Goal: Task Accomplishment & Management: Manage account settings

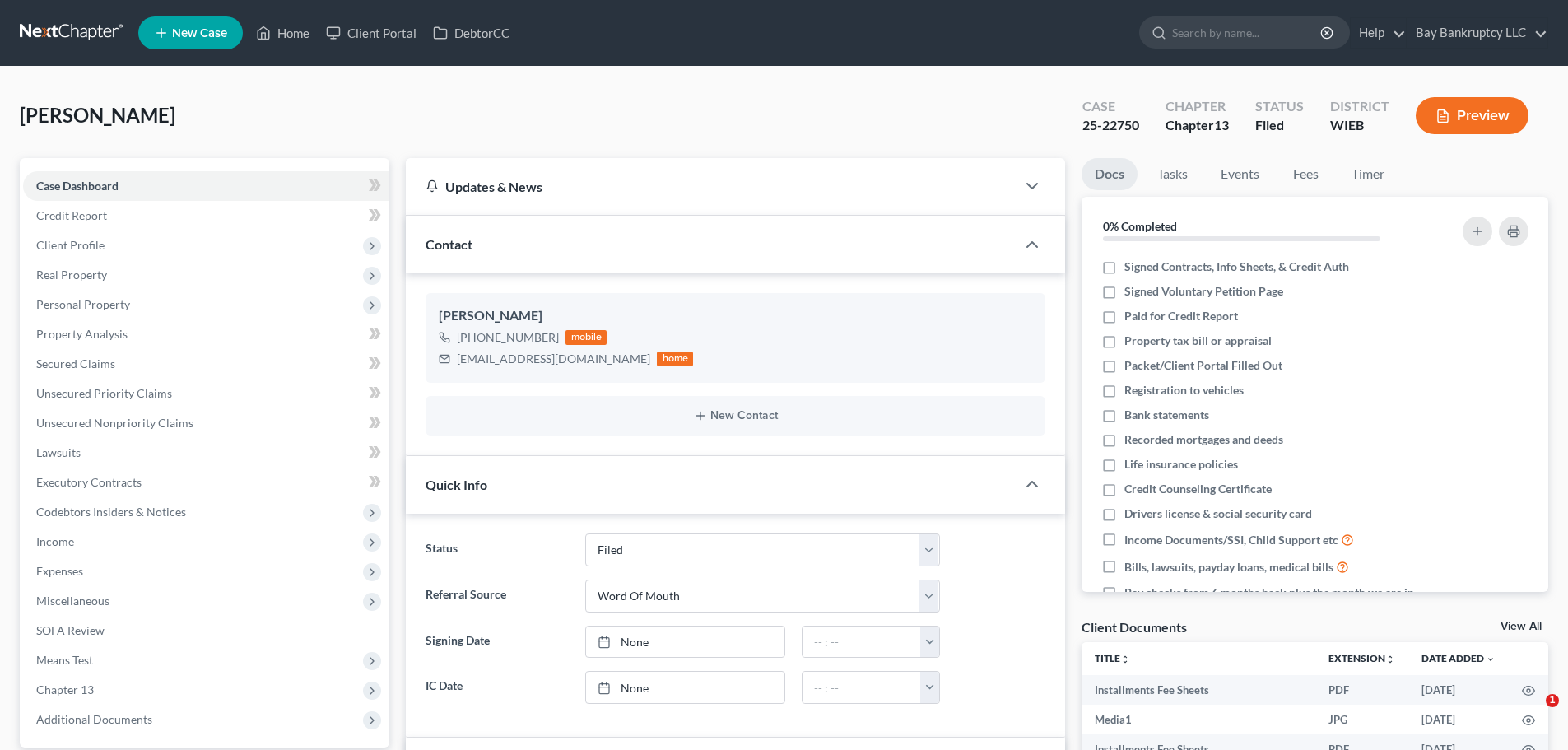
select select "2"
select select "0"
drag, startPoint x: 1074, startPoint y: 132, endPoint x: 1144, endPoint y: 134, distance: 70.0
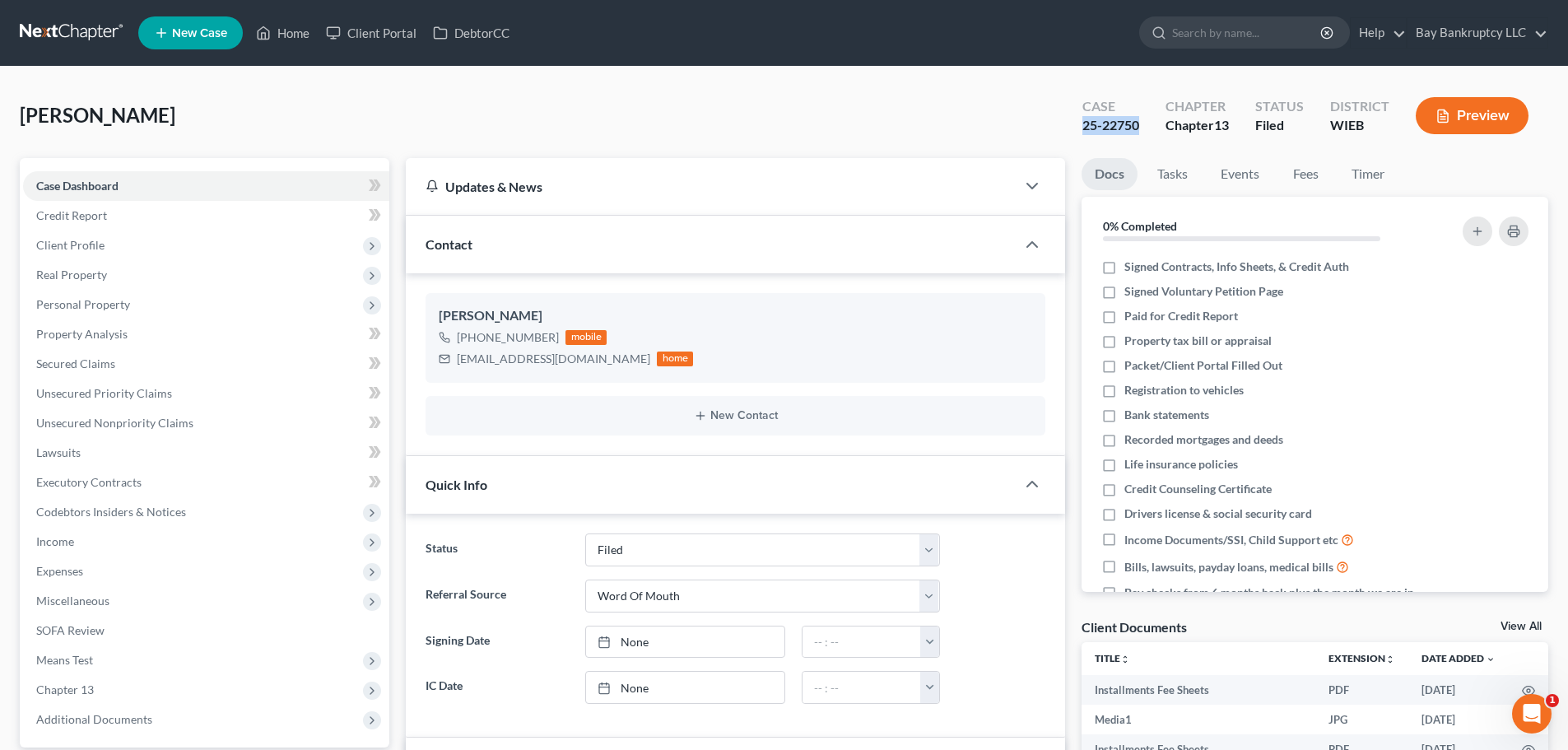
click at [1144, 134] on div "Case 25-22750" at bounding box center [1111, 117] width 84 height 48
copy div "25-22750"
drag, startPoint x: 283, startPoint y: 31, endPoint x: 688, endPoint y: 110, distance: 412.6
click at [283, 31] on link "Home" at bounding box center [282, 32] width 70 height 30
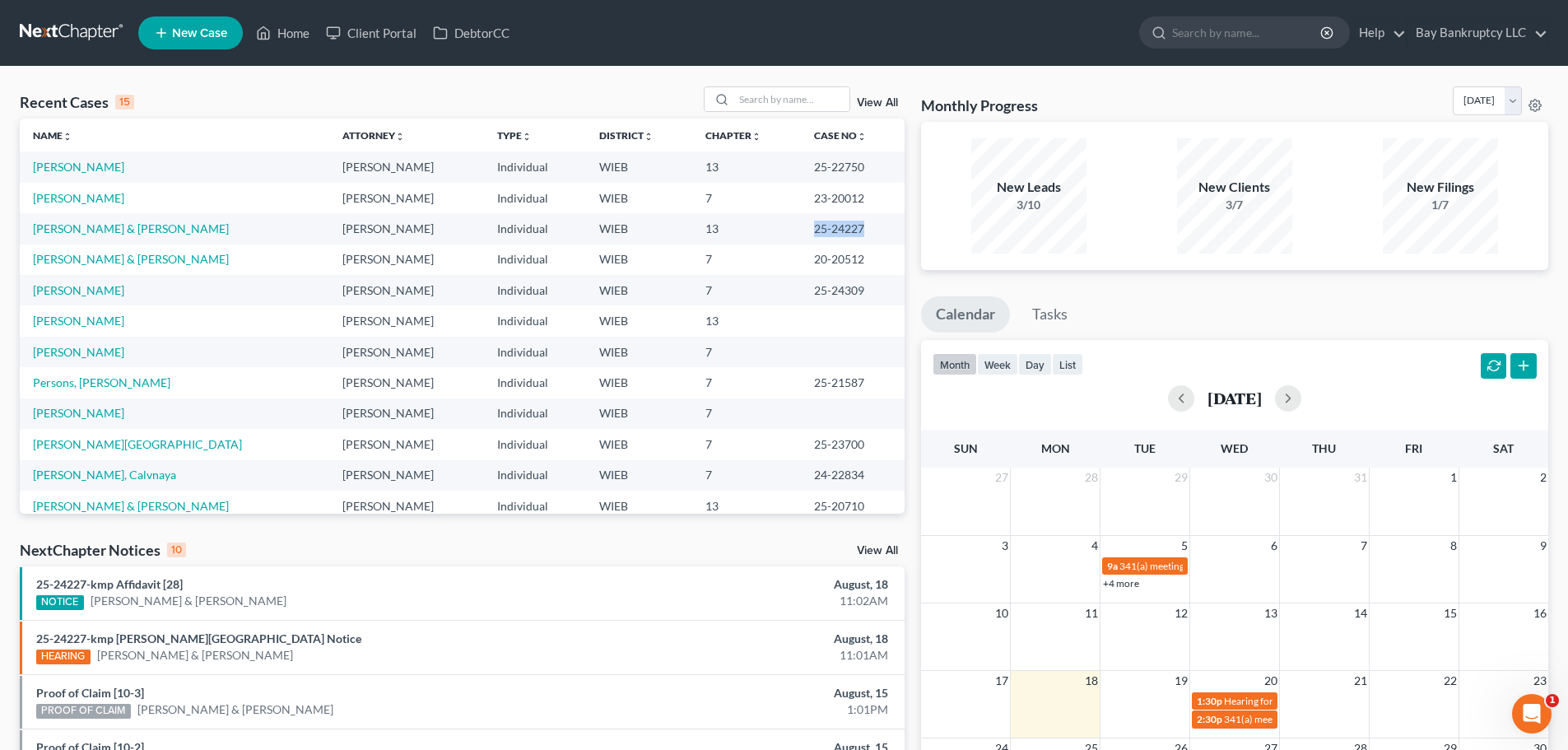
drag, startPoint x: 773, startPoint y: 235, endPoint x: 834, endPoint y: 237, distance: 61.0
click at [834, 237] on td "25-24227" at bounding box center [852, 228] width 103 height 31
copy td "25-24227"
click at [747, 243] on td "13" at bounding box center [747, 228] width 108 height 31
drag, startPoint x: 773, startPoint y: 233, endPoint x: 829, endPoint y: 241, distance: 56.6
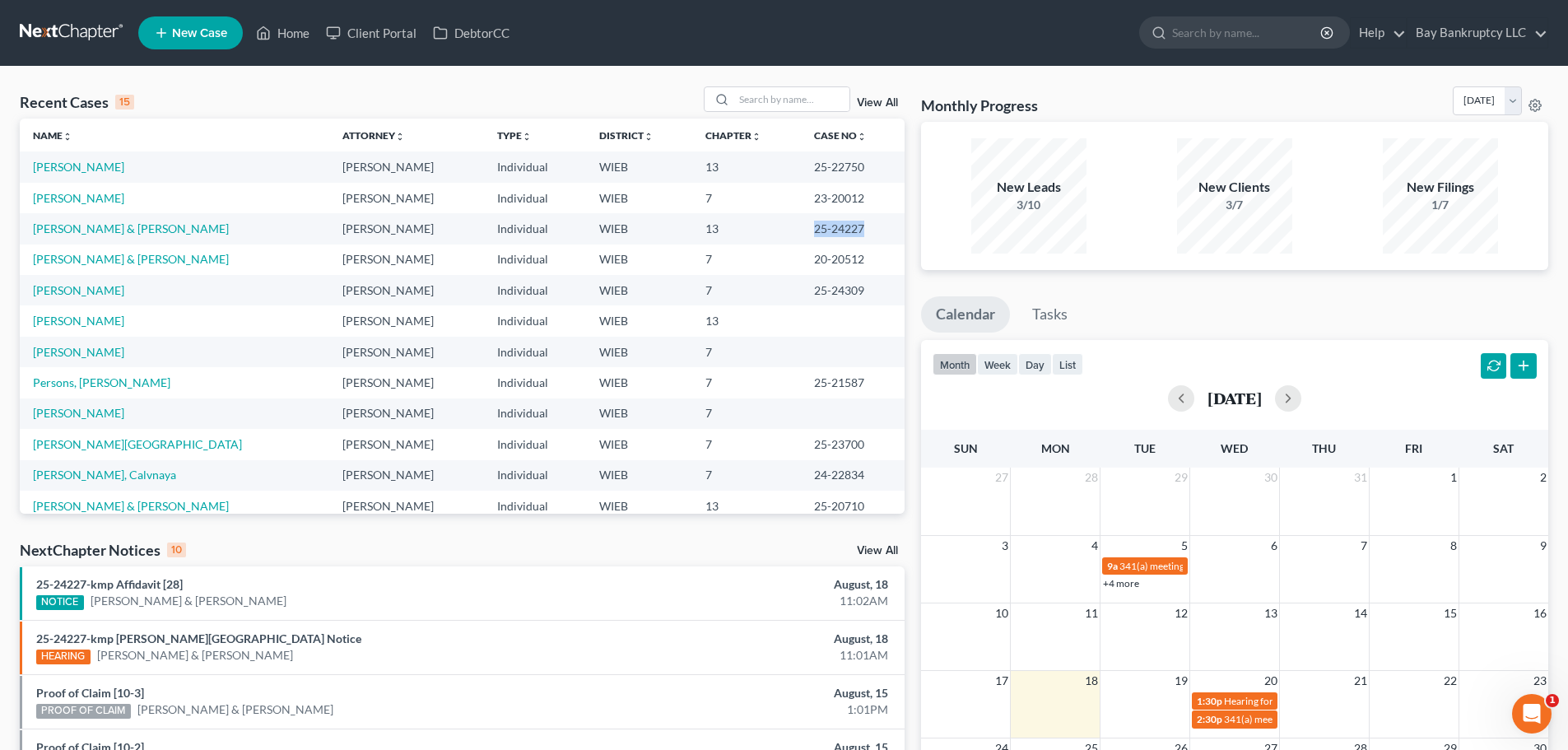
click at [829, 241] on td "25-24227" at bounding box center [852, 228] width 103 height 31
copy td "25-24227"
click at [794, 94] on input "search" at bounding box center [791, 99] width 115 height 24
type input "devondra"
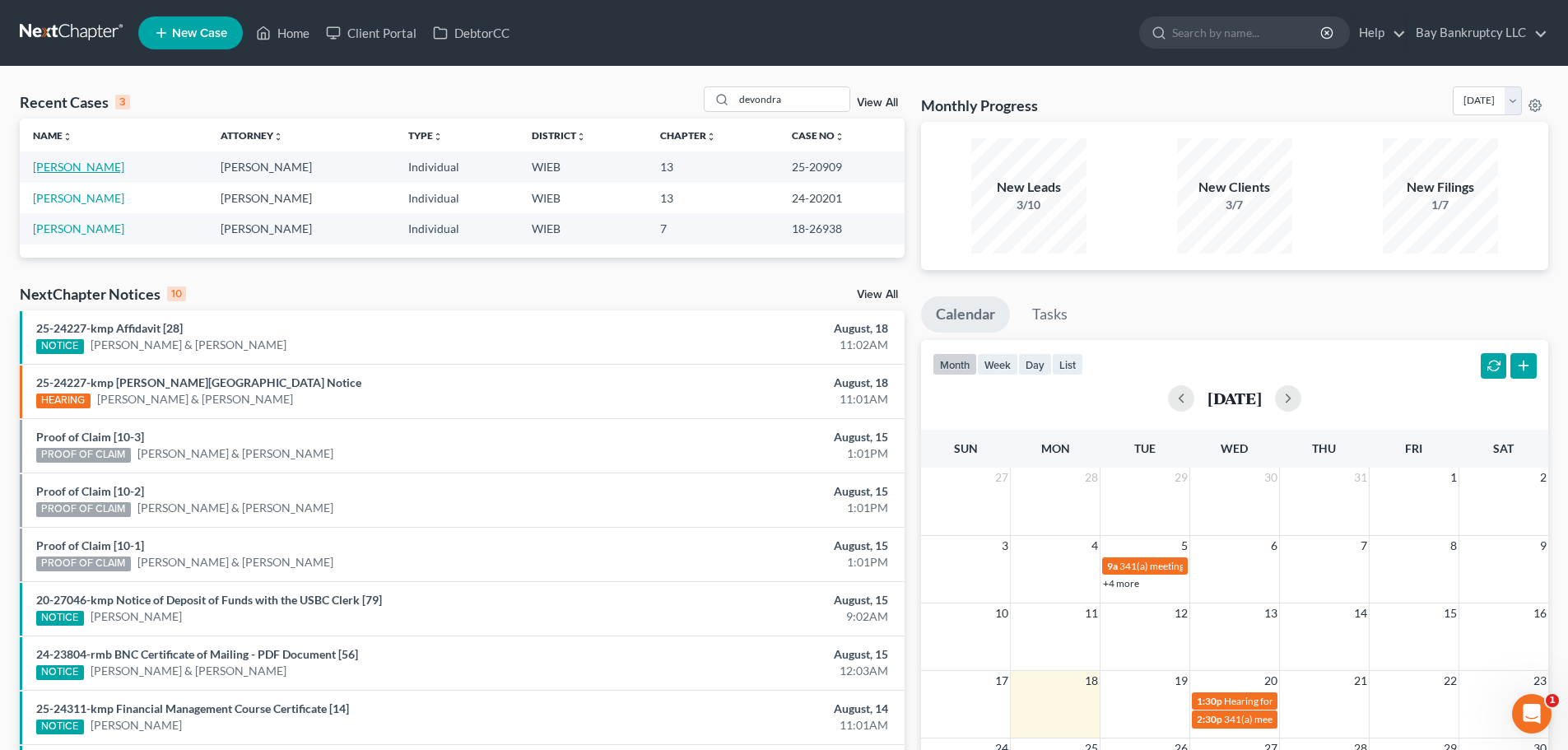
click at [90, 169] on link "[PERSON_NAME]" at bounding box center [78, 166] width 91 height 14
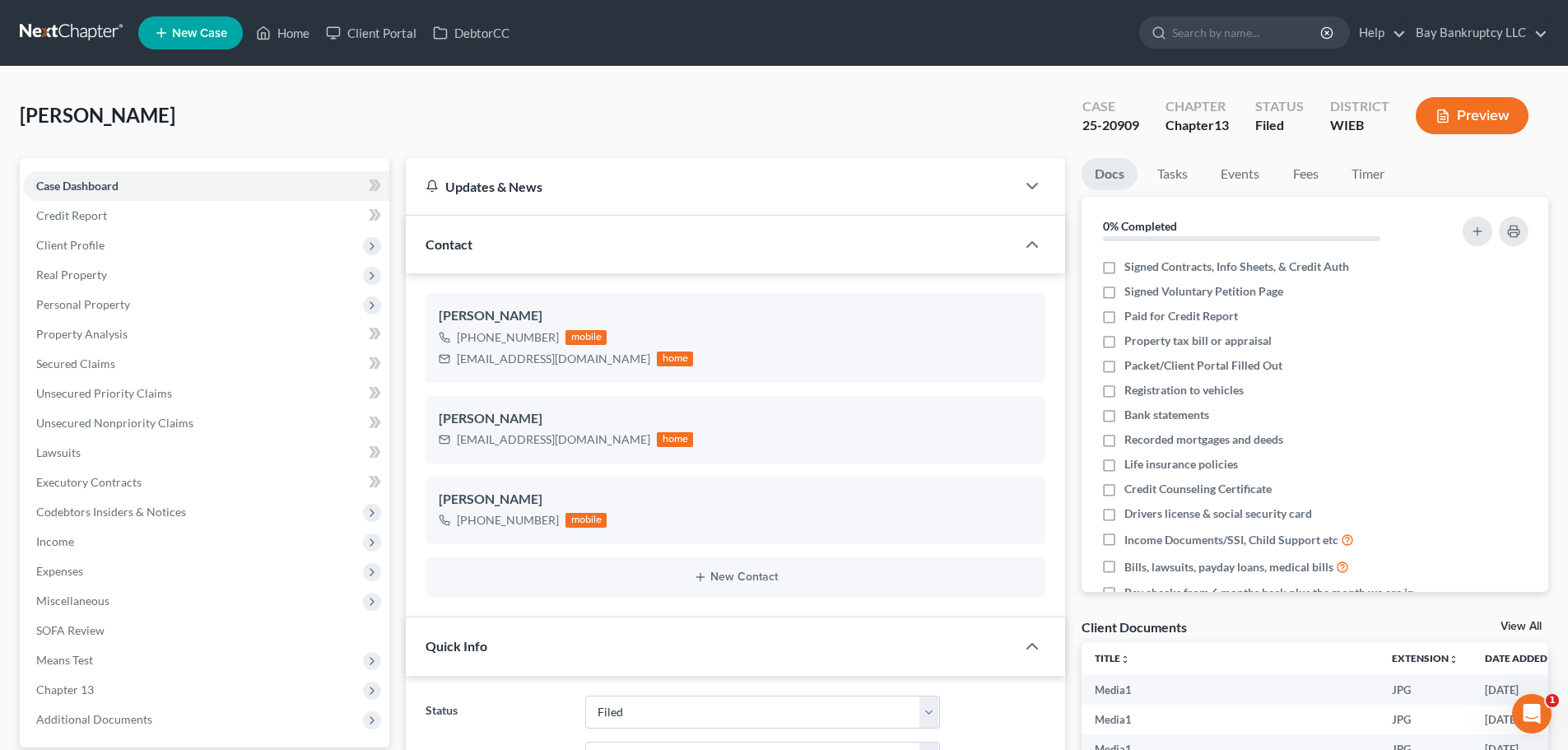
click at [71, 359] on span "Secured Claims" at bounding box center [76, 363] width 79 height 14
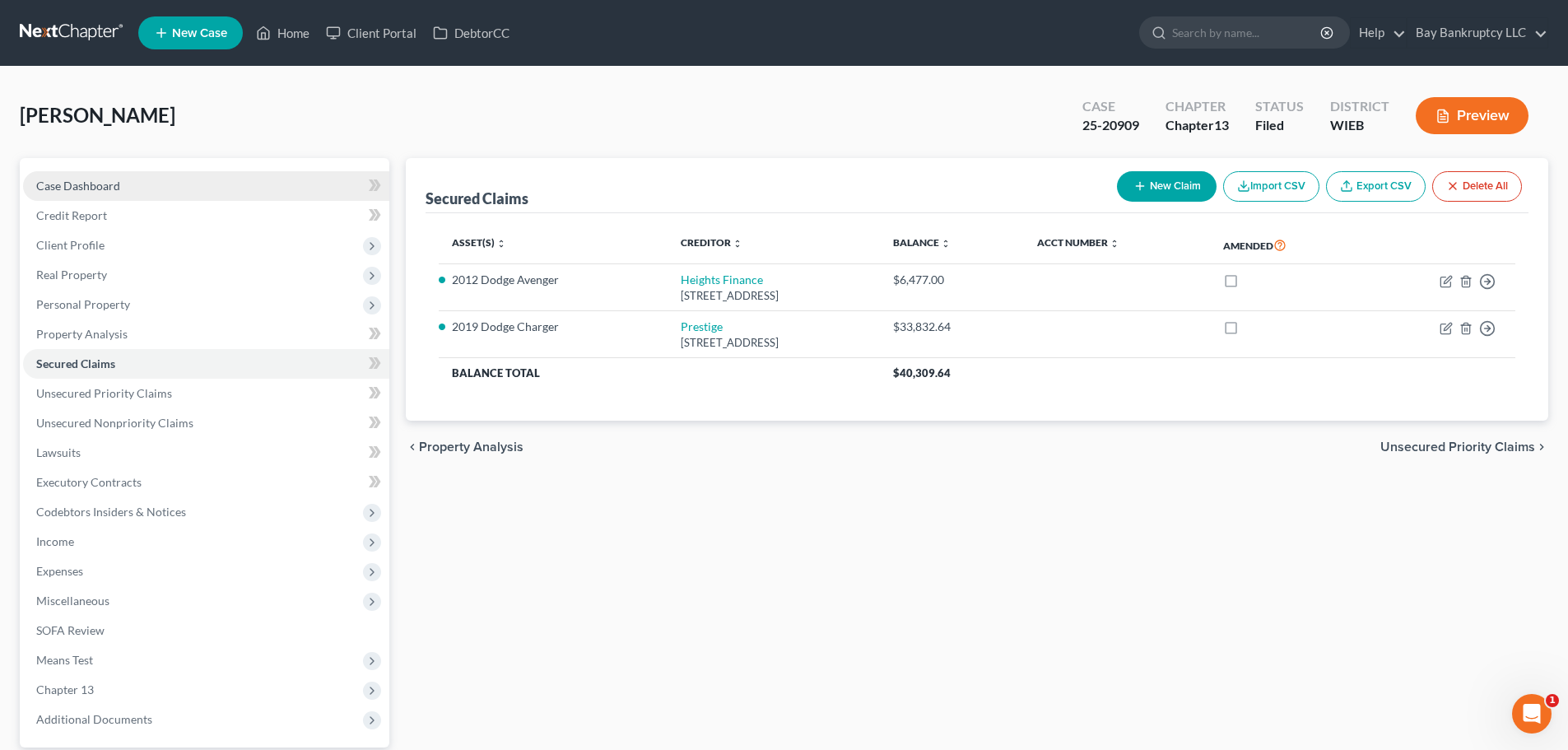
click at [77, 184] on span "Case Dashboard" at bounding box center [78, 186] width 84 height 14
select select "2"
select select "1"
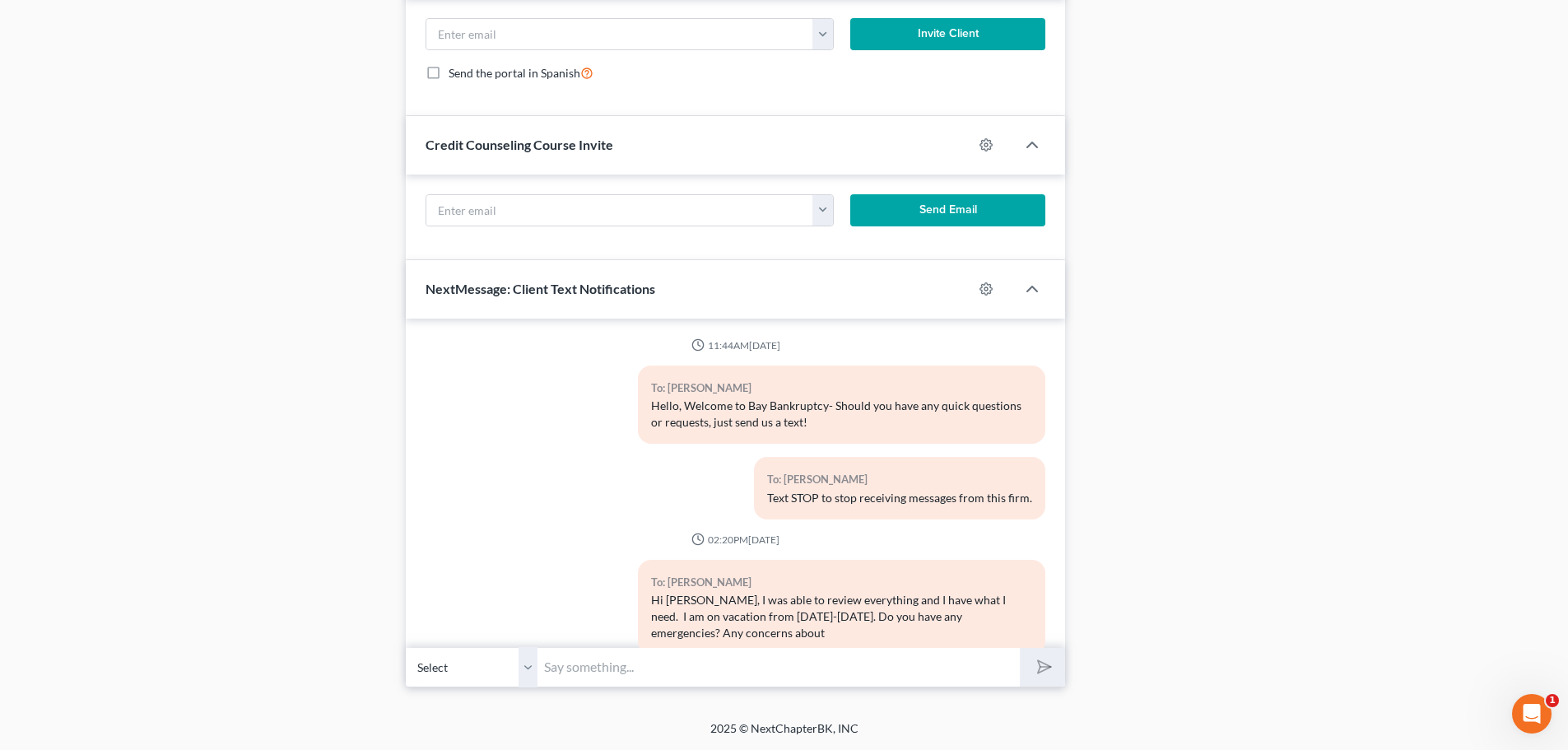
scroll to position [84033, 0]
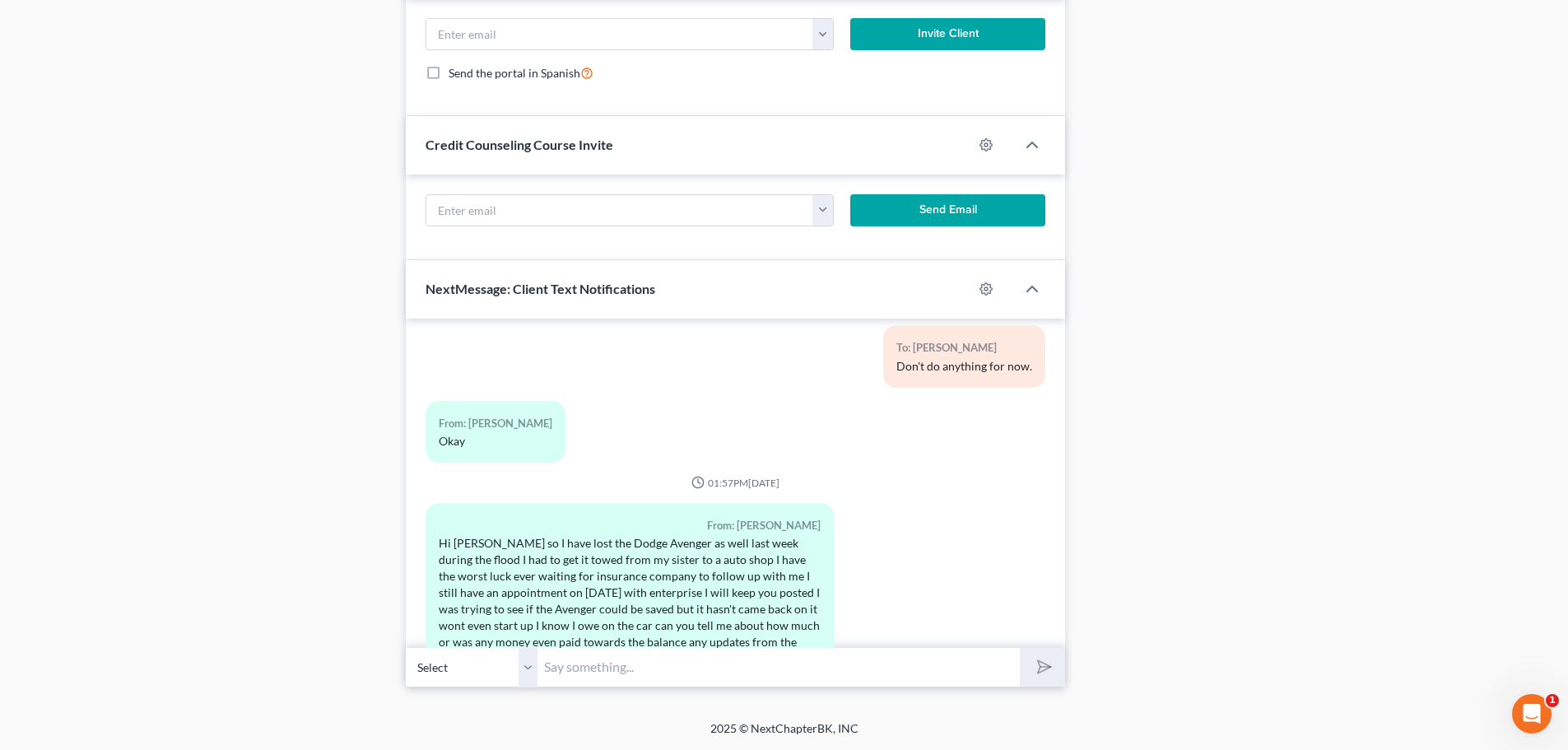
click at [579, 664] on input "text" at bounding box center [778, 667] width 482 height 40
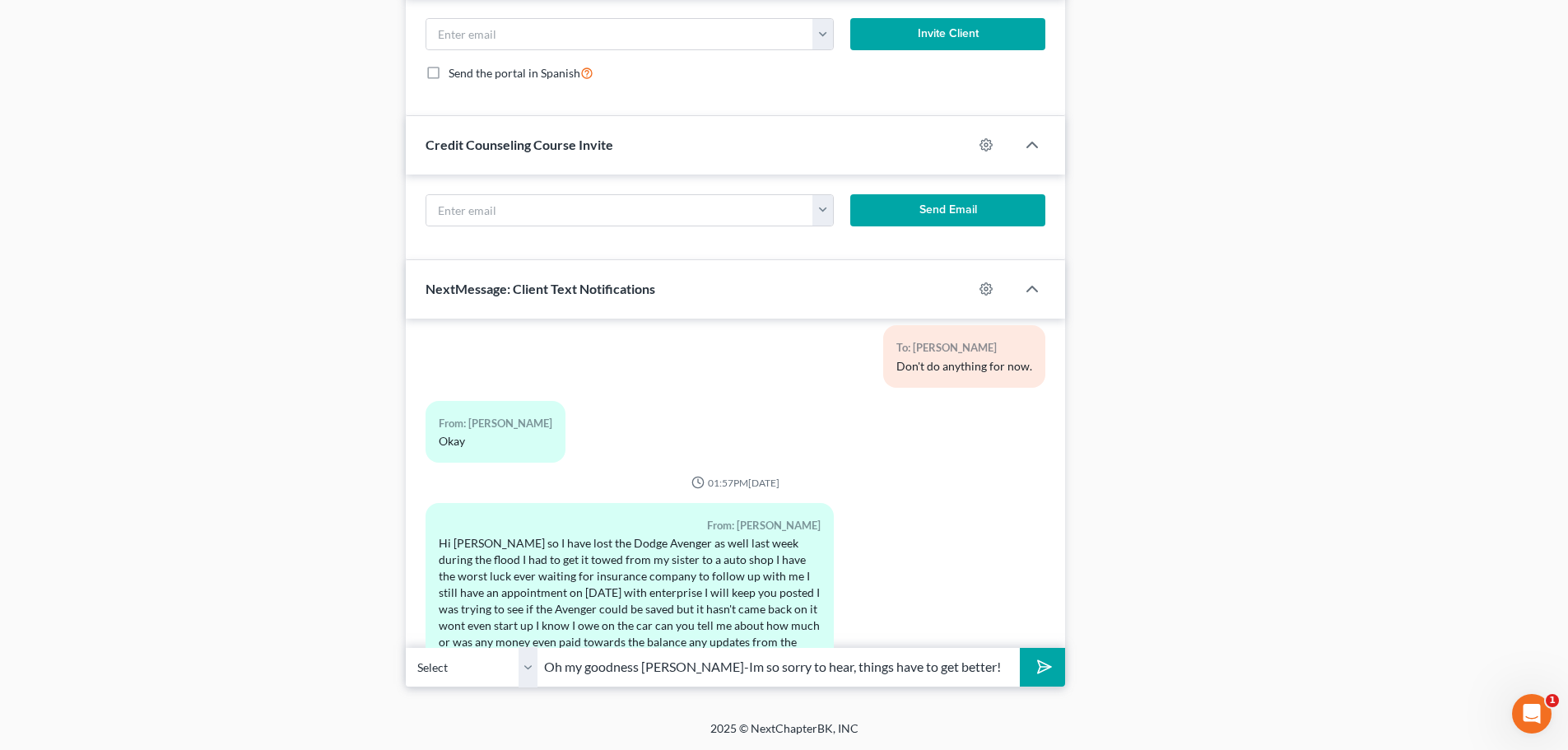
type input "Oh my goodness [PERSON_NAME]-Im so sorry to hear, things have to get better!"
click at [1037, 662] on icon "submit" at bounding box center [1041, 666] width 23 height 23
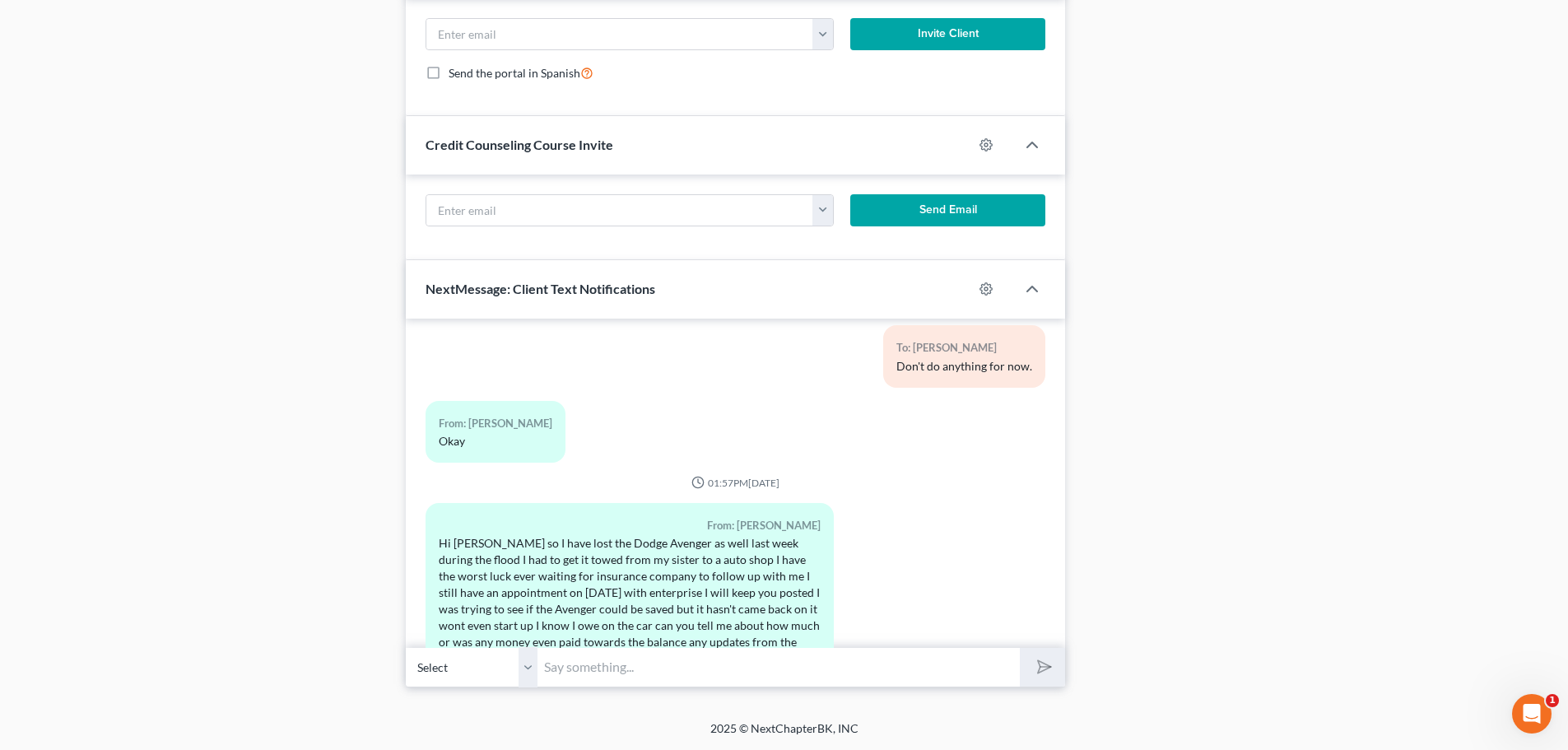
scroll to position [84108, 0]
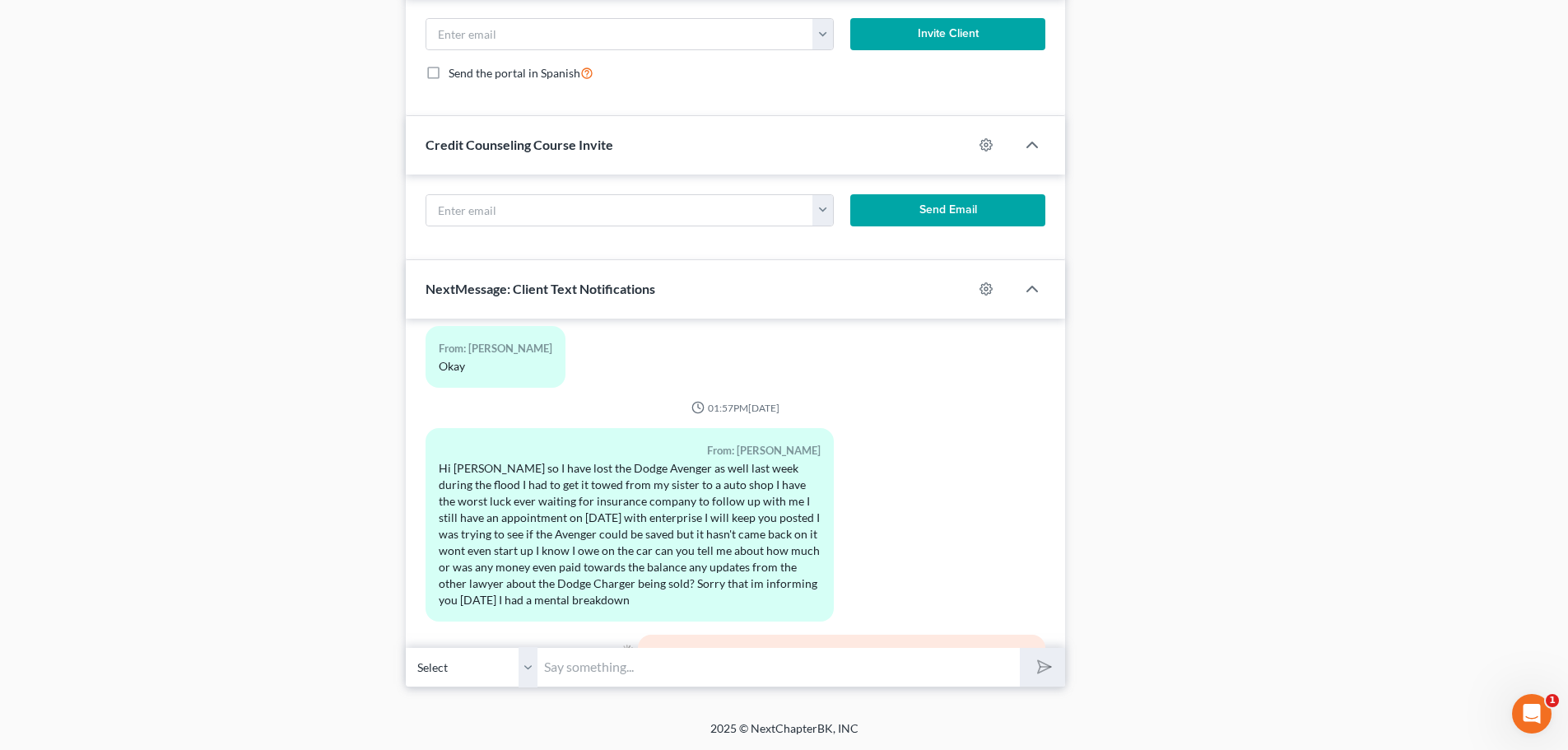
click at [602, 665] on input "text" at bounding box center [778, 667] width 482 height 40
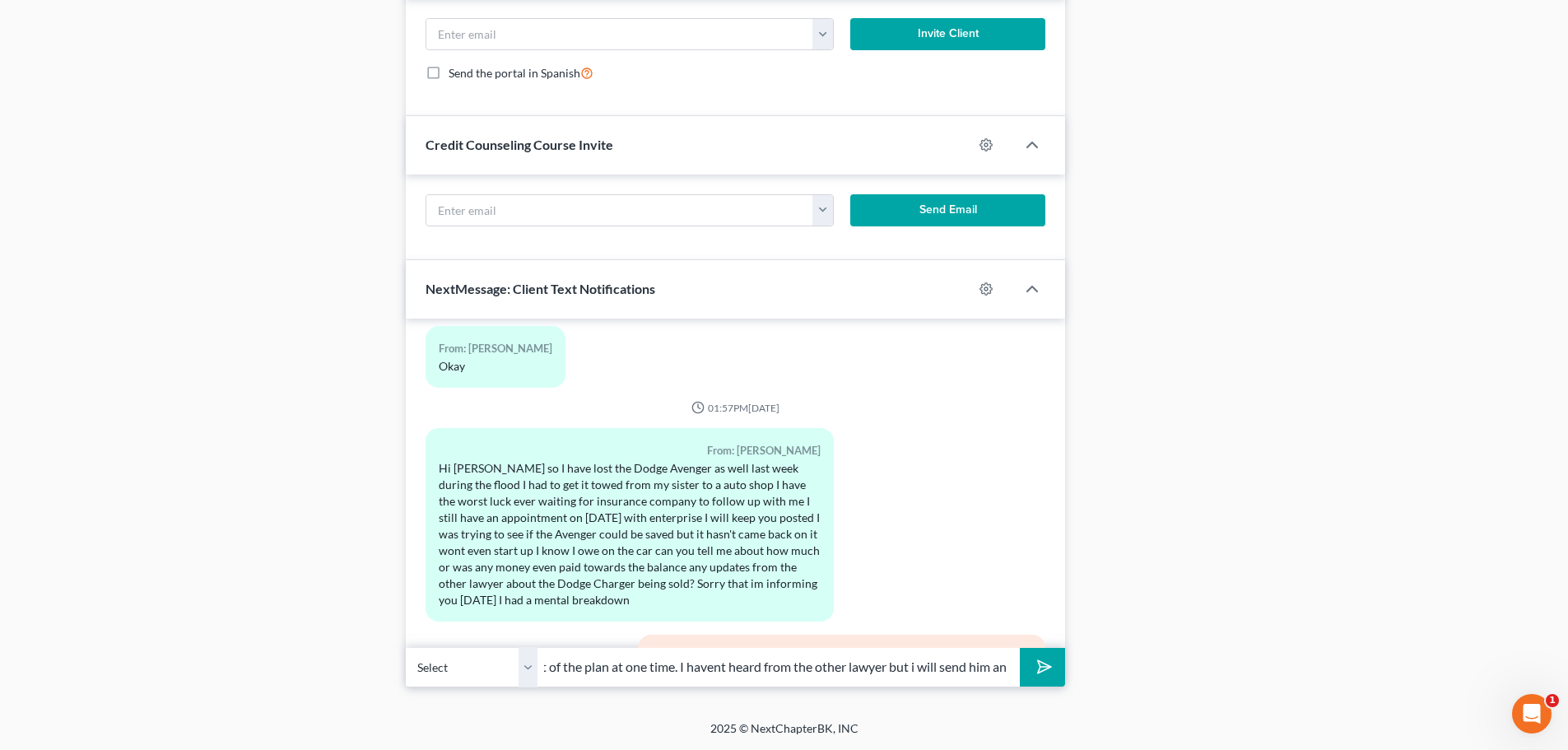
scroll to position [0, 425]
type input "keep pursuing the insurance on the Avenger and we will pull both cars out of th…"
click at [1030, 663] on button "submit" at bounding box center [1043, 666] width 45 height 38
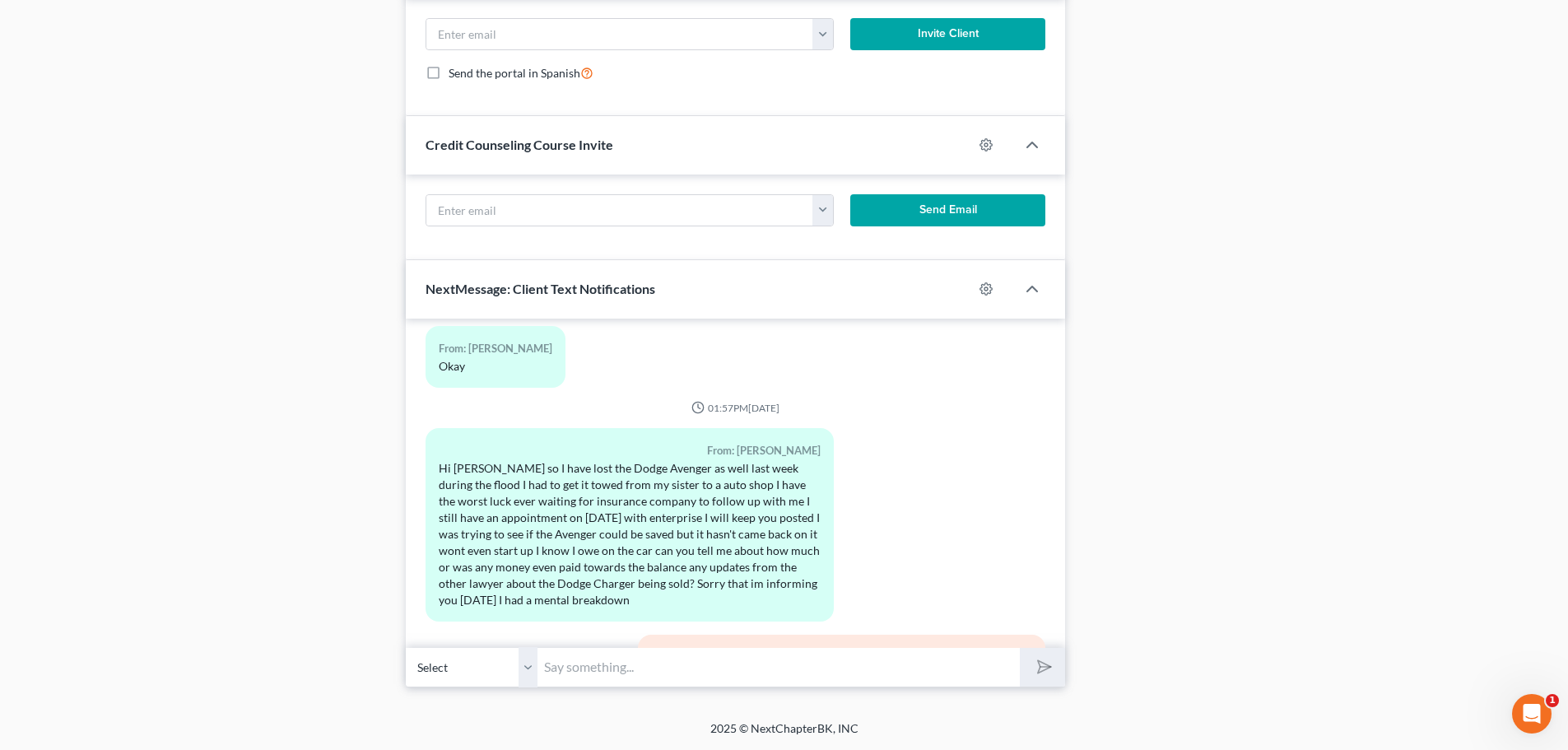
scroll to position [84217, 0]
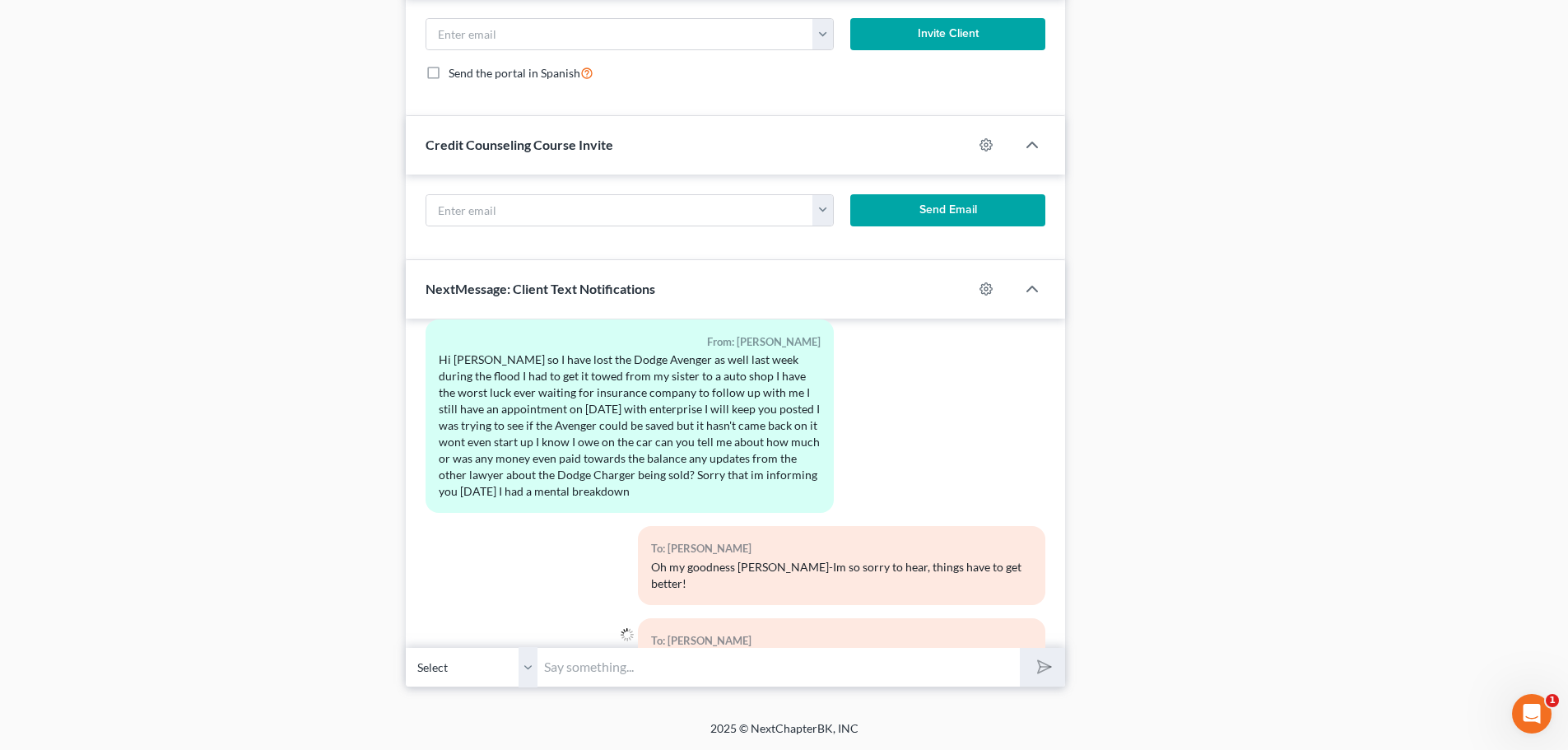
click at [637, 674] on input "text" at bounding box center [778, 667] width 482 height 40
type input "an email."
click at [1044, 668] on icon "submit" at bounding box center [1041, 666] width 23 height 23
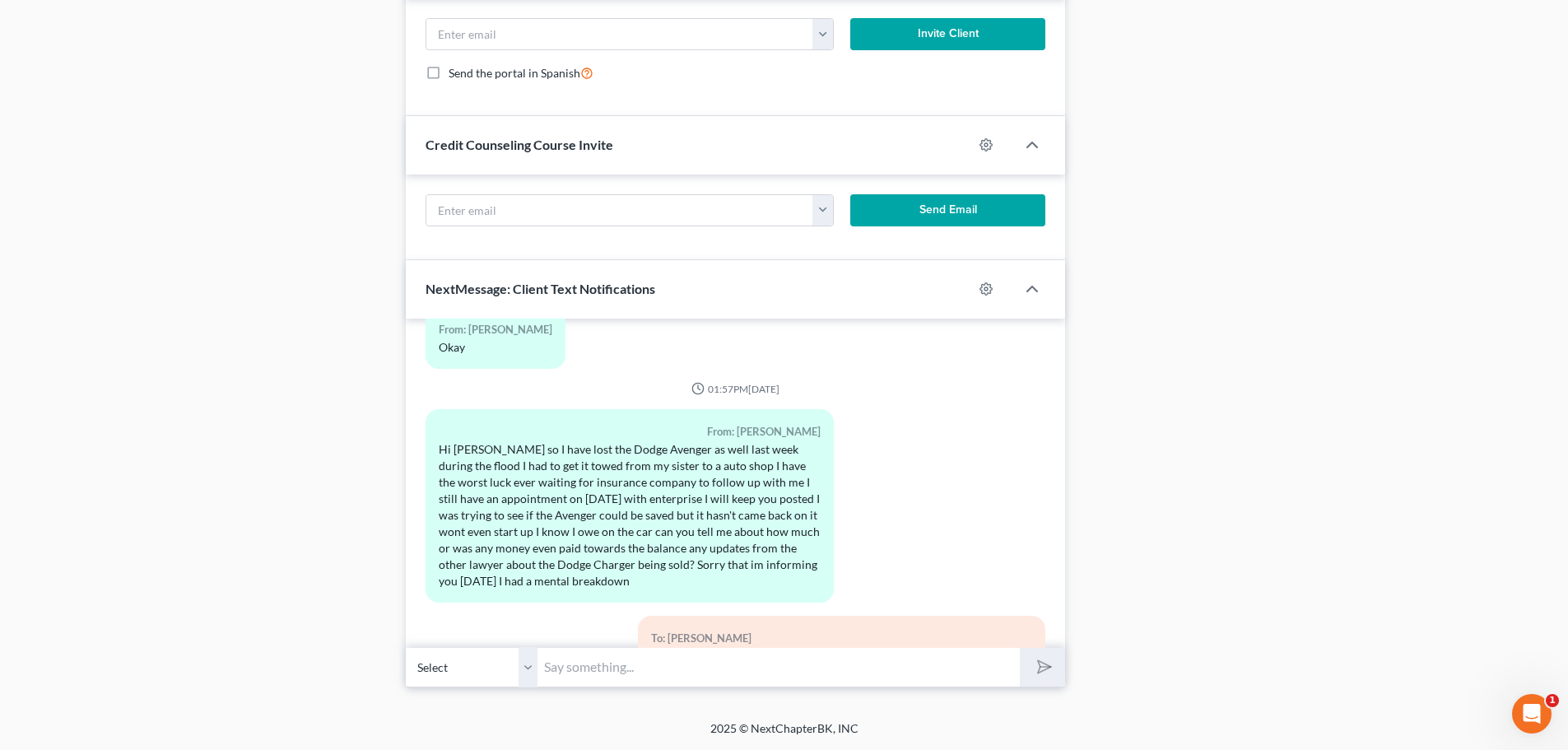
scroll to position [84383, 0]
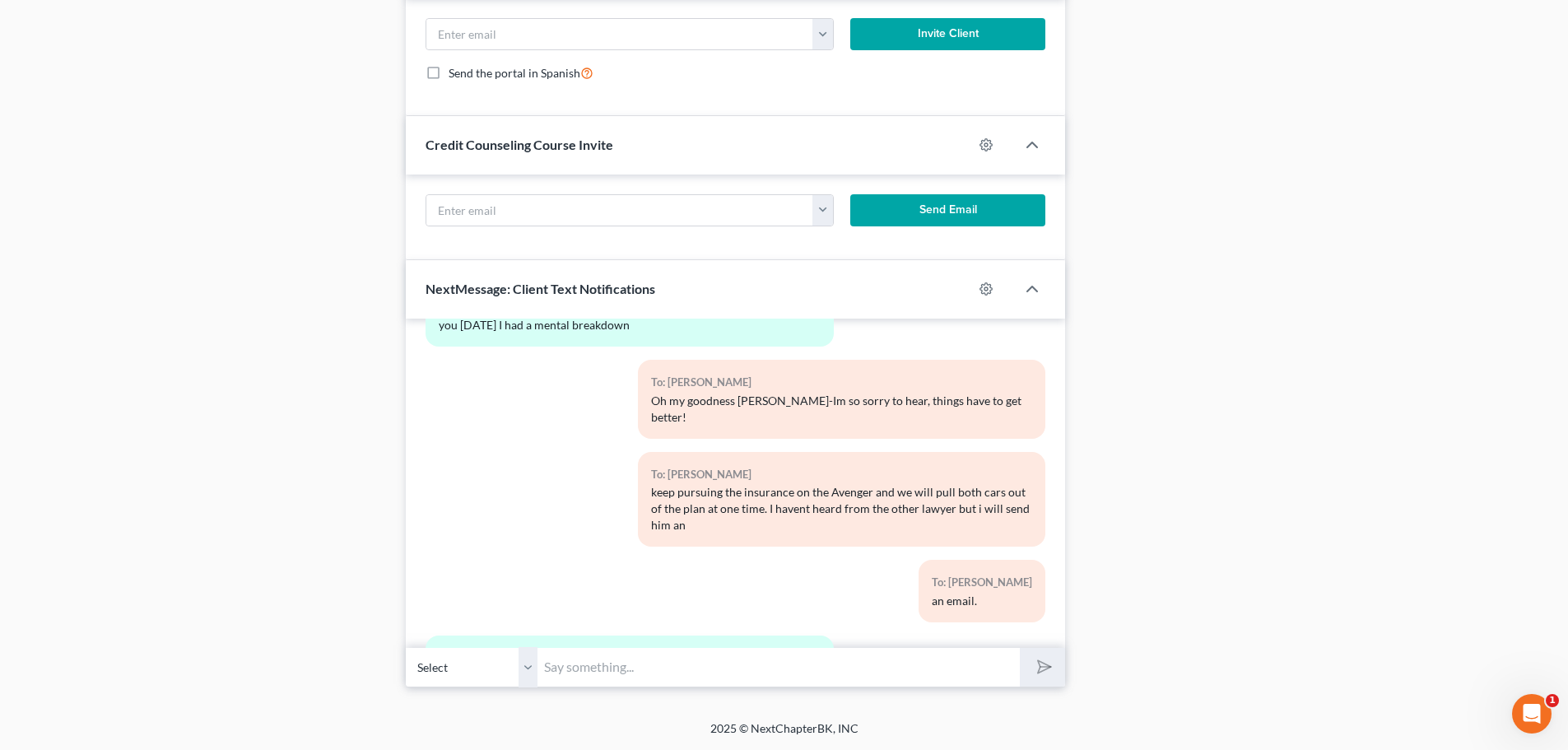
click at [595, 670] on input "text" at bounding box center [778, 667] width 482 height 40
drag, startPoint x: 655, startPoint y: 668, endPoint x: 672, endPoint y: 691, distance: 28.6
click at [555, 727] on div "2025 © NextChapterBK, INC" at bounding box center [784, 735] width 938 height 30
click at [778, 668] on input "No-you are will convered as long as" at bounding box center [778, 667] width 482 height 40
drag, startPoint x: 660, startPoint y: 664, endPoint x: 675, endPoint y: 671, distance: 16.6
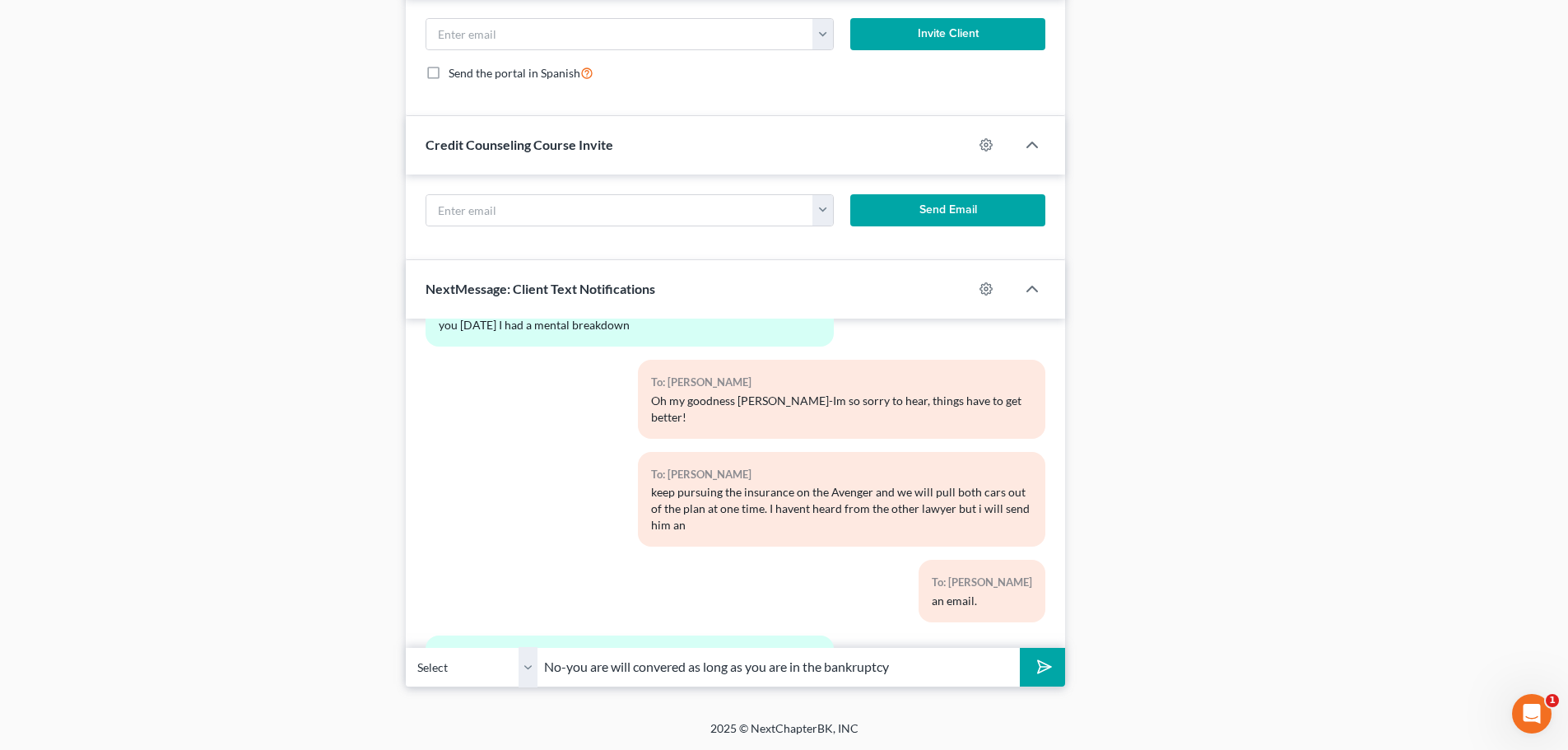
click at [652, 669] on input "No-you are will convered as long as you are in the bankruptcy" at bounding box center [778, 667] width 482 height 40
click at [966, 656] on input "No-you are will covered as long as you are in the bankruptcy" at bounding box center [778, 667] width 482 height 40
type input "No-you are will covered as long as your case does not get dismissed."
click at [1053, 668] on button "submit" at bounding box center [1043, 666] width 45 height 38
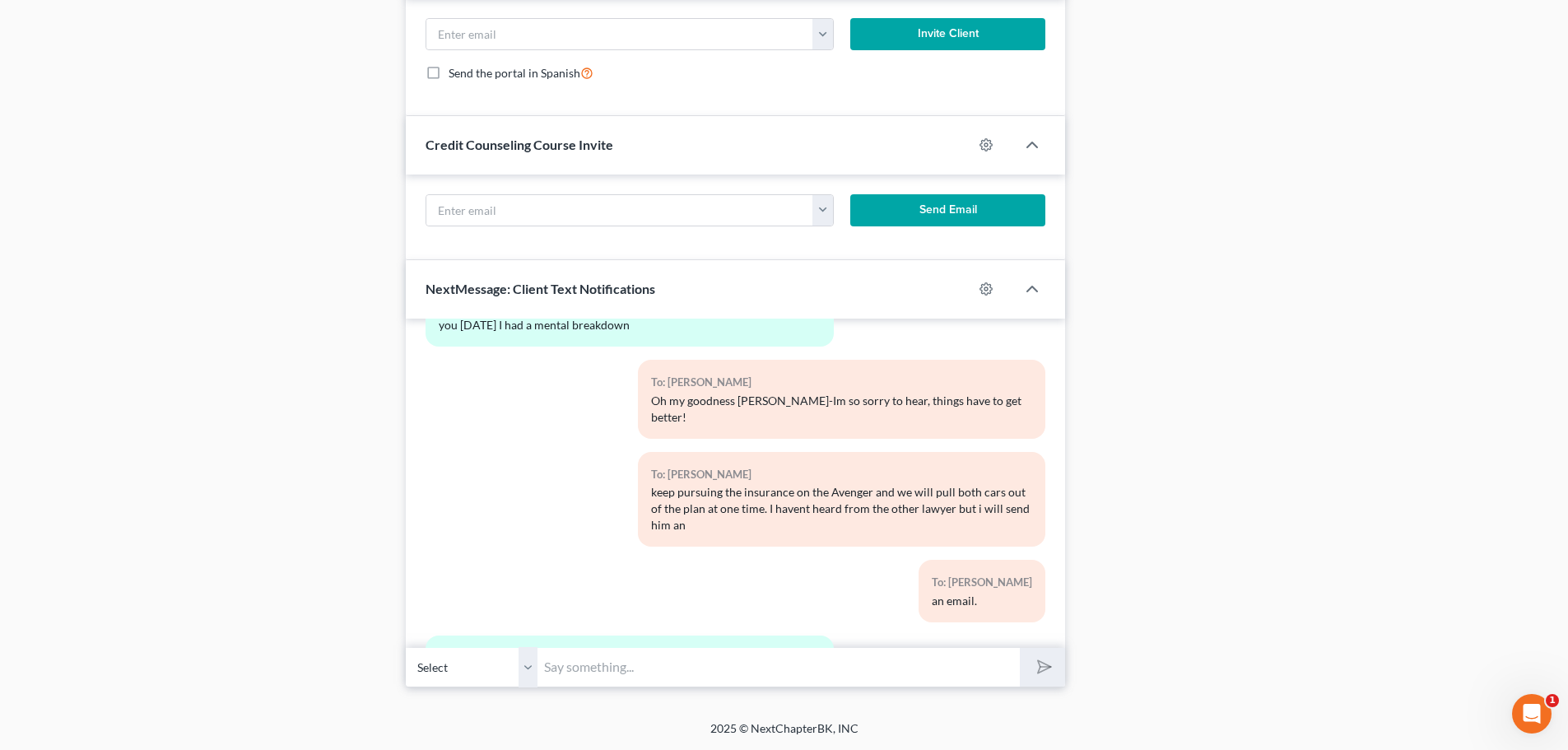
scroll to position [84459, 0]
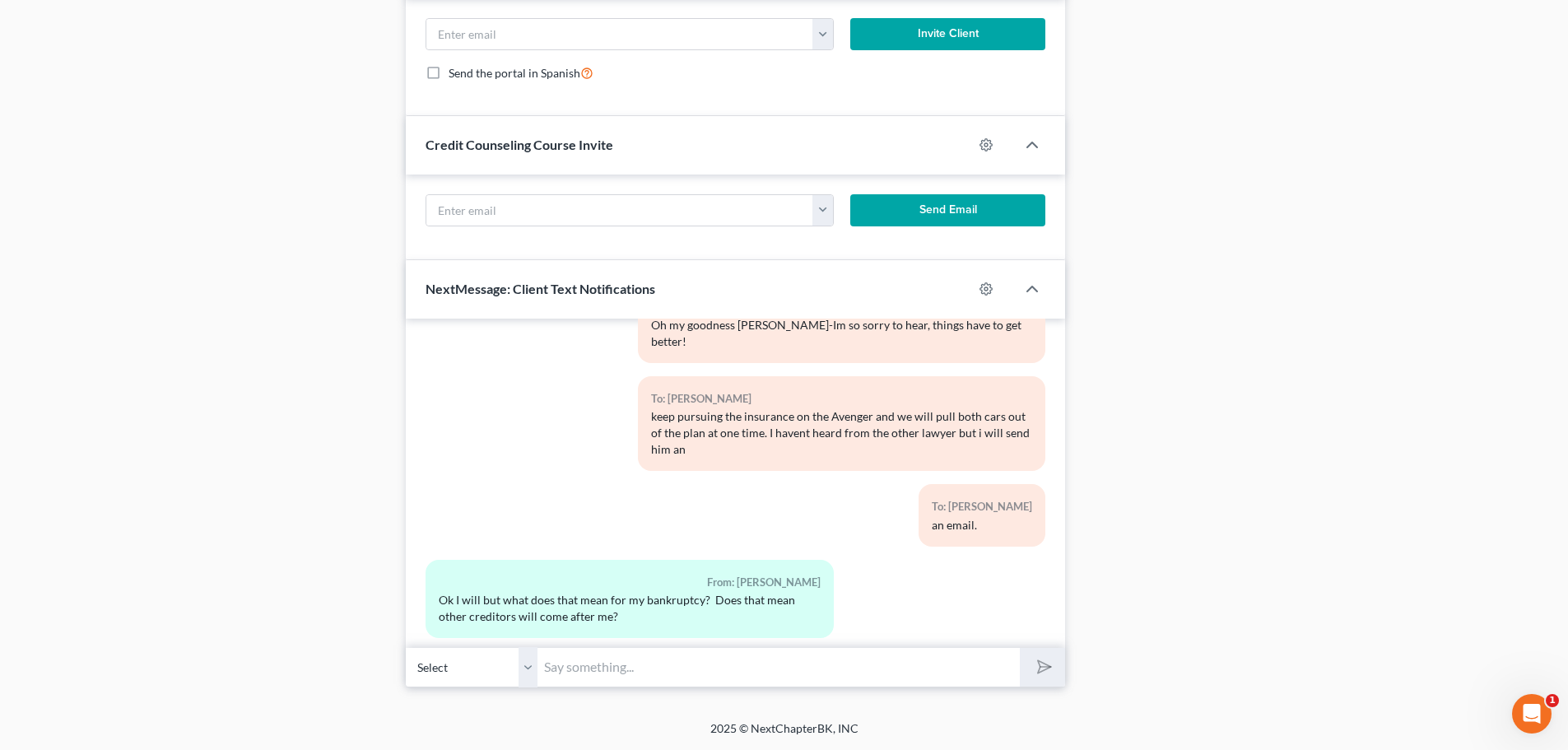
click at [715, 668] on input "text" at bounding box center [778, 667] width 482 height 40
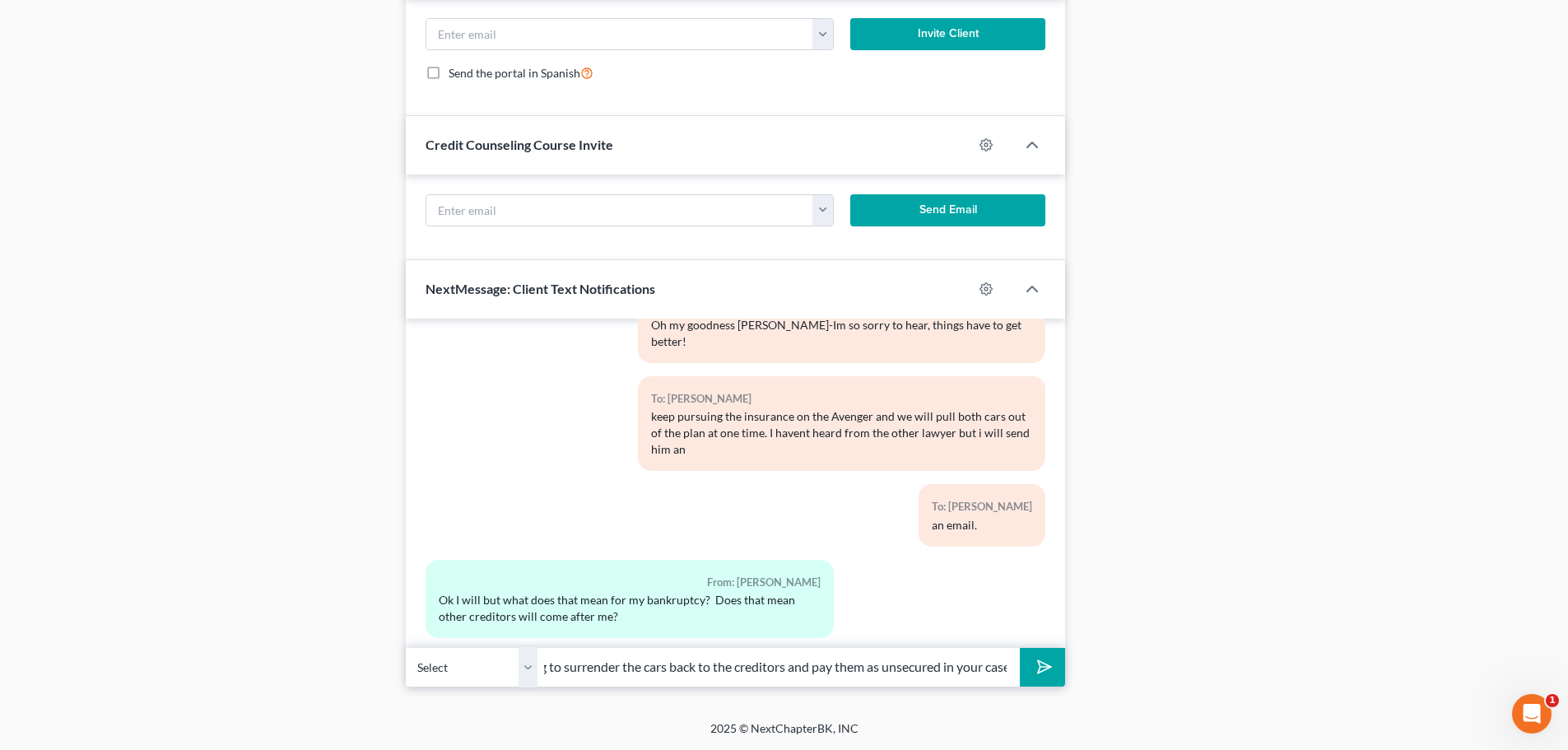
scroll to position [0, 84]
type input "We are going to surrender the cars back to the creditors and pay them as unsecu…"
click at [1041, 669] on icon "submit" at bounding box center [1041, 666] width 23 height 23
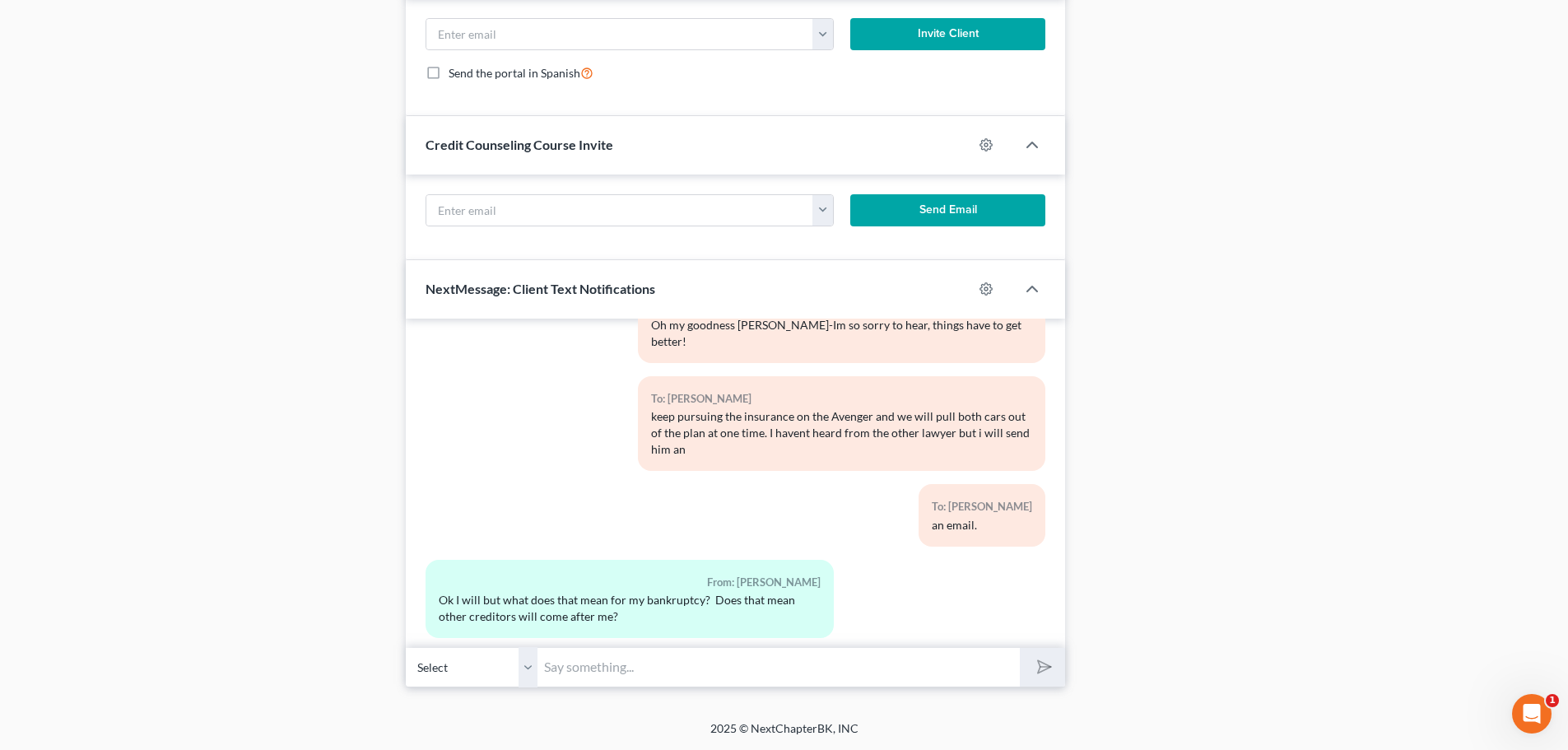
scroll to position [84550, 0]
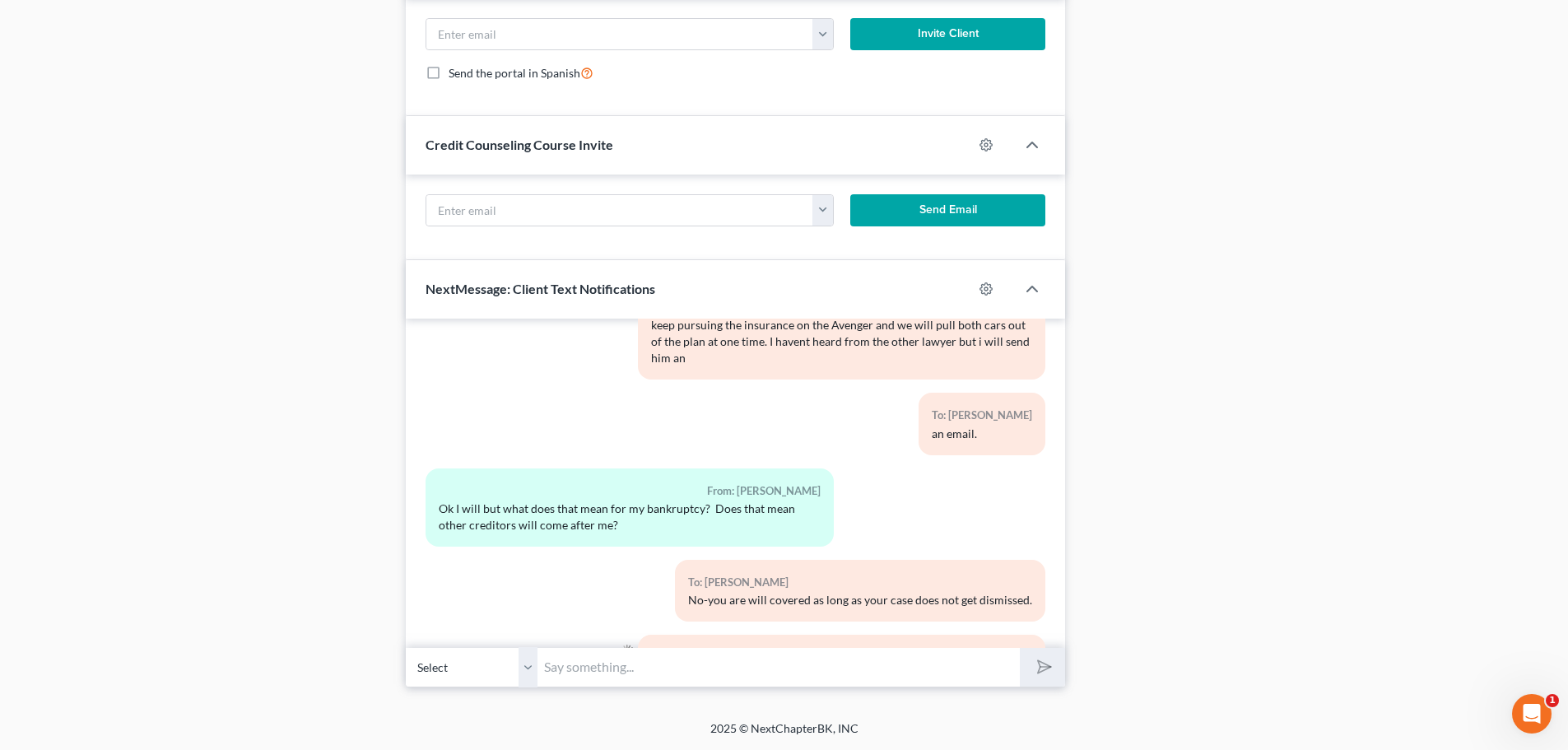
click at [975, 672] on input "text" at bounding box center [778, 667] width 482 height 40
type input "so at the end of your case the debt discharges"
click at [1044, 656] on button "submit" at bounding box center [1043, 666] width 45 height 38
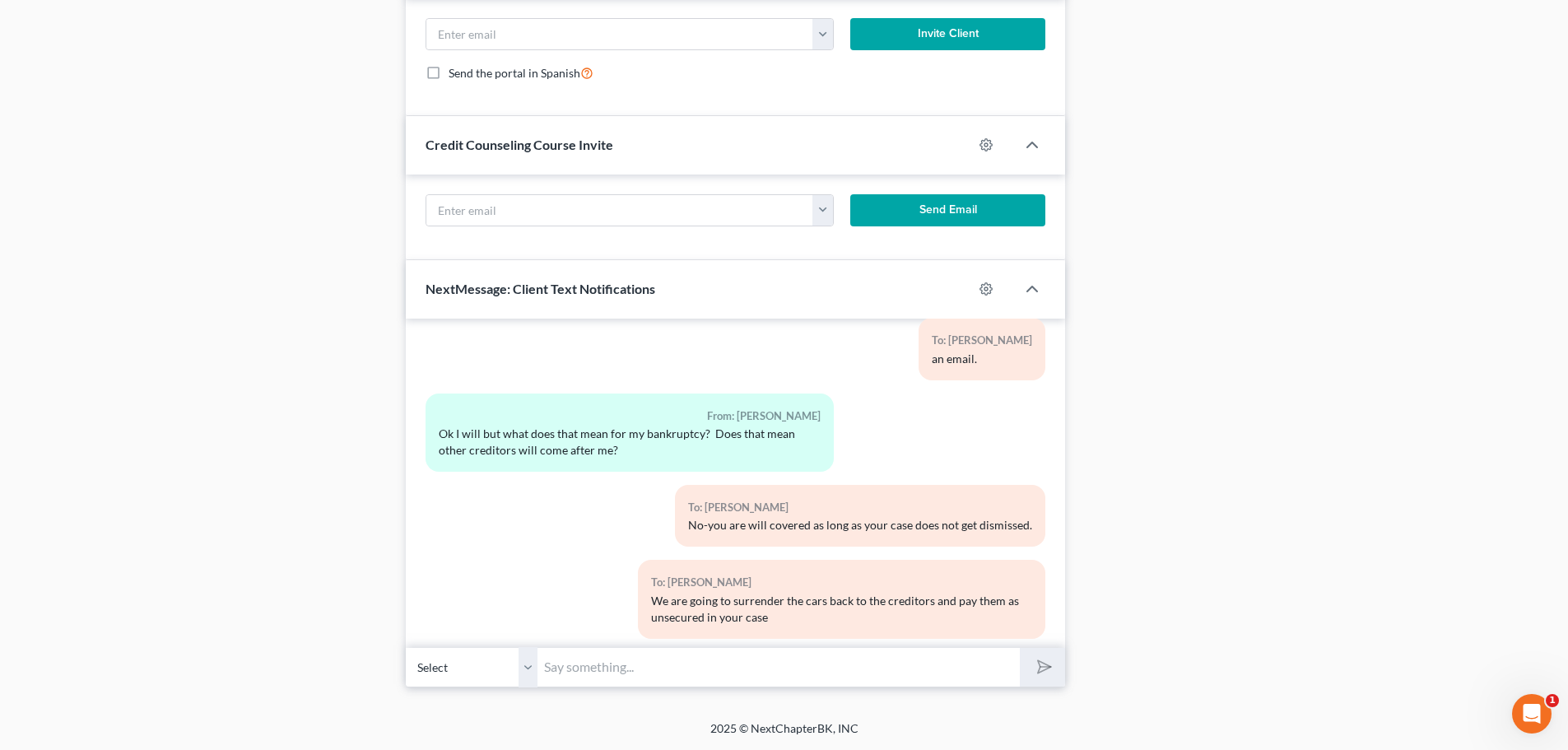
click at [691, 671] on input "text" at bounding box center [778, 667] width 482 height 40
click at [738, 665] on input "and you talked to the car company and they said it was now sold?" at bounding box center [778, 667] width 482 height 40
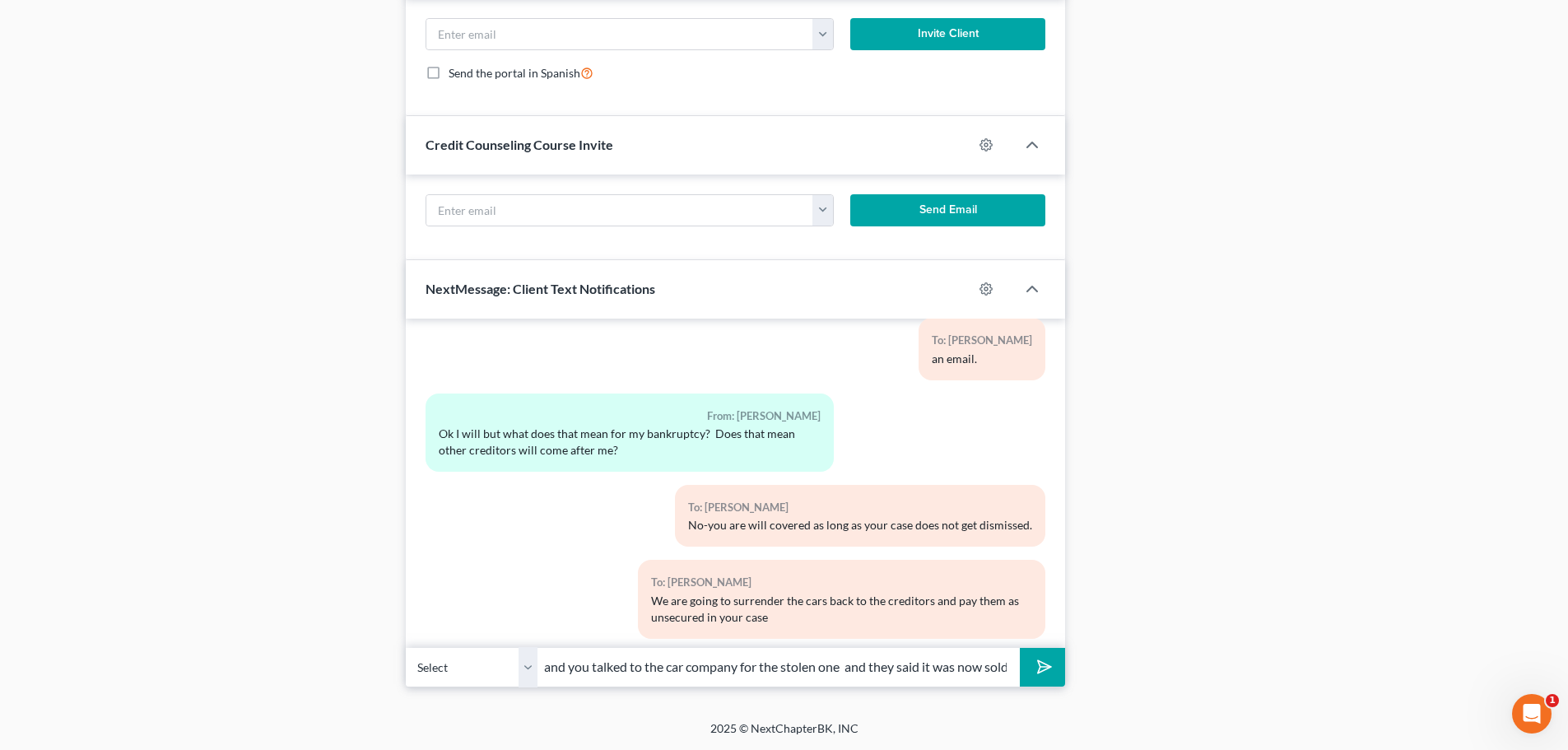
type input "and you talked to the car company for the stolen one and they said it was now s…"
click at [1035, 668] on icon "submit" at bounding box center [1041, 666] width 23 height 23
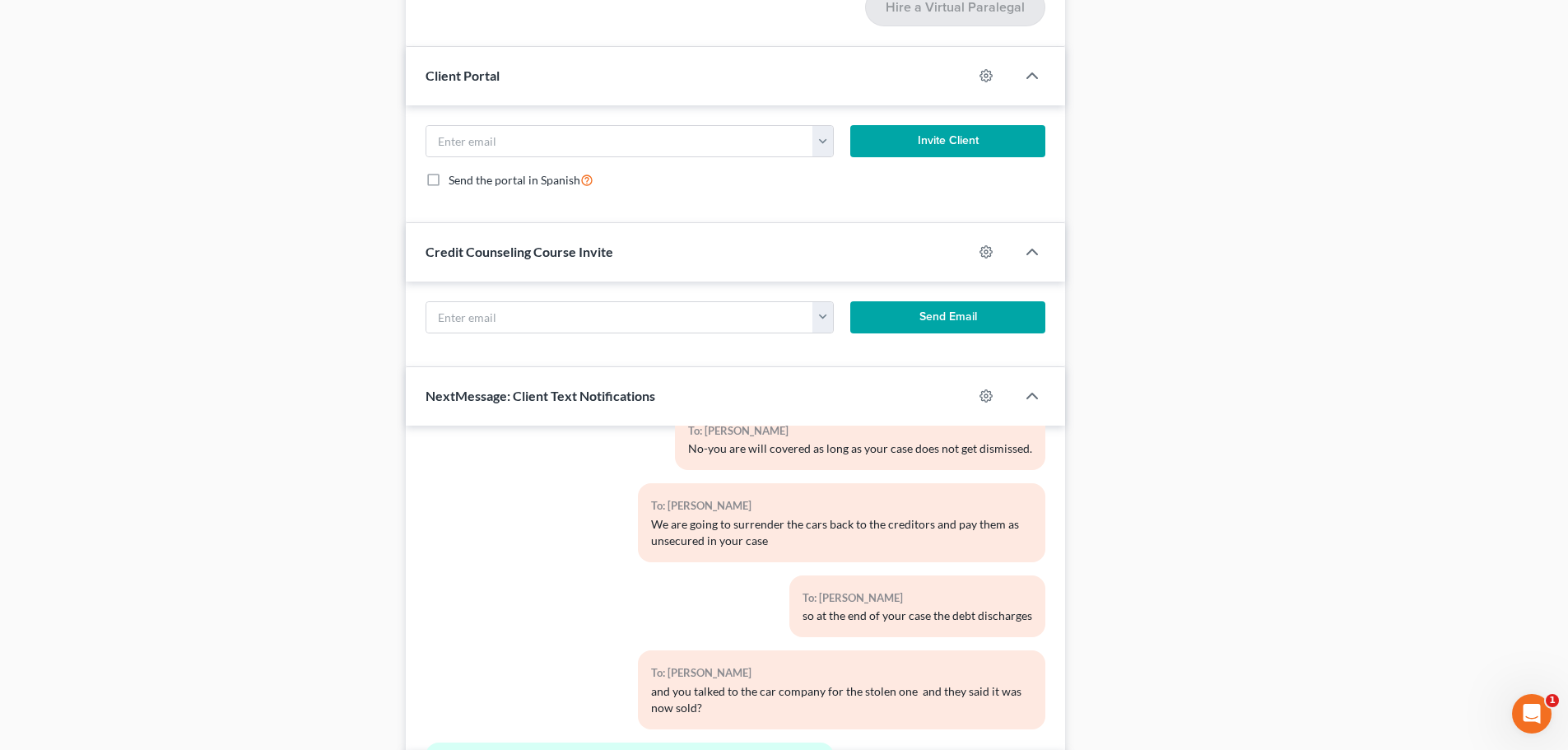
scroll to position [2255, 0]
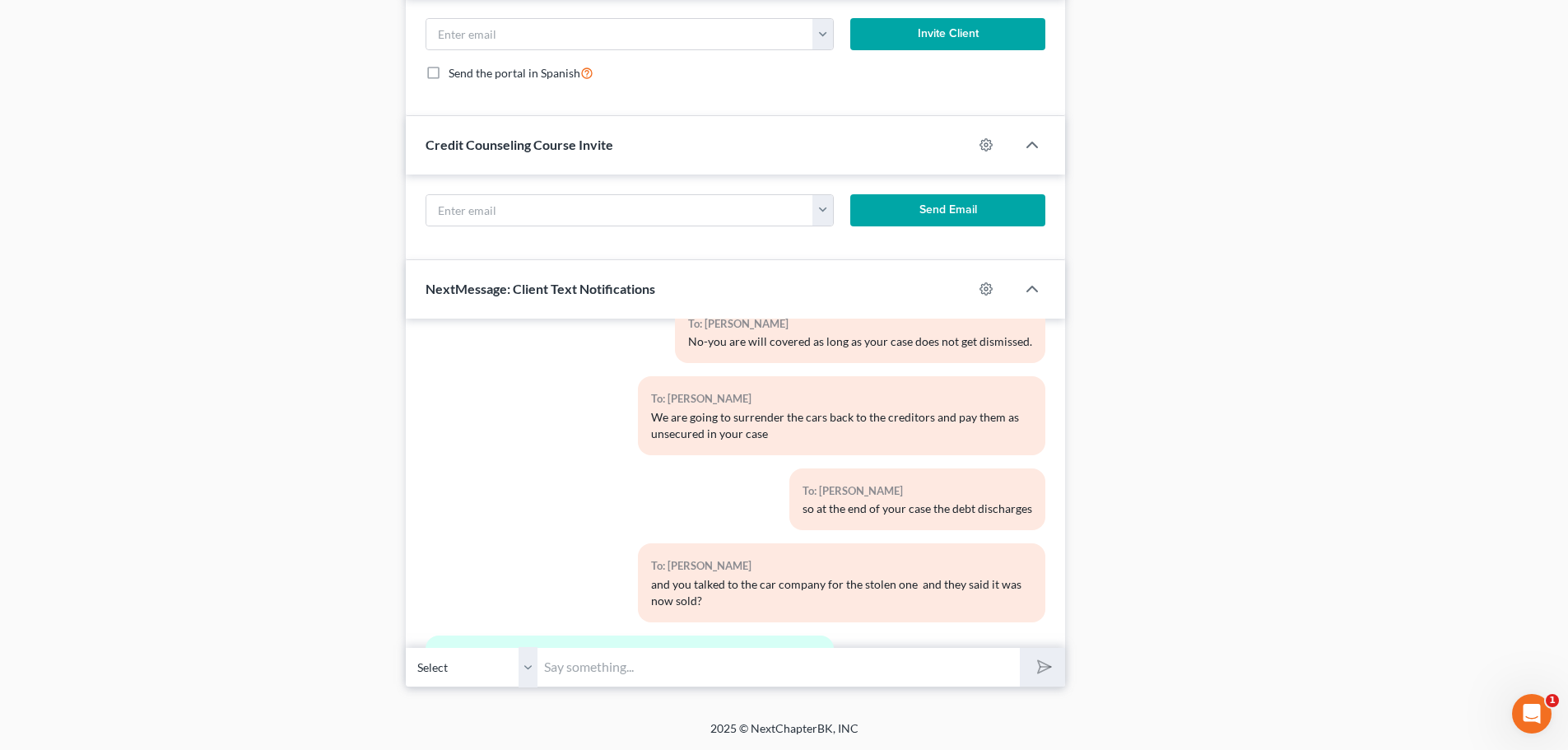
click at [573, 675] on input "text" at bounding box center [778, 667] width 482 height 40
type input "yes, I would call and see what they say"
click at [1055, 654] on button "submit" at bounding box center [1043, 666] width 45 height 38
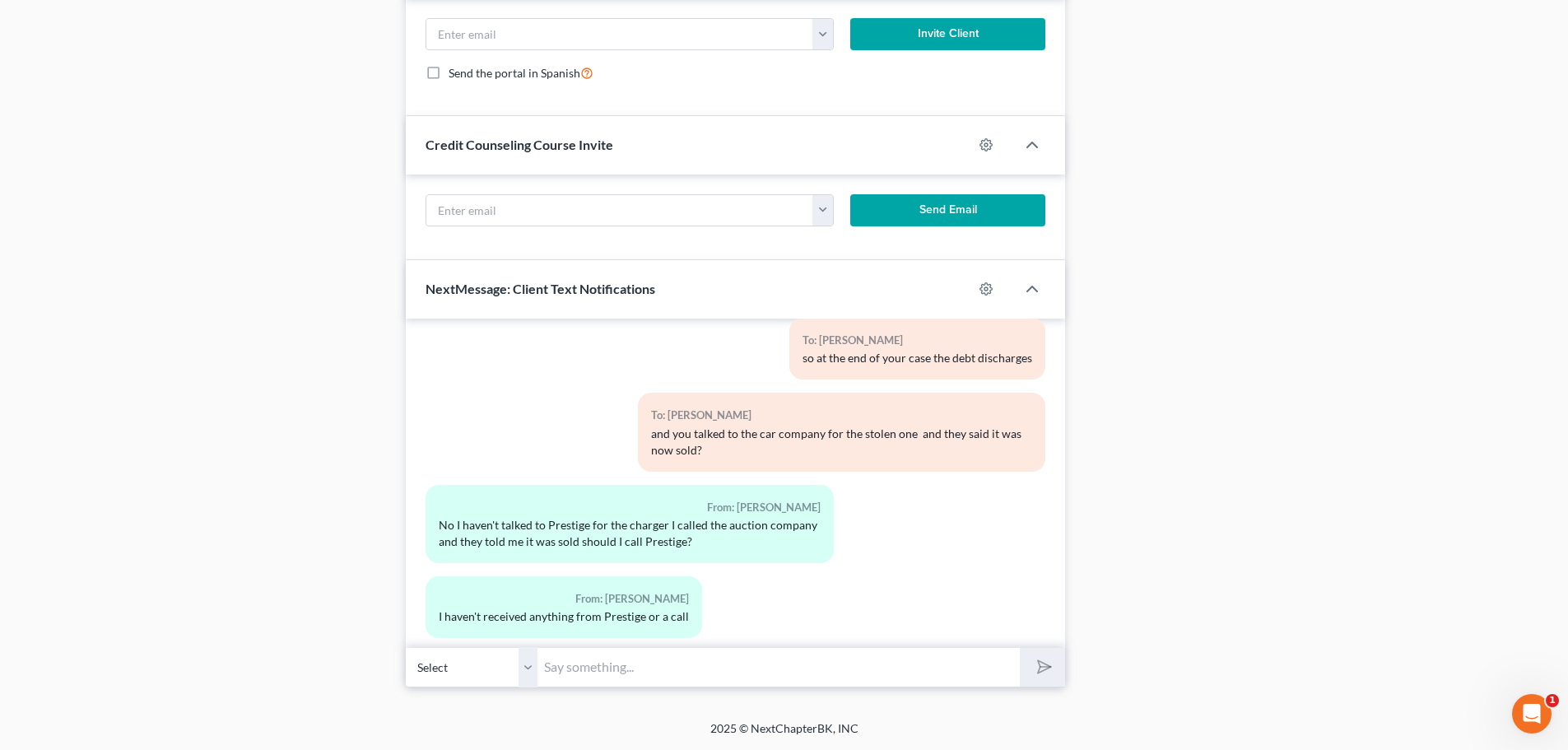
click at [985, 674] on input "text" at bounding box center [778, 667] width 482 height 40
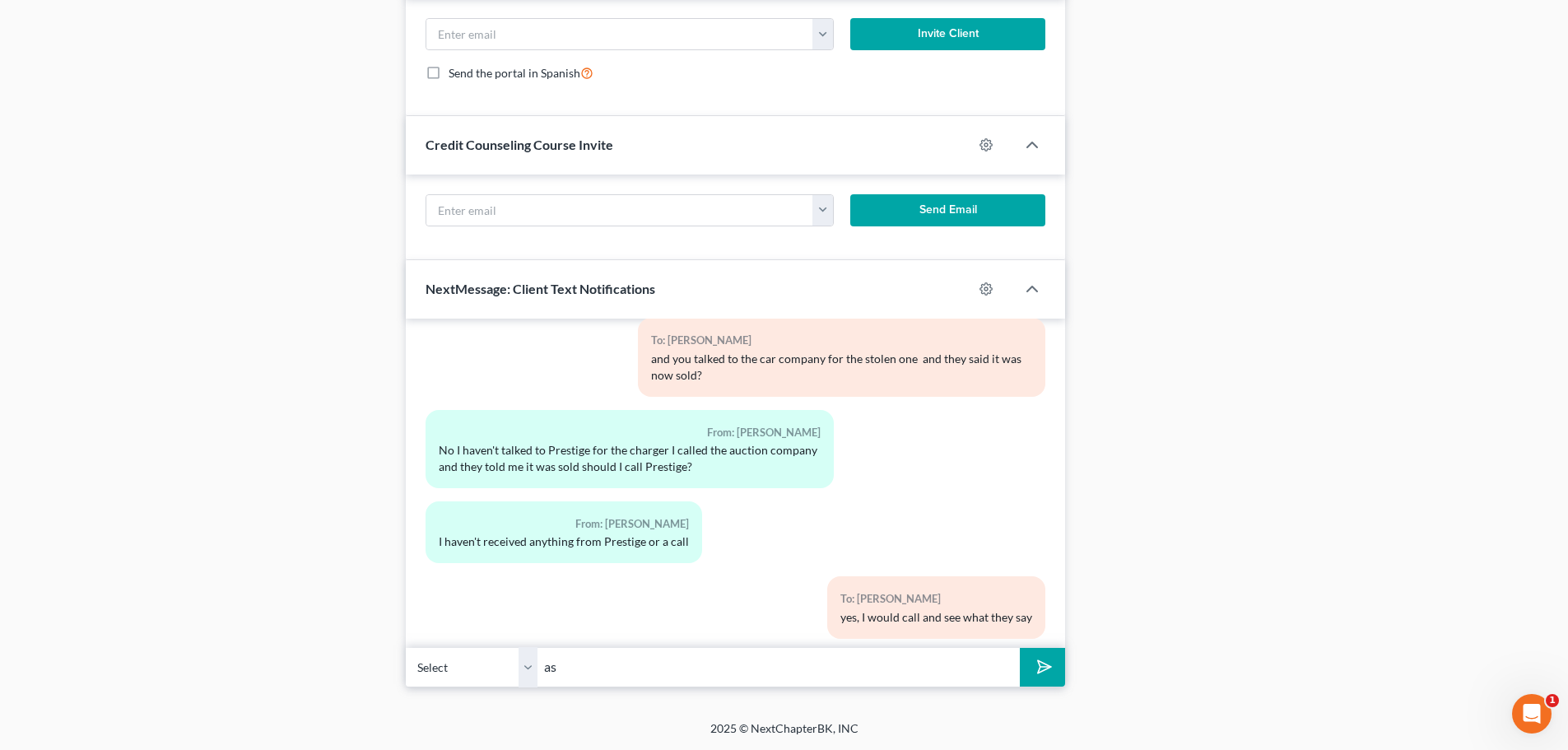
type input "a"
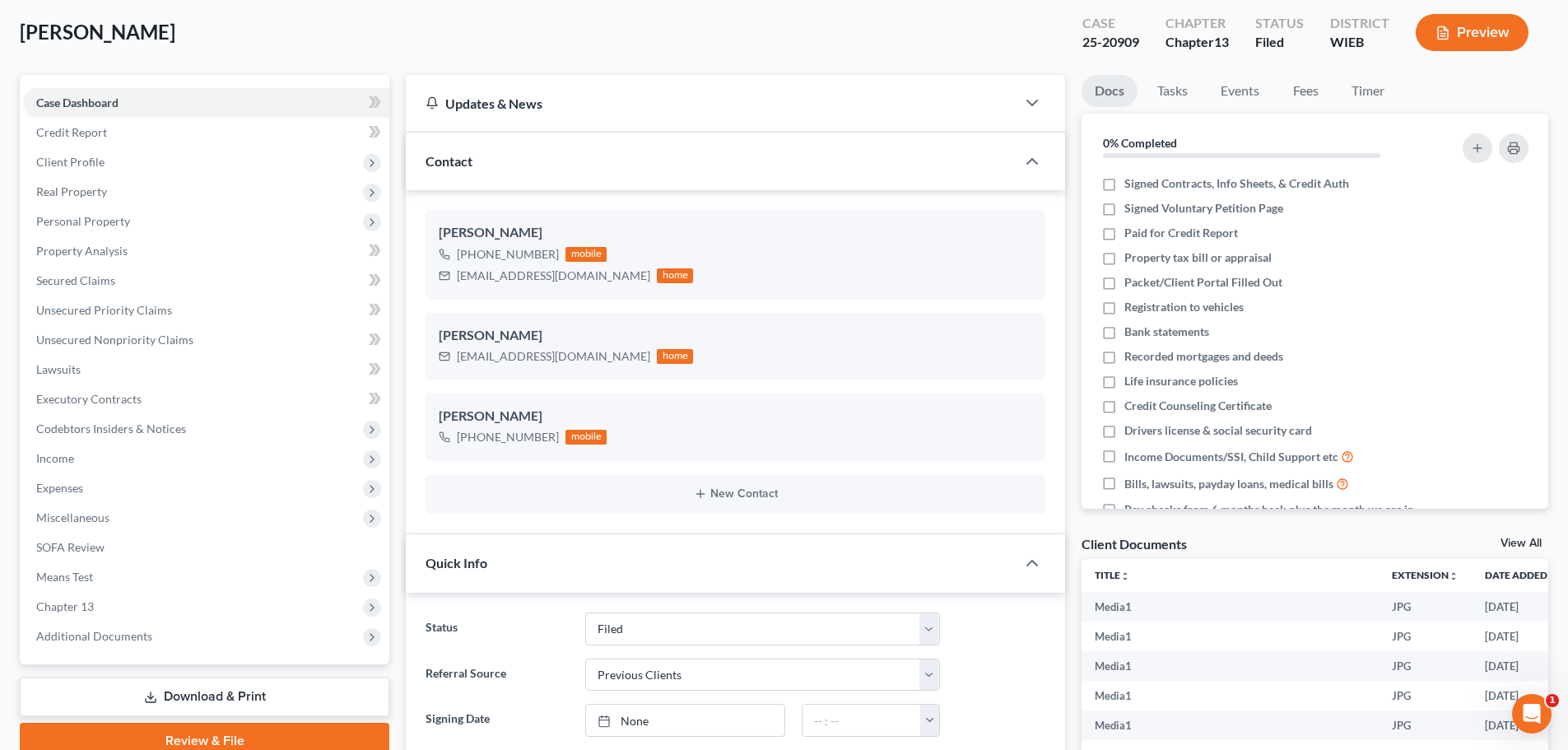
scroll to position [0, 0]
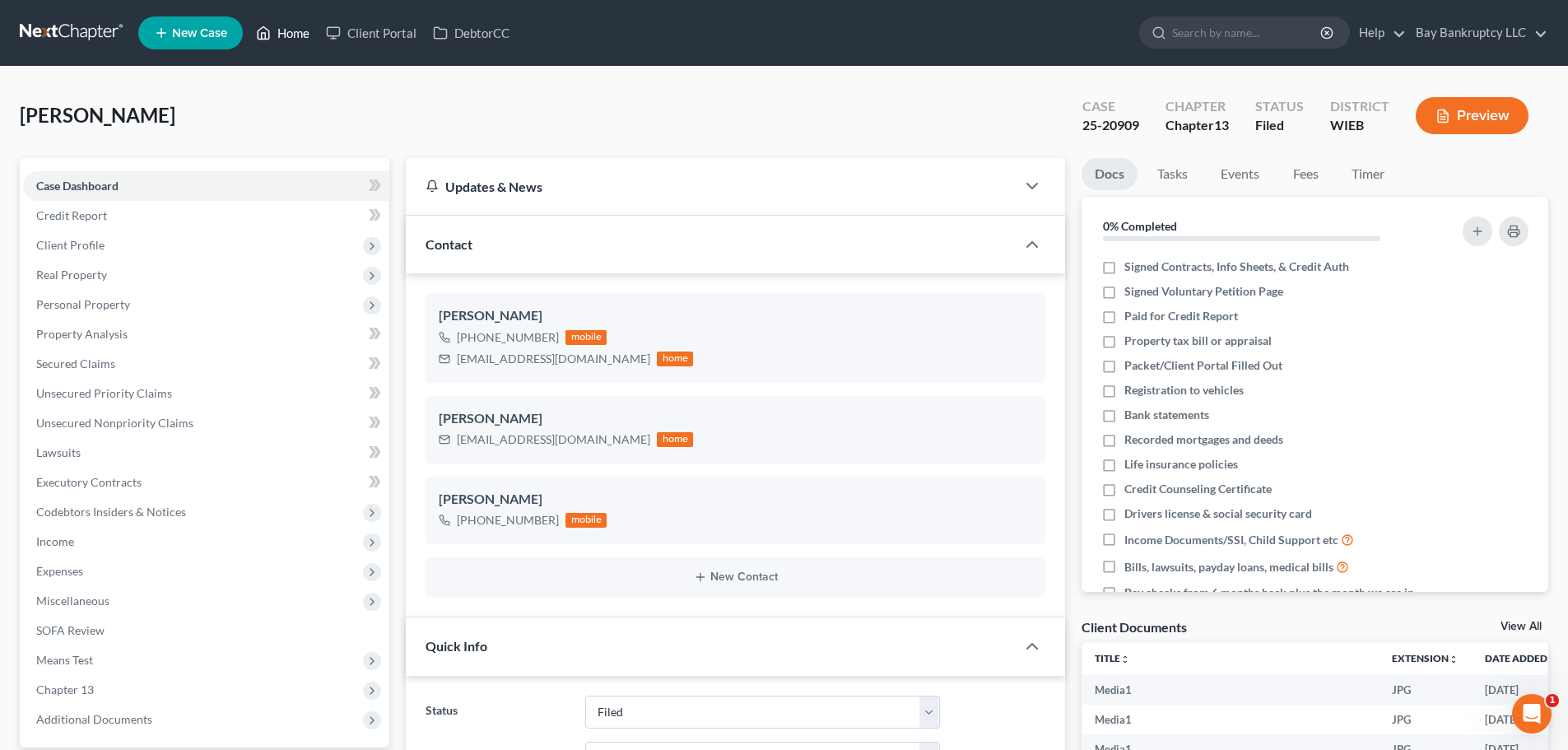
click at [290, 32] on link "Home" at bounding box center [282, 32] width 70 height 30
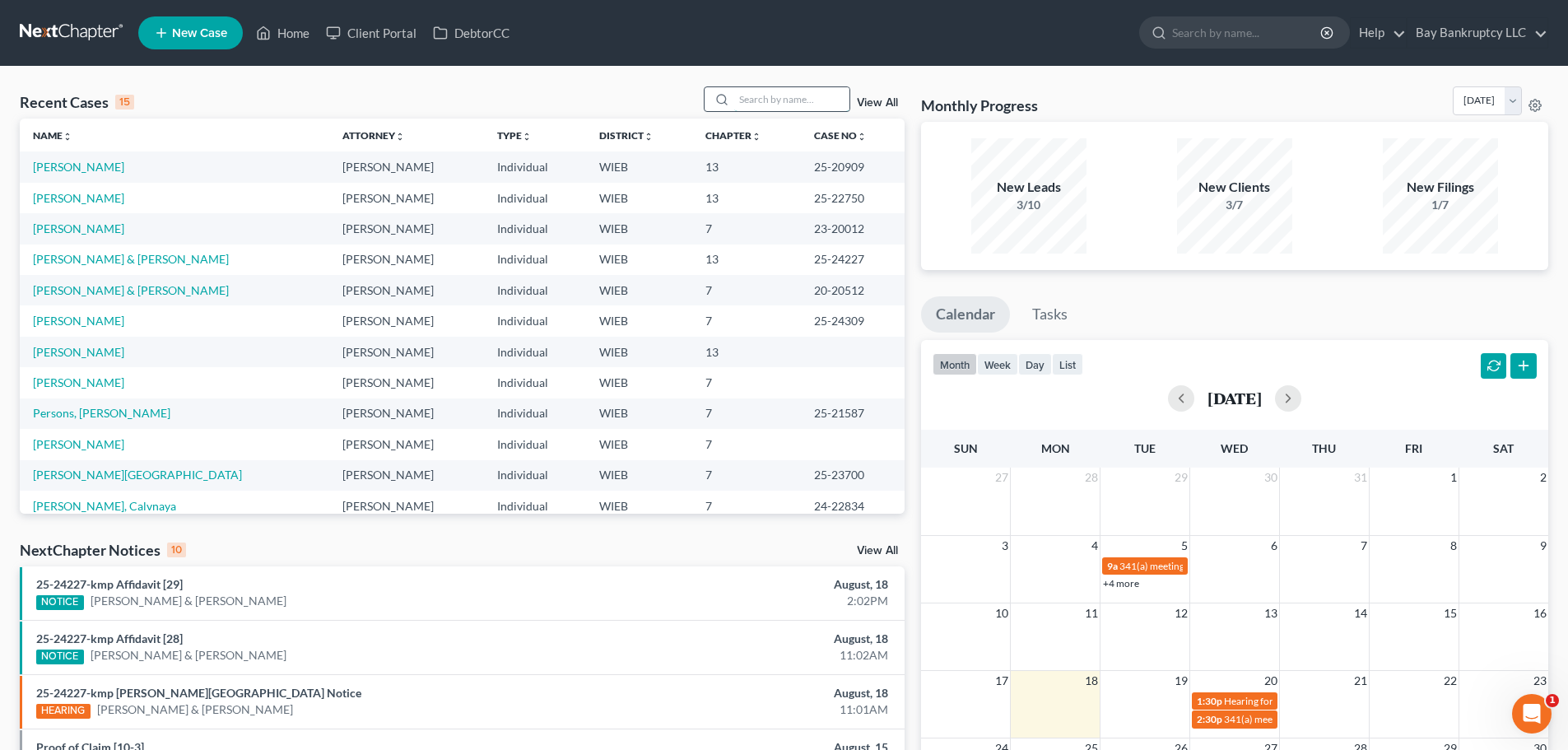
click at [784, 103] on input "search" at bounding box center [791, 99] width 115 height 24
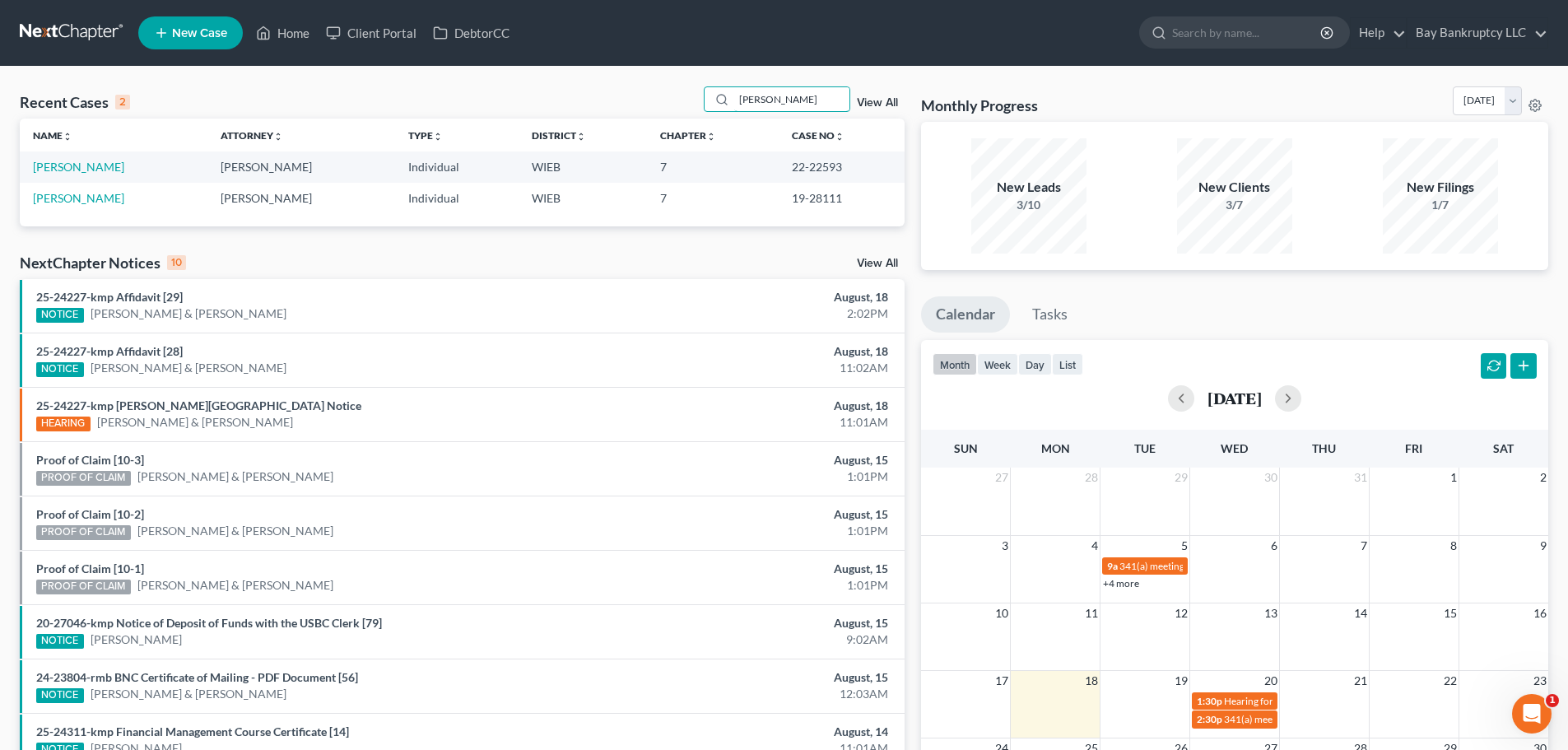
type input "alex"
drag, startPoint x: 30, startPoint y: 170, endPoint x: 82, endPoint y: 176, distance: 52.3
click at [82, 176] on td "[PERSON_NAME]" at bounding box center [113, 166] width 188 height 31
copy link "Blaszczyk"
click at [84, 168] on link "[PERSON_NAME]" at bounding box center [78, 166] width 91 height 14
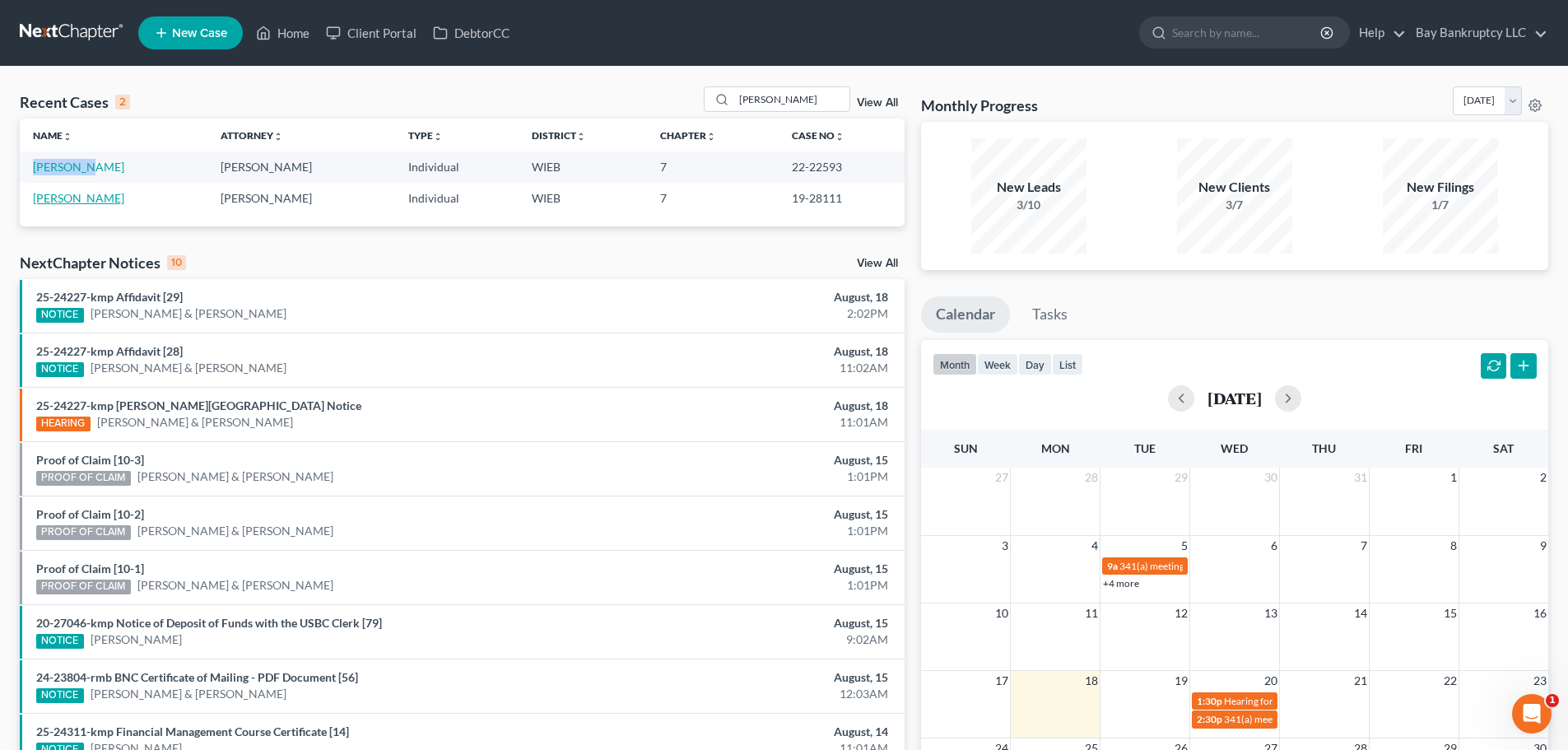
select select "0"
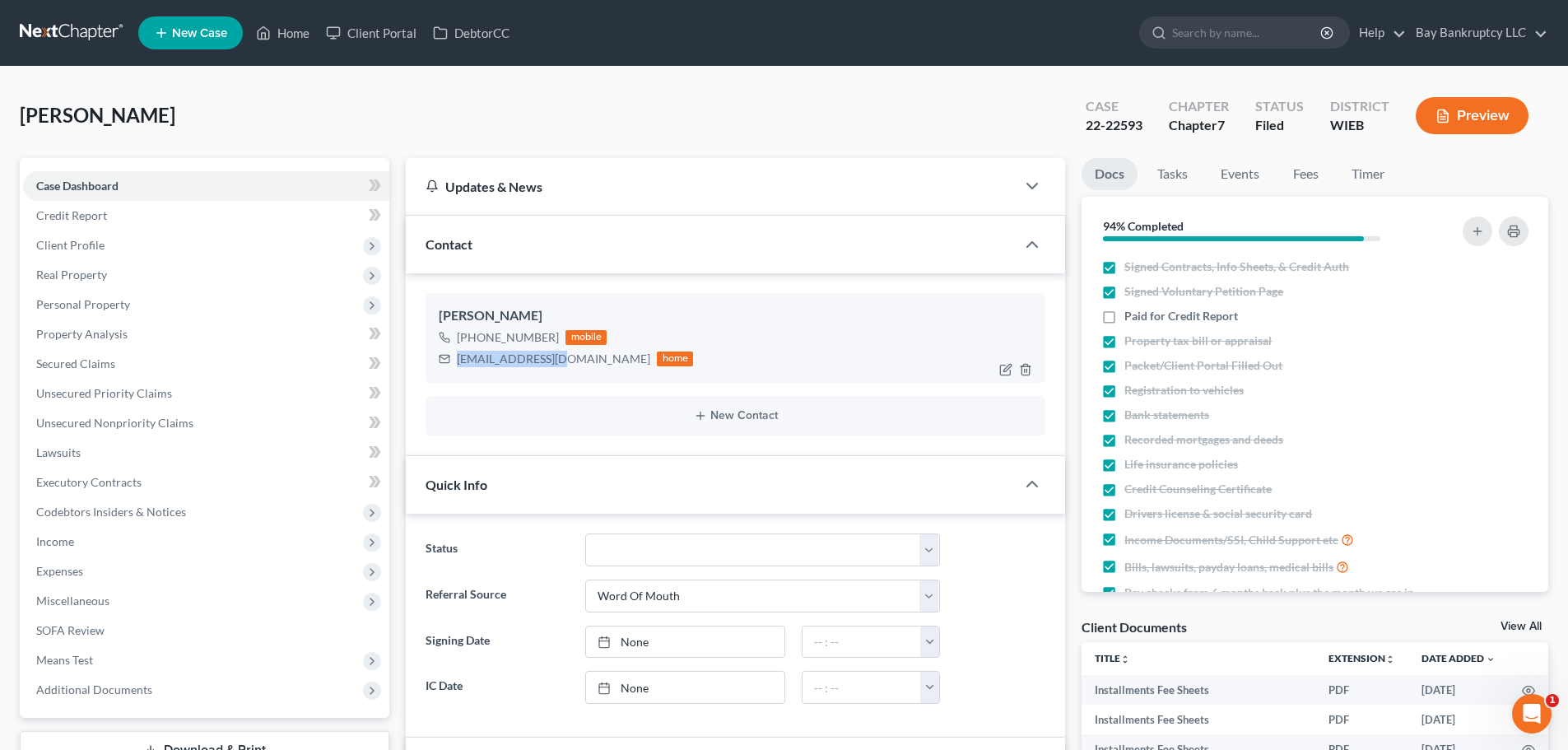
scroll to position [17332, 0]
drag, startPoint x: 456, startPoint y: 365, endPoint x: 561, endPoint y: 371, distance: 105.2
click at [561, 371] on div "Alex Blaszczyk +1 (262) 350-9575 mobile rko3569@gmail.com home" at bounding box center [736, 338] width 620 height 89
drag, startPoint x: 106, startPoint y: 251, endPoint x: 115, endPoint y: 290, distance: 40.0
click at [106, 251] on span "Client Profile" at bounding box center [206, 245] width 366 height 30
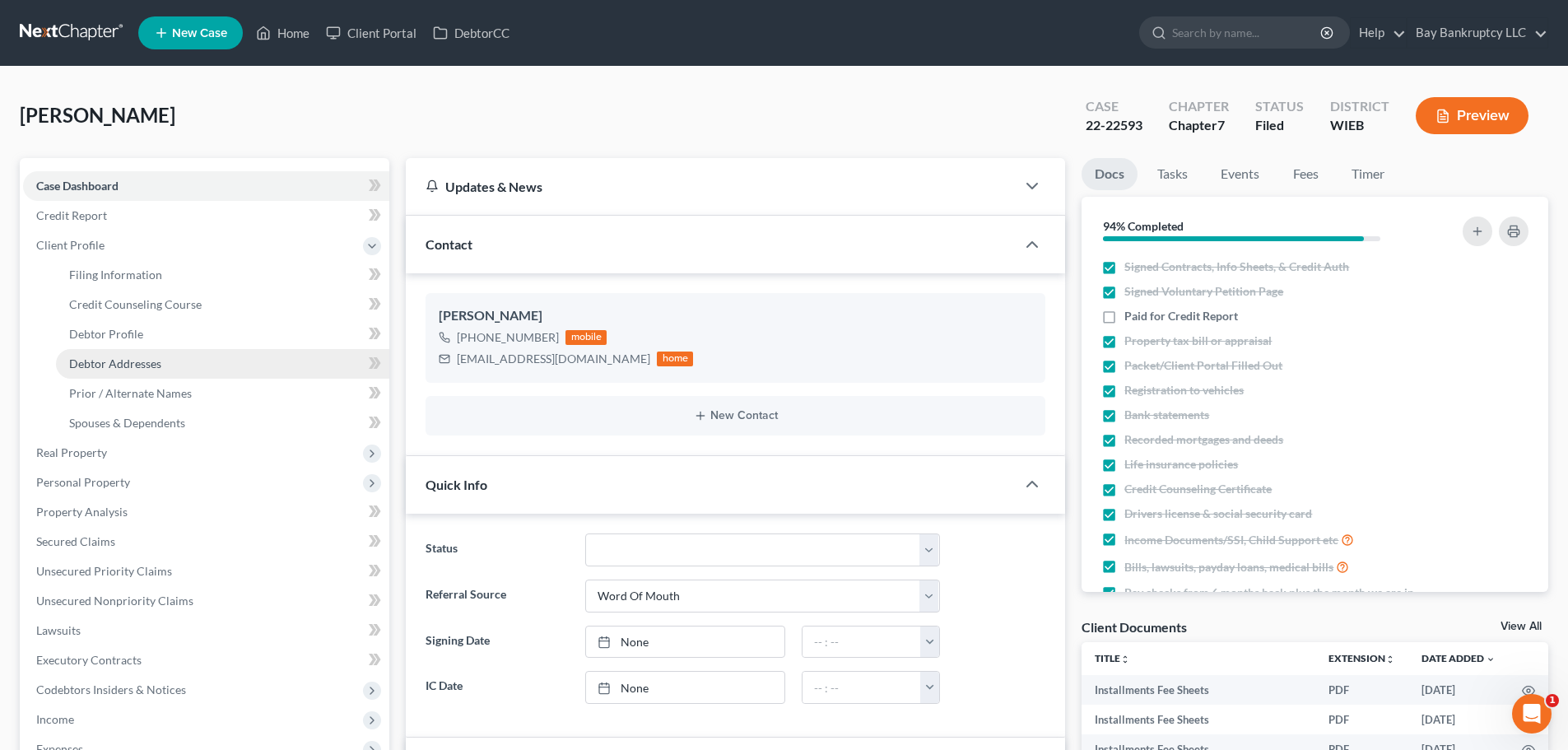
click at [134, 354] on link "Debtor Addresses" at bounding box center [222, 364] width 333 height 30
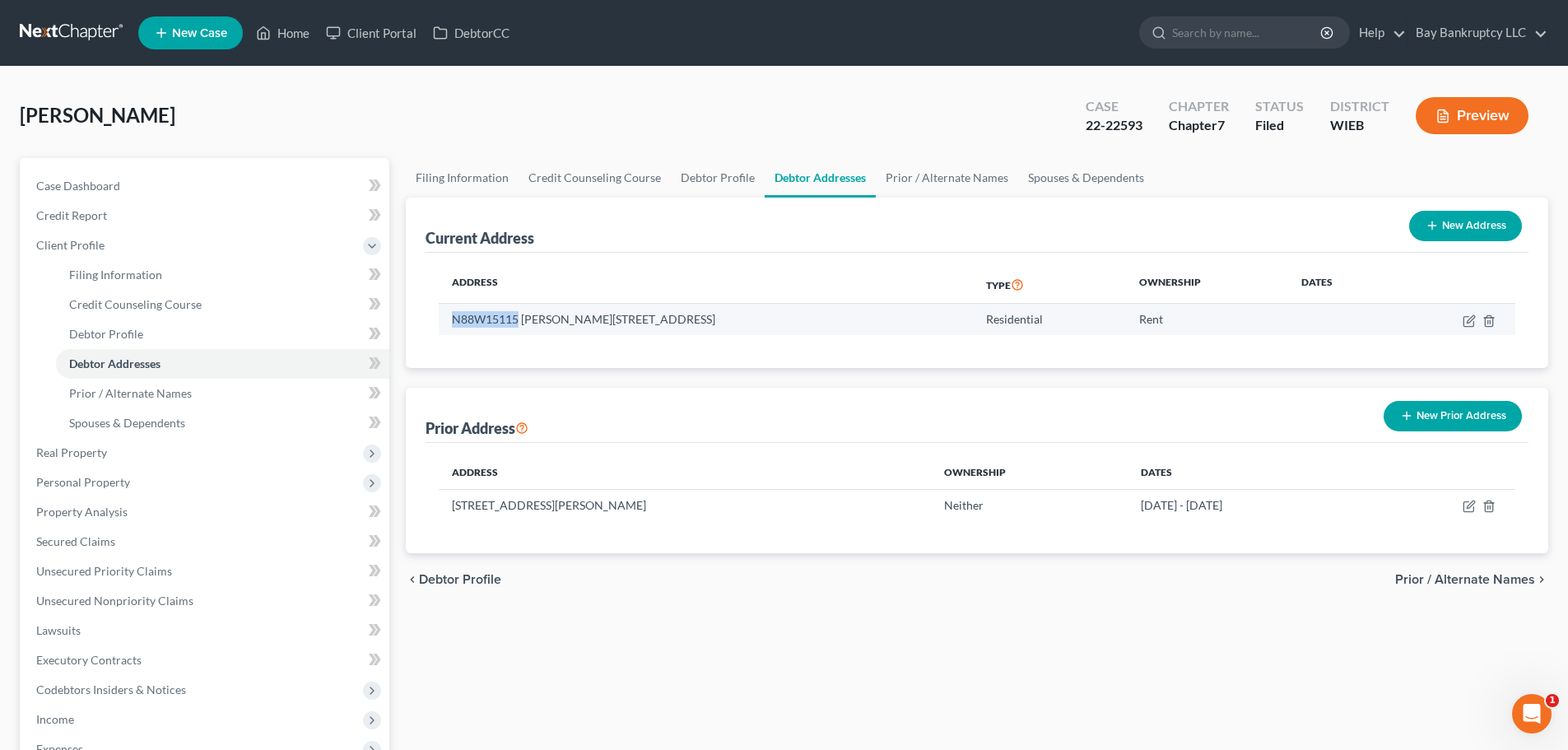
drag, startPoint x: 451, startPoint y: 320, endPoint x: 518, endPoint y: 330, distance: 67.7
click at [518, 330] on td "N88W15115 Cleaveland Ave, Apt 1, Menomonee Falls, WI 53051" at bounding box center [705, 320] width 533 height 31
copy td "N88W15115"
click at [879, 344] on div "Address Type Ownership Dates N88W15115 Cleaveland Ave, Apt 1, Menomonee Falls, …" at bounding box center [977, 310] width 1103 height 115
drag, startPoint x: 748, startPoint y: 319, endPoint x: 783, endPoint y: 319, distance: 35.0
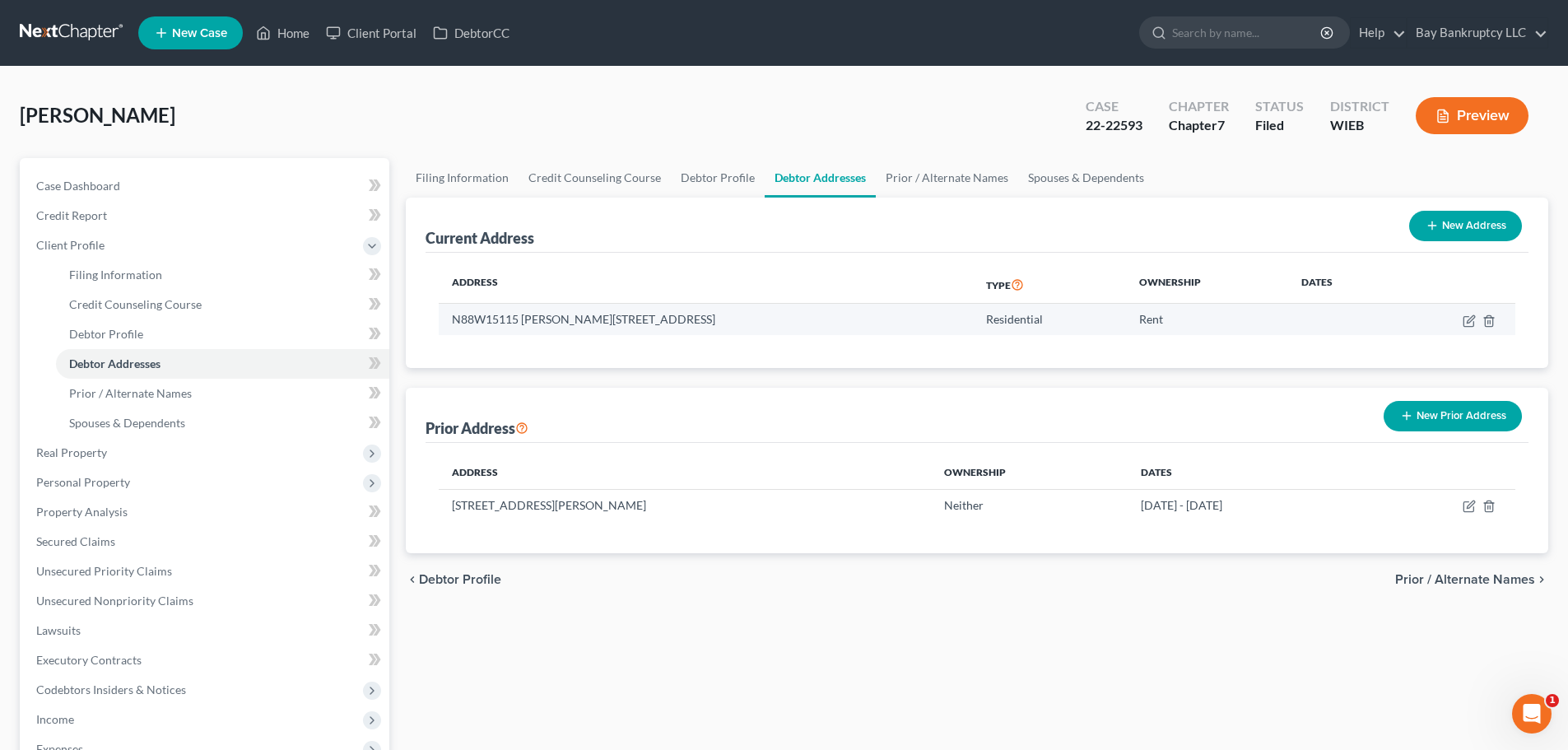
click at [783, 319] on td "N88W15115 Cleaveland Ave, Apt 1, Menomonee Falls, WI 53051" at bounding box center [705, 320] width 533 height 31
copy td "53051"
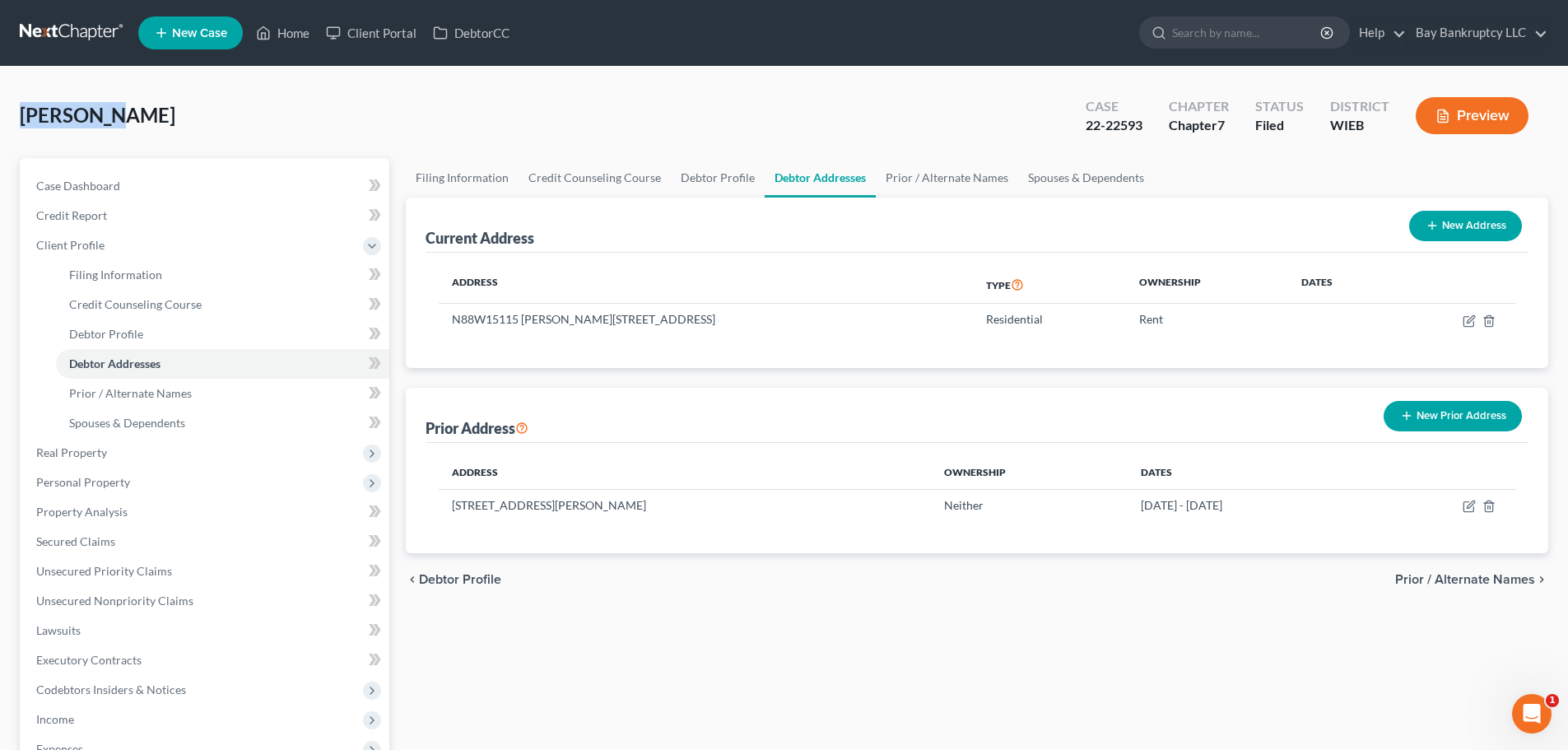
drag, startPoint x: 22, startPoint y: 124, endPoint x: 102, endPoint y: 129, distance: 80.2
click at [102, 129] on div "Blaszczyk, Alex Upgraded" at bounding box center [97, 115] width 155 height 27
copy span "Blaszczyk"
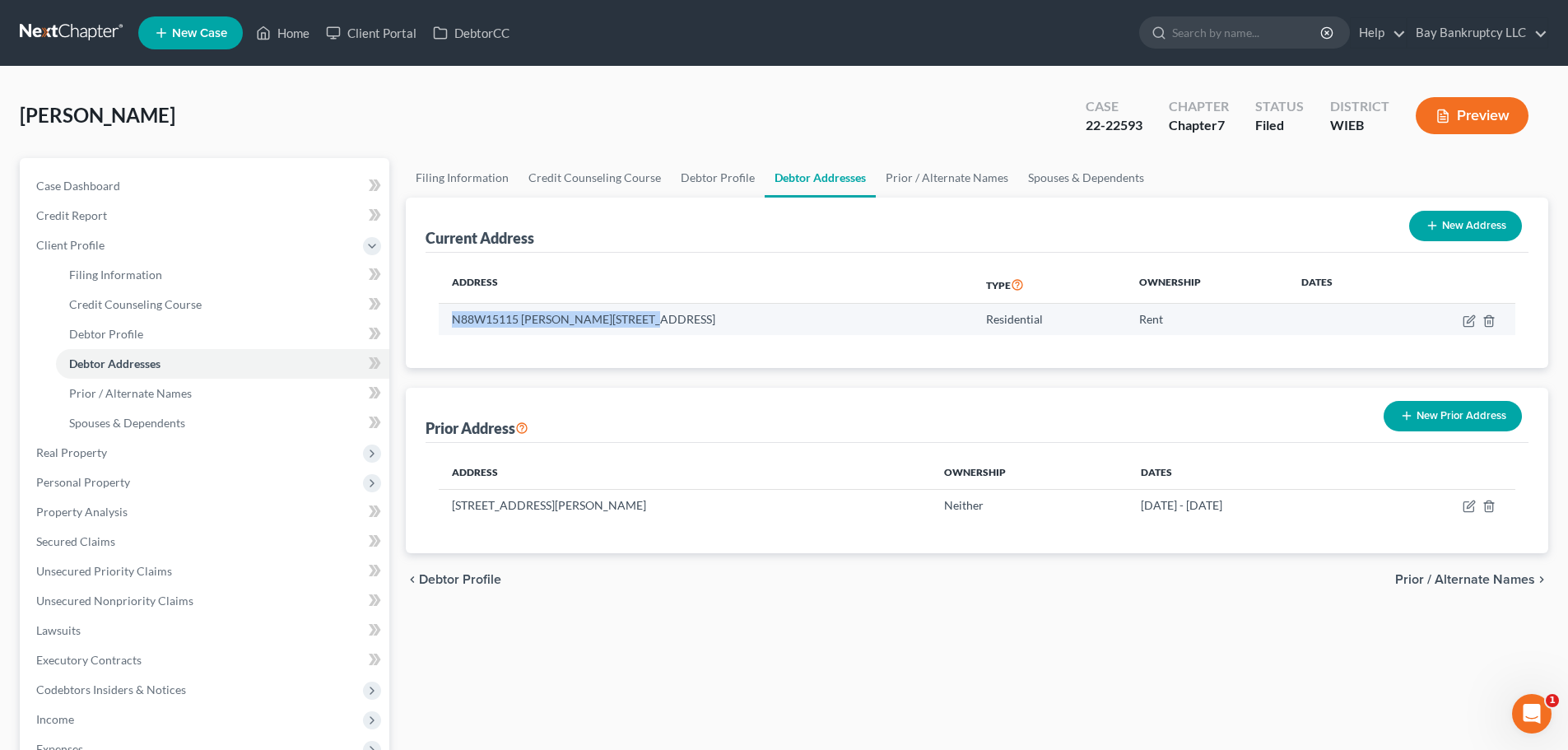
drag, startPoint x: 452, startPoint y: 323, endPoint x: 629, endPoint y: 321, distance: 177.0
click at [629, 321] on td "N88W15115 Cleaveland Ave, Apt 1, Menomonee Falls, WI 53051" at bounding box center [705, 320] width 533 height 31
copy td "N88W15115 Cleaveland Ave, Apt 1"
click at [889, 317] on td "N88W15115 Cleaveland Ave, Apt 1, Menomonee Falls, WI 53051" at bounding box center [705, 320] width 533 height 31
drag, startPoint x: 750, startPoint y: 321, endPoint x: 782, endPoint y: 320, distance: 32.0
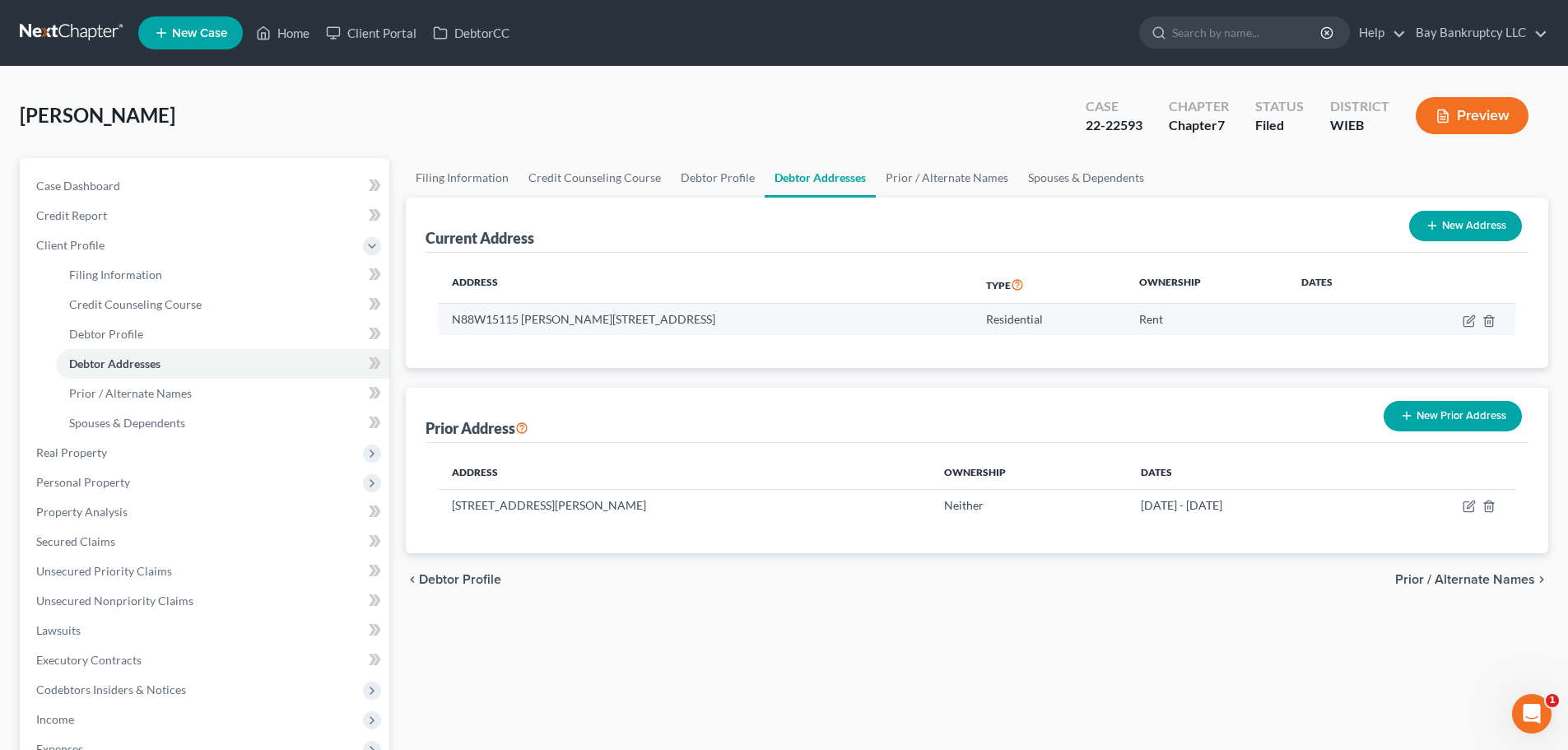
click at [782, 320] on td "N88W15115 Cleaveland Ave, Apt 1, Menomonee Falls, WI 53051" at bounding box center [705, 320] width 533 height 31
copy td "53051"
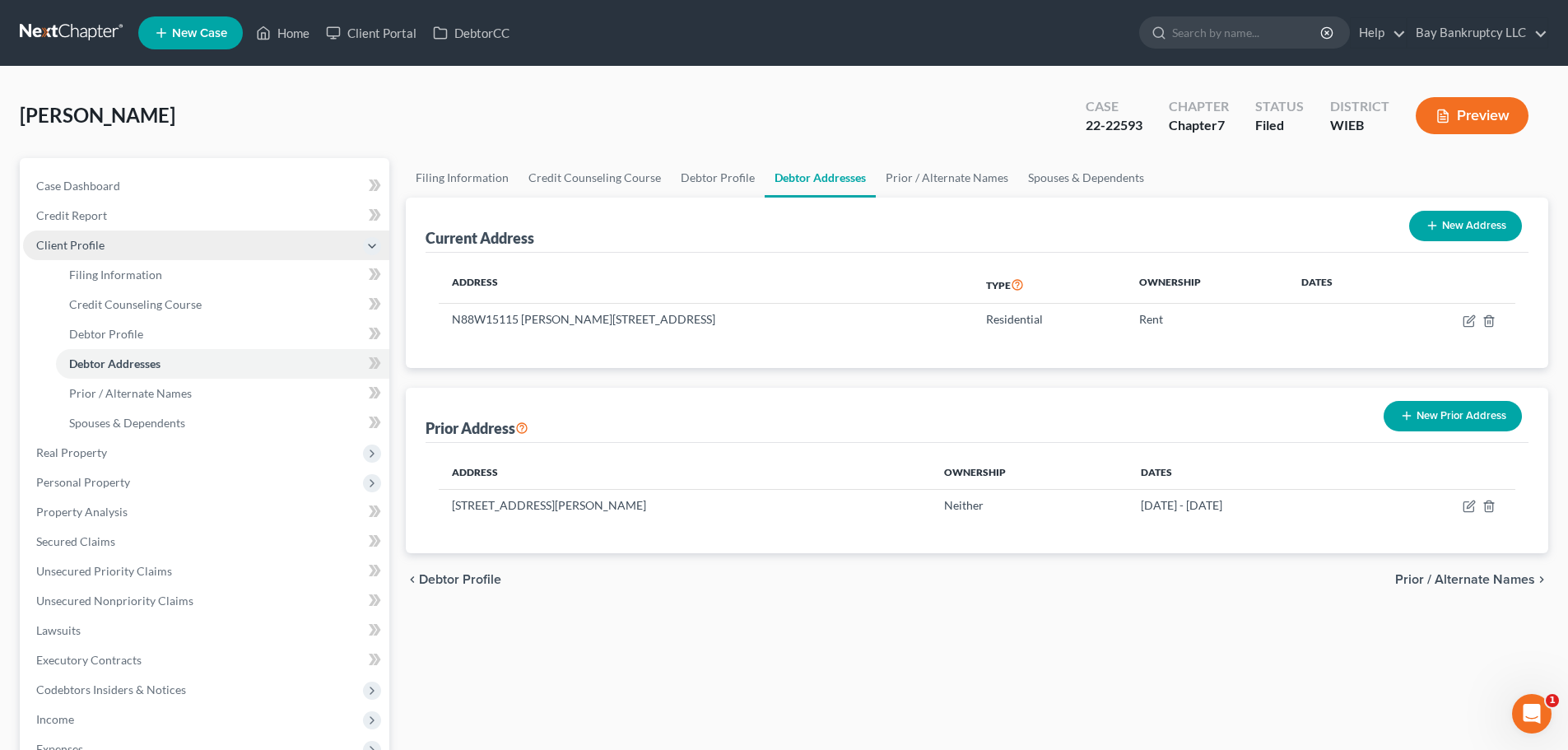
click at [130, 242] on span "Client Profile" at bounding box center [206, 245] width 366 height 30
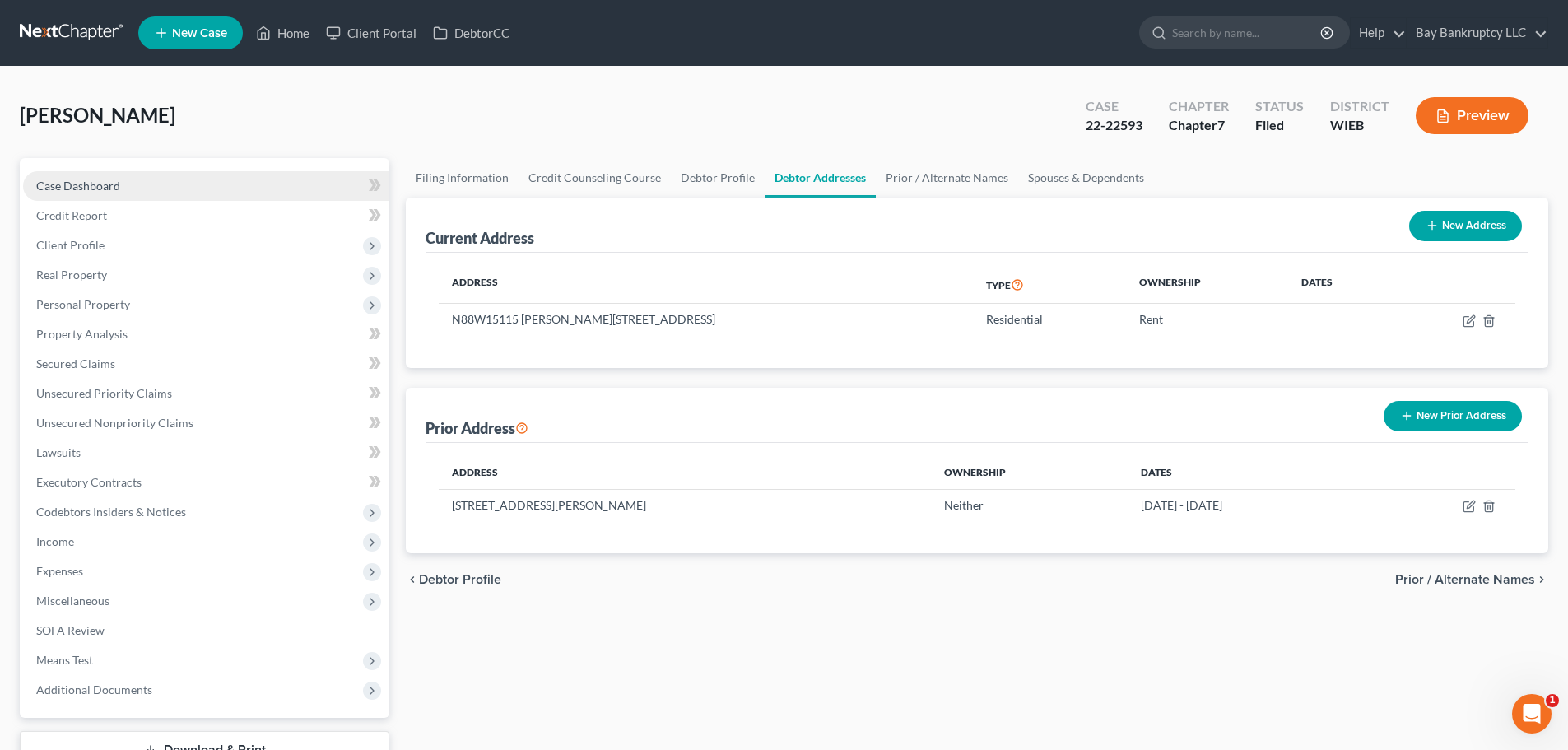
click at [117, 189] on span "Case Dashboard" at bounding box center [78, 186] width 84 height 14
select select "0"
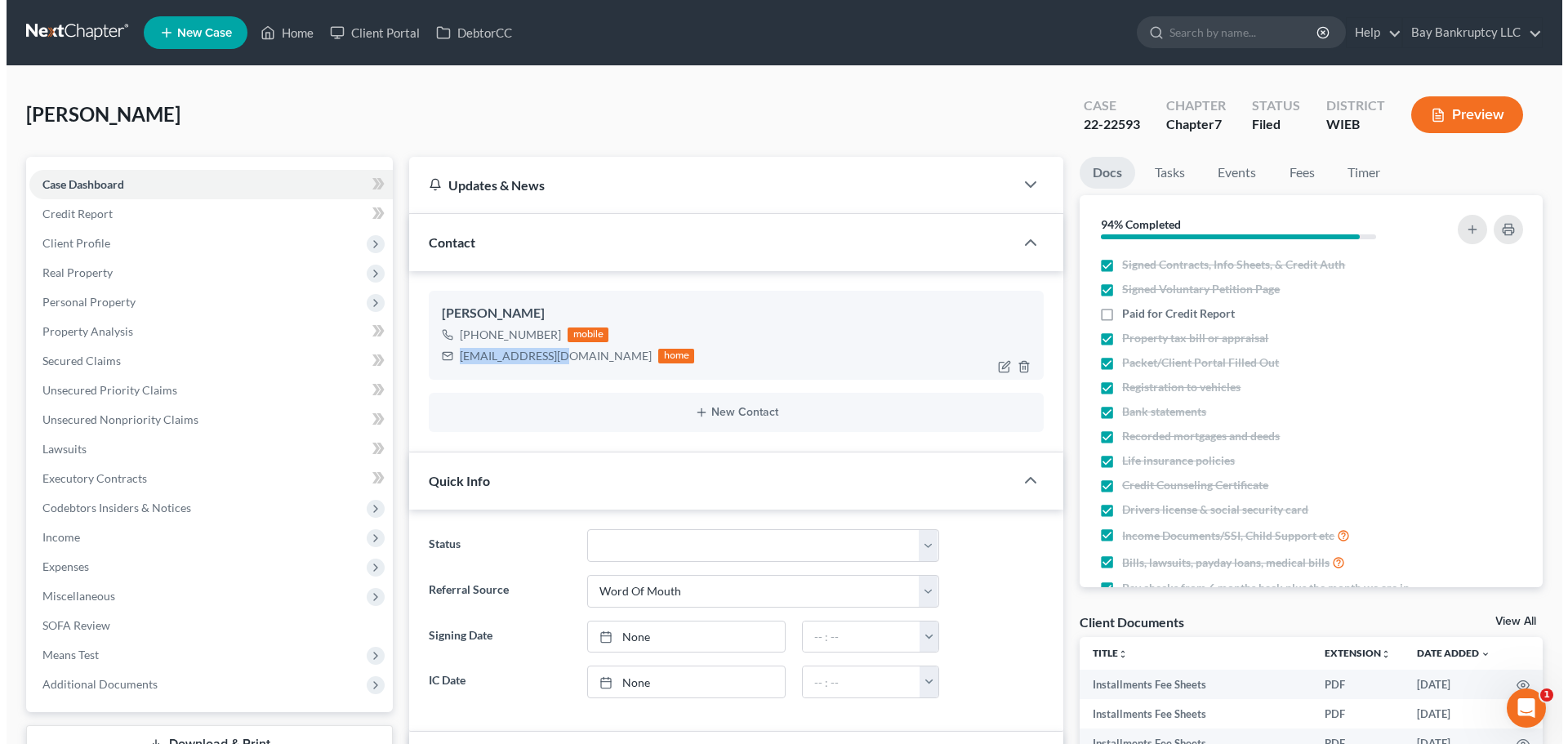
scroll to position [17193, 0]
drag, startPoint x: 452, startPoint y: 360, endPoint x: 554, endPoint y: 360, distance: 102.0
click at [554, 360] on div "rko3569@gmail.com home" at bounding box center [561, 356] width 253 height 21
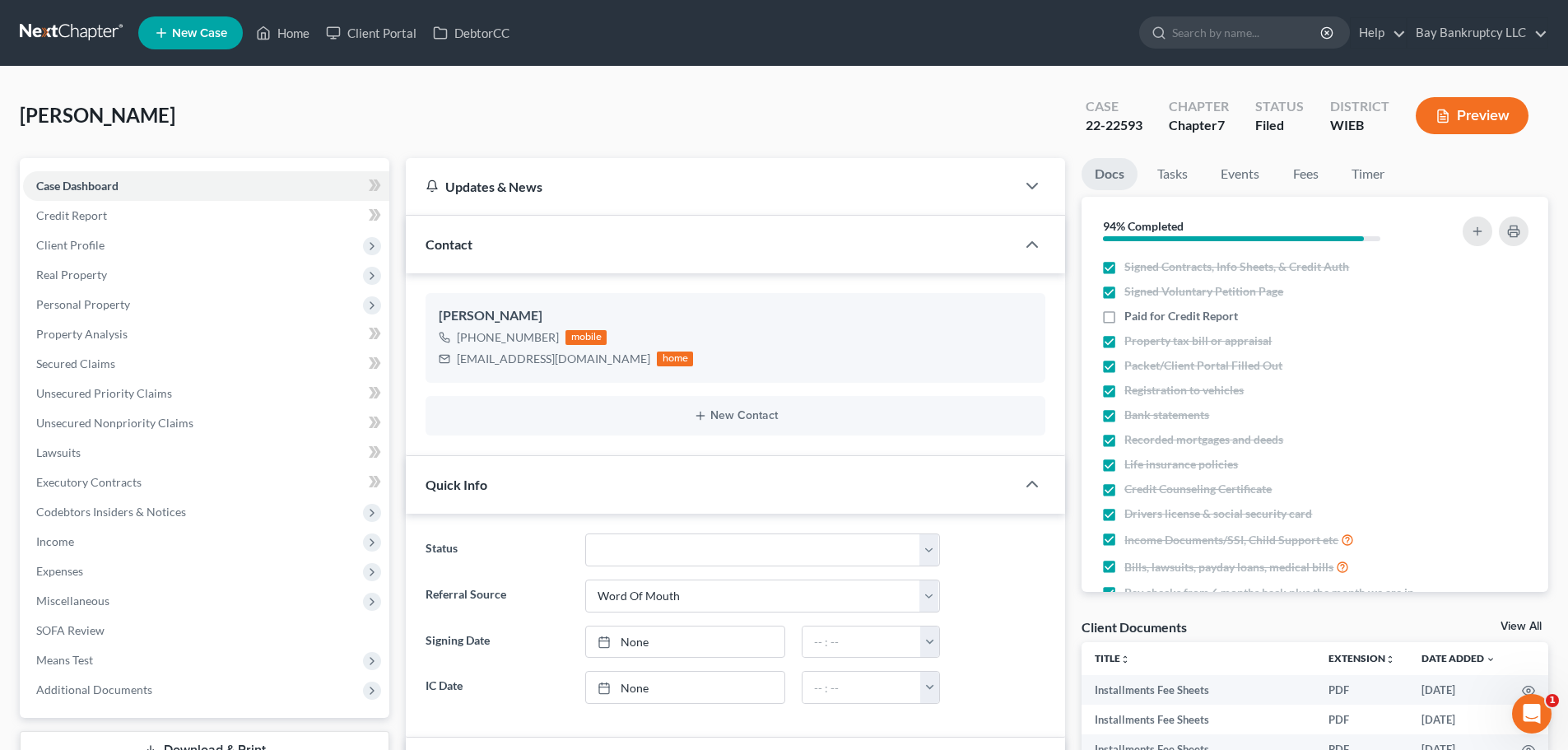
click at [290, 37] on link "Home" at bounding box center [282, 32] width 70 height 30
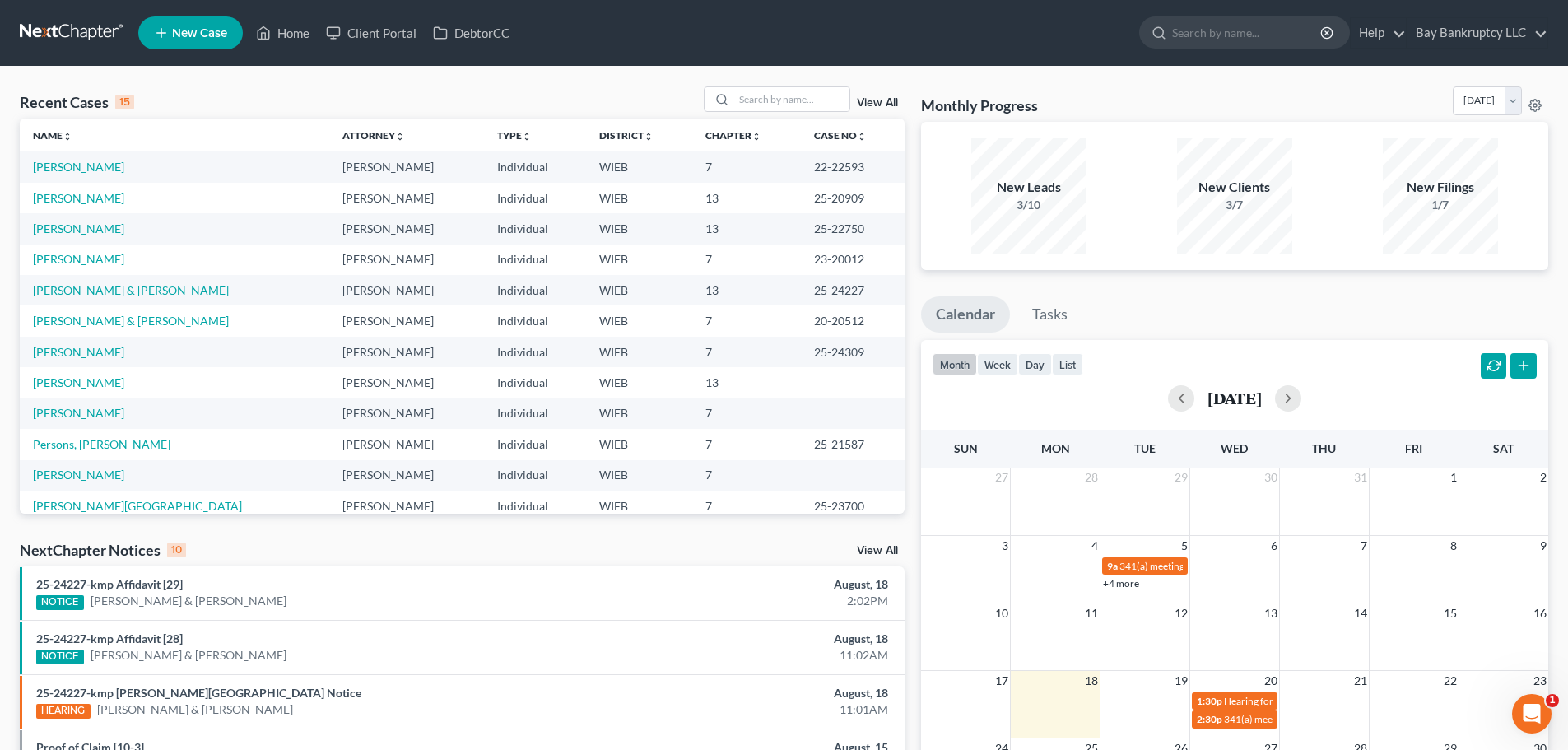
click at [181, 28] on span "New Case" at bounding box center [200, 33] width 55 height 13
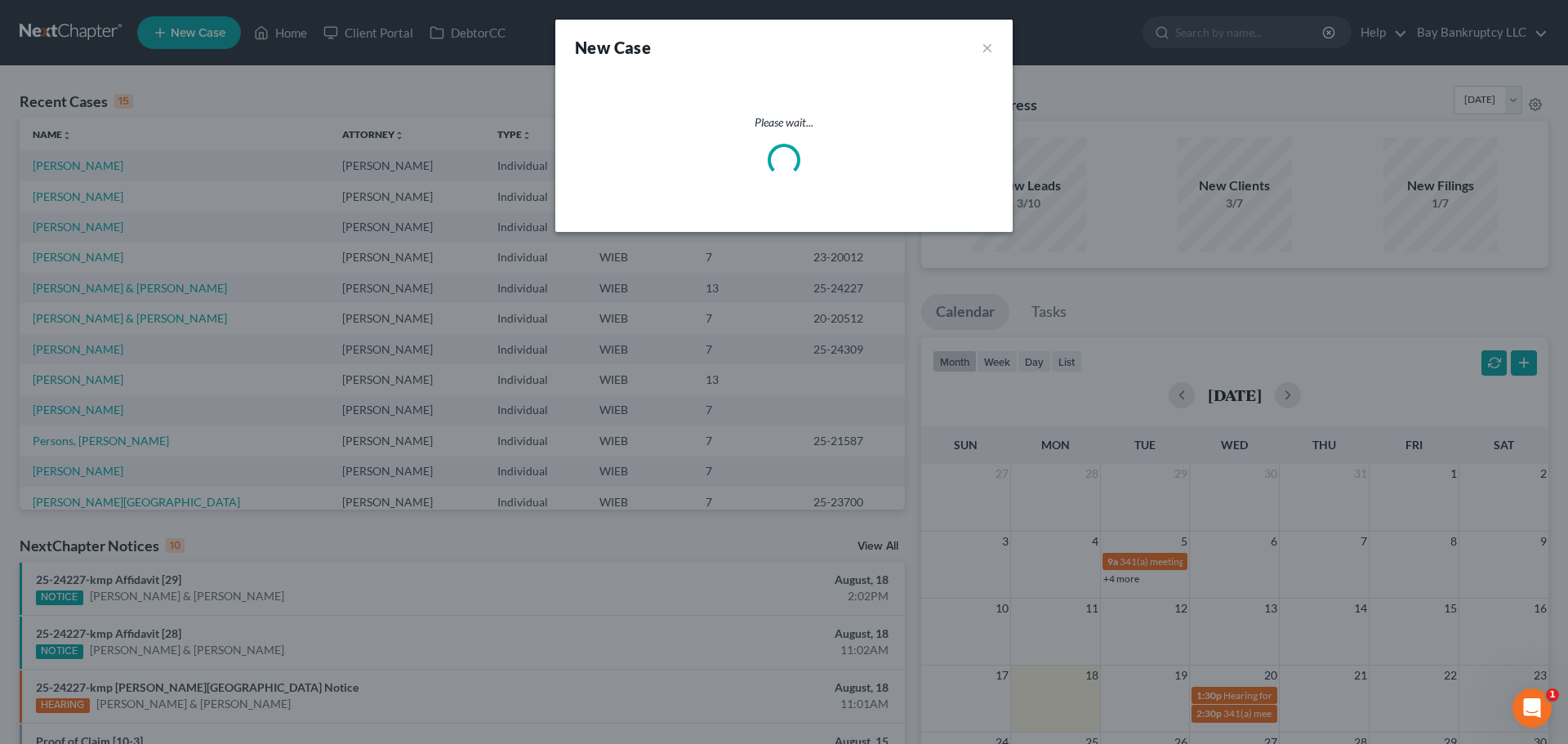
select select "90"
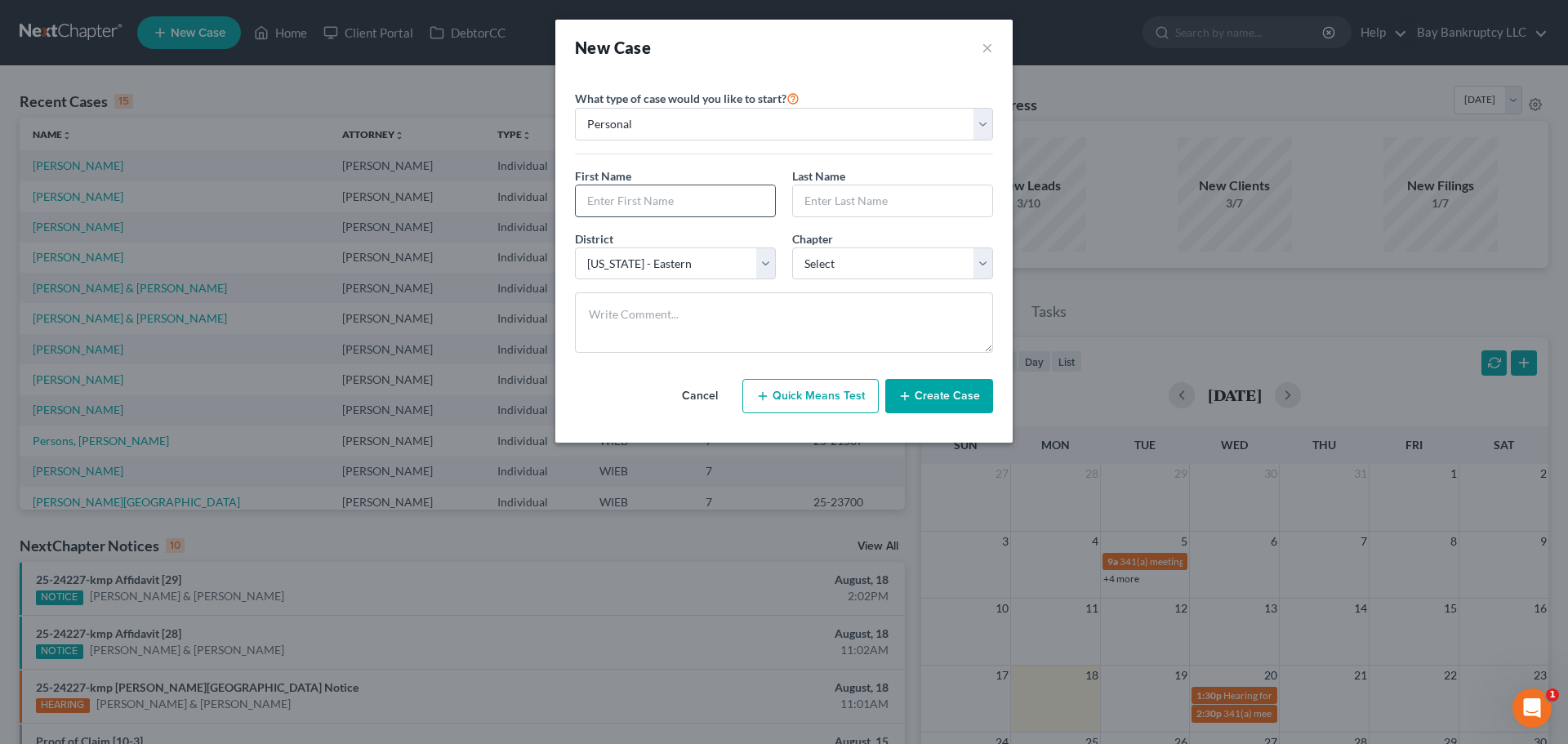
click at [647, 201] on input "text" at bounding box center [676, 201] width 199 height 31
type input "Alex"
click at [851, 207] on input "text" at bounding box center [892, 201] width 199 height 31
type input "Blaszczyk"
click at [828, 263] on select "Select 7 11 12 13" at bounding box center [893, 264] width 201 height 32
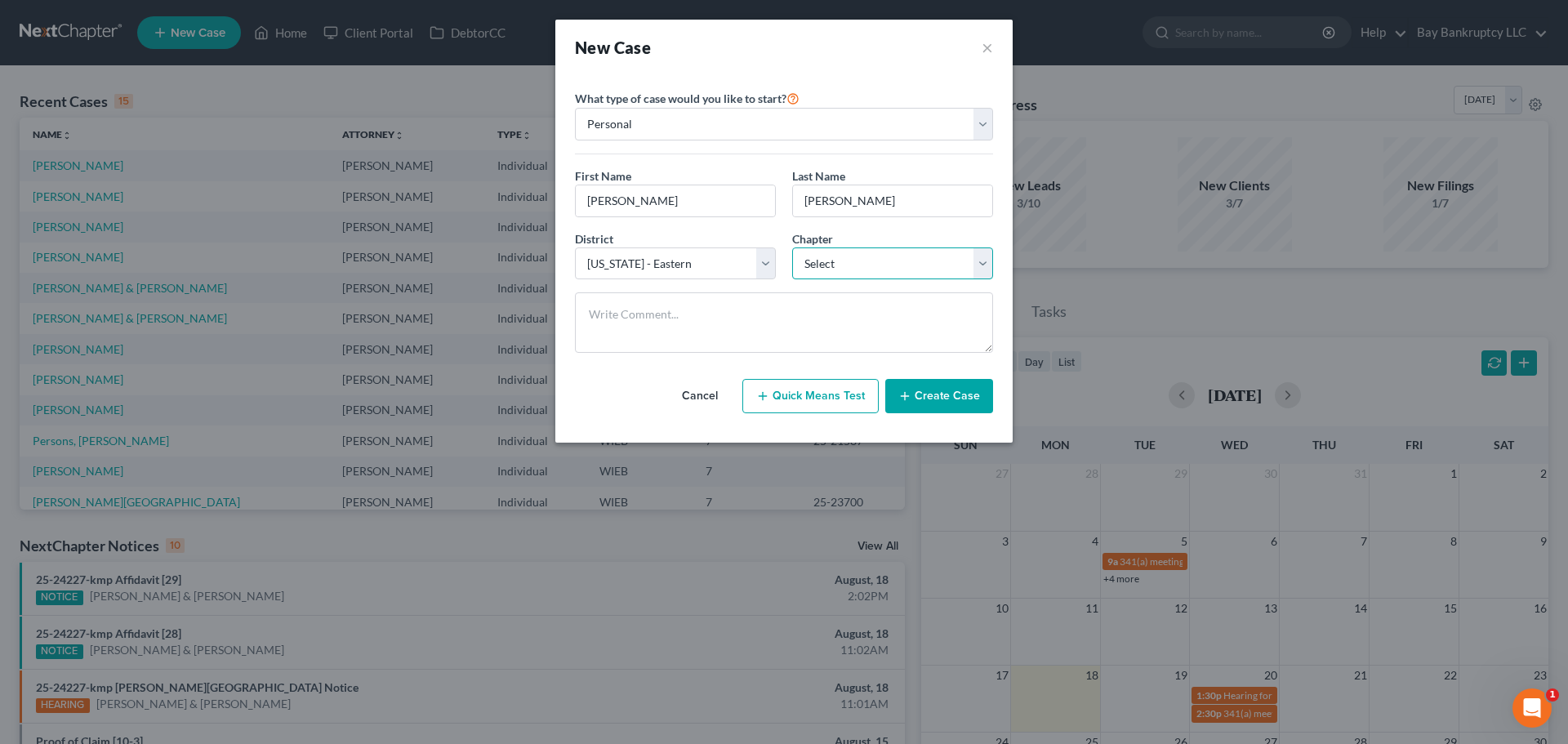
select select "3"
click at [793, 248] on select "Select 7 11 12 13" at bounding box center [893, 264] width 201 height 32
click at [954, 405] on button "Create Case" at bounding box center [939, 395] width 107 height 34
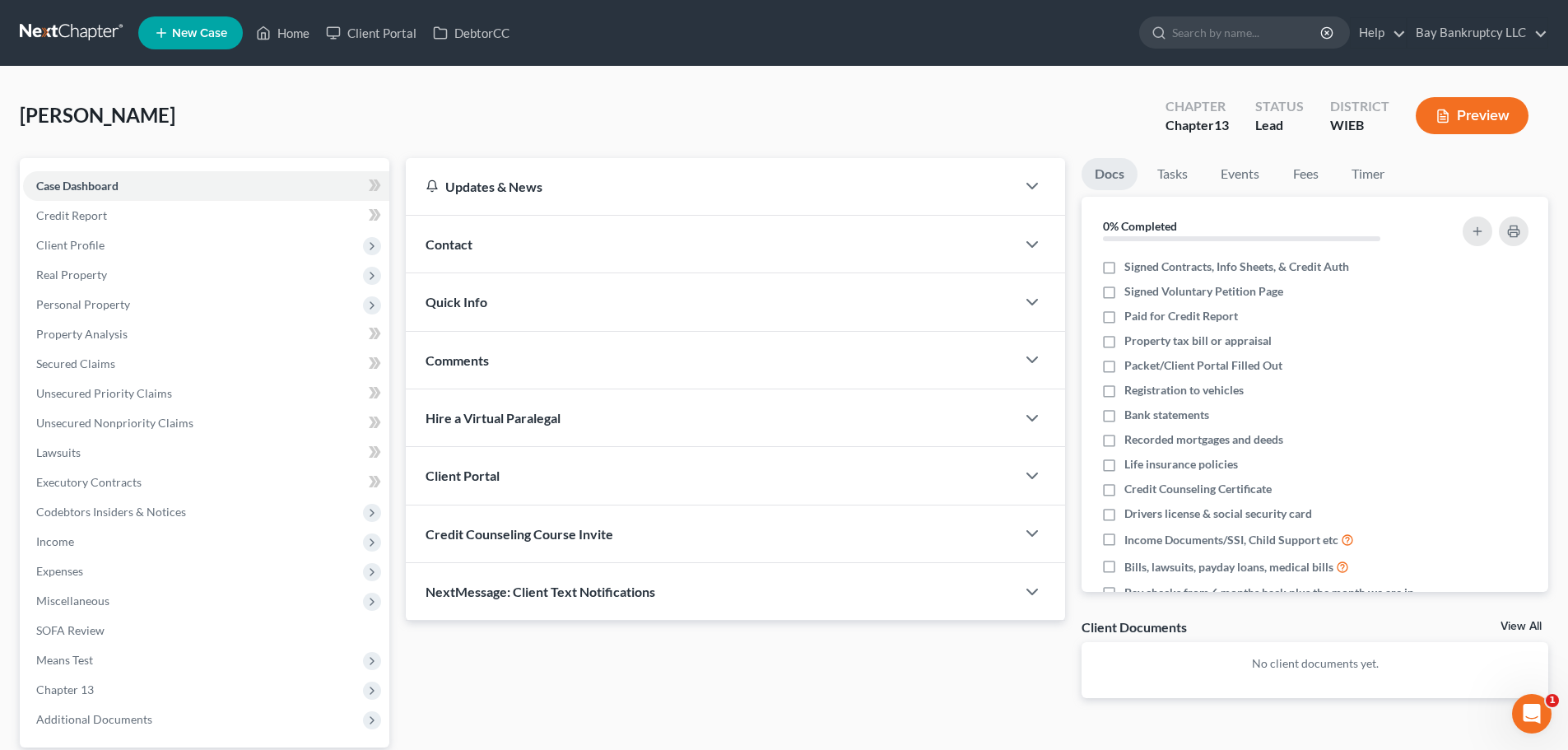
click at [475, 250] on div "Contact" at bounding box center [710, 244] width 610 height 57
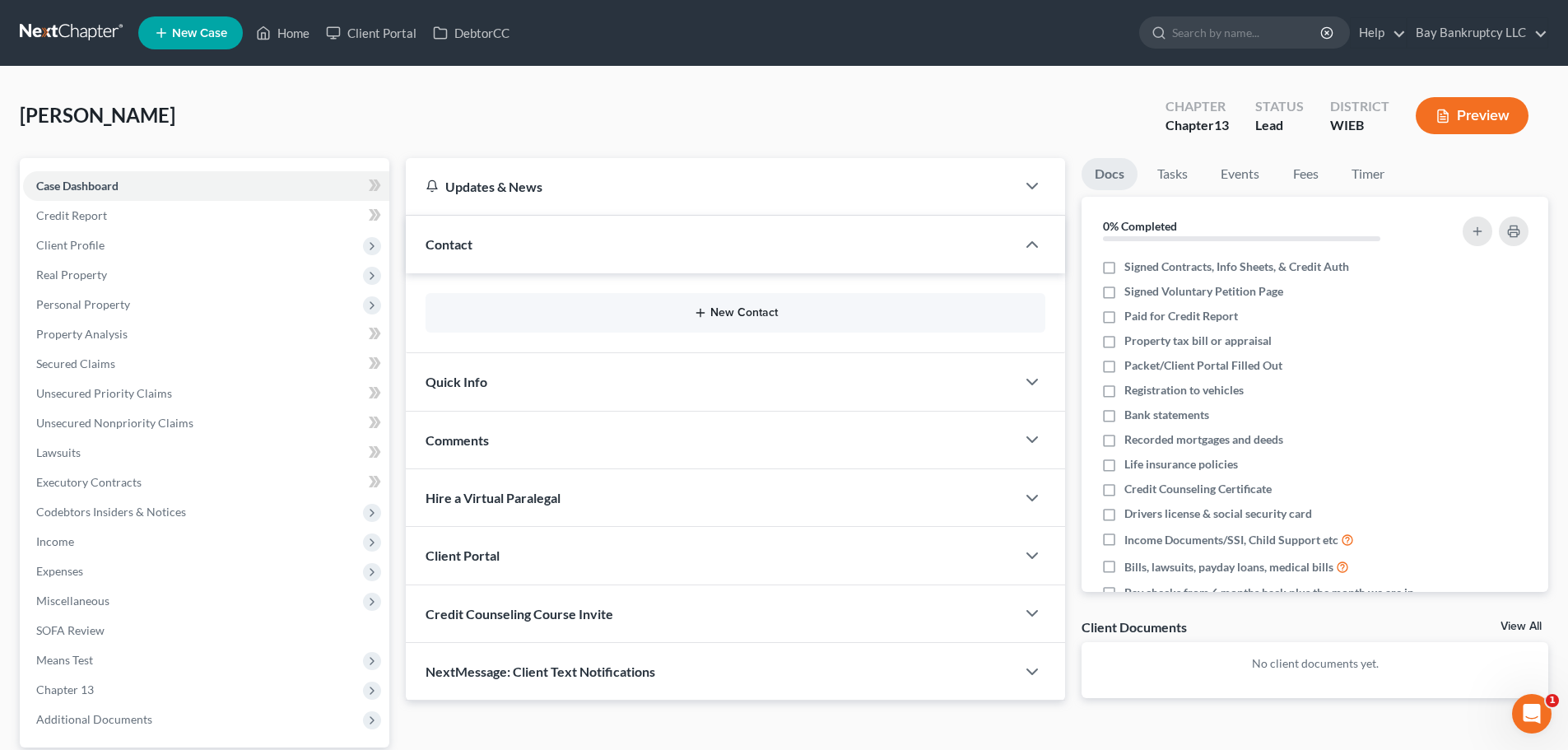
click at [696, 306] on icon "button" at bounding box center [699, 312] width 13 height 13
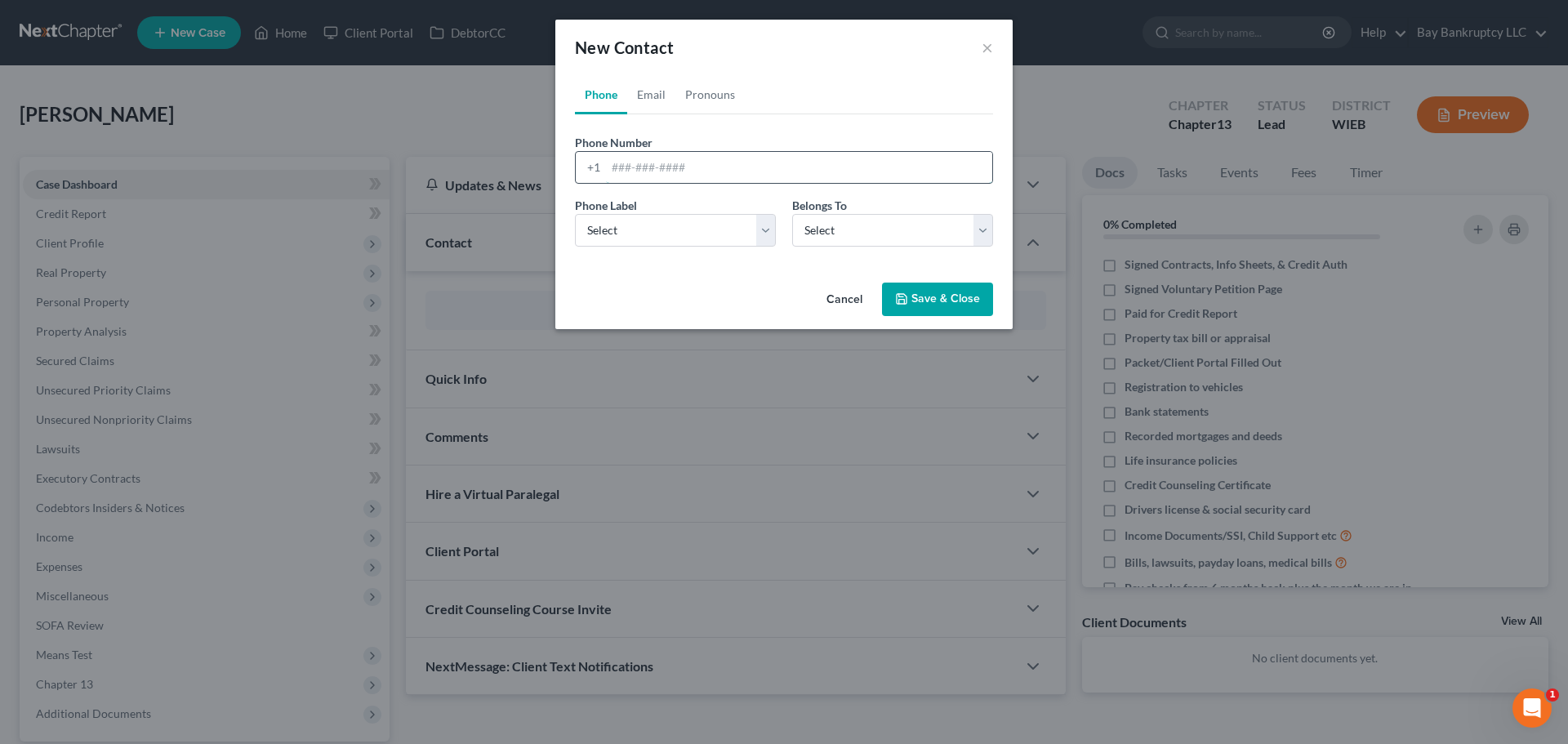
click at [633, 170] on input "tel" at bounding box center [800, 168] width 387 height 31
paste input "(262) 350-9575"
type input "(262) 350-9575"
click at [644, 83] on link "Email" at bounding box center [651, 95] width 48 height 39
click at [617, 168] on input "email" at bounding box center [800, 168] width 387 height 31
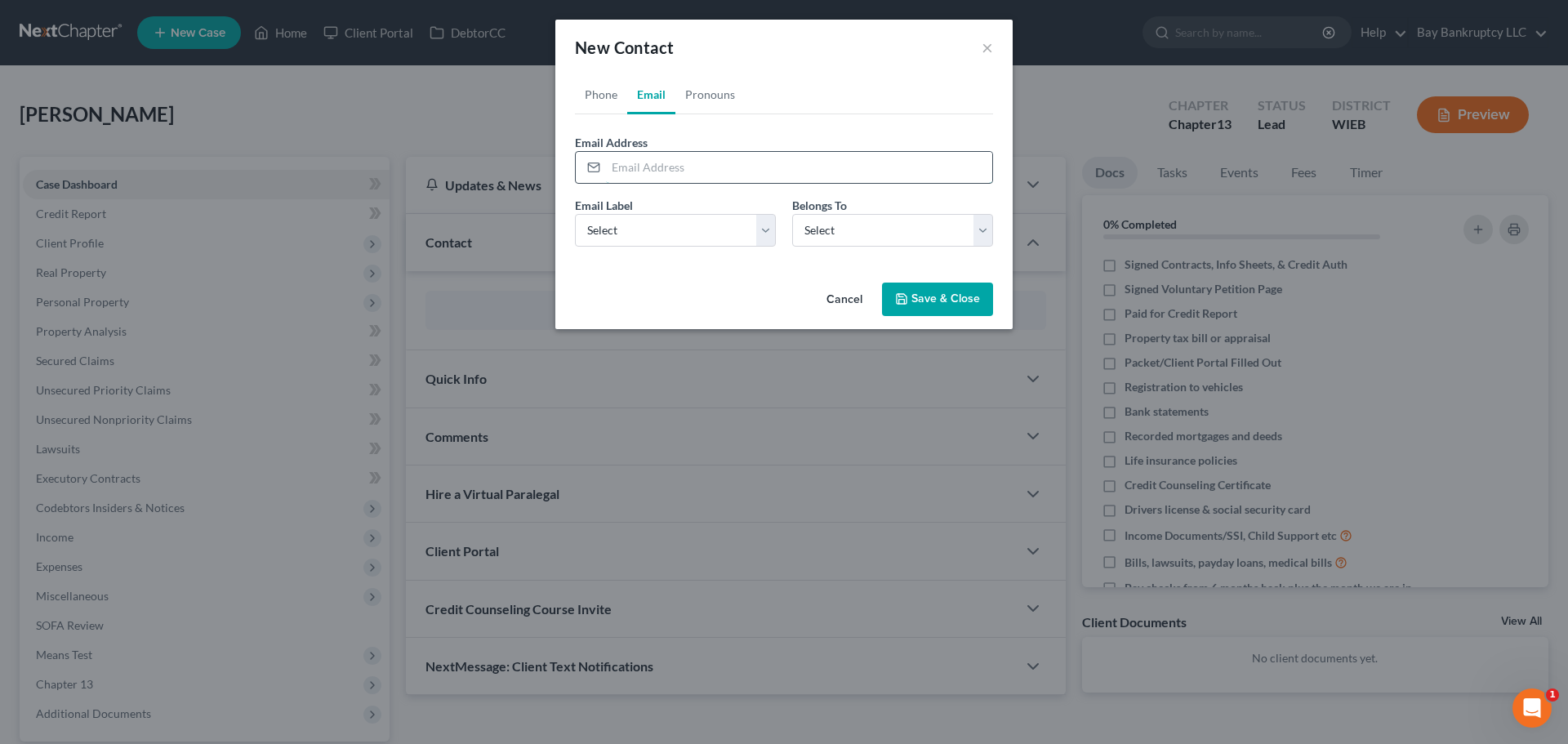
paste input "[EMAIL_ADDRESS][DOMAIN_NAME]"
type input "[EMAIL_ADDRESS][DOMAIN_NAME]"
click at [625, 240] on select "Select Home Work Other" at bounding box center [676, 229] width 201 height 32
select select "0"
click at [575, 214] on select "Select Home Work Other" at bounding box center [676, 229] width 201 height 32
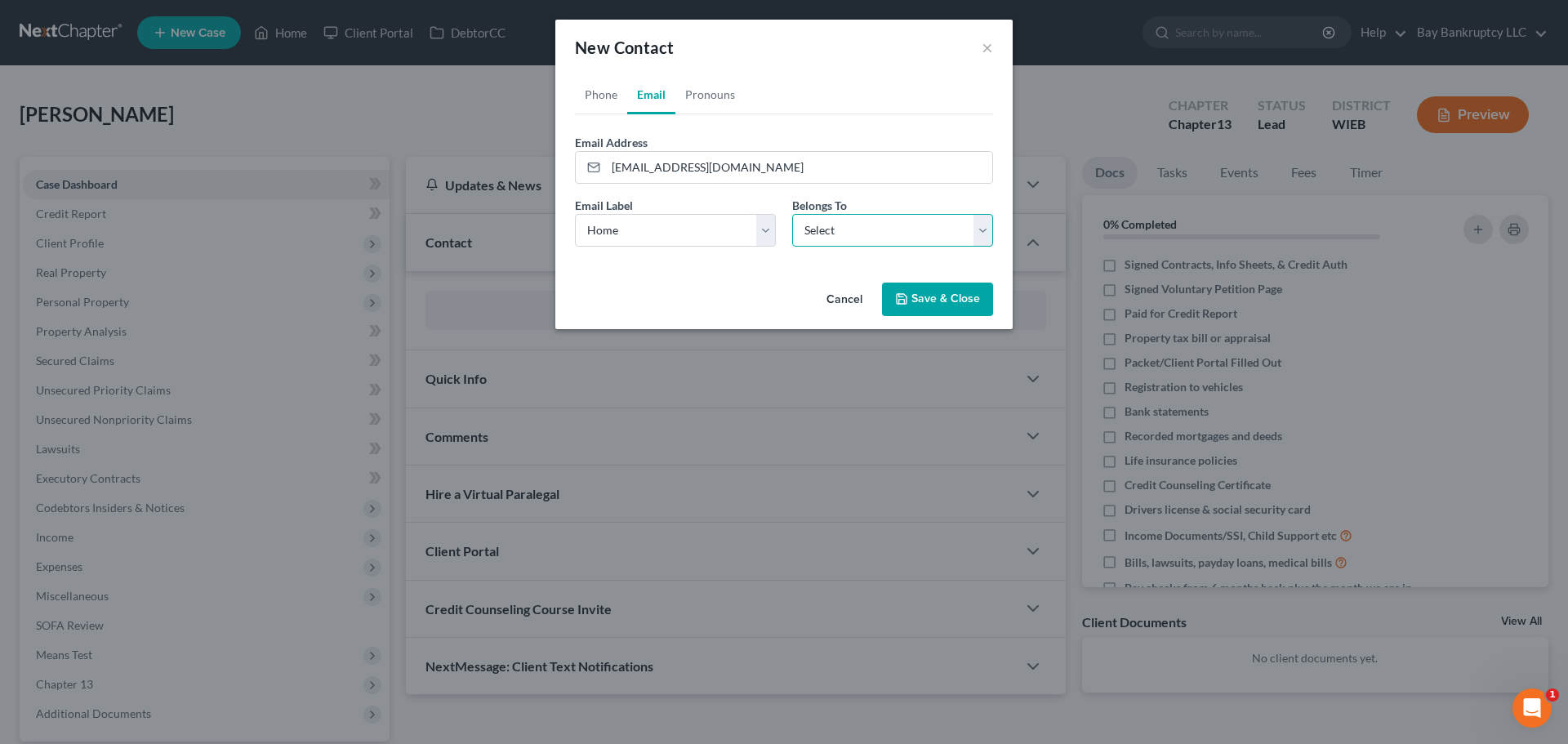
click at [868, 225] on select "Select Client Other" at bounding box center [893, 229] width 201 height 32
select select "0"
click at [793, 214] on select "Select Client Other" at bounding box center [893, 229] width 201 height 32
click at [930, 312] on button "Save & Close" at bounding box center [938, 299] width 111 height 34
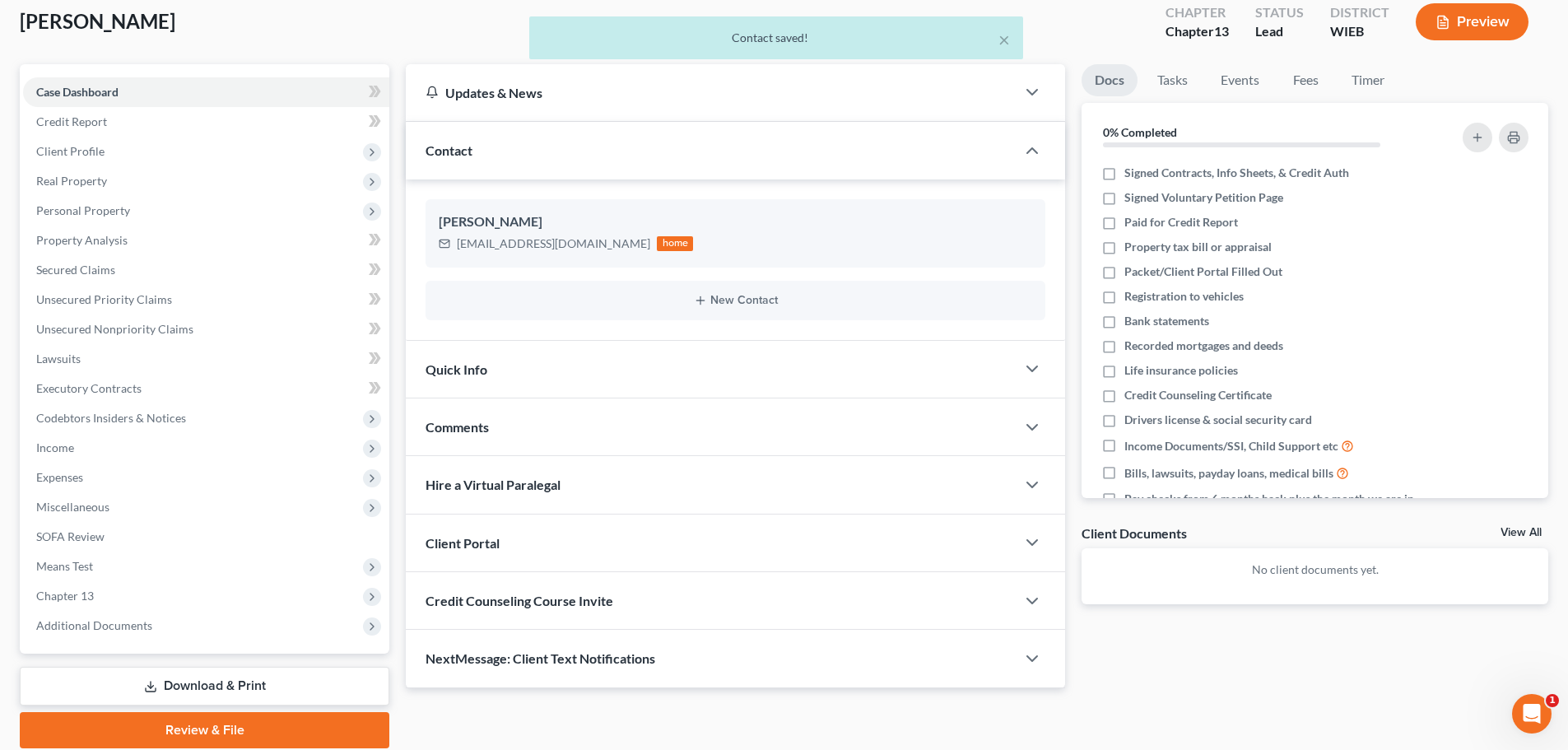
scroll to position [155, 0]
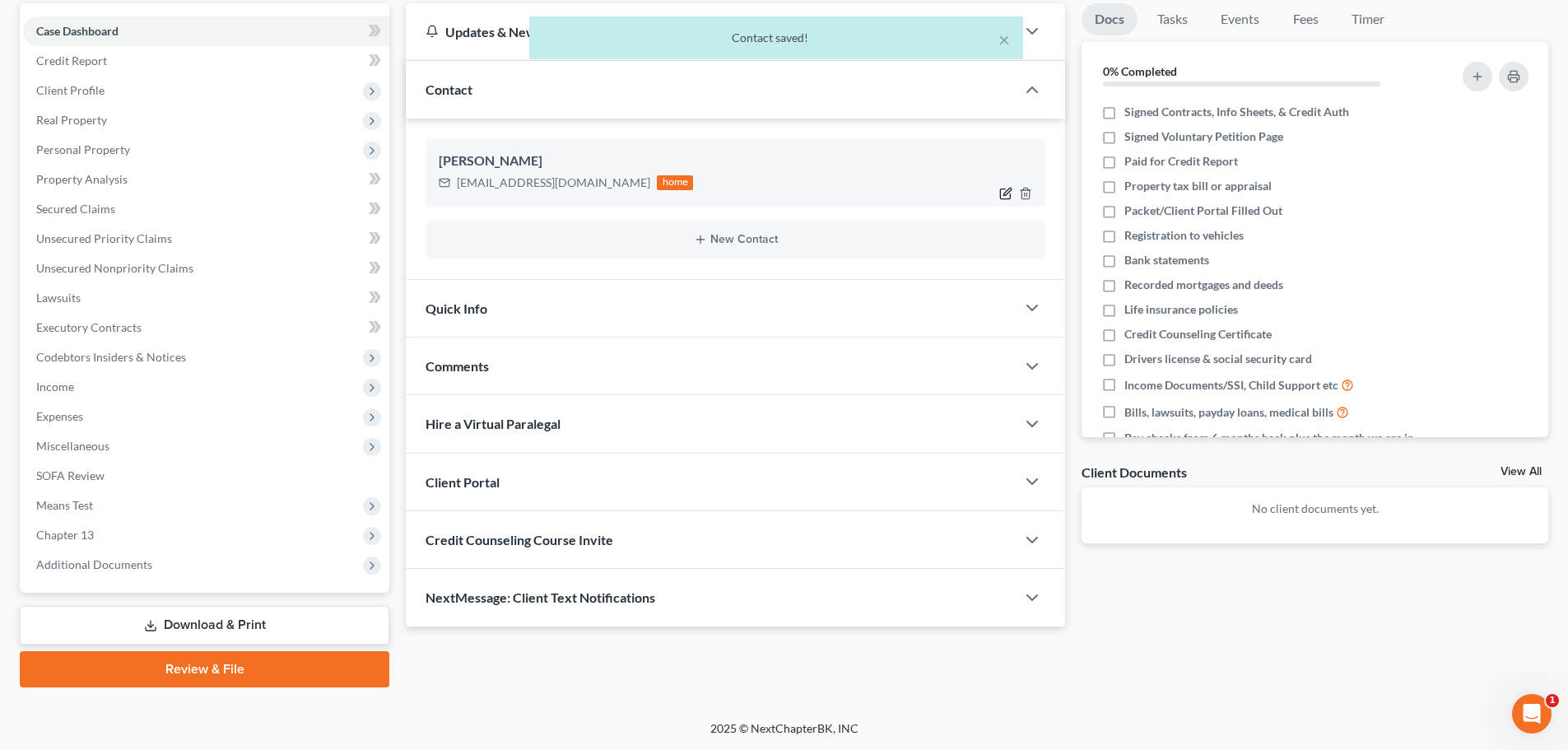
click at [1003, 194] on icon "button" at bounding box center [1005, 193] width 13 height 13
select select "0"
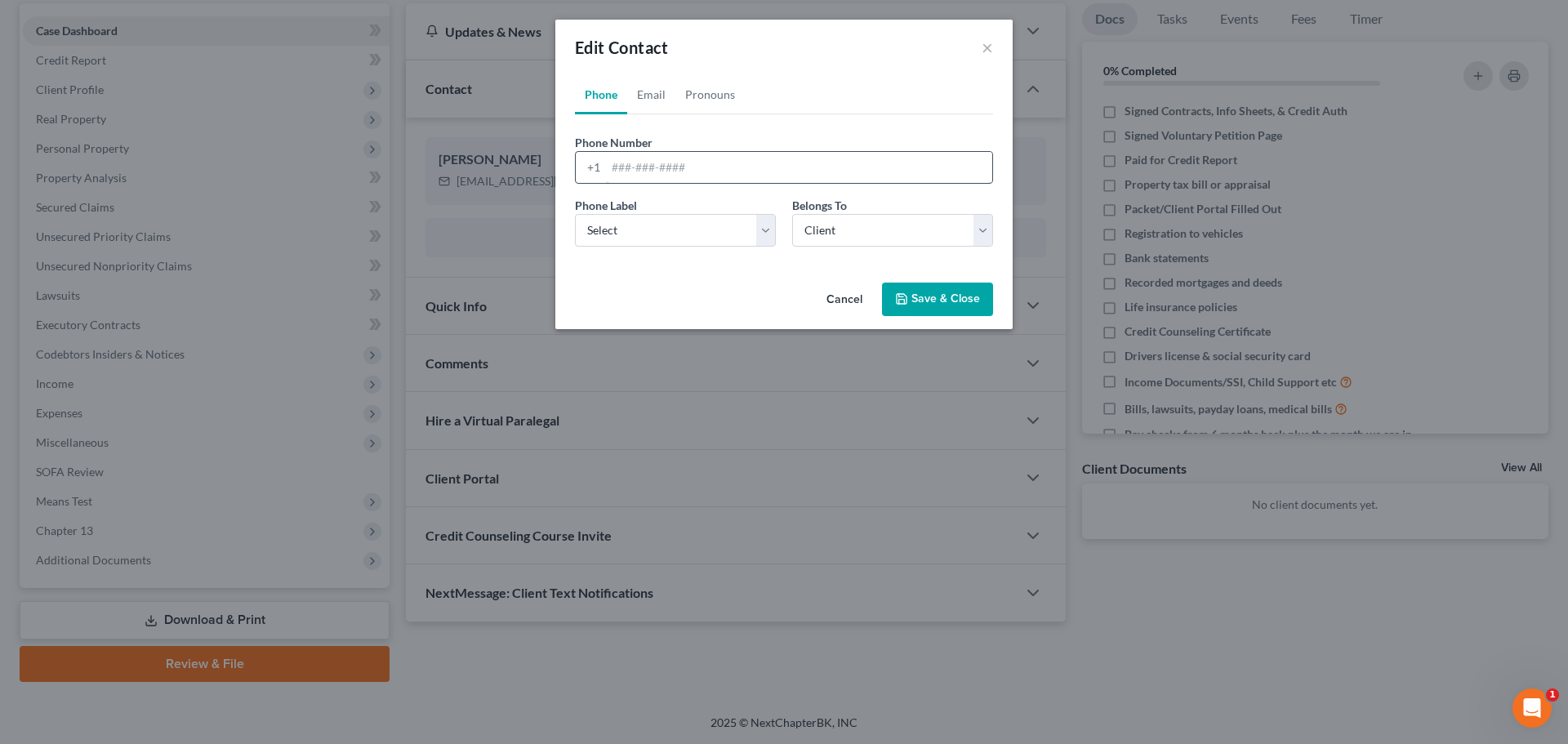
click at [642, 170] on input "tel" at bounding box center [800, 168] width 387 height 31
paste input "(262) 350-9575"
type input "(262) 350-9575"
click at [901, 288] on button "Save & Close" at bounding box center [938, 299] width 111 height 34
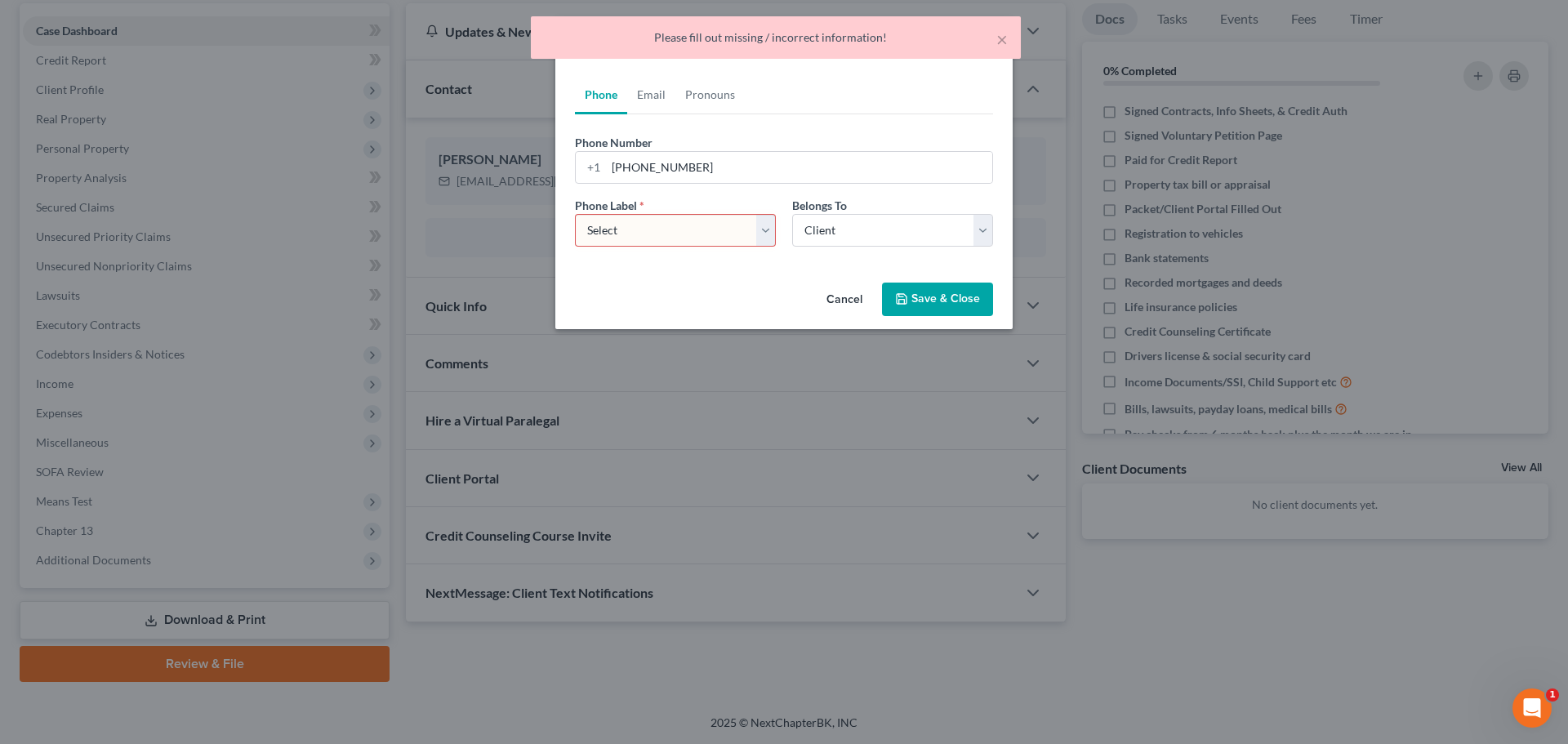
drag, startPoint x: 649, startPoint y: 236, endPoint x: 650, endPoint y: 245, distance: 9.1
click at [649, 236] on select "Select Mobile Home Work Other" at bounding box center [676, 229] width 201 height 32
select select "0"
click at [575, 214] on select "Select Mobile Home Work Other" at bounding box center [676, 229] width 201 height 32
click at [923, 300] on button "Save & Close" at bounding box center [938, 299] width 111 height 34
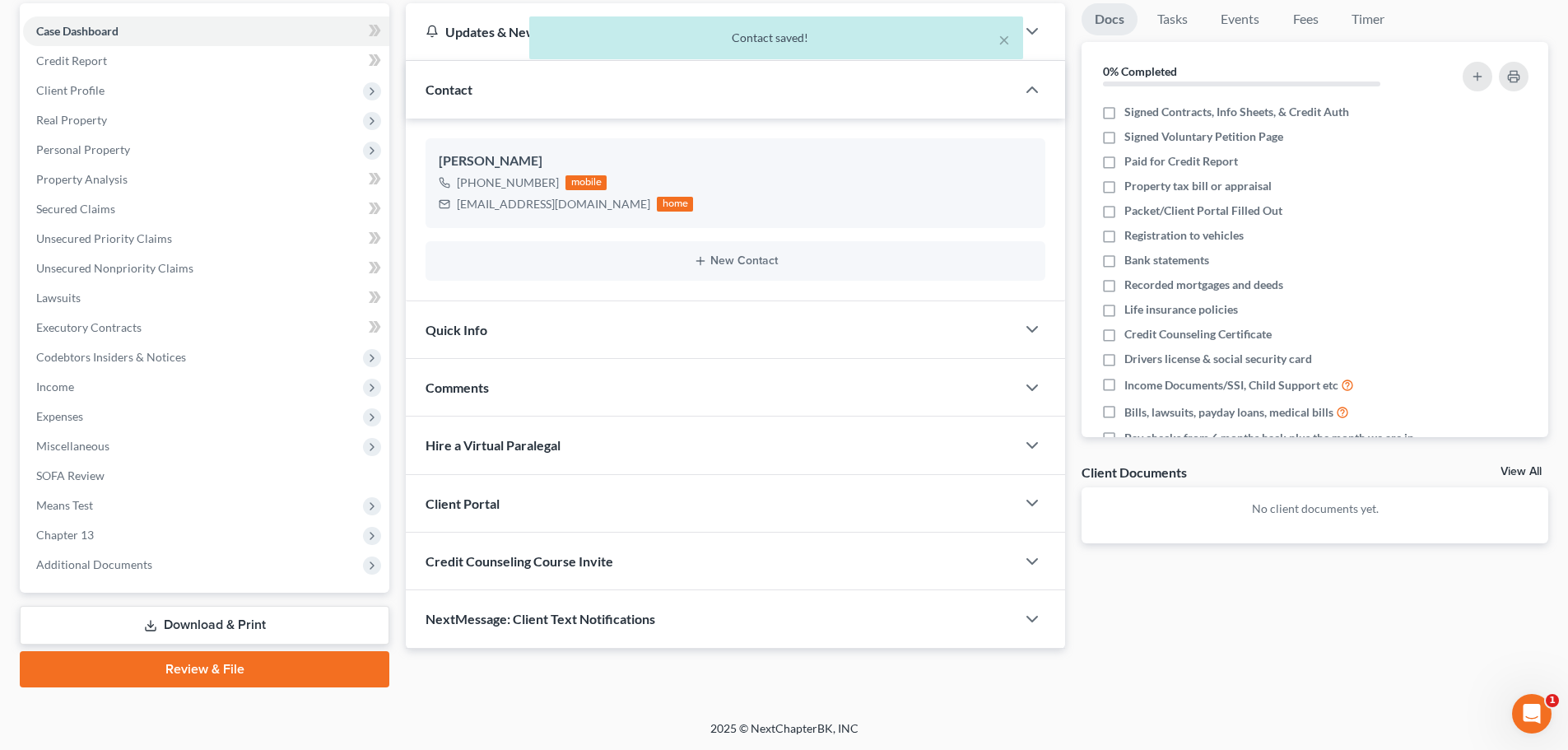
click at [508, 334] on div "Quick Info" at bounding box center [710, 330] width 610 height 57
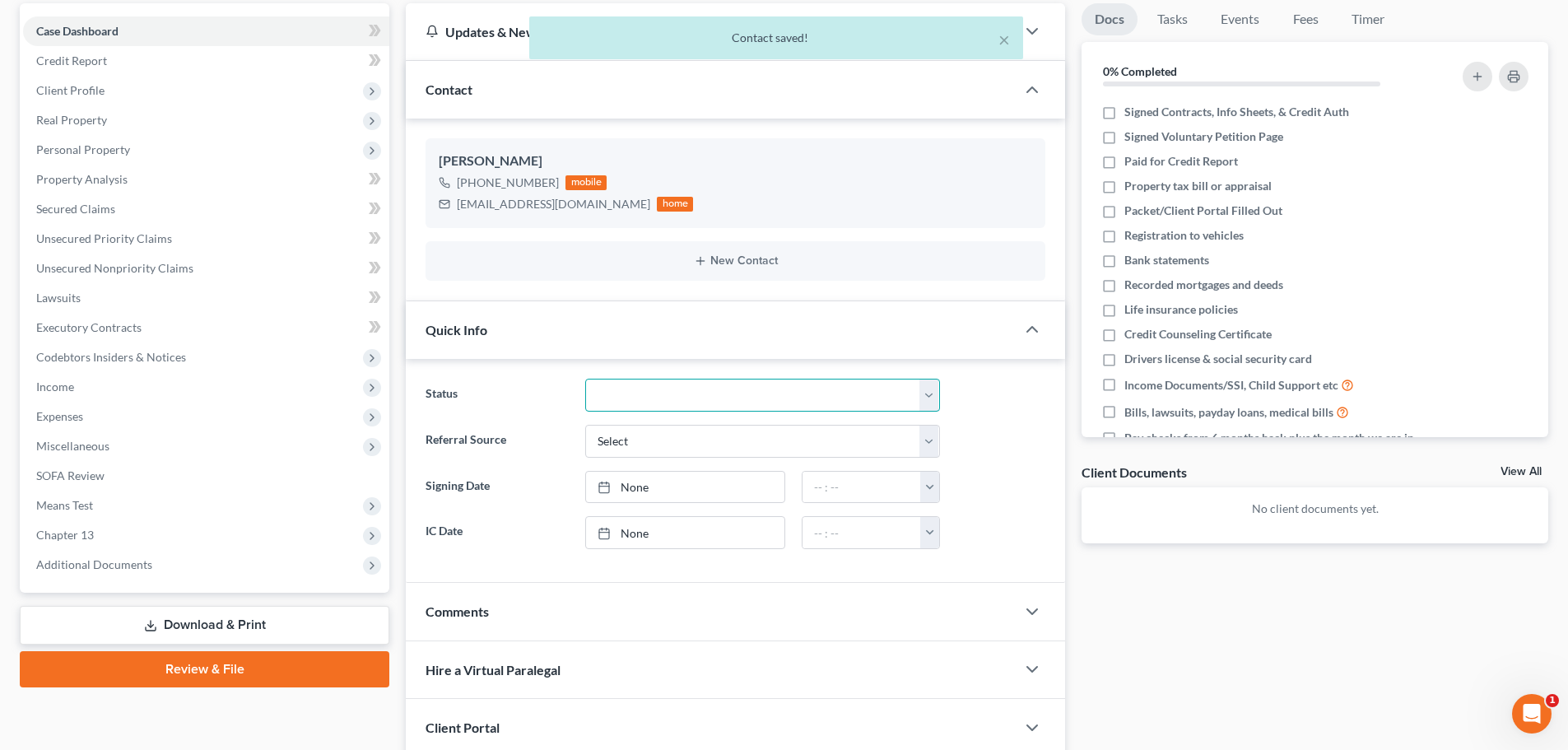
drag, startPoint x: 626, startPoint y: 399, endPoint x: 625, endPoint y: 410, distance: 11.0
click at [626, 399] on select "Discharged Dismissed Filed In Progress Lead Lost Lead Ready to File To Review" at bounding box center [762, 395] width 355 height 32
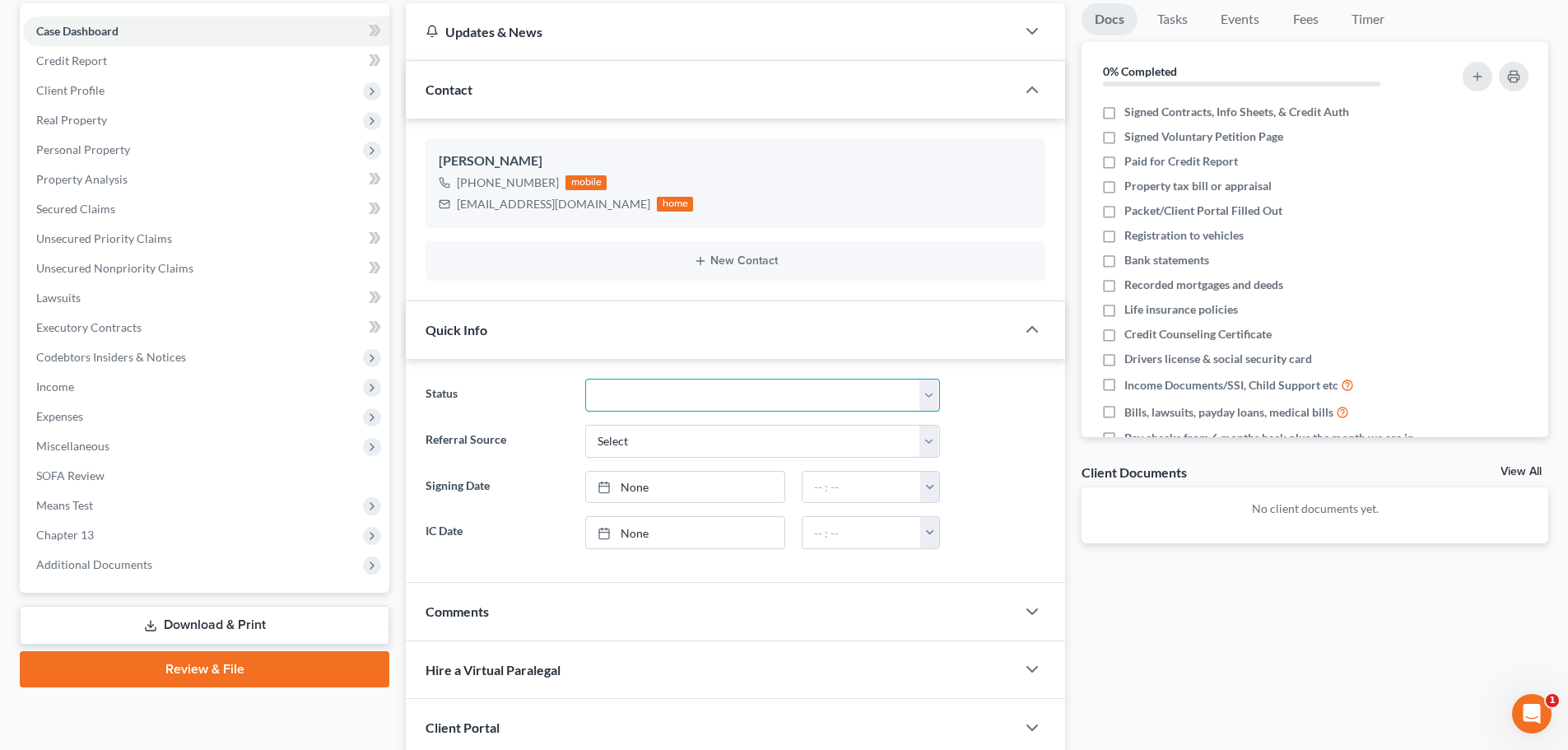
select select "3"
click at [585, 379] on select "Discharged Dismissed Filed In Progress Lead Lost Lead Ready to File To Review" at bounding box center [762, 395] width 355 height 32
click at [625, 448] on select "Select Word Of Mouth Previous Clients Direct Mail Website Google Search Modern …" at bounding box center [762, 441] width 355 height 32
select select "1"
click at [585, 425] on select "Select Word Of Mouth Previous Clients Direct Mail Website Google Search Modern …" at bounding box center [762, 441] width 355 height 32
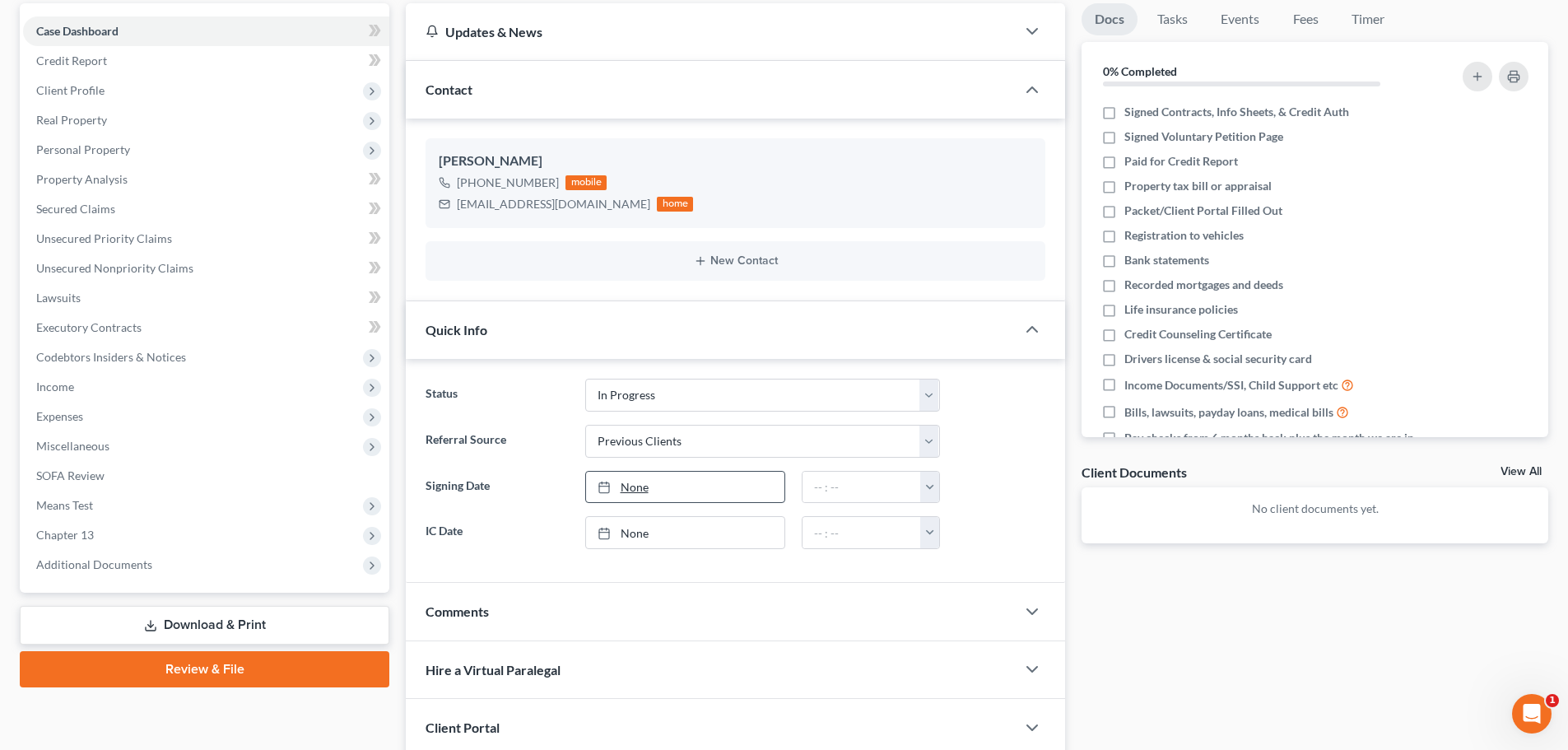
click at [629, 496] on link "None" at bounding box center [686, 487] width 199 height 31
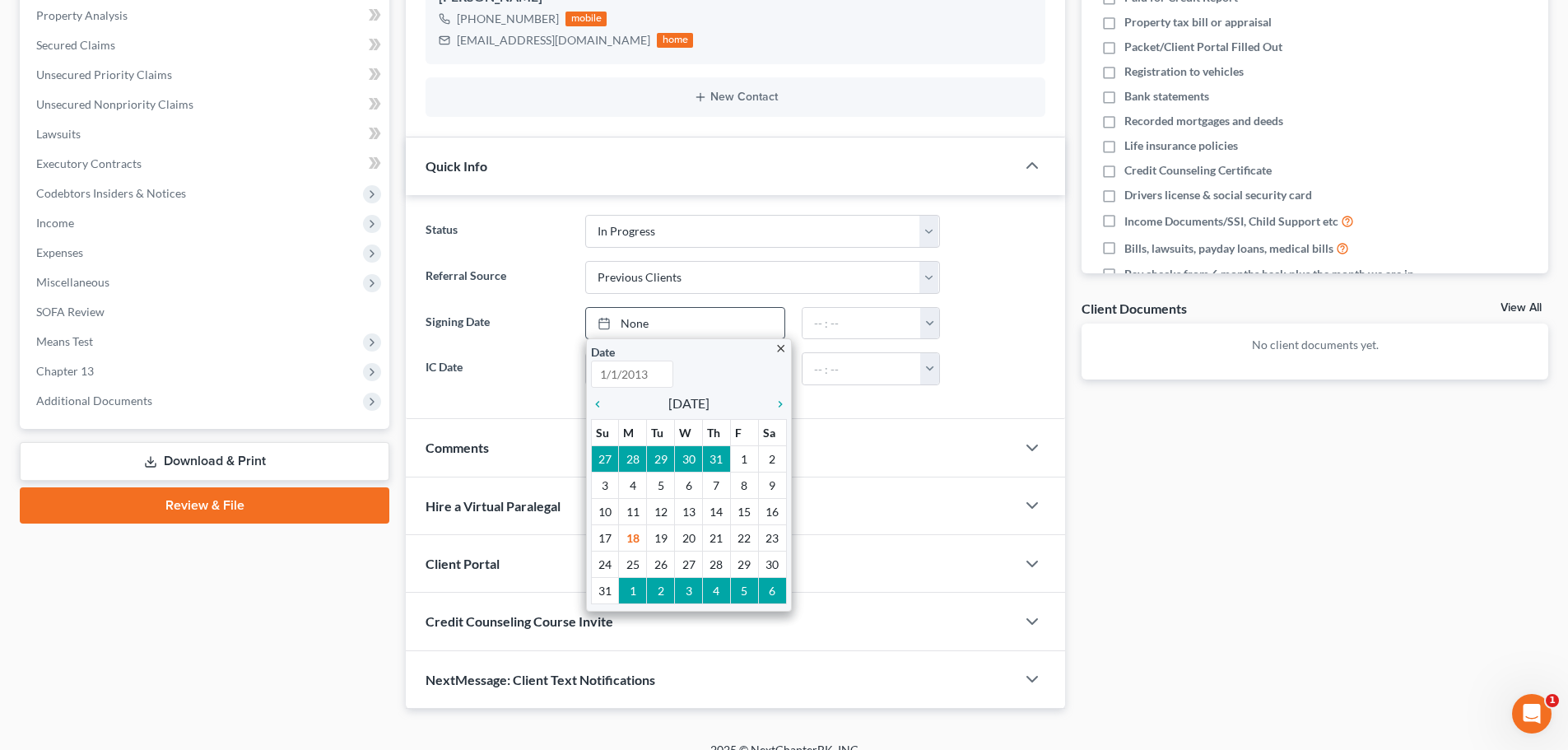
scroll to position [320, 0]
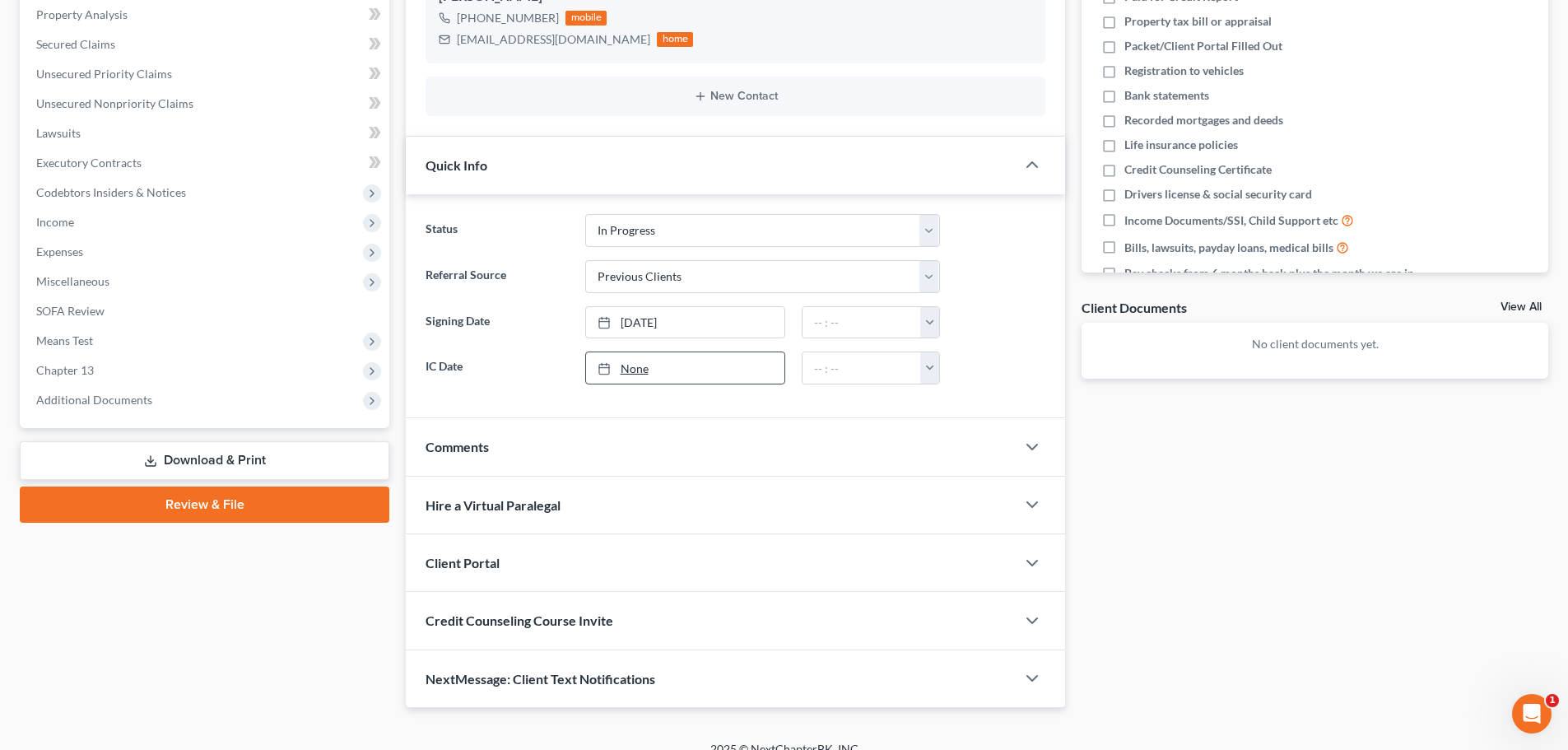
click at [633, 367] on link "None" at bounding box center [686, 368] width 199 height 31
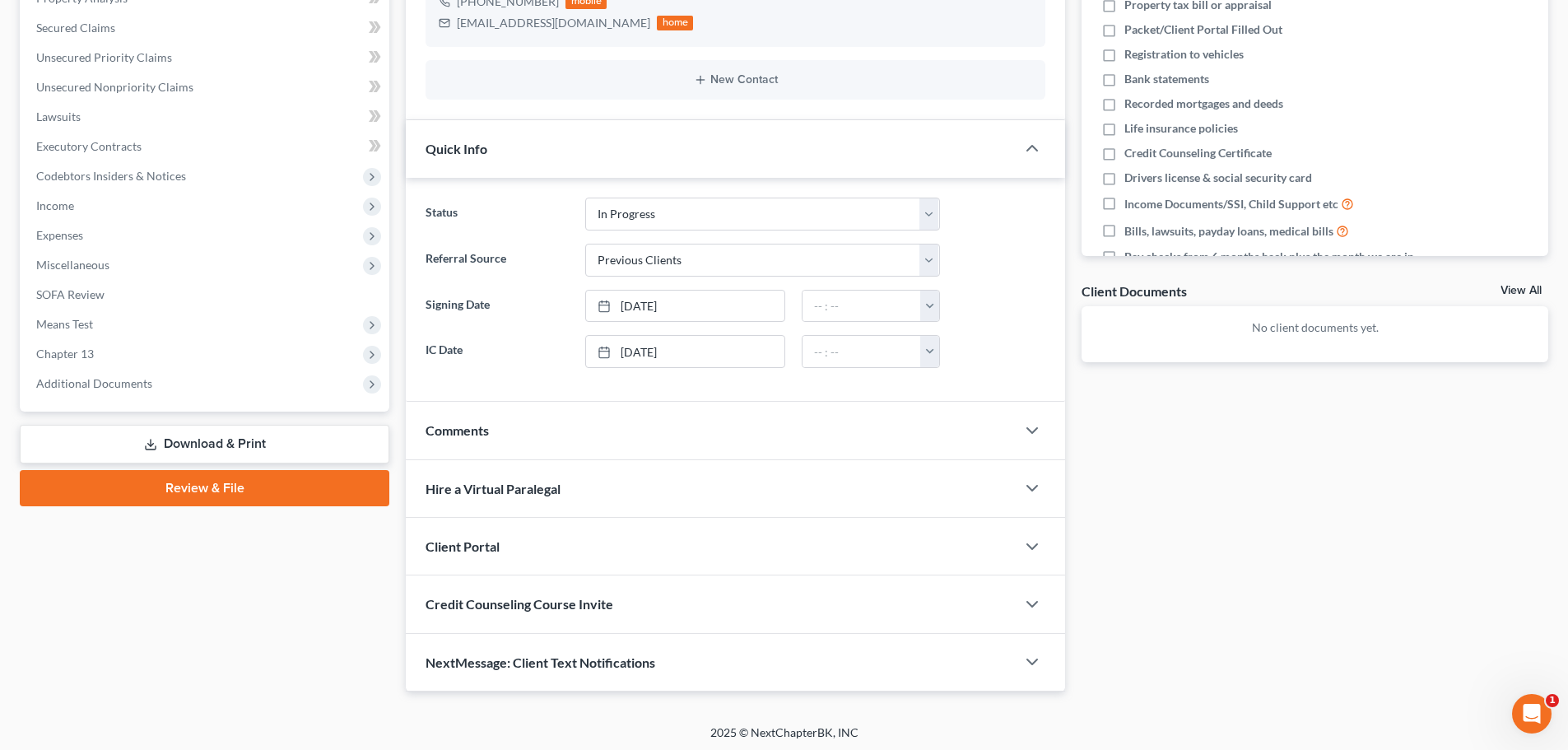
scroll to position [341, 0]
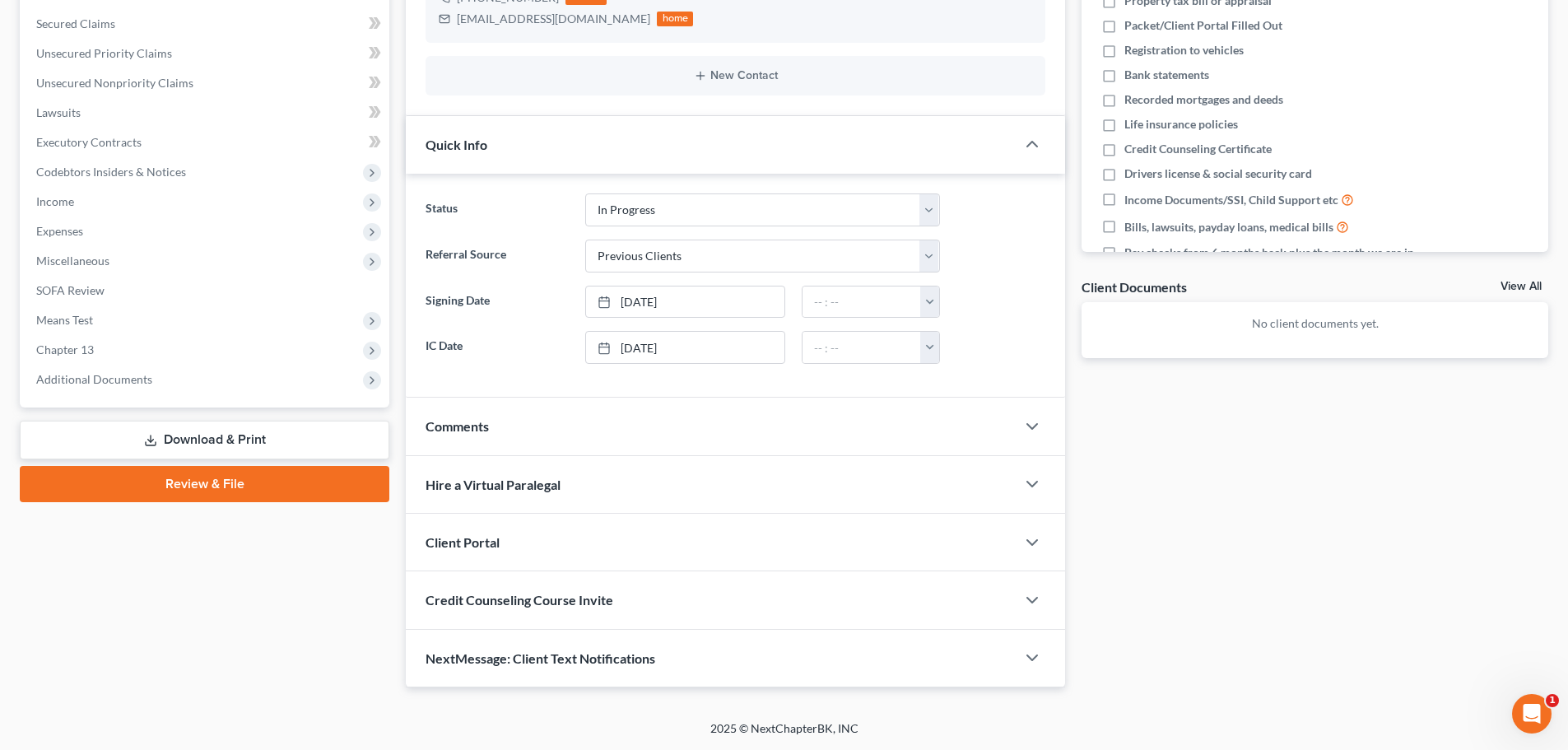
click at [519, 539] on div "Client Portal" at bounding box center [710, 542] width 610 height 57
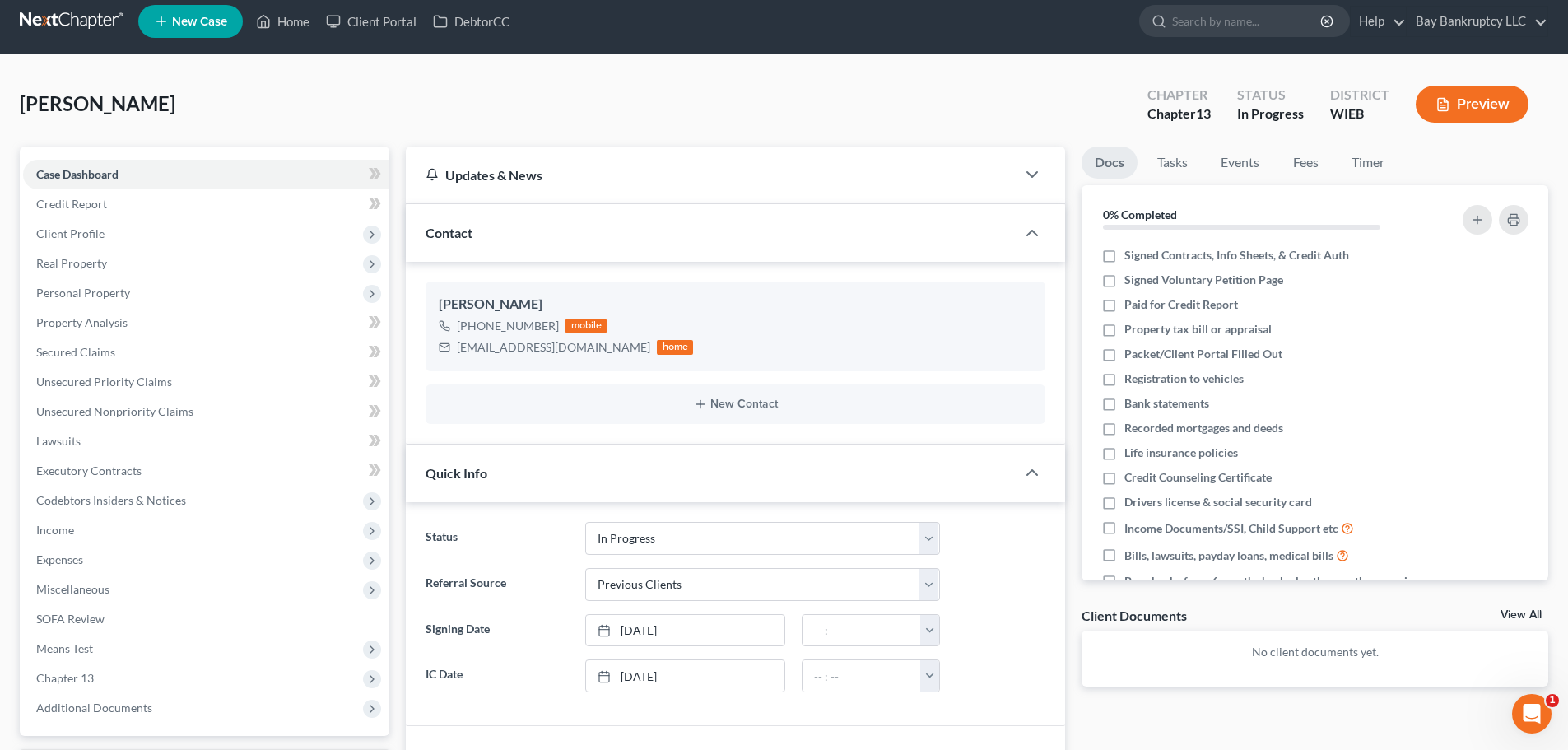
scroll to position [11, 0]
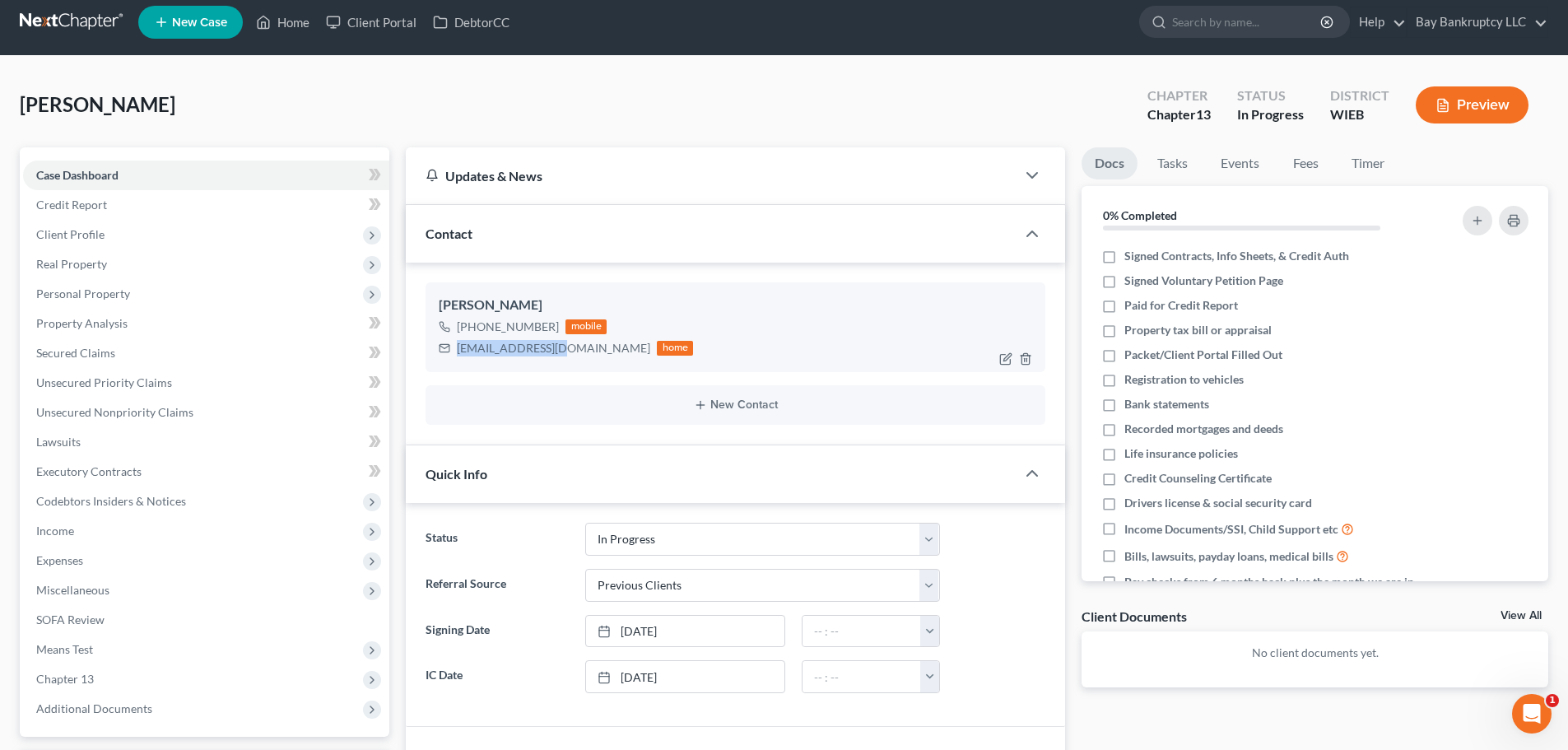
drag, startPoint x: 456, startPoint y: 350, endPoint x: 558, endPoint y: 351, distance: 102.0
click at [558, 351] on div "[EMAIL_ADDRESS][DOMAIN_NAME]" at bounding box center [553, 348] width 194 height 17
copy div "[EMAIL_ADDRESS][DOMAIN_NAME]"
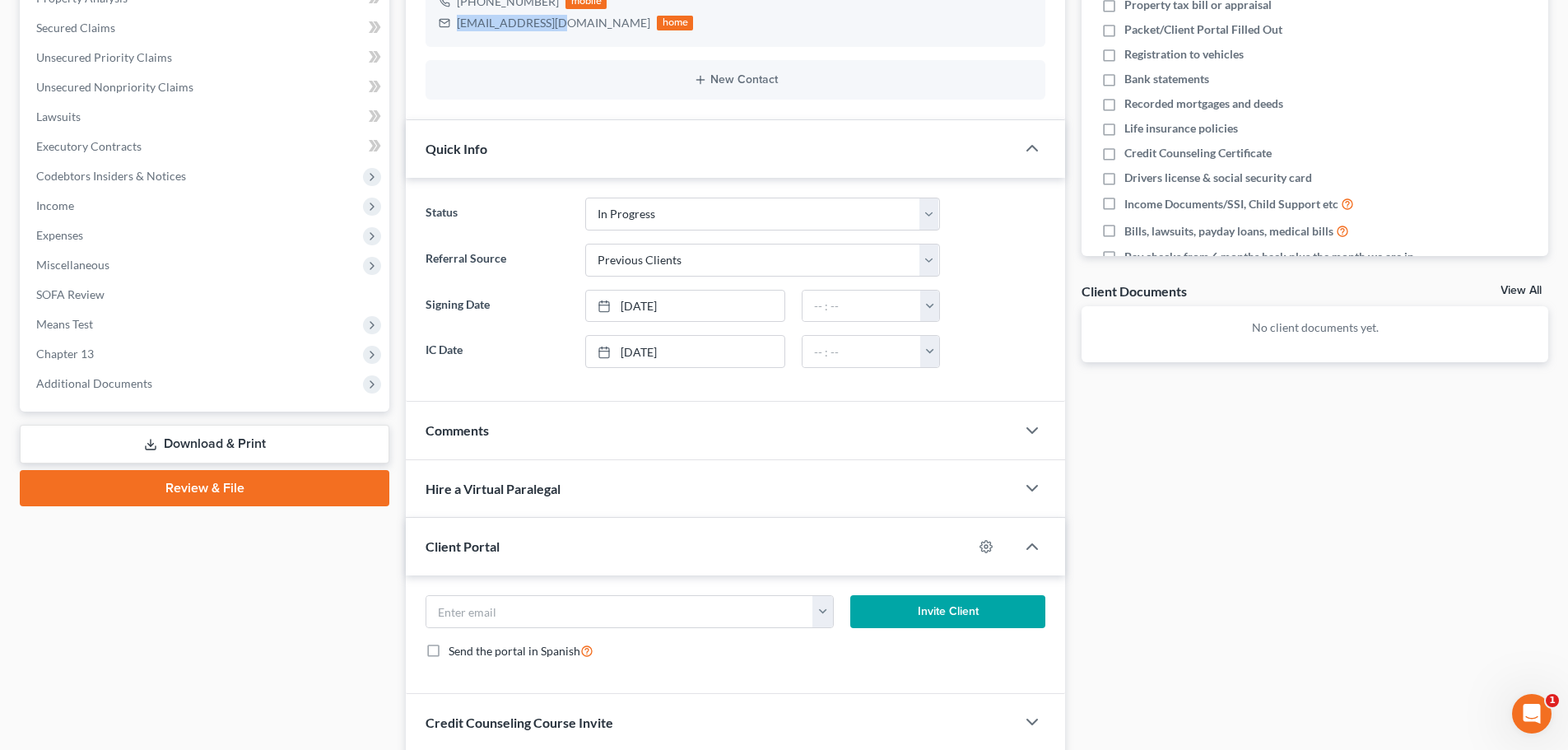
scroll to position [458, 0]
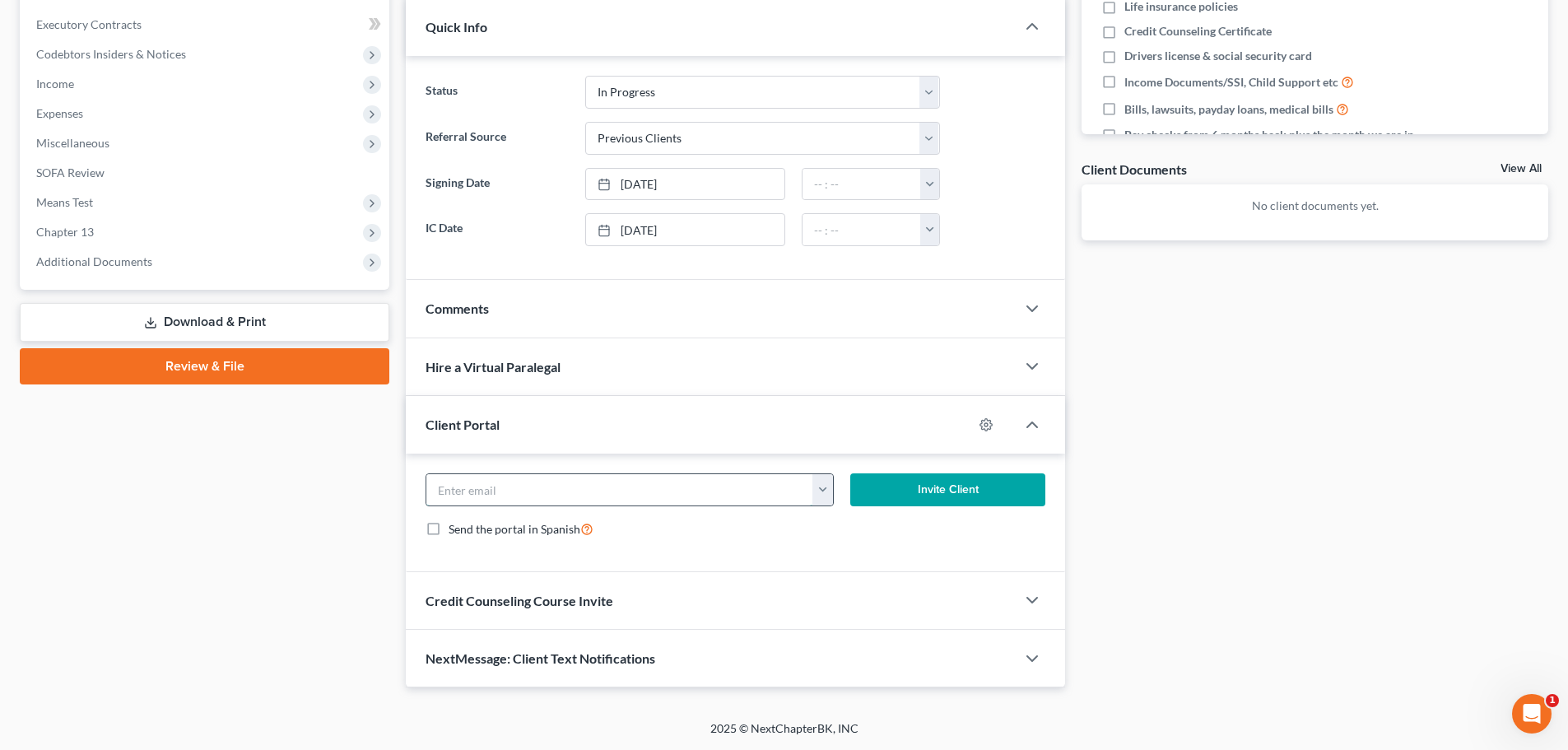
click at [506, 491] on input "email" at bounding box center [619, 490] width 387 height 31
paste input "[EMAIL_ADDRESS][DOMAIN_NAME]"
type input "[EMAIL_ADDRESS][DOMAIN_NAME]"
click at [919, 490] on button "Invite Client" at bounding box center [947, 489] width 196 height 32
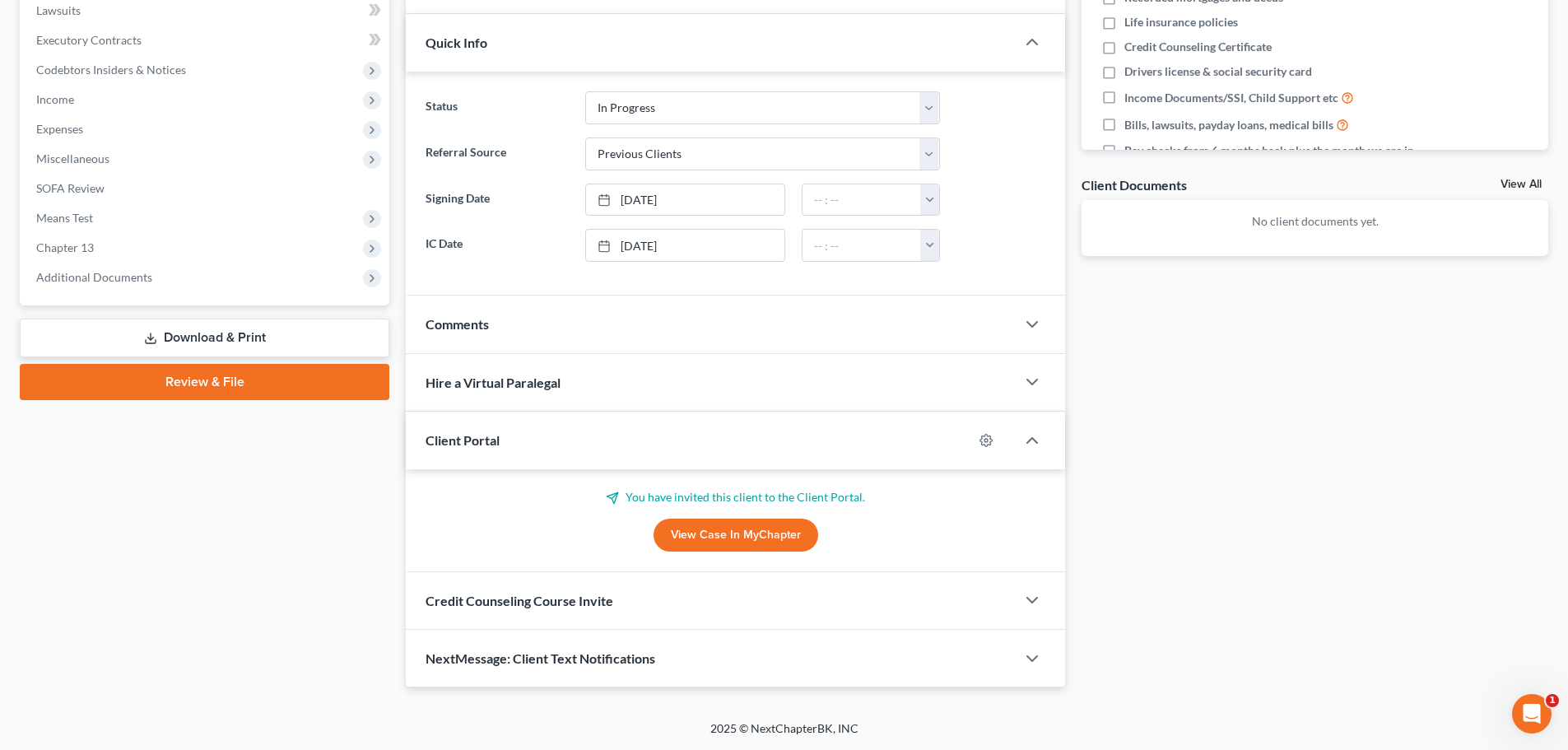
scroll to position [442, 0]
click at [587, 591] on div "Credit Counseling Course Invite" at bounding box center [710, 600] width 610 height 57
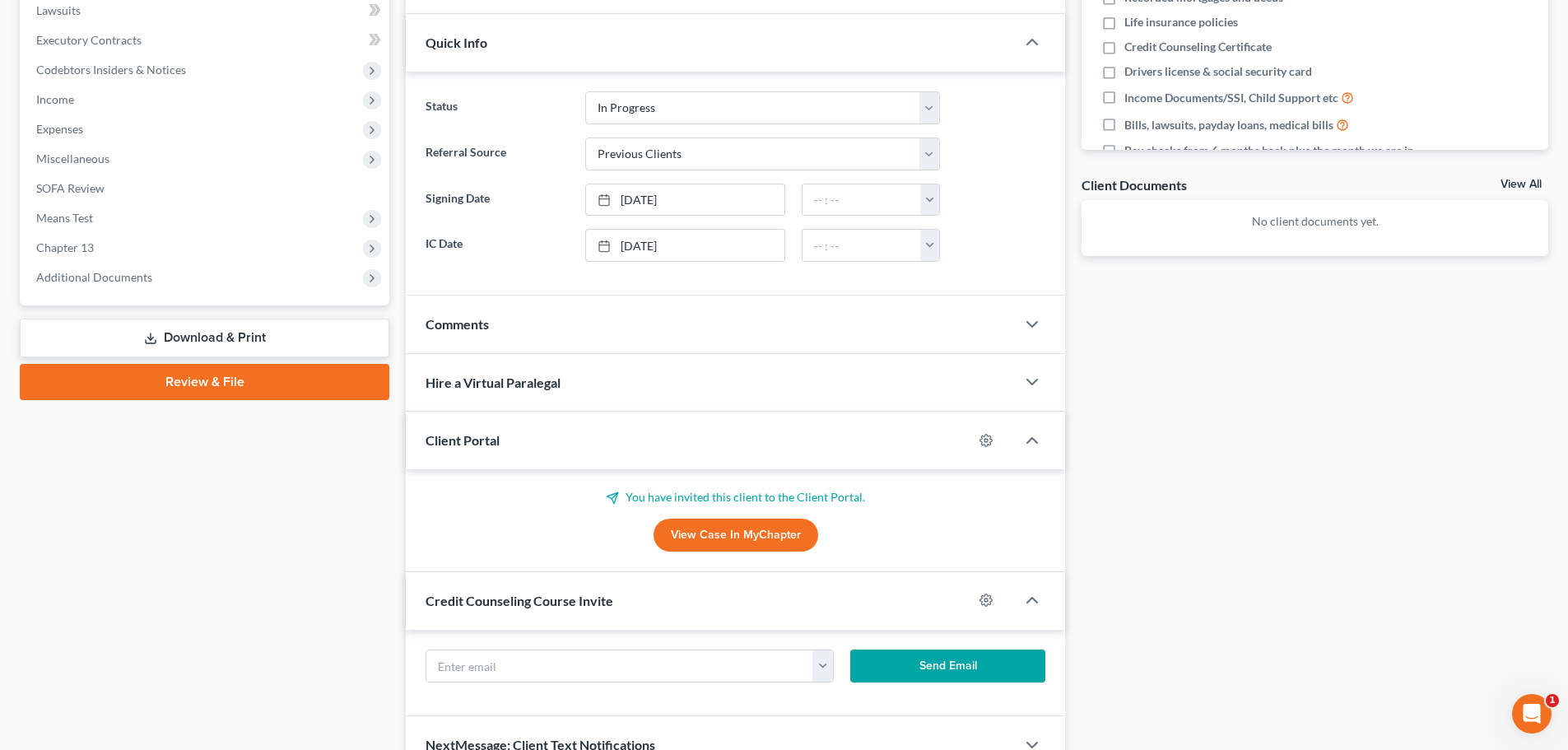
scroll to position [458, 0]
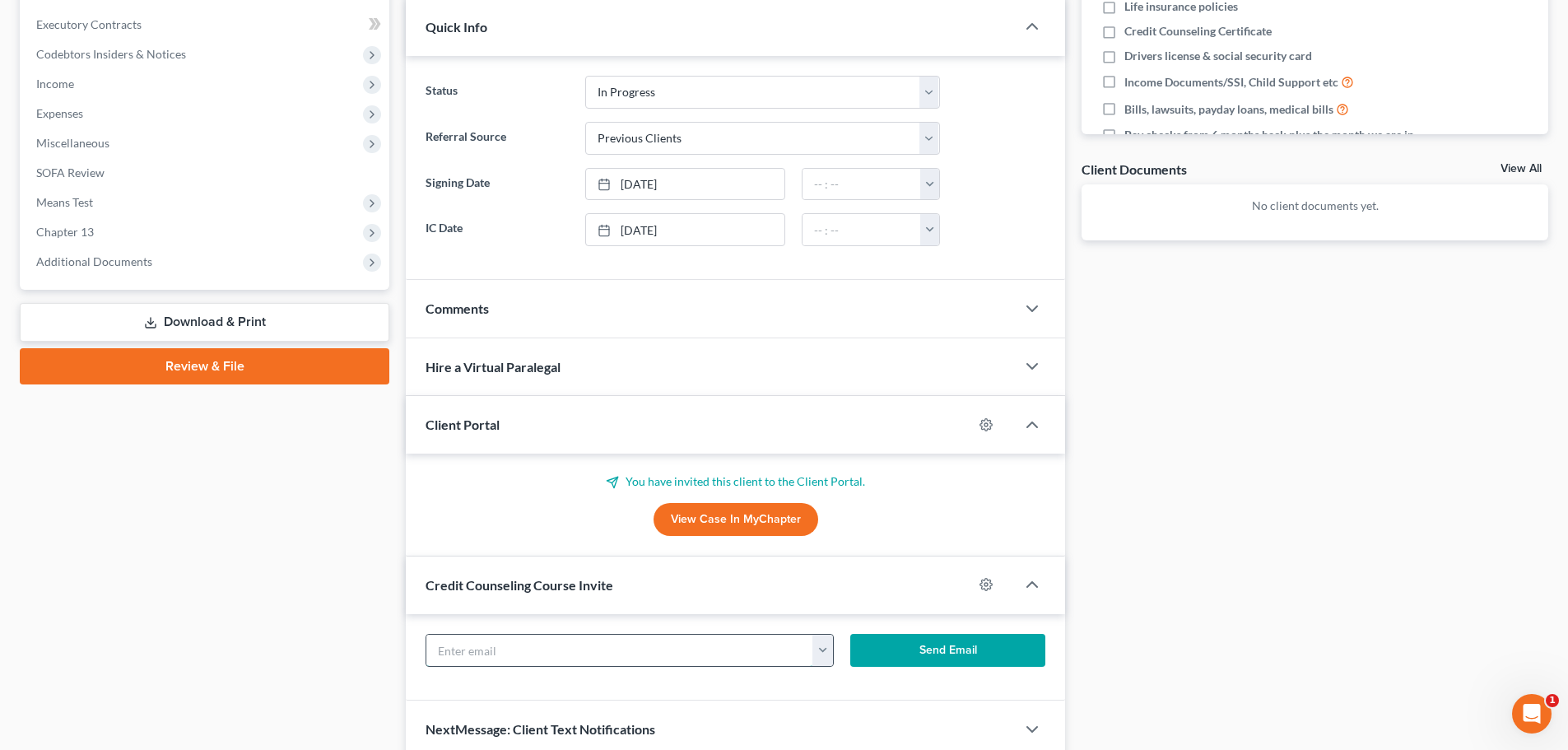
click at [539, 650] on input "text" at bounding box center [619, 651] width 387 height 31
paste input "[EMAIL_ADDRESS][DOMAIN_NAME]"
type input "[EMAIL_ADDRESS][DOMAIN_NAME]"
click at [941, 648] on button "Send Email" at bounding box center [947, 650] width 196 height 32
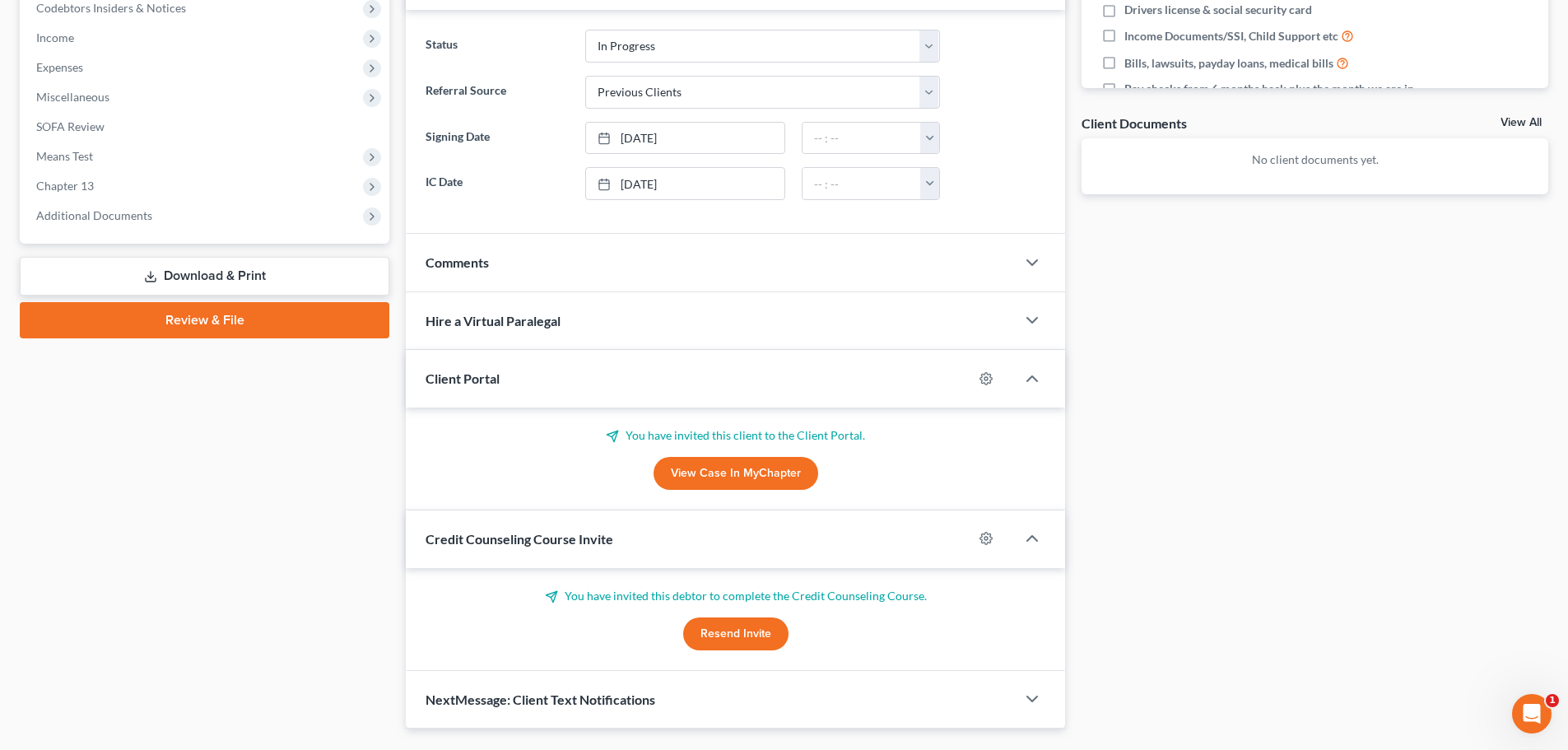
scroll to position [545, 0]
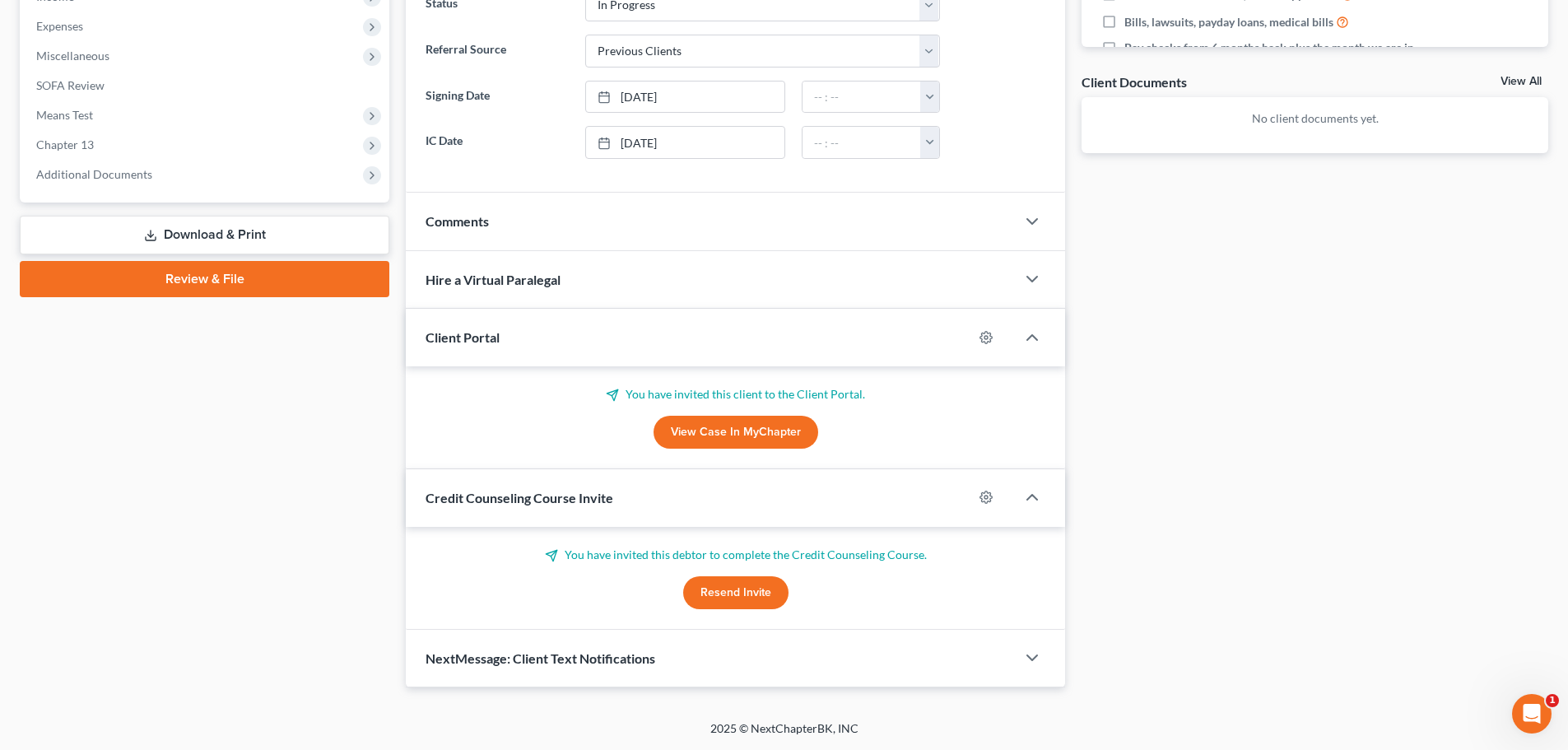
click at [576, 663] on span "NextMessage: Client Text Notifications" at bounding box center [540, 658] width 229 height 16
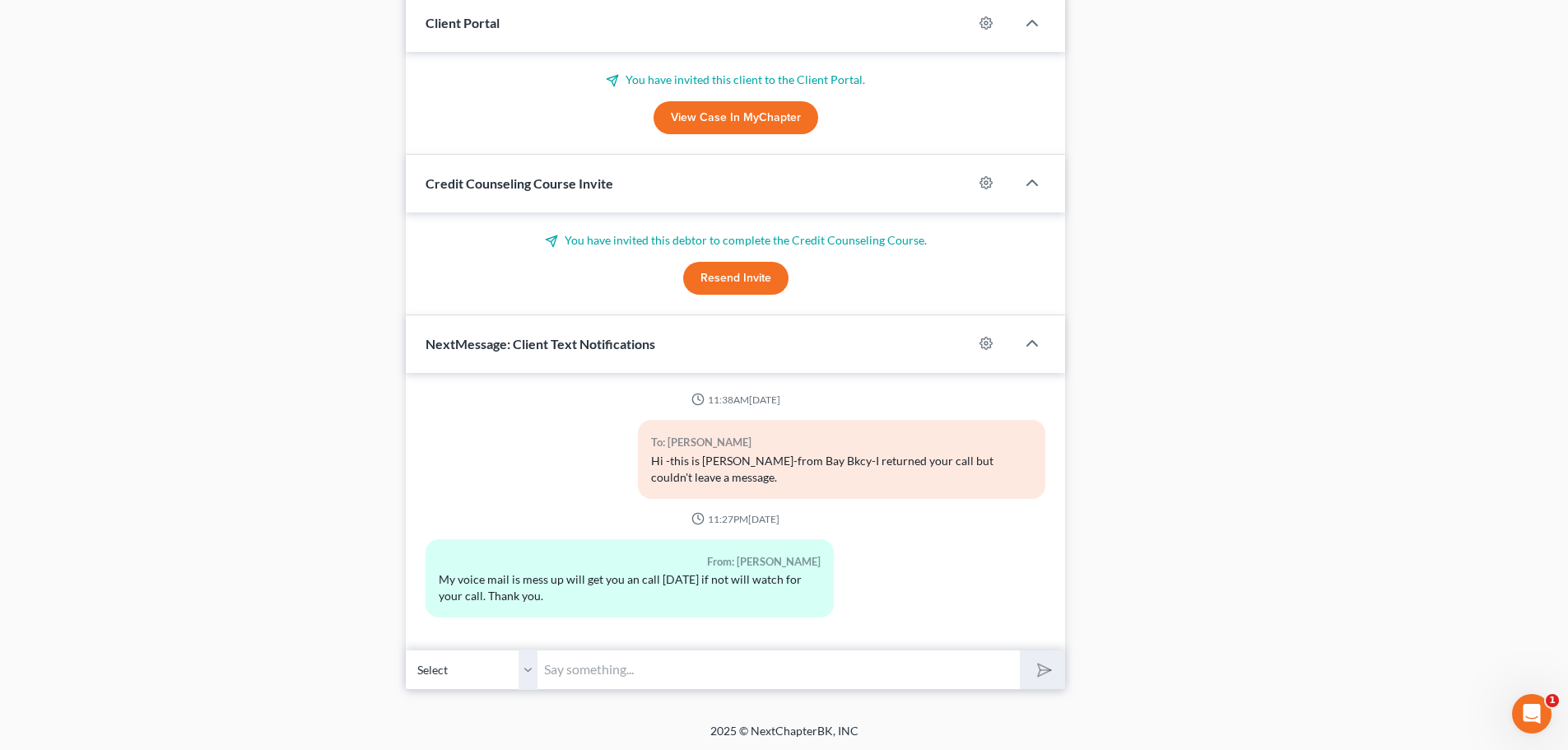
scroll to position [862, 0]
click at [575, 671] on input "text" at bounding box center [778, 667] width 482 height 40
type input "Hello, Welcome to Bay Bankruptcy- Should you have any quick questions or reques…"
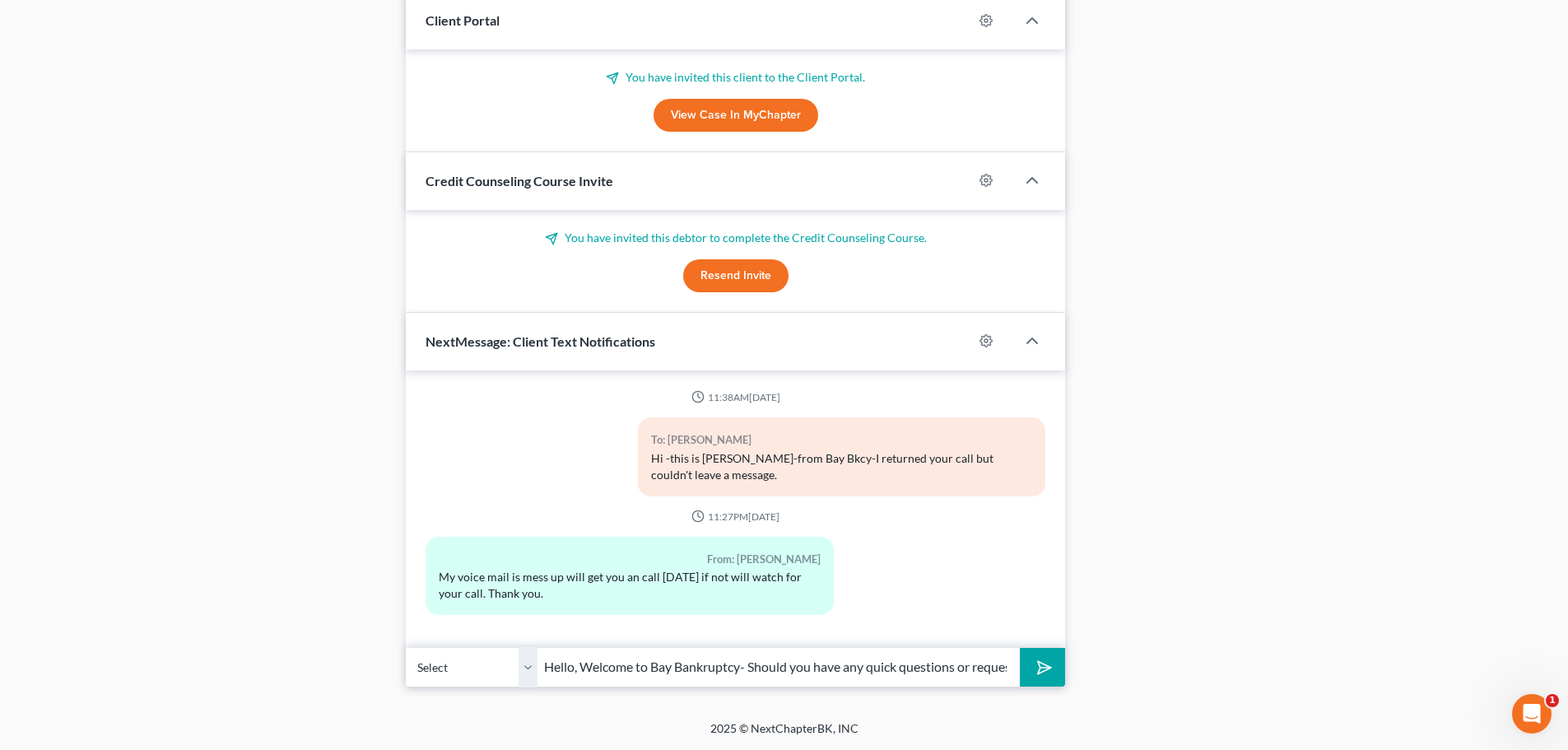
click at [1034, 668] on icon "submit" at bounding box center [1041, 666] width 23 height 23
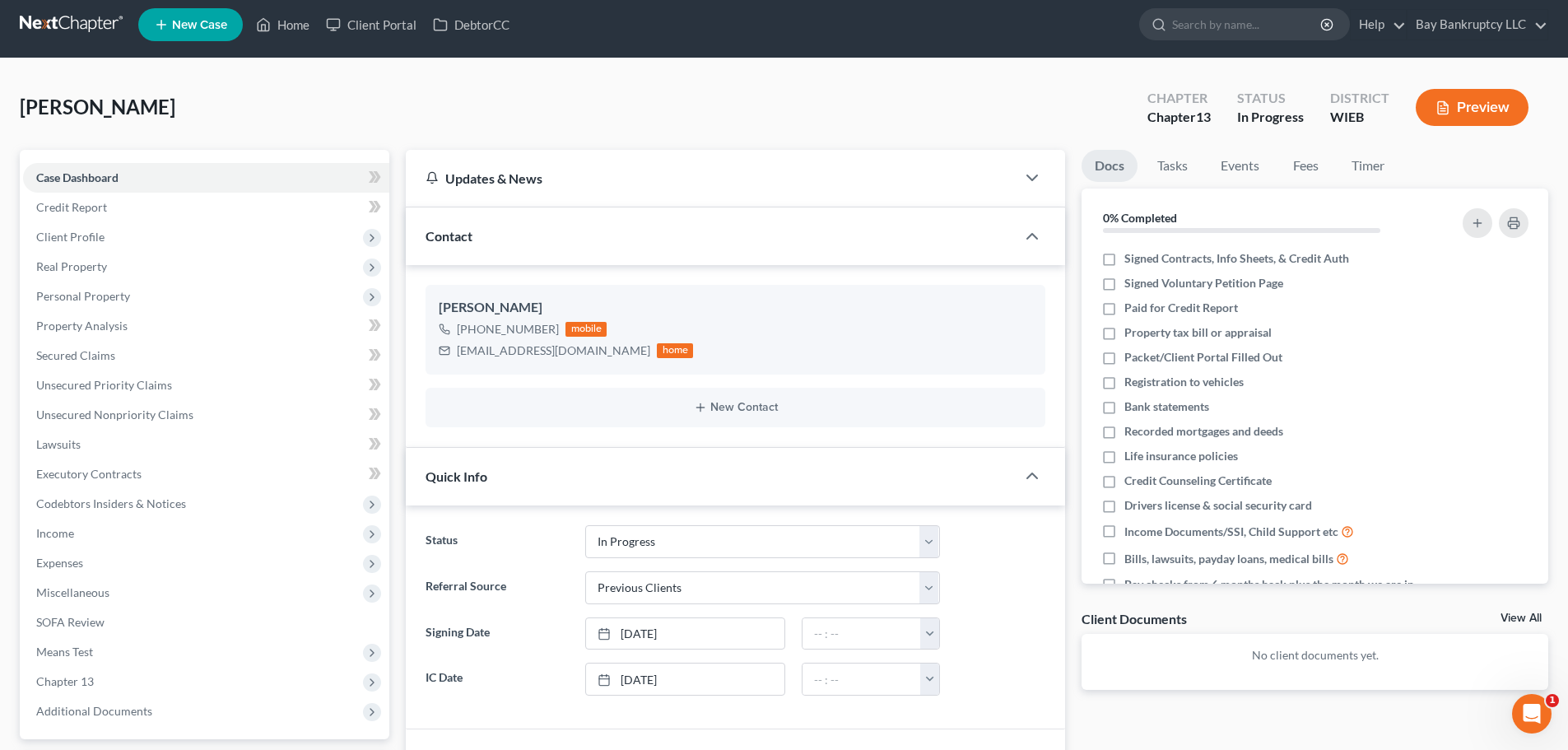
scroll to position [0, 0]
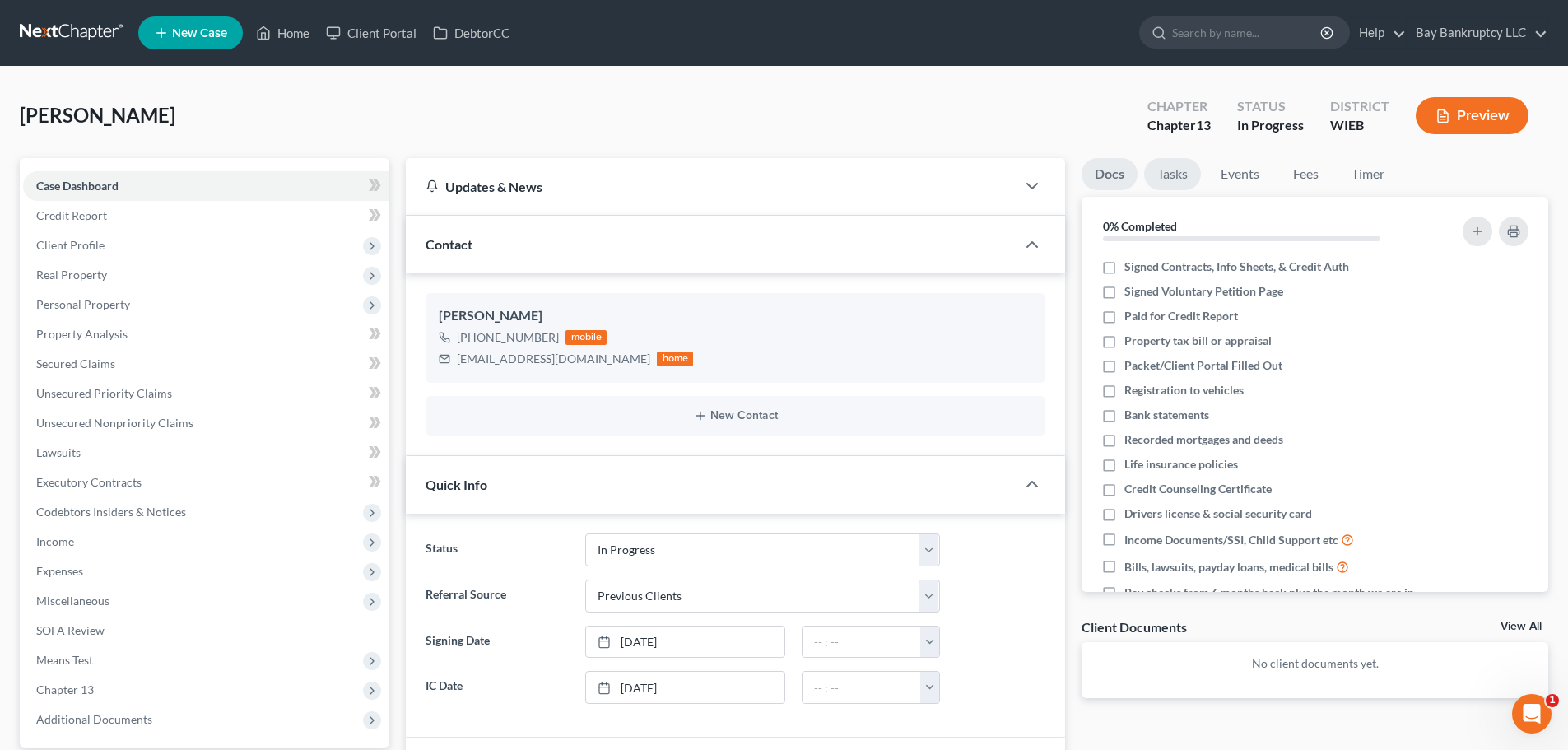
click at [1176, 171] on link "Tasks" at bounding box center [1173, 174] width 57 height 32
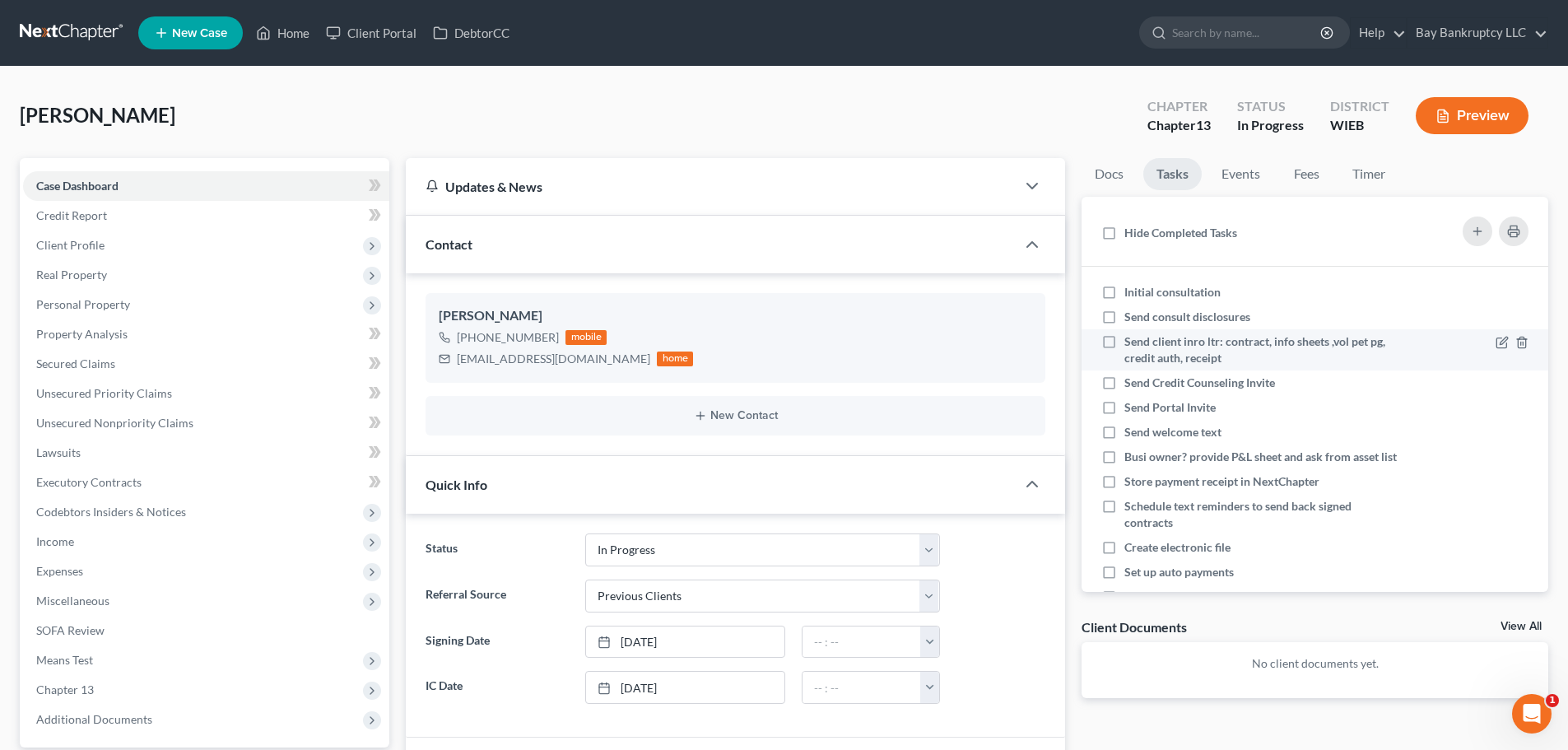
drag, startPoint x: 1111, startPoint y: 291, endPoint x: 1110, endPoint y: 339, distance: 48.0
click at [1124, 290] on label "Initial consultation" at bounding box center [1178, 292] width 109 height 17
click at [1131, 290] on input "Initial consultation" at bounding box center [1136, 289] width 11 height 11
checkbox input "true"
click at [1124, 311] on label "Send consult disclosures" at bounding box center [1193, 317] width 139 height 17
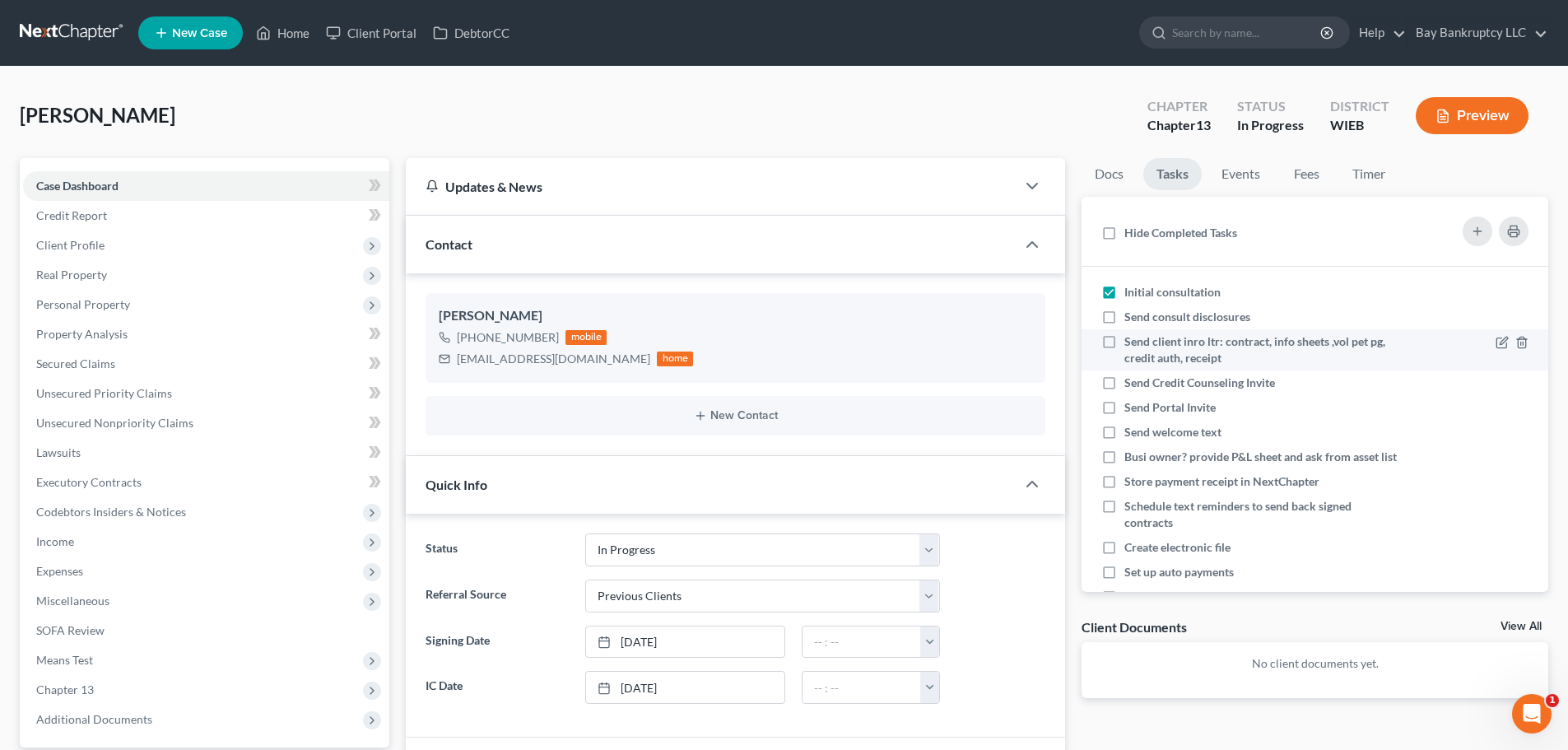
click at [1131, 311] on input "Send consult disclosures" at bounding box center [1136, 314] width 11 height 11
checkbox input "true"
click at [1124, 339] on label "Send client inro ltr: contract, info sheets ,vol pet pg, credit auth, receipt" at bounding box center [1261, 349] width 273 height 32
click at [1131, 339] on input "Send client inro ltr: contract, info sheets ,vol pet pg, credit auth, receipt" at bounding box center [1136, 339] width 11 height 11
checkbox input "true"
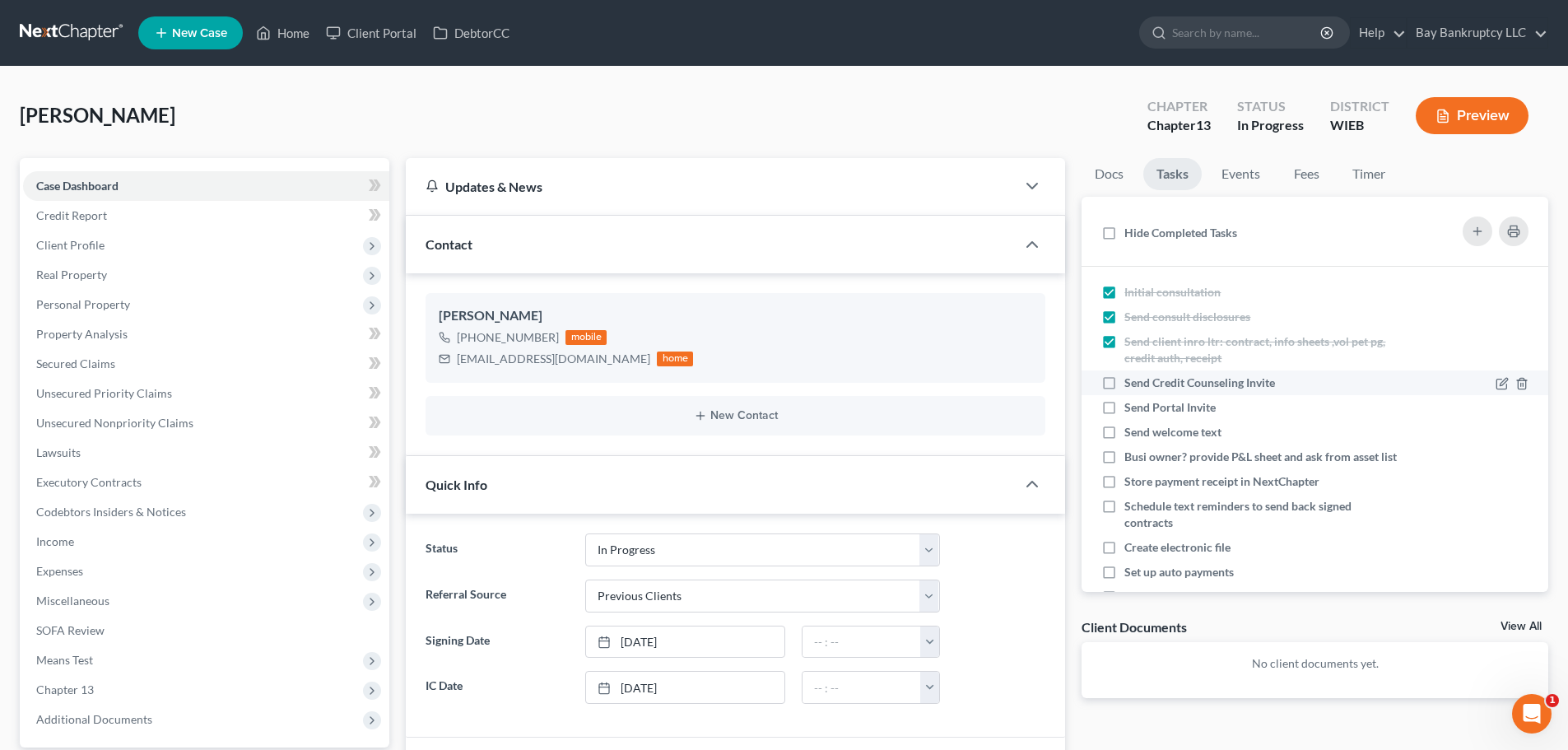
click at [1124, 383] on label "Send Credit Counseling Invite" at bounding box center [1206, 383] width 163 height 17
click at [1131, 383] on input "Send Credit Counseling Invite" at bounding box center [1136, 380] width 11 height 11
checkbox input "true"
click at [1124, 406] on label "Send Portal Invite" at bounding box center [1176, 407] width 104 height 17
click at [1131, 406] on input "Send Portal Invite" at bounding box center [1136, 405] width 11 height 11
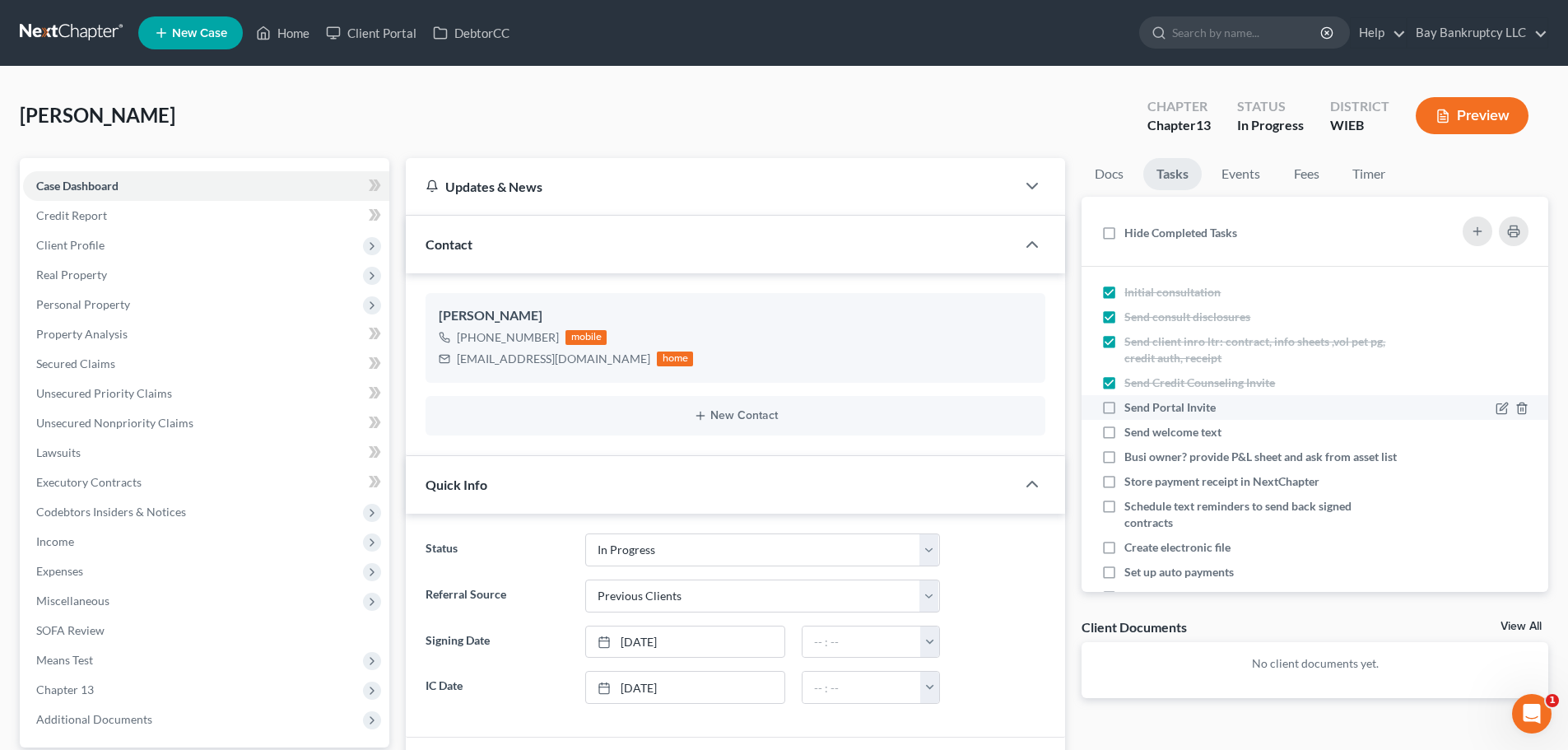
checkbox input "true"
click at [1124, 429] on label "Send welcome text" at bounding box center [1179, 432] width 110 height 17
click at [1131, 429] on input "Send welcome text" at bounding box center [1136, 429] width 11 height 11
checkbox input "true"
click at [1124, 456] on label "Busi owner? provide P&L sheet and ask from asset list" at bounding box center [1261, 457] width 273 height 17
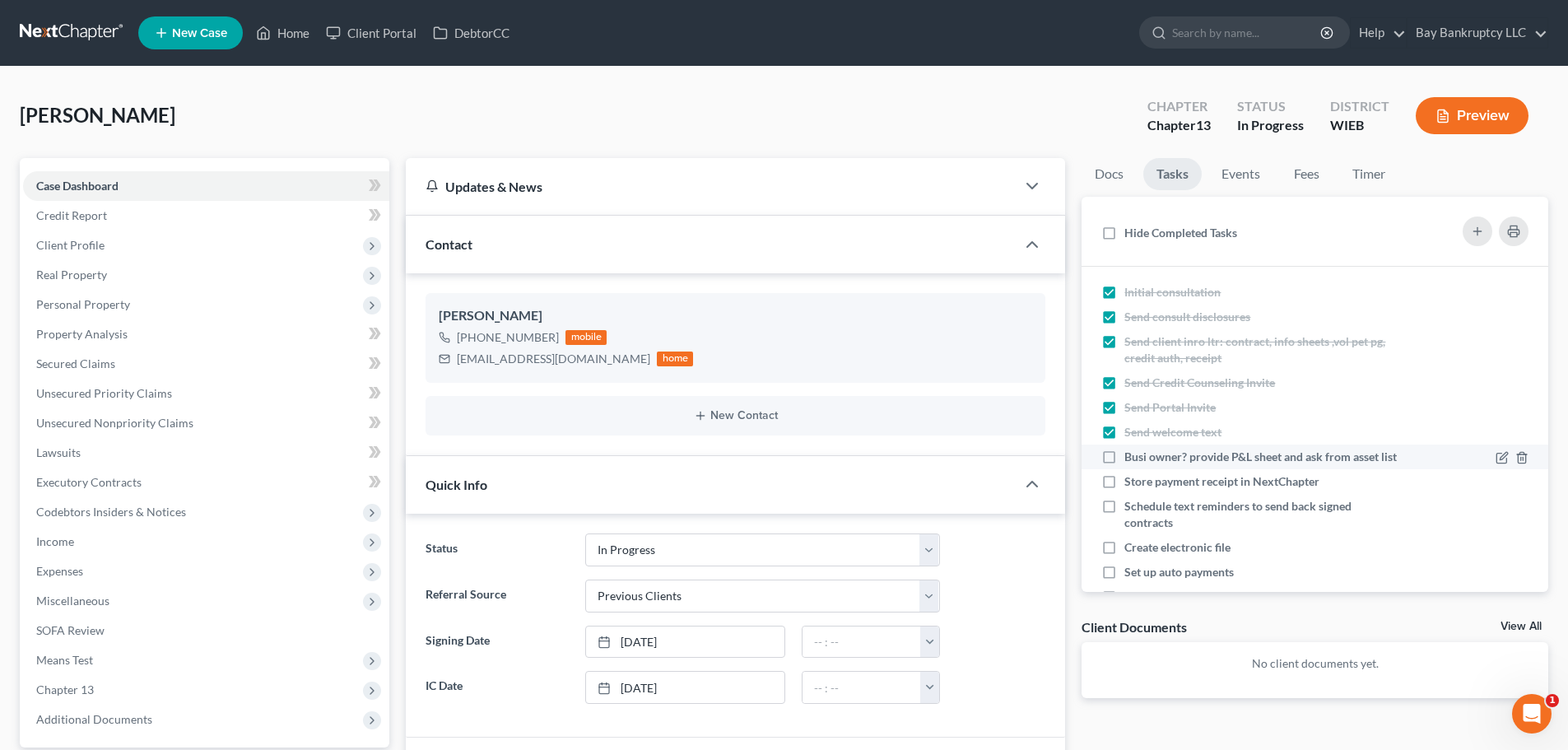
click at [1131, 456] on input "Busi owner? provide P&L sheet and ask from asset list" at bounding box center [1136, 454] width 11 height 11
checkbox input "true"
click at [1124, 490] on label "Store payment receipt in NextChapter" at bounding box center [1229, 481] width 209 height 17
click at [1131, 484] on input "Store payment receipt in NextChapter" at bounding box center [1136, 478] width 11 height 11
checkbox input "true"
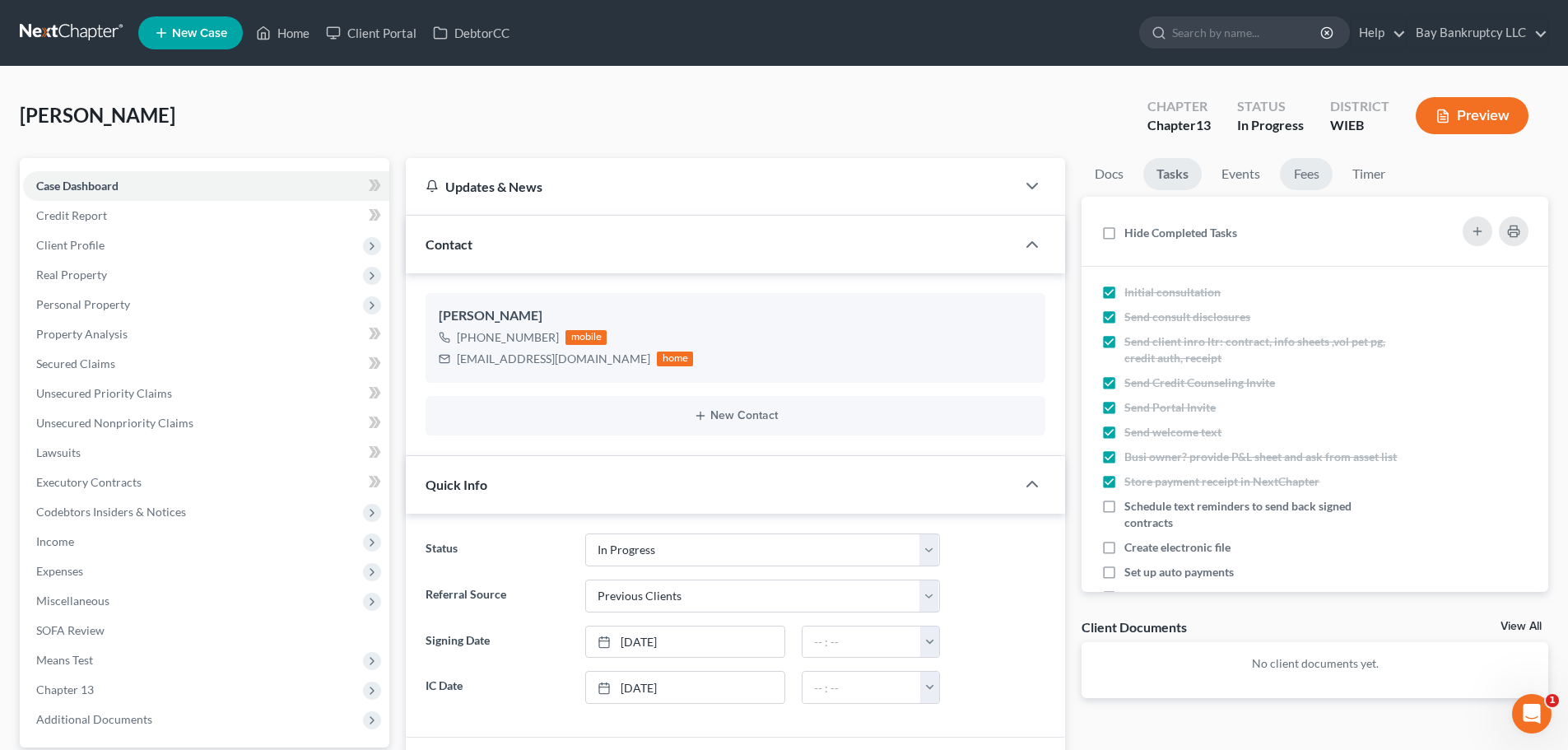
click at [1293, 172] on link "Fees" at bounding box center [1306, 174] width 53 height 32
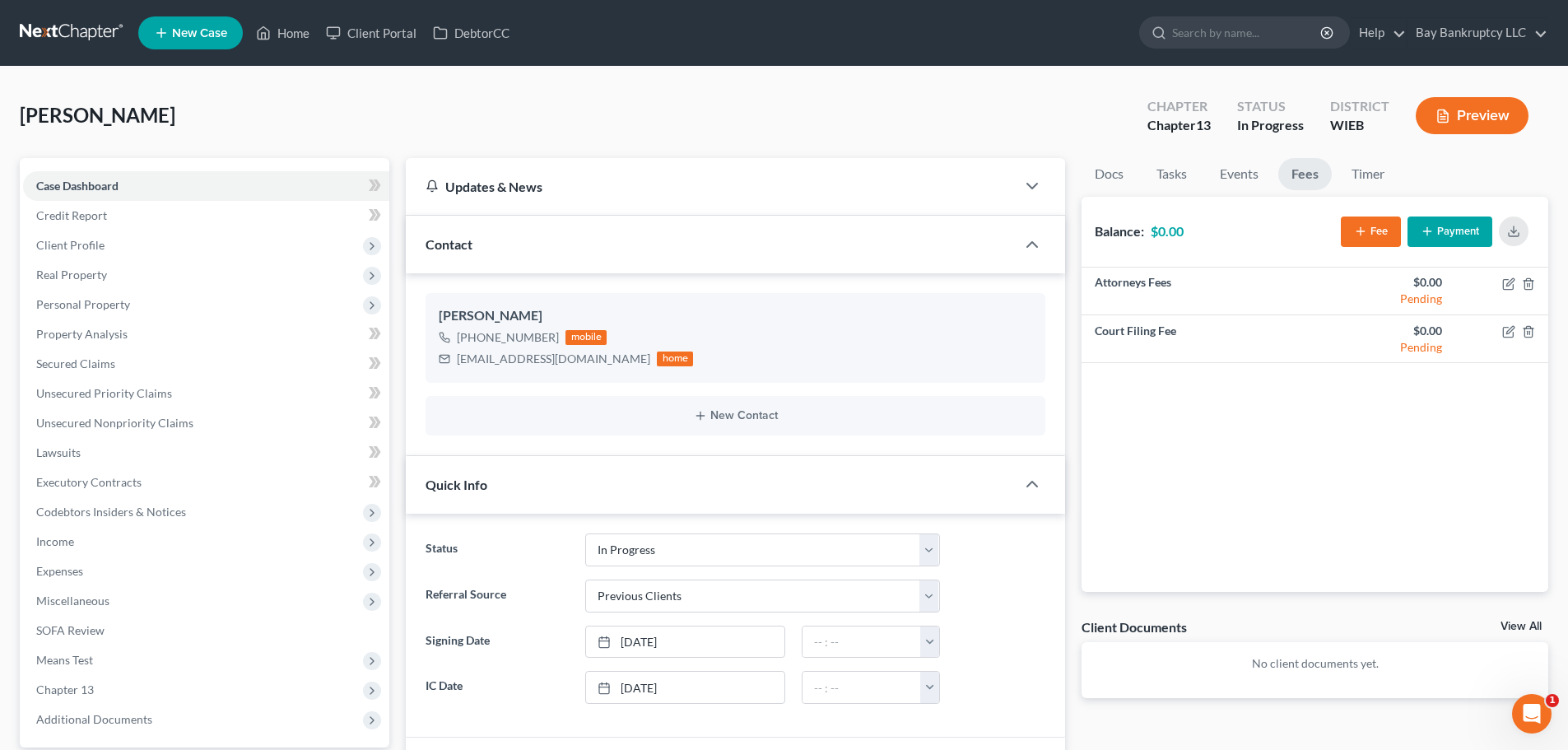
click at [1367, 235] on button "Fee" at bounding box center [1370, 231] width 60 height 31
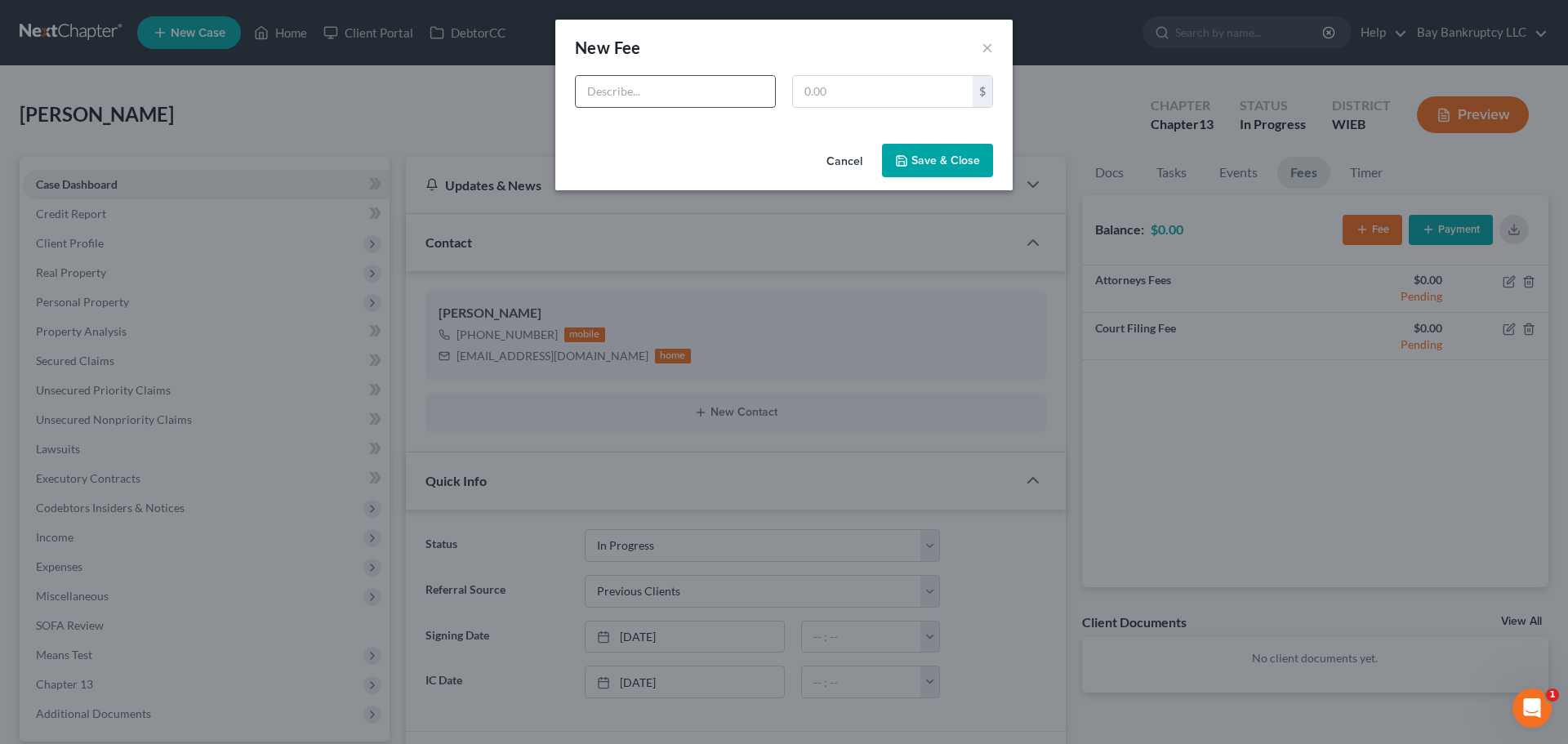
click at [702, 92] on input "text" at bounding box center [676, 92] width 199 height 31
type input "chapt 13"
click at [866, 87] on input "text" at bounding box center [883, 92] width 180 height 31
type input "5,500"
click at [911, 145] on button "Save & Close" at bounding box center [938, 160] width 111 height 34
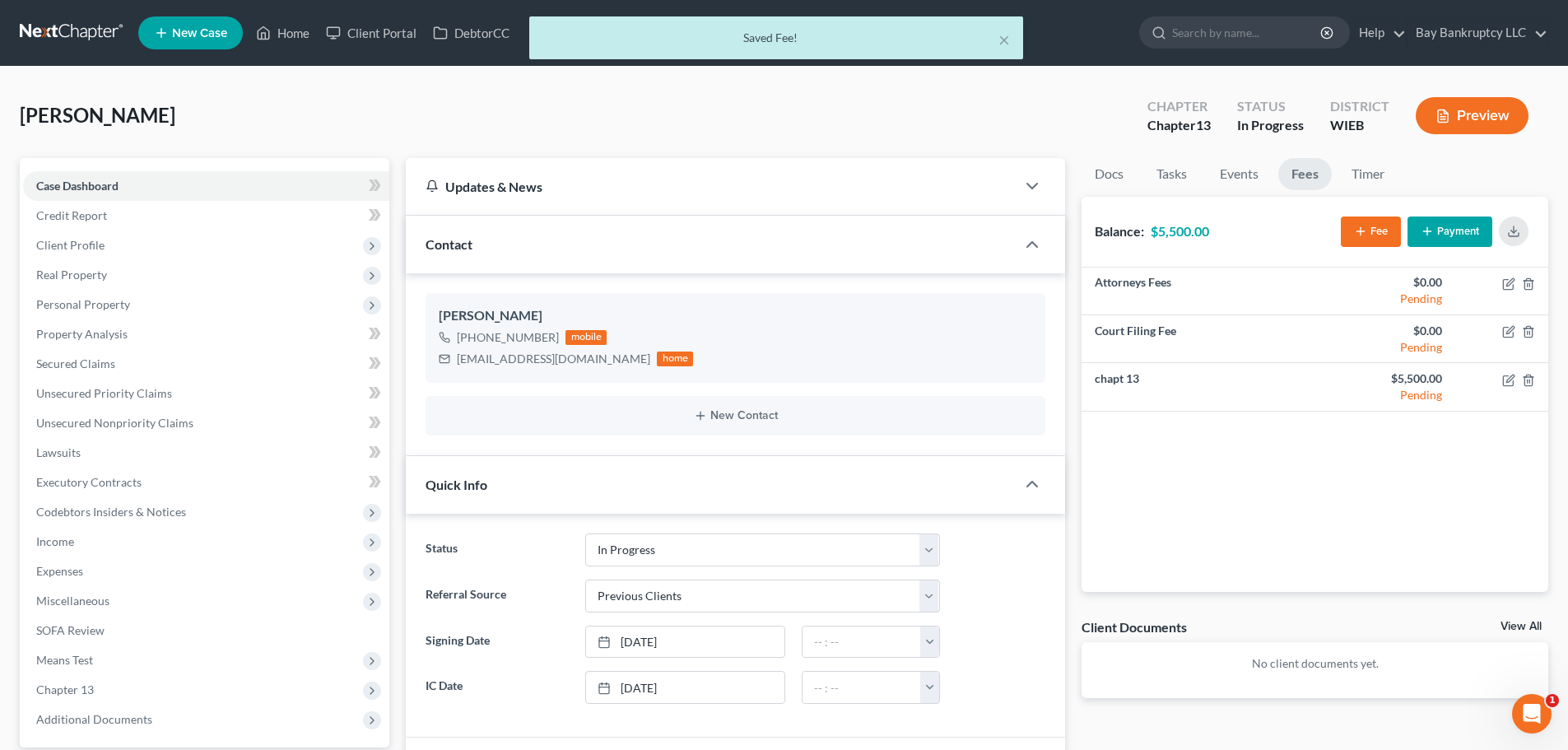
click at [1366, 223] on button "Fee" at bounding box center [1370, 231] width 60 height 31
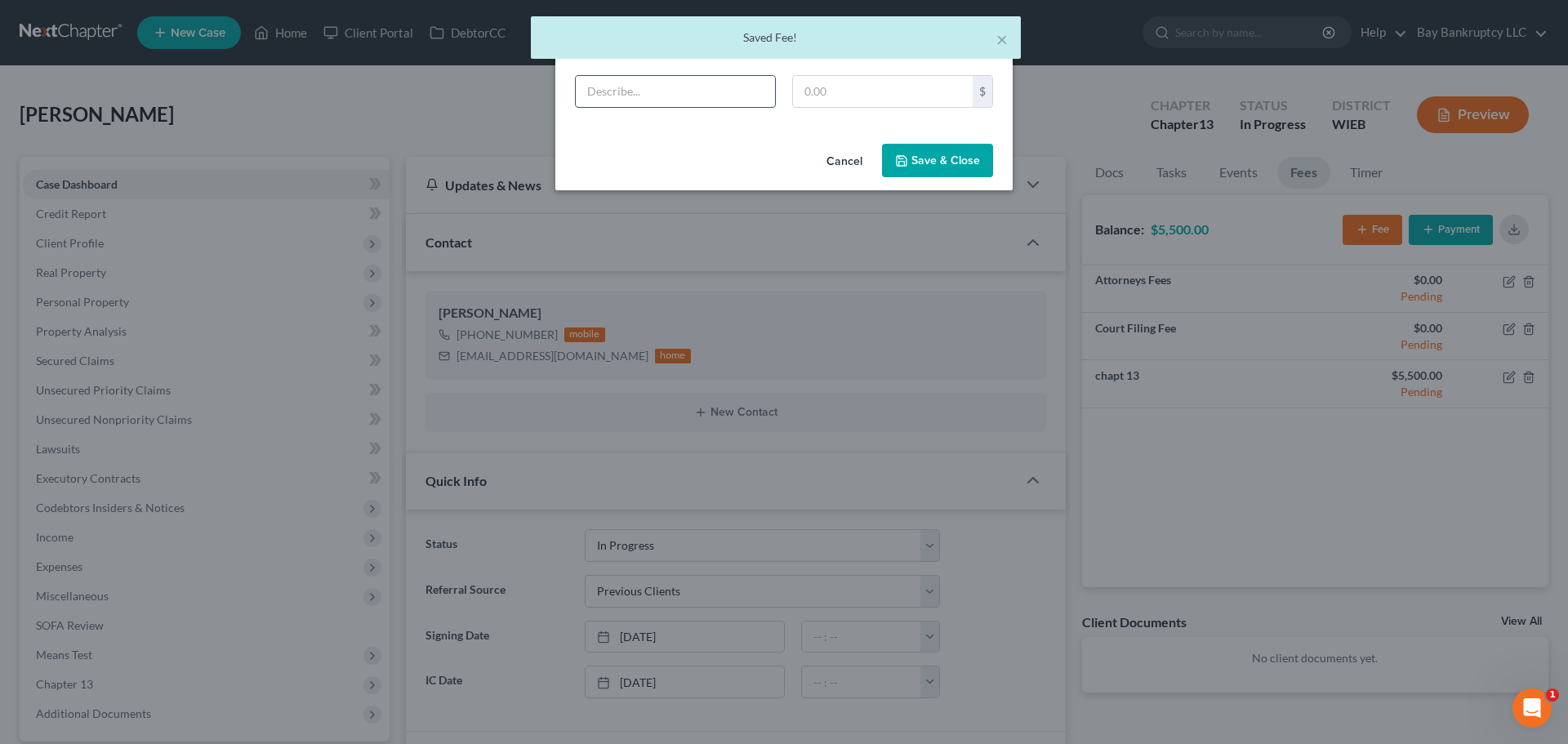
click at [665, 95] on input "text" at bounding box center [676, 92] width 199 height 31
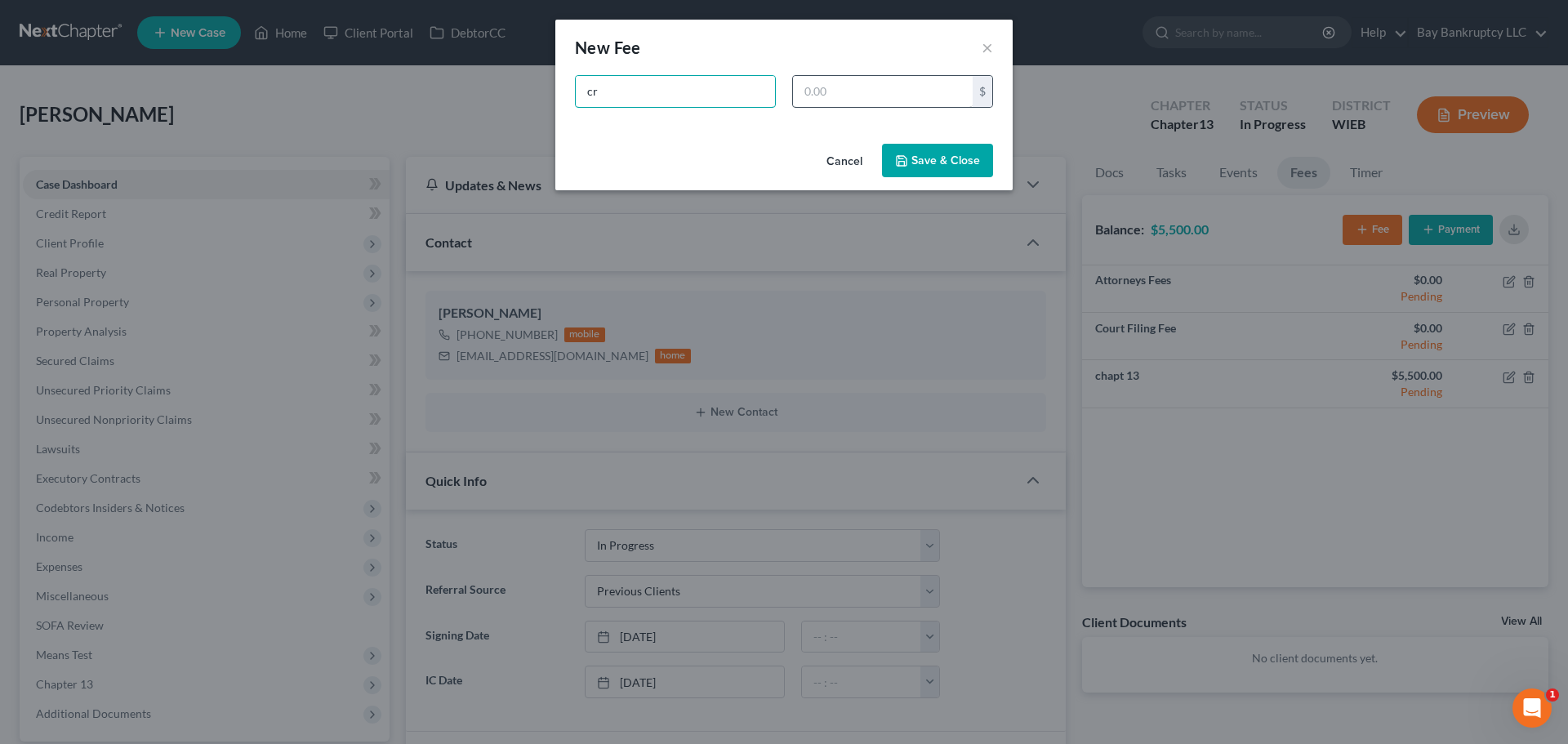
type input "cr"
click at [849, 103] on input "text" at bounding box center [883, 92] width 180 height 31
type input "35"
click at [913, 147] on button "Save & Close" at bounding box center [938, 160] width 111 height 34
click at [943, 160] on button "Save & Close" at bounding box center [938, 160] width 111 height 34
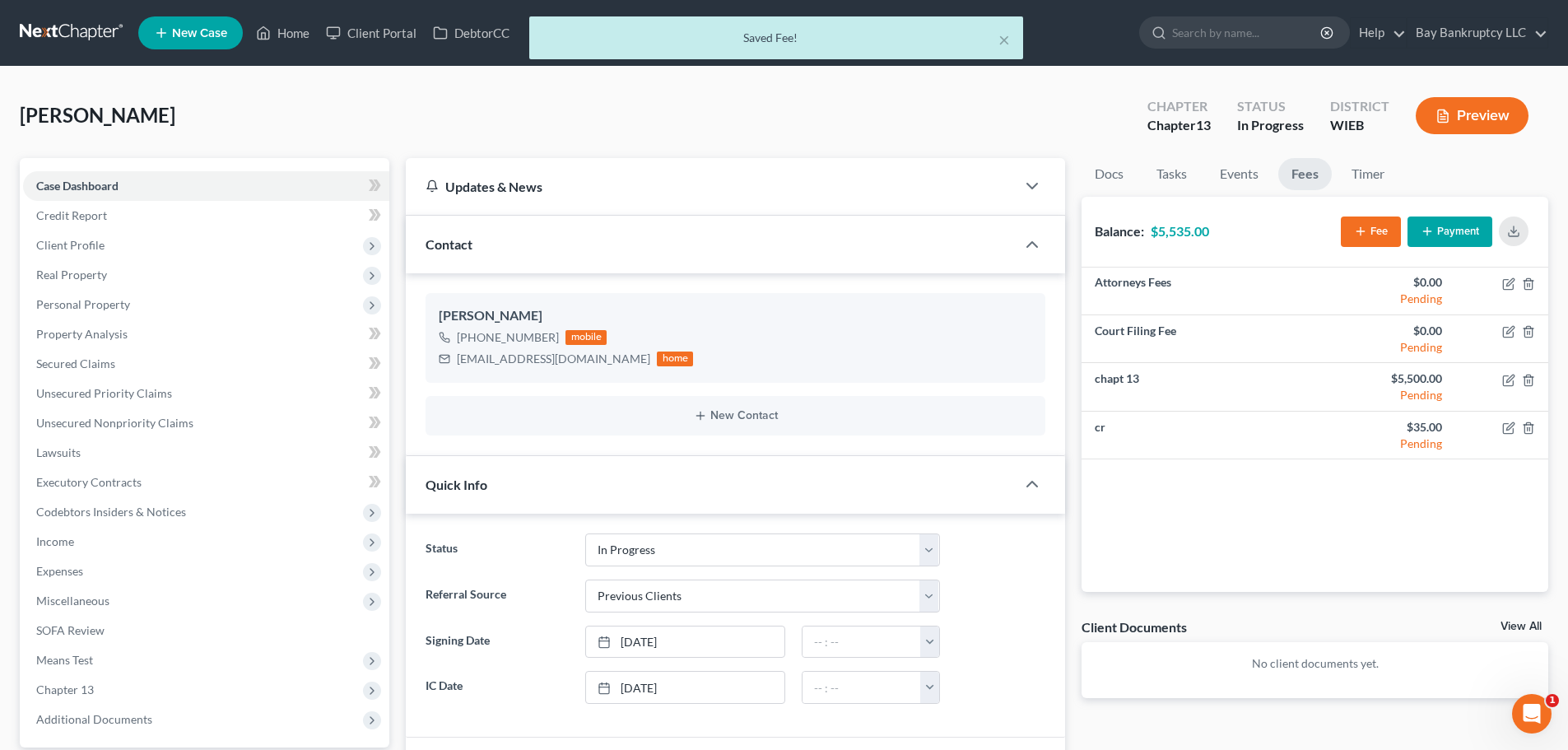
click at [1446, 239] on button "Payment" at bounding box center [1450, 231] width 85 height 31
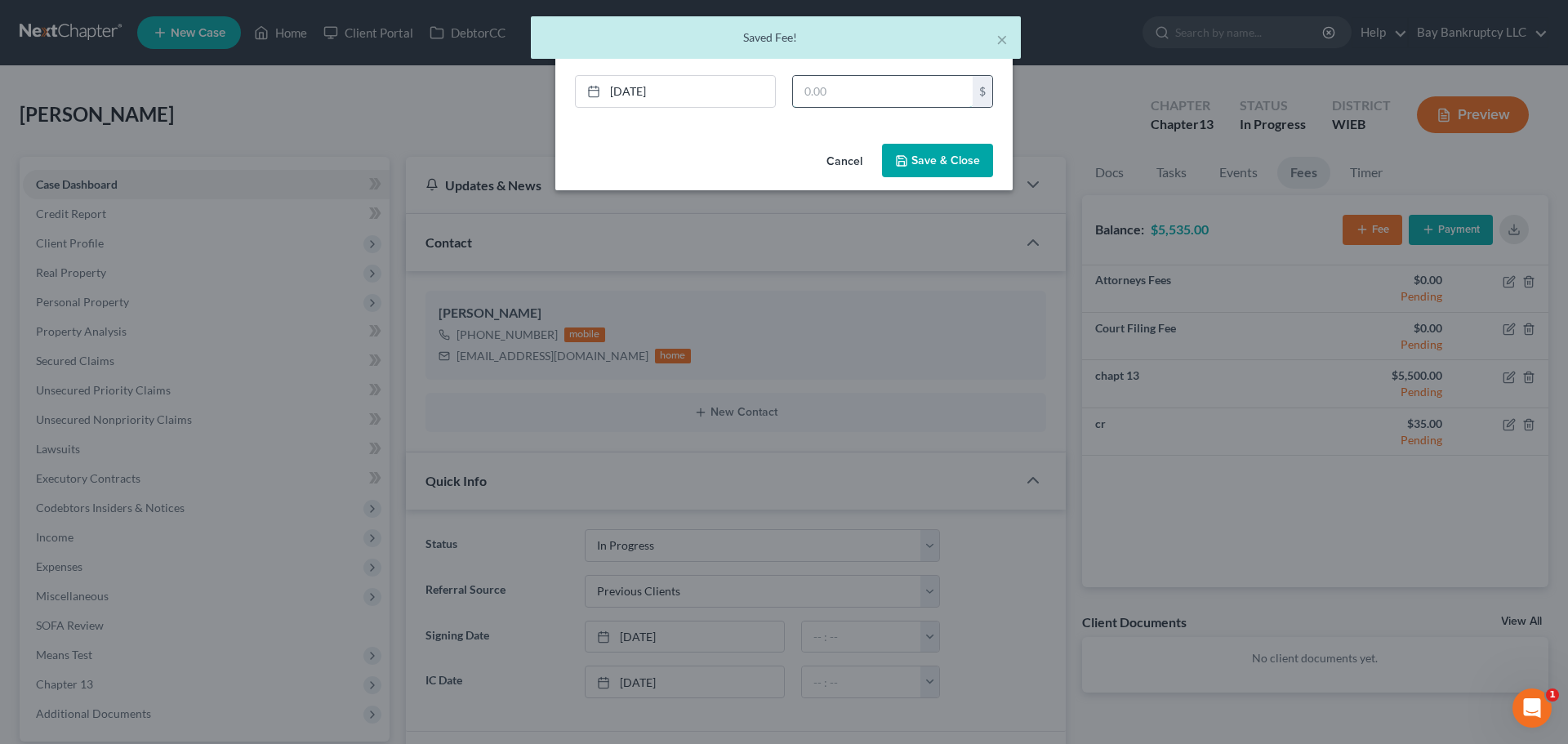
click at [806, 88] on input "text" at bounding box center [883, 92] width 180 height 31
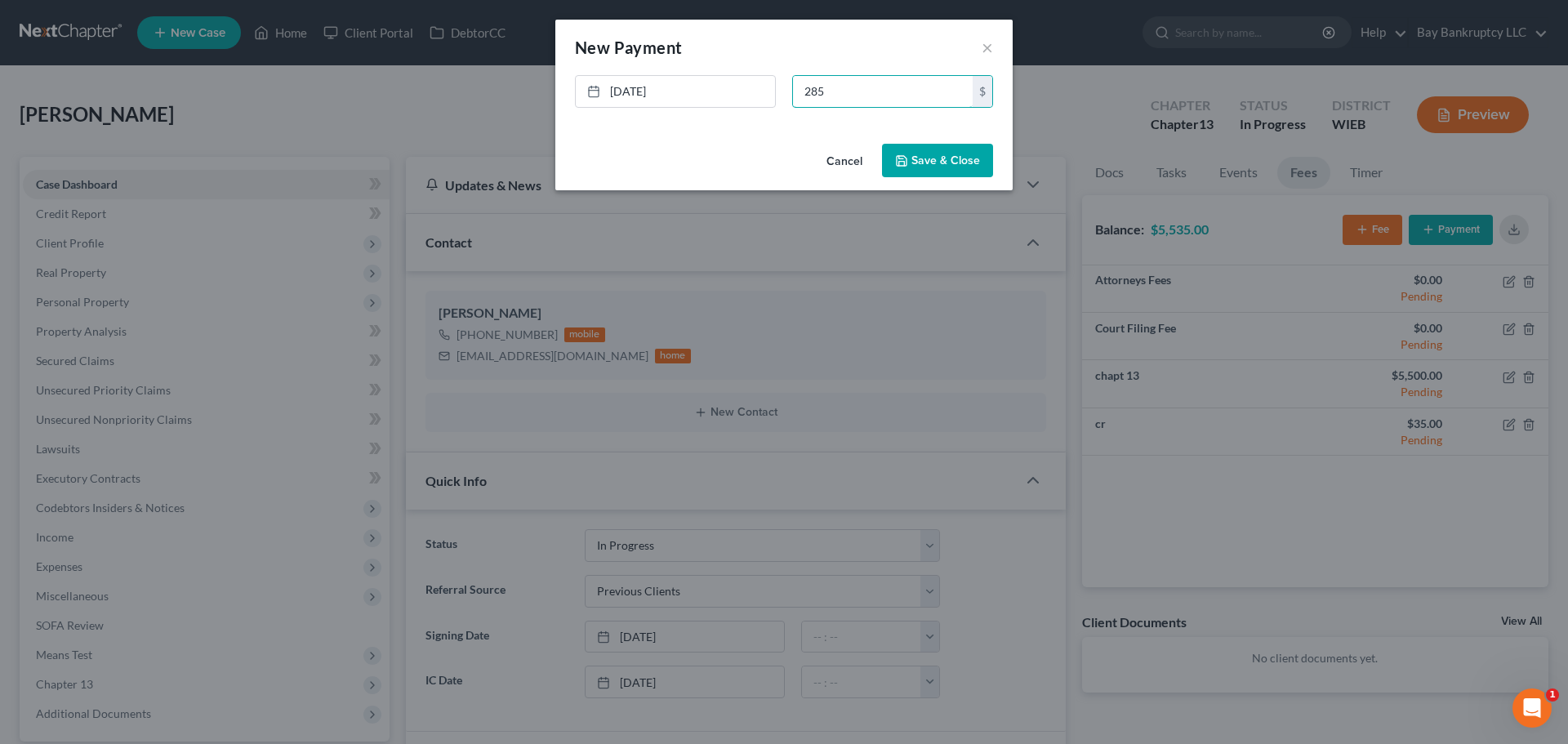
type input "285"
click at [900, 158] on polyline "button" at bounding box center [901, 157] width 4 height 3
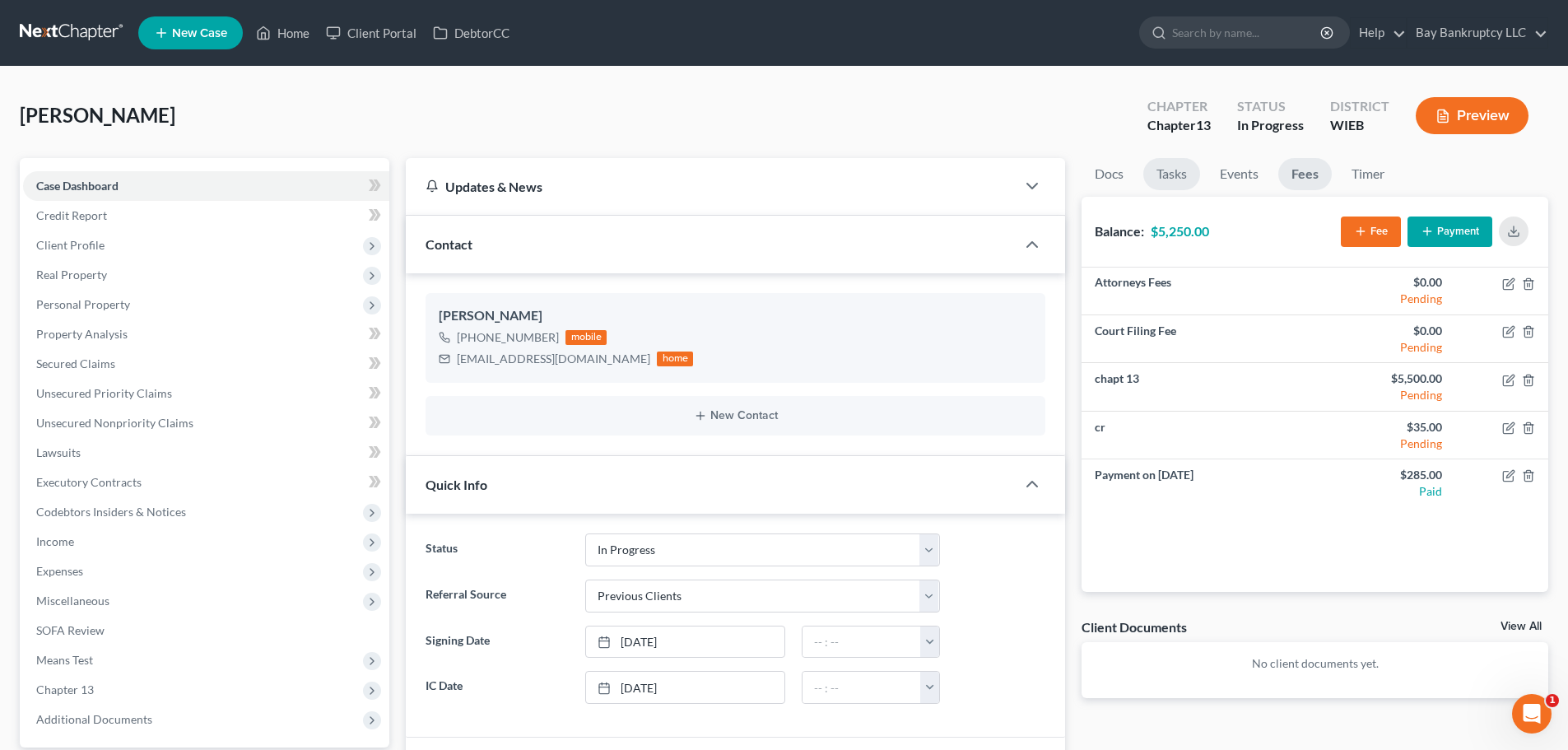
click at [1180, 177] on link "Tasks" at bounding box center [1172, 174] width 57 height 32
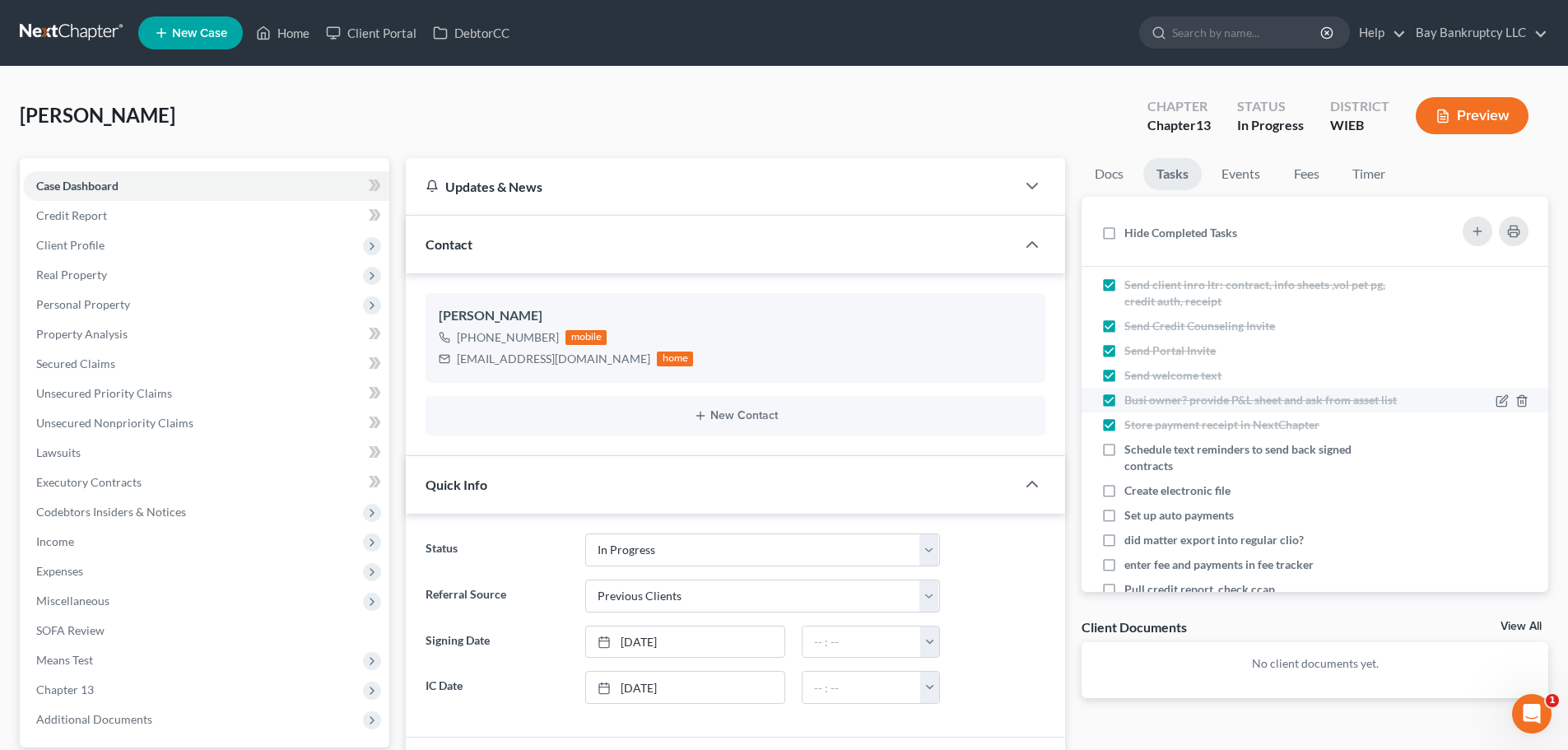
scroll to position [83, 0]
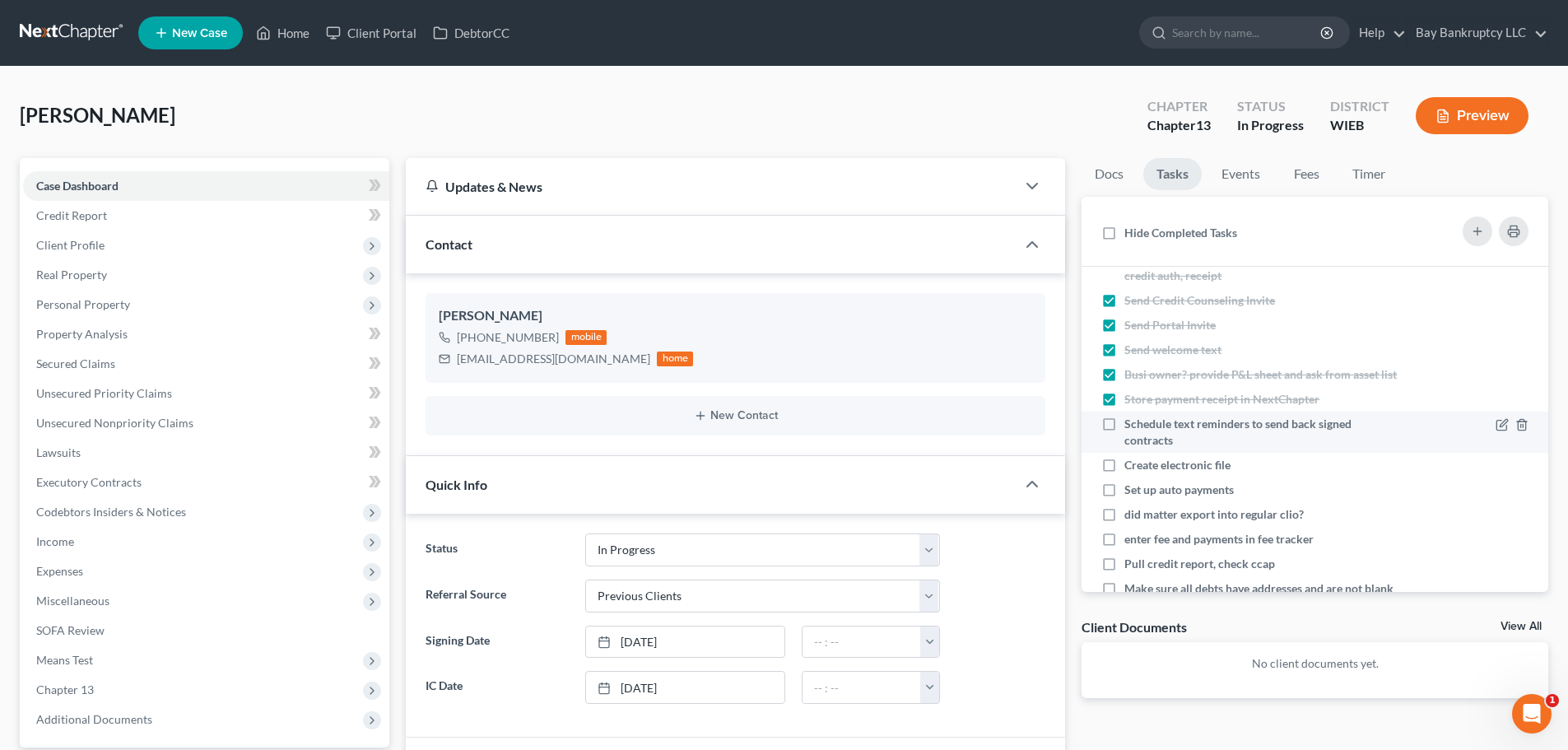
click at [1124, 443] on label "Schedule text reminders to send back signed contracts" at bounding box center [1261, 432] width 273 height 32
click at [1131, 426] on input "Schedule text reminders to send back signed contracts" at bounding box center [1136, 421] width 11 height 11
checkbox input "true"
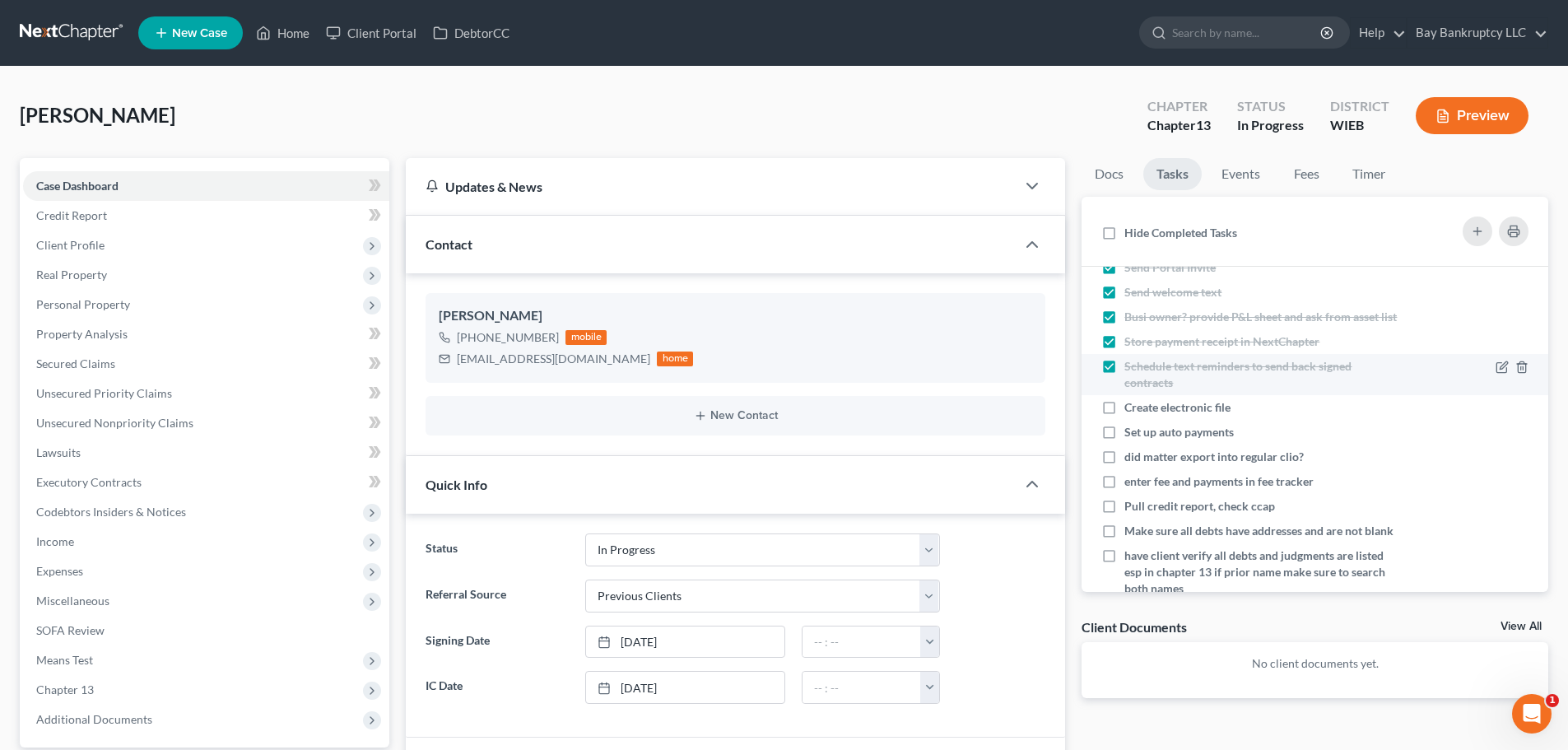
scroll to position [164, 0]
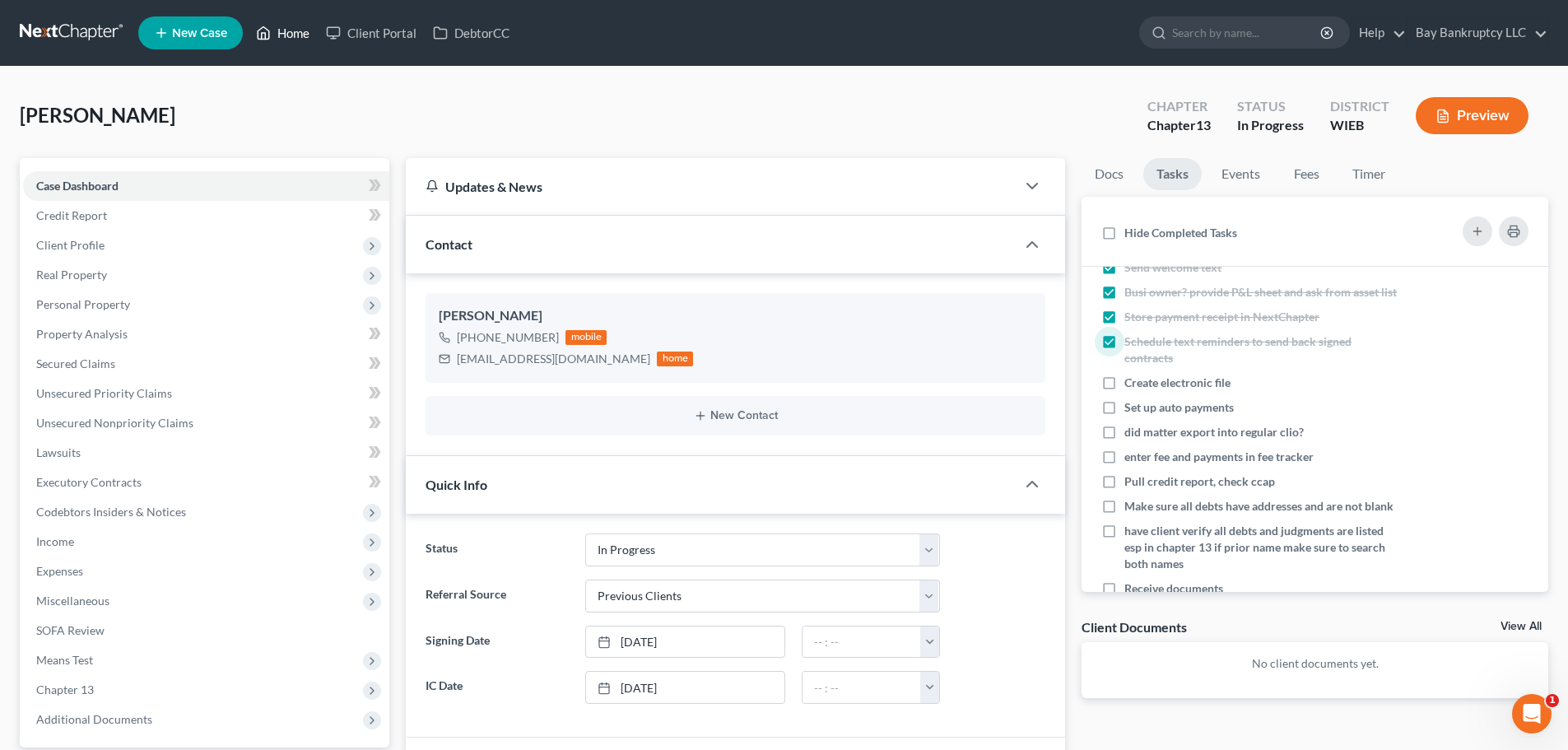
drag, startPoint x: 300, startPoint y: 35, endPoint x: 899, endPoint y: 111, distance: 603.8
click at [300, 35] on link "Home" at bounding box center [282, 32] width 70 height 30
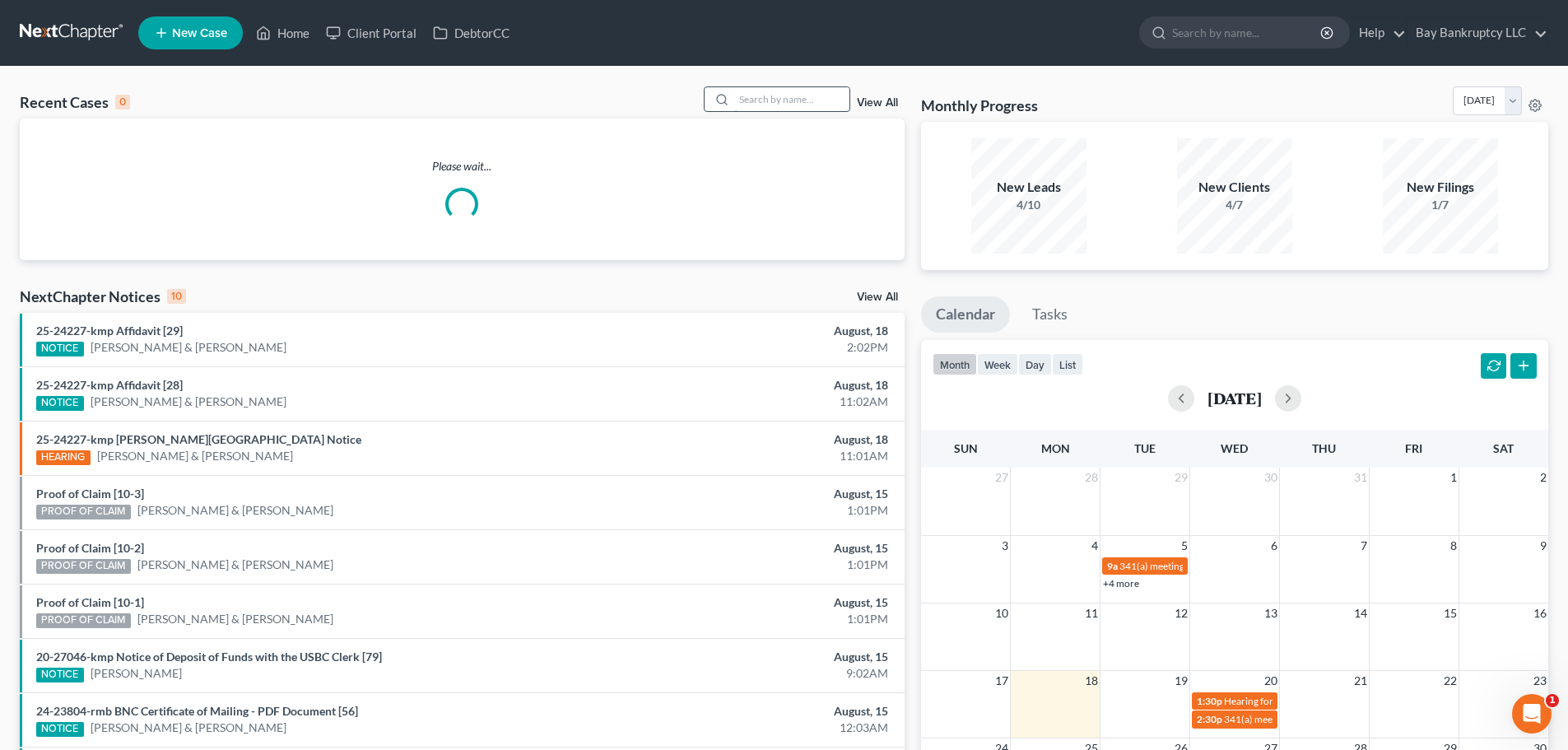
click at [808, 103] on input "search" at bounding box center [791, 99] width 115 height 24
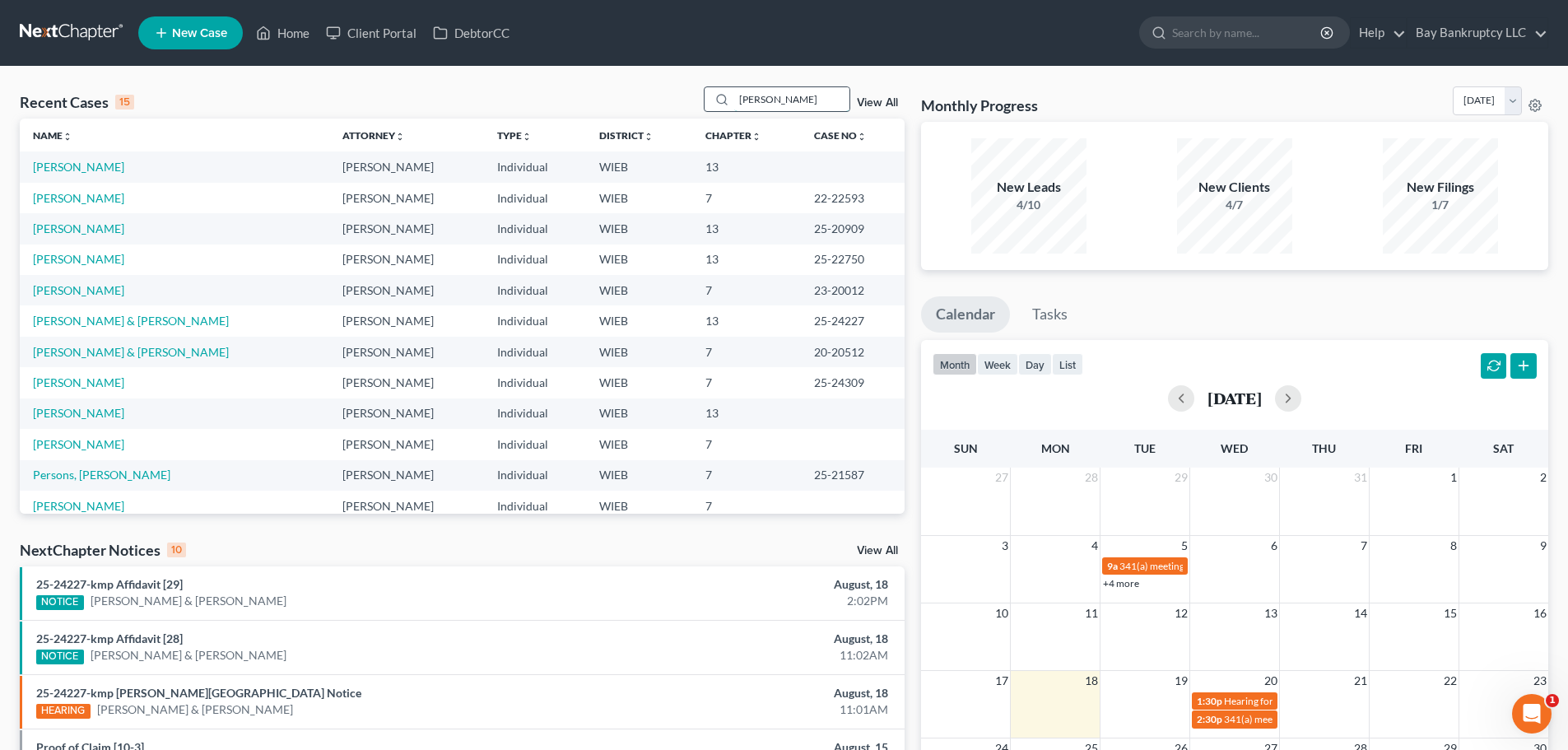
type input "caldwell"
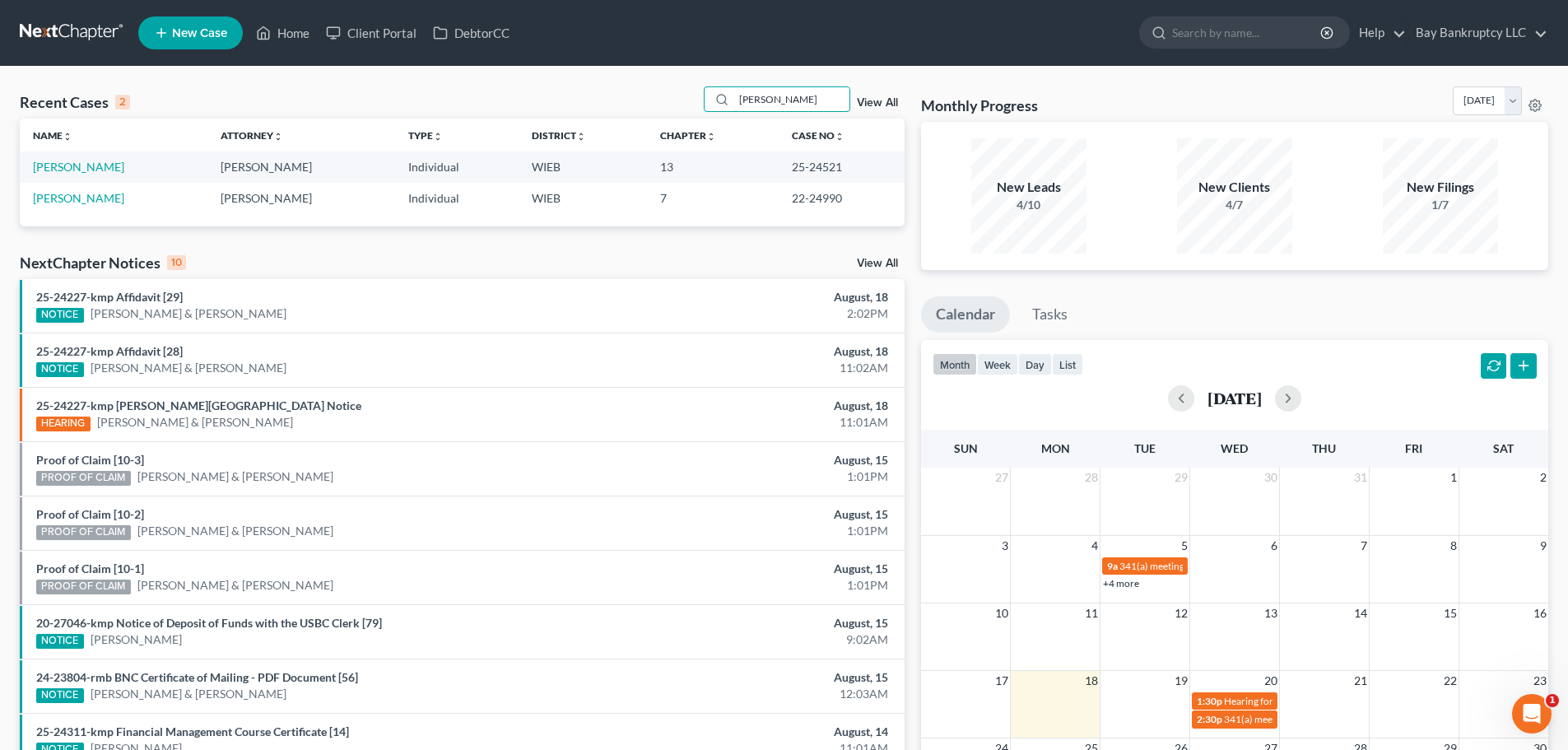
drag, startPoint x: 800, startPoint y: 97, endPoint x: 668, endPoint y: 124, distance: 134.7
click at [668, 124] on div "Recent Cases 2 caldwell View All Name unfold_more expand_more expand_less Attor…" at bounding box center [461, 156] width 884 height 140
click at [98, 171] on link "[PERSON_NAME]" at bounding box center [78, 166] width 91 height 14
select select "2"
select select "1"
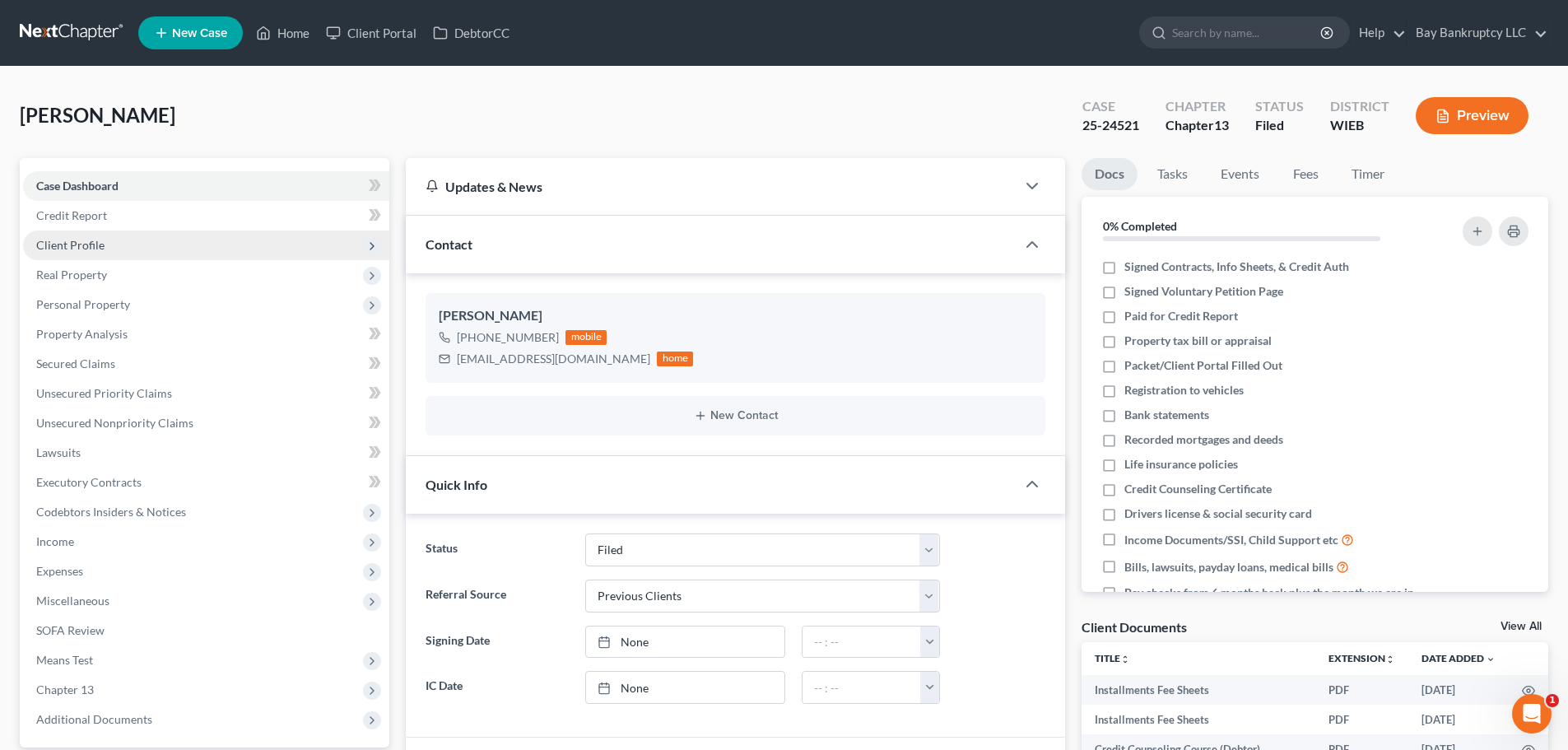
click at [85, 240] on span "Client Profile" at bounding box center [70, 245] width 68 height 14
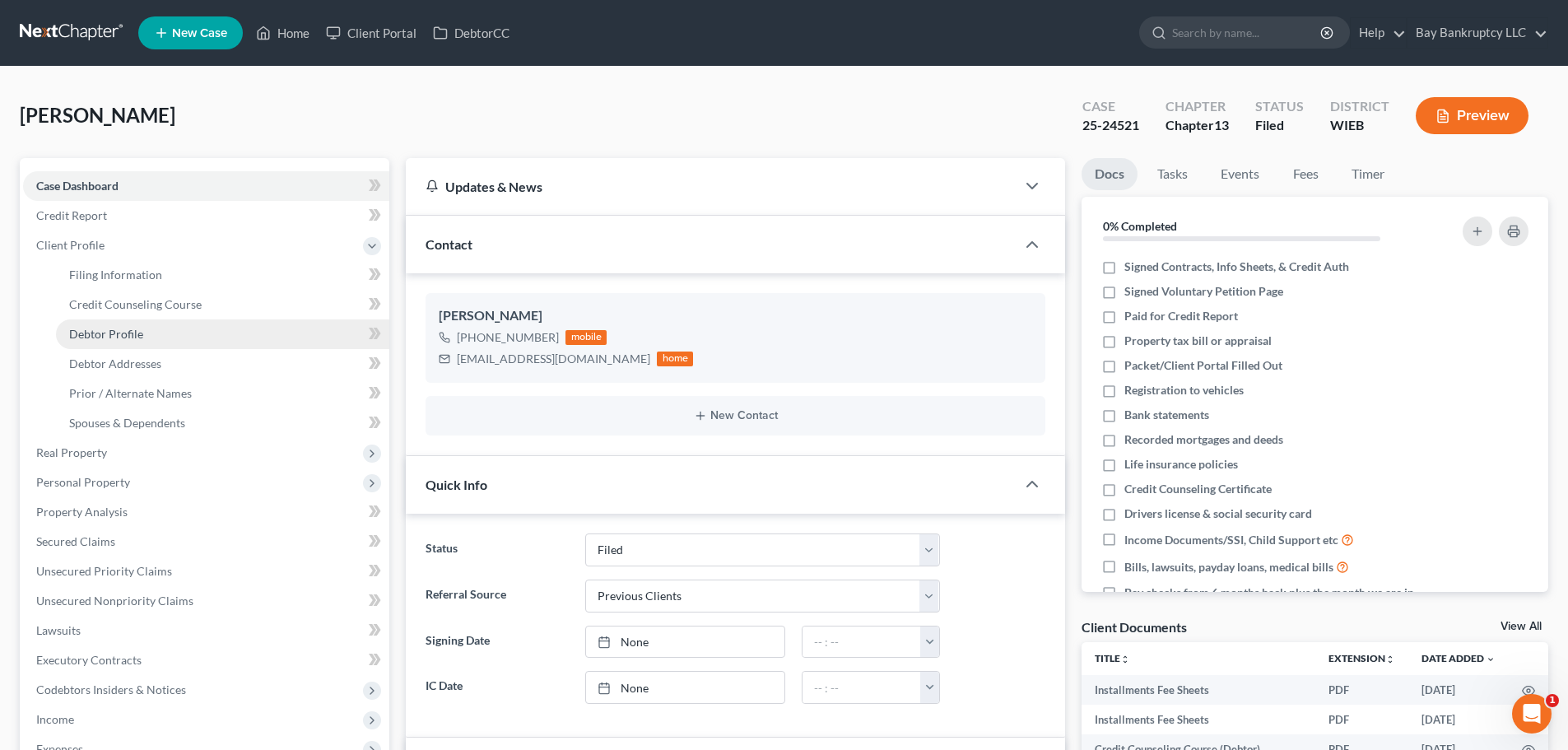
click at [97, 332] on span "Debtor Profile" at bounding box center [105, 334] width 74 height 14
select select "0"
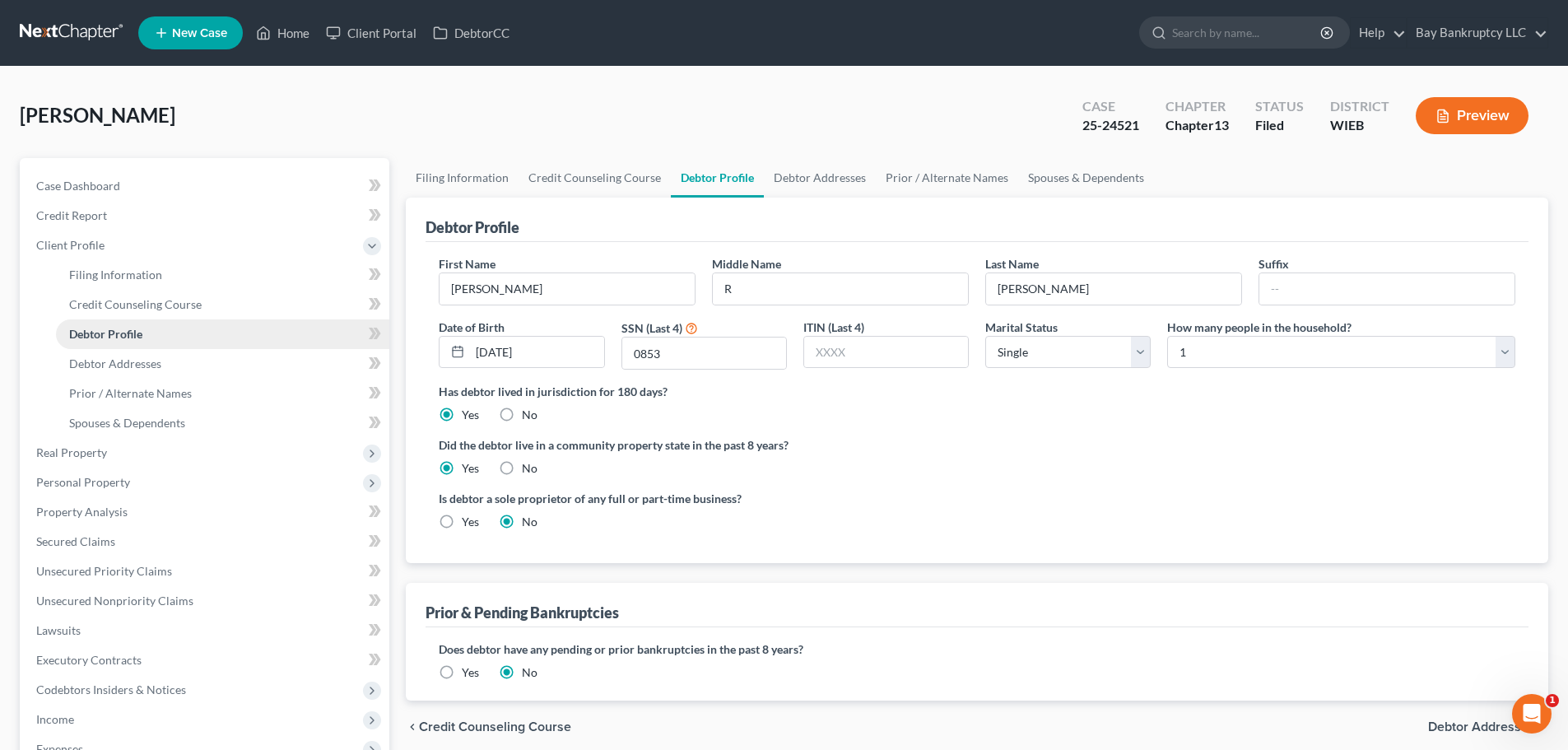
radio input "true"
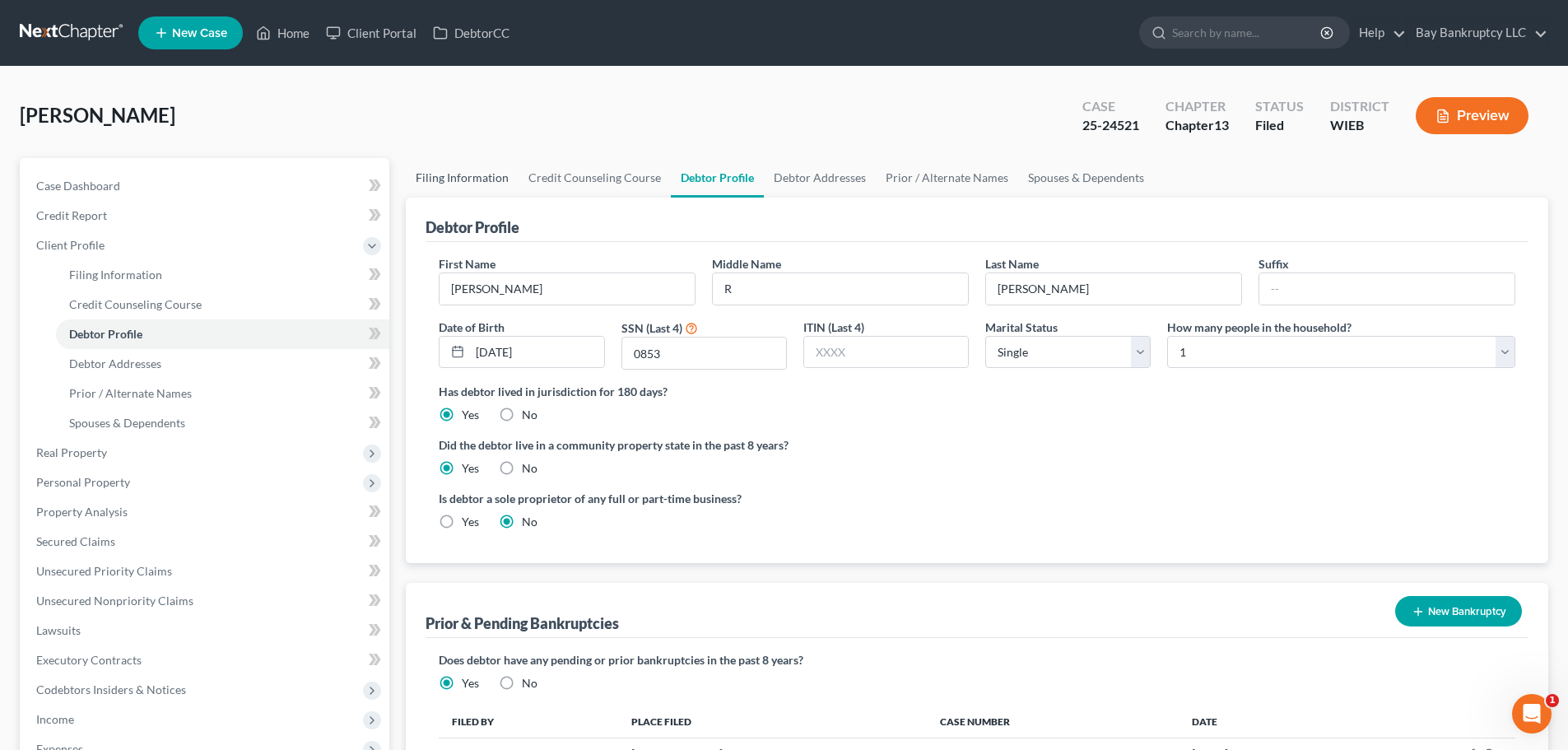
click at [443, 174] on link "Filing Information" at bounding box center [461, 178] width 113 height 39
select select "1"
select select "0"
select select "3"
select select "90"
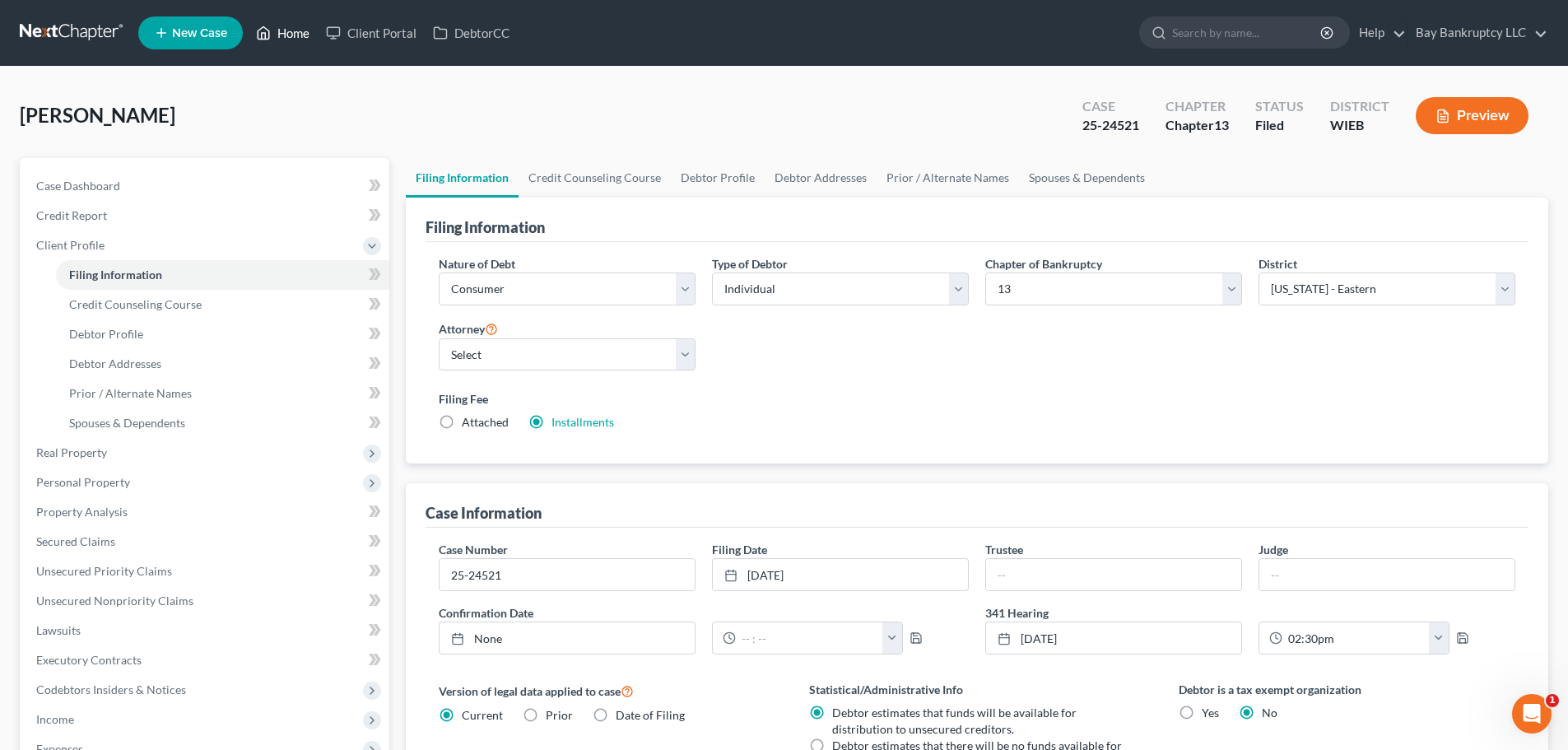
click at [289, 36] on link "Home" at bounding box center [282, 32] width 70 height 30
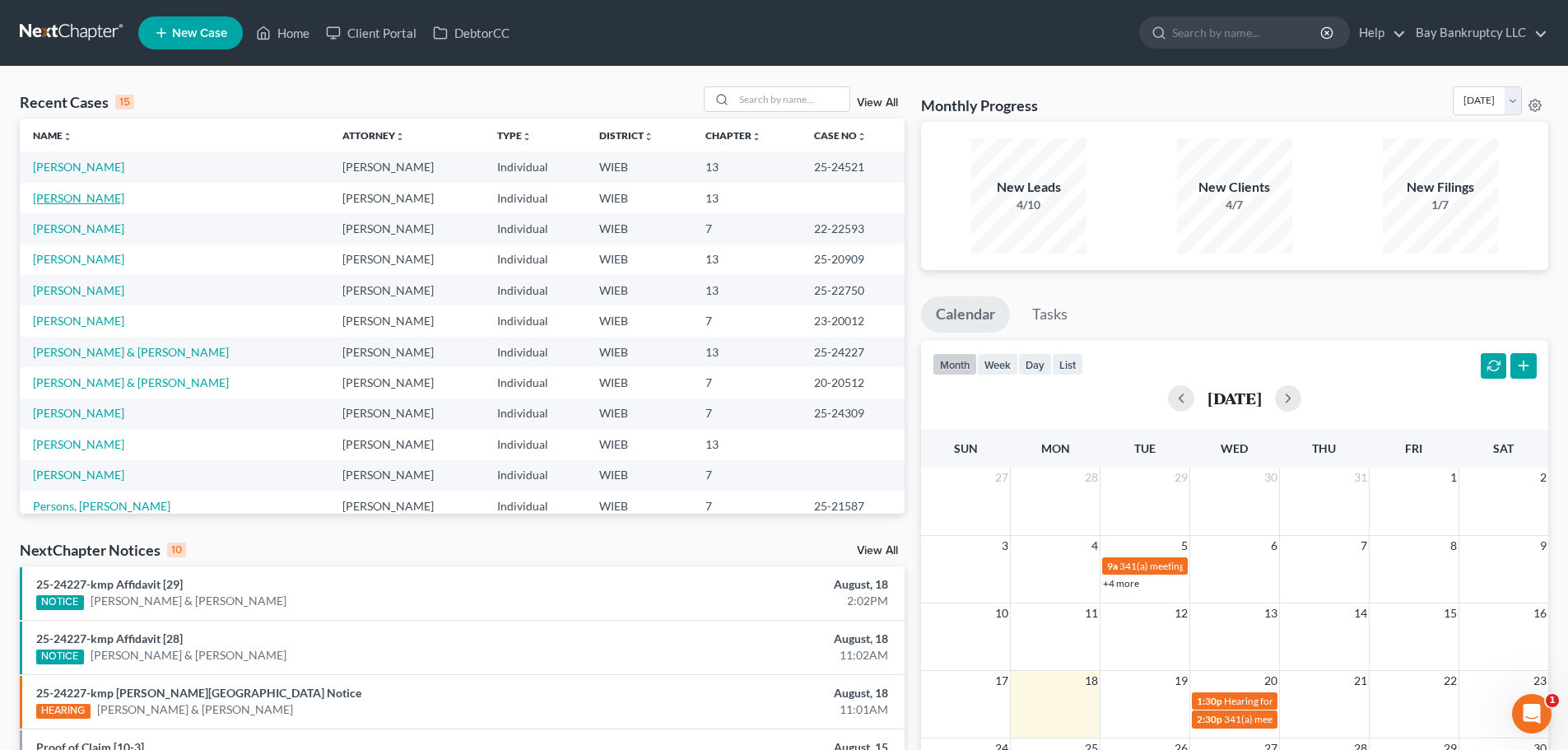
click at [83, 198] on link "[PERSON_NAME]" at bounding box center [78, 198] width 91 height 14
select select "1"
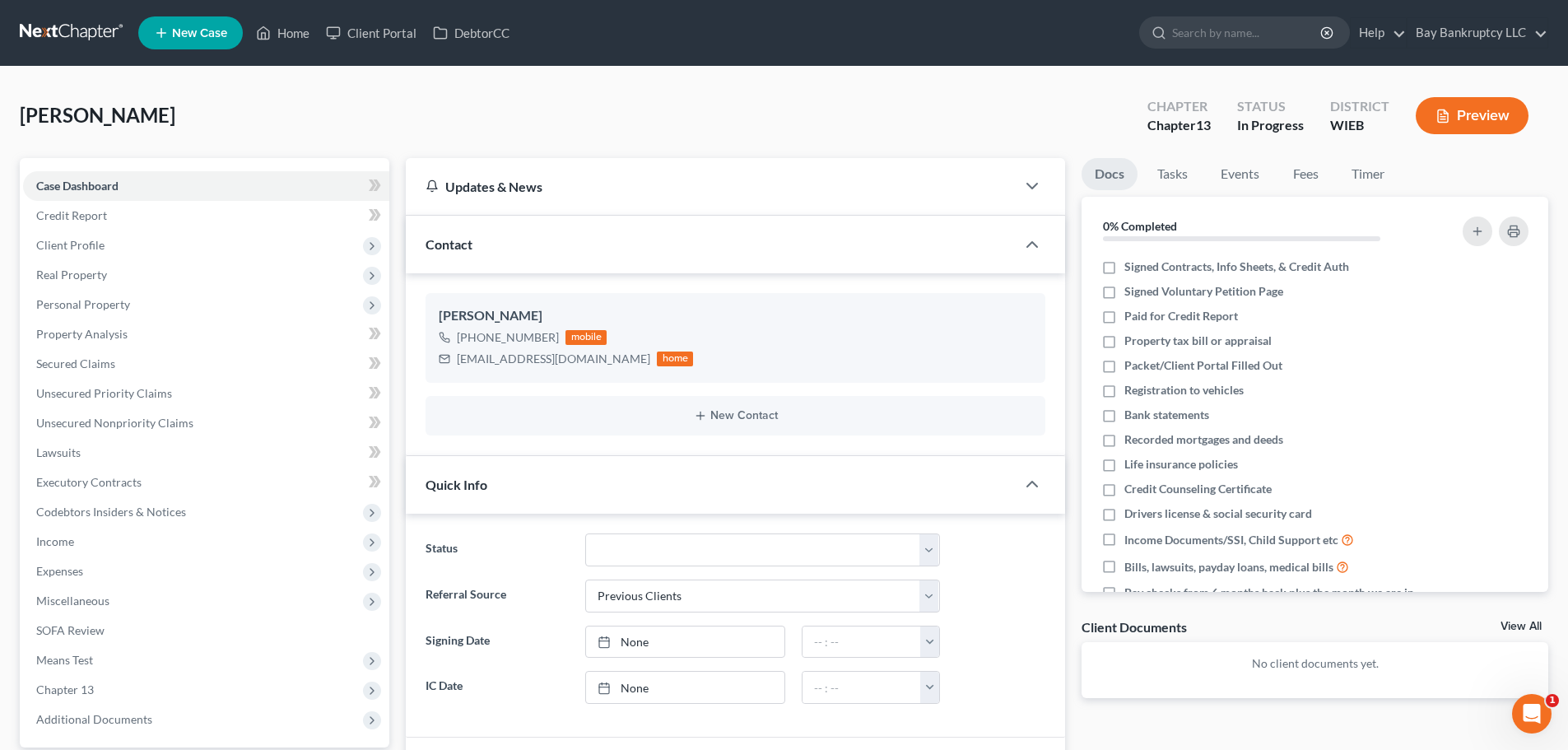
scroll to position [143, 0]
click at [1154, 173] on link "Tasks" at bounding box center [1173, 174] width 57 height 32
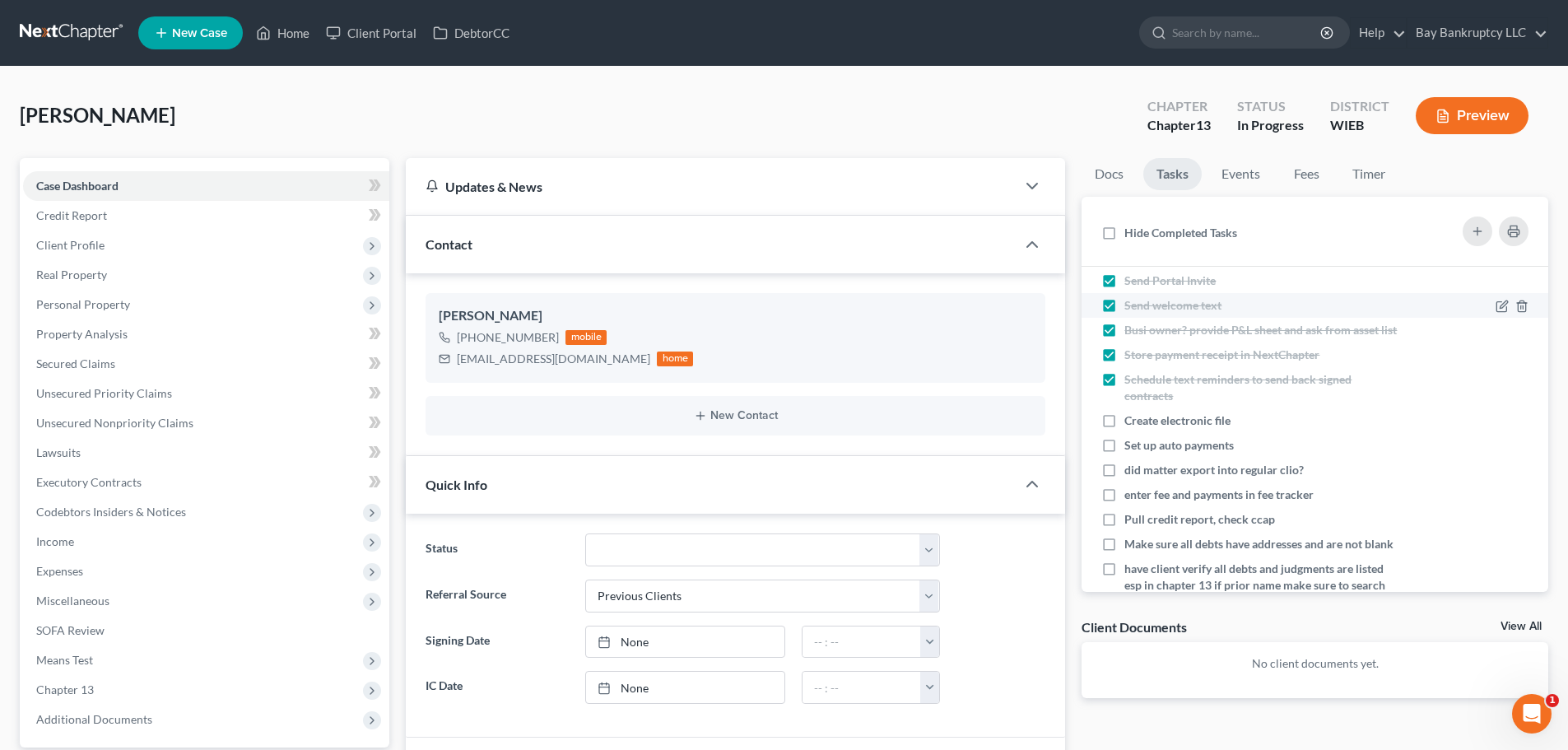
scroll to position [164, 0]
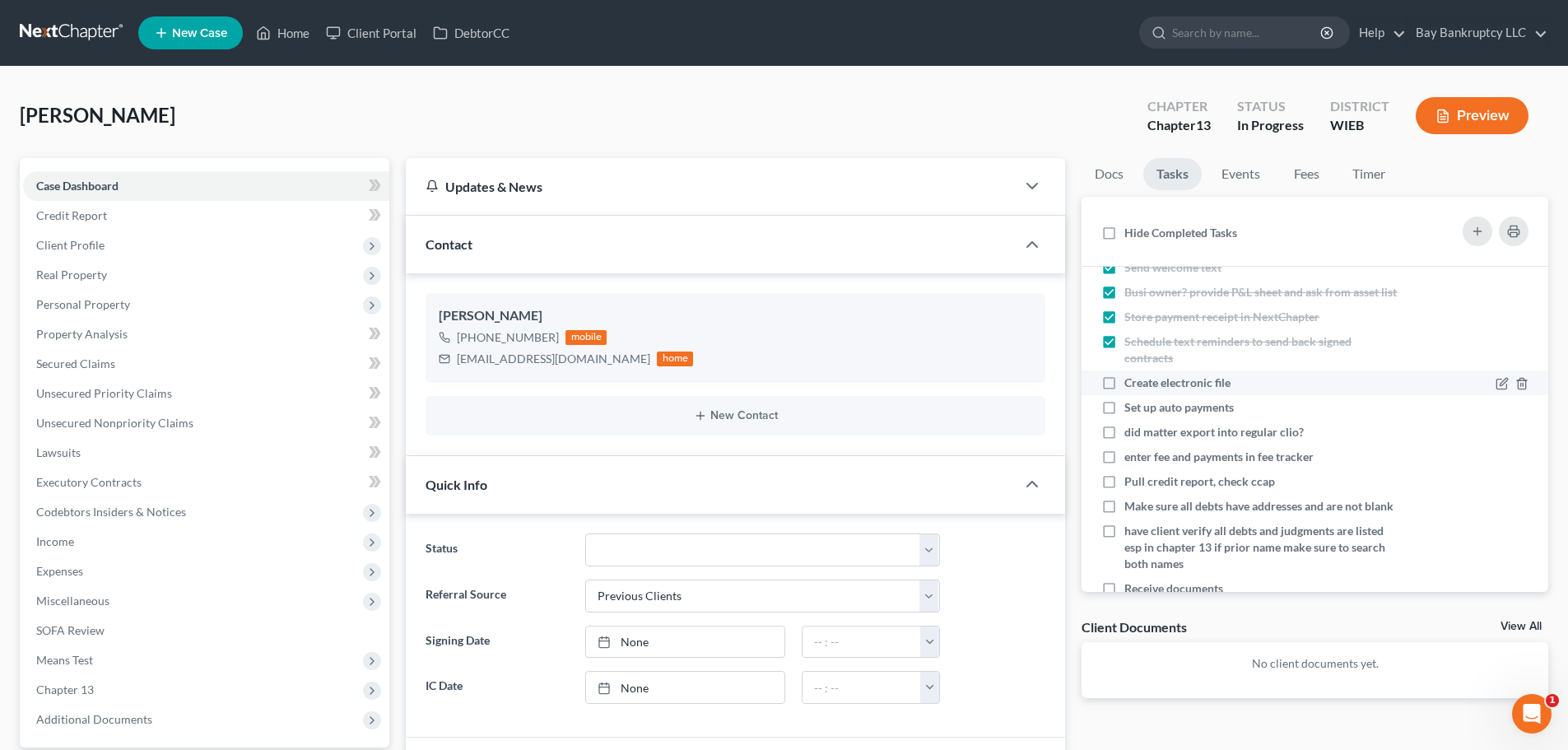
click at [1124, 391] on label "Create electronic file" at bounding box center [1183, 383] width 119 height 17
click at [1131, 386] on input "Create electronic file" at bounding box center [1136, 380] width 11 height 11
checkbox input "true"
click at [1124, 416] on label "Set up auto payments" at bounding box center [1185, 407] width 123 height 17
click at [1131, 410] on input "Set up auto payments" at bounding box center [1136, 405] width 11 height 11
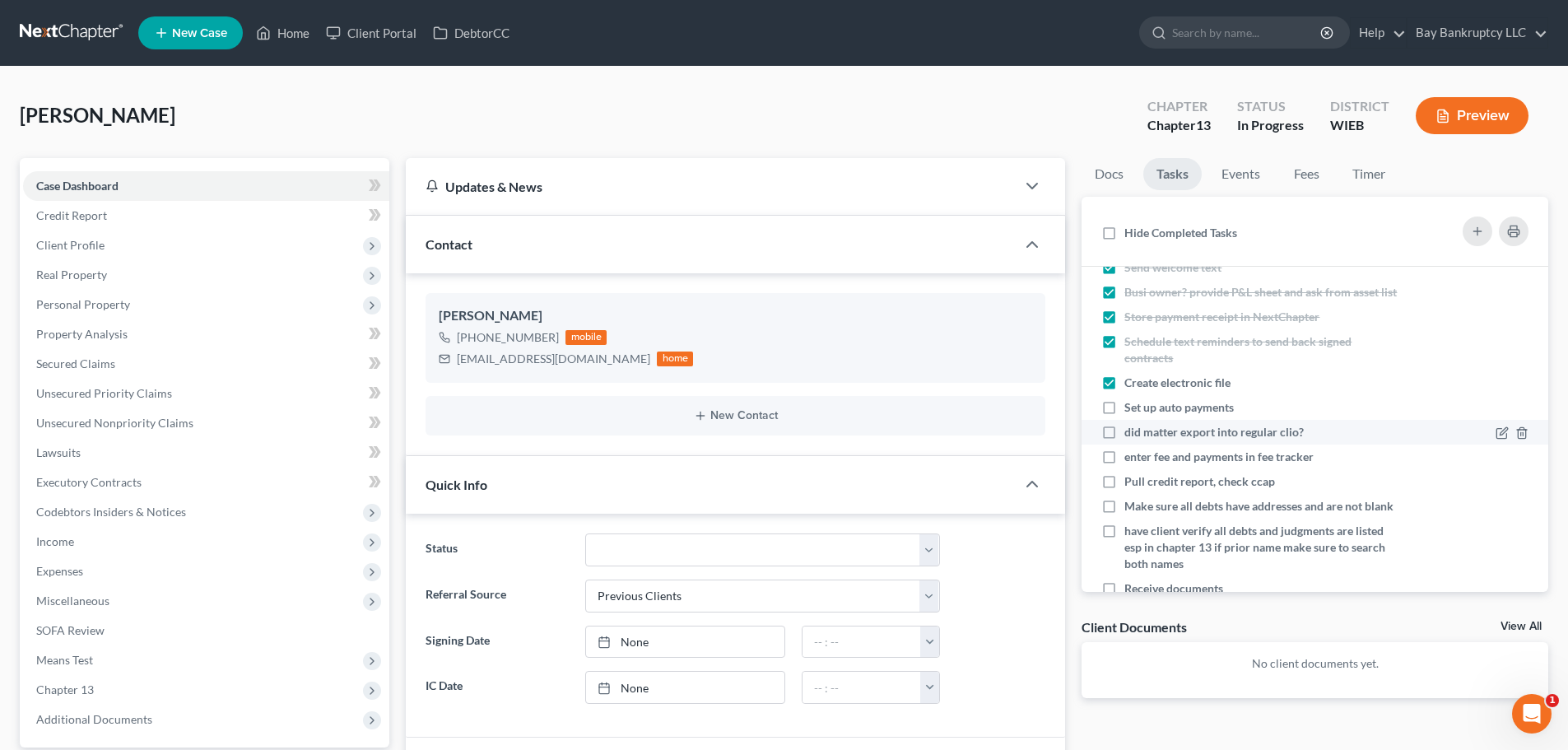
checkbox input "true"
click at [1124, 441] on label "did matter export into regular clio?" at bounding box center [1221, 432] width 193 height 17
click at [1131, 435] on input "did matter export into regular clio?" at bounding box center [1136, 429] width 11 height 11
checkbox input "true"
click at [1124, 466] on label "enter fee and payments in fee tracker" at bounding box center [1226, 457] width 203 height 17
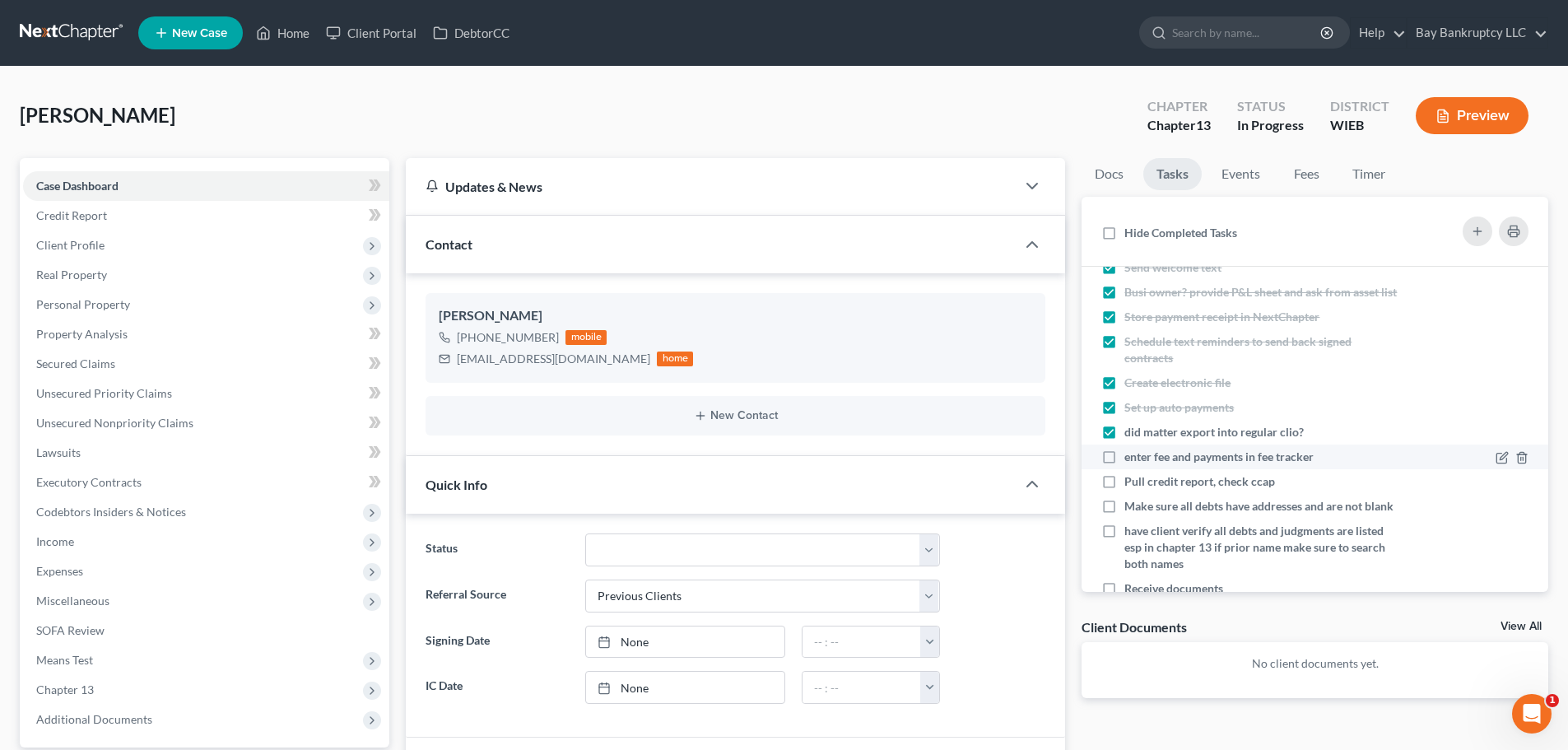
click at [1131, 460] on input "enter fee and payments in fee tracker" at bounding box center [1136, 454] width 11 height 11
checkbox input "true"
click at [294, 40] on link "Home" at bounding box center [282, 32] width 70 height 30
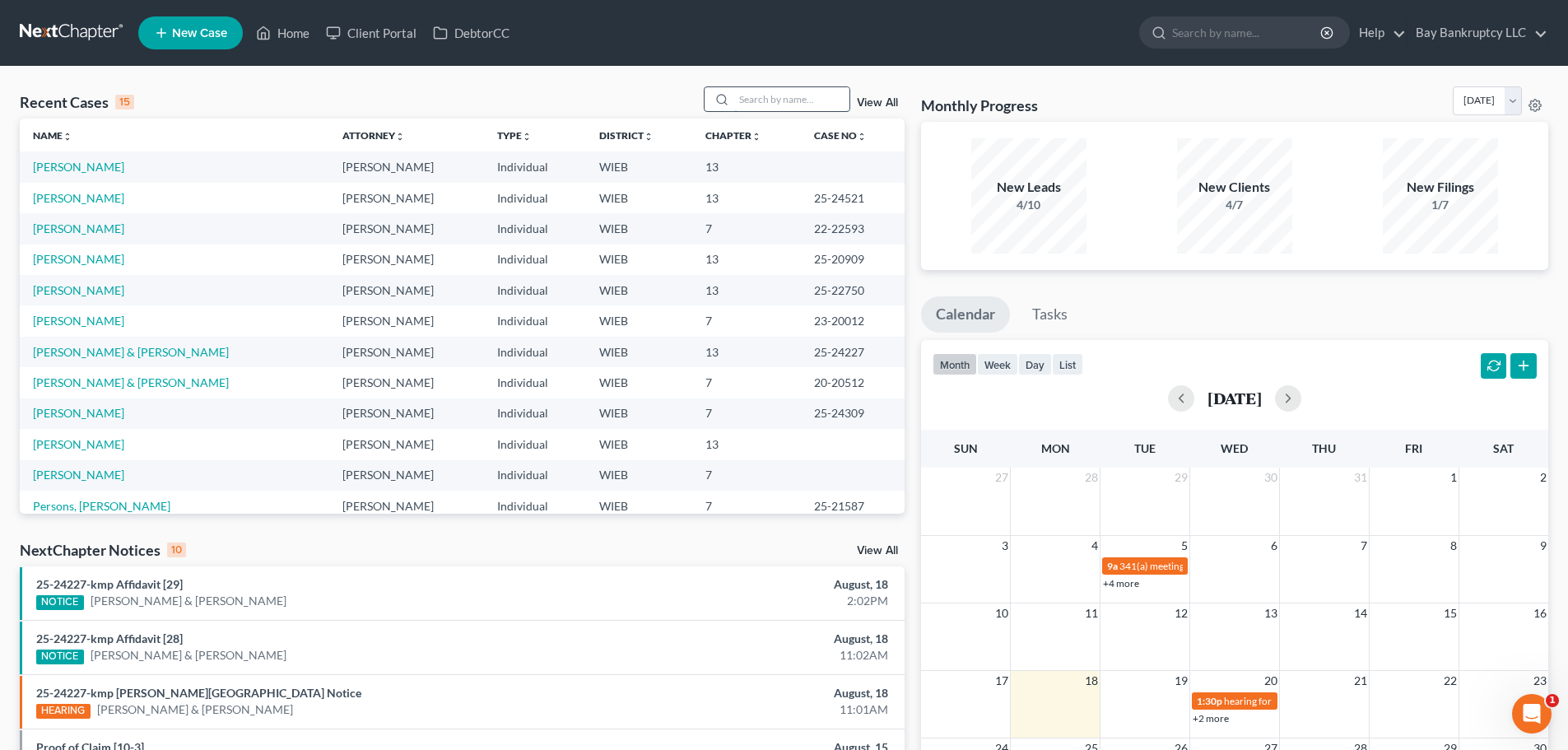
click at [783, 100] on input "search" at bounding box center [791, 99] width 115 height 24
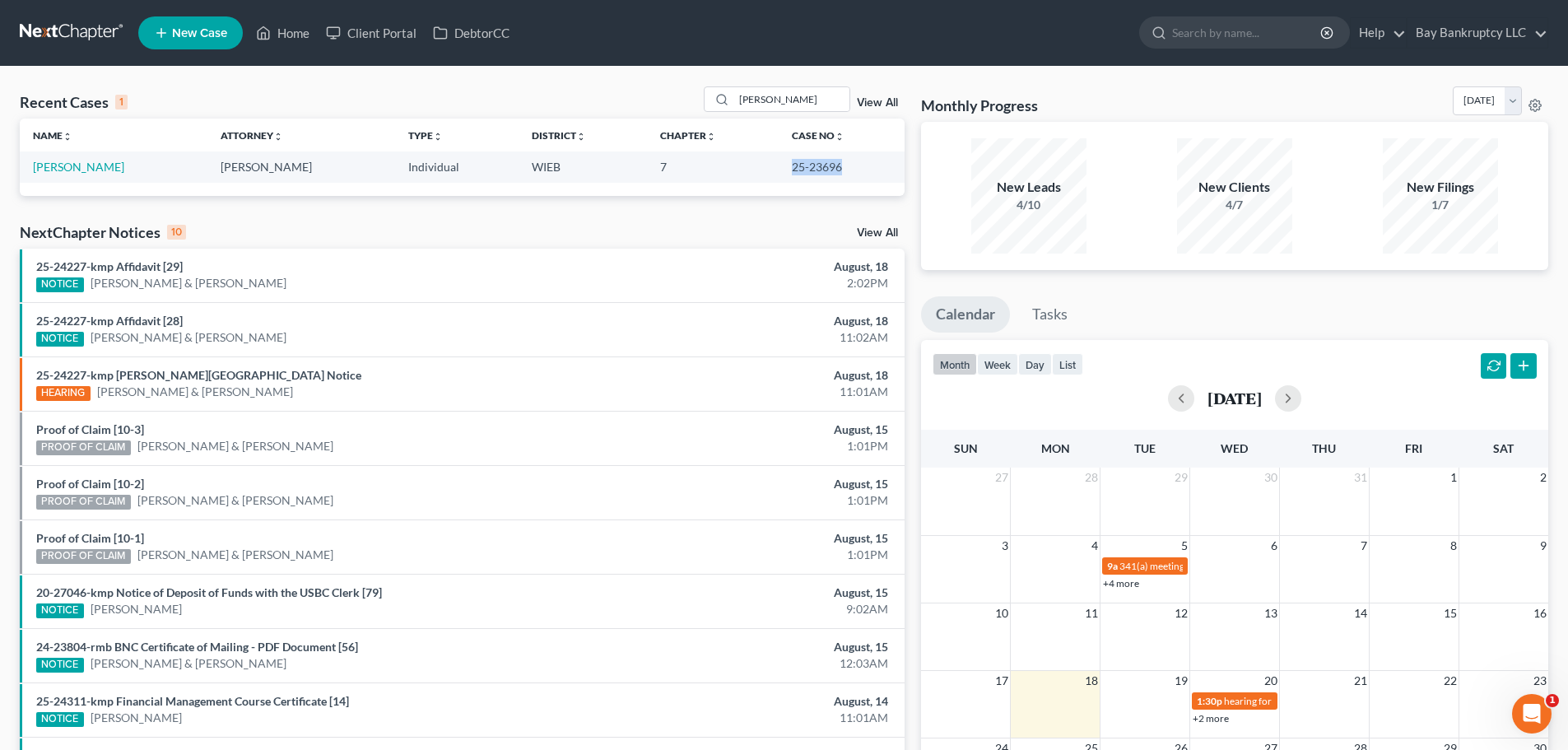
drag, startPoint x: 767, startPoint y: 170, endPoint x: 834, endPoint y: 177, distance: 67.4
click at [834, 177] on td "25-23696" at bounding box center [841, 166] width 126 height 31
copy td "25-23696"
click at [725, 173] on td "7" at bounding box center [712, 166] width 131 height 31
drag, startPoint x: 772, startPoint y: 174, endPoint x: 830, endPoint y: 182, distance: 58.5
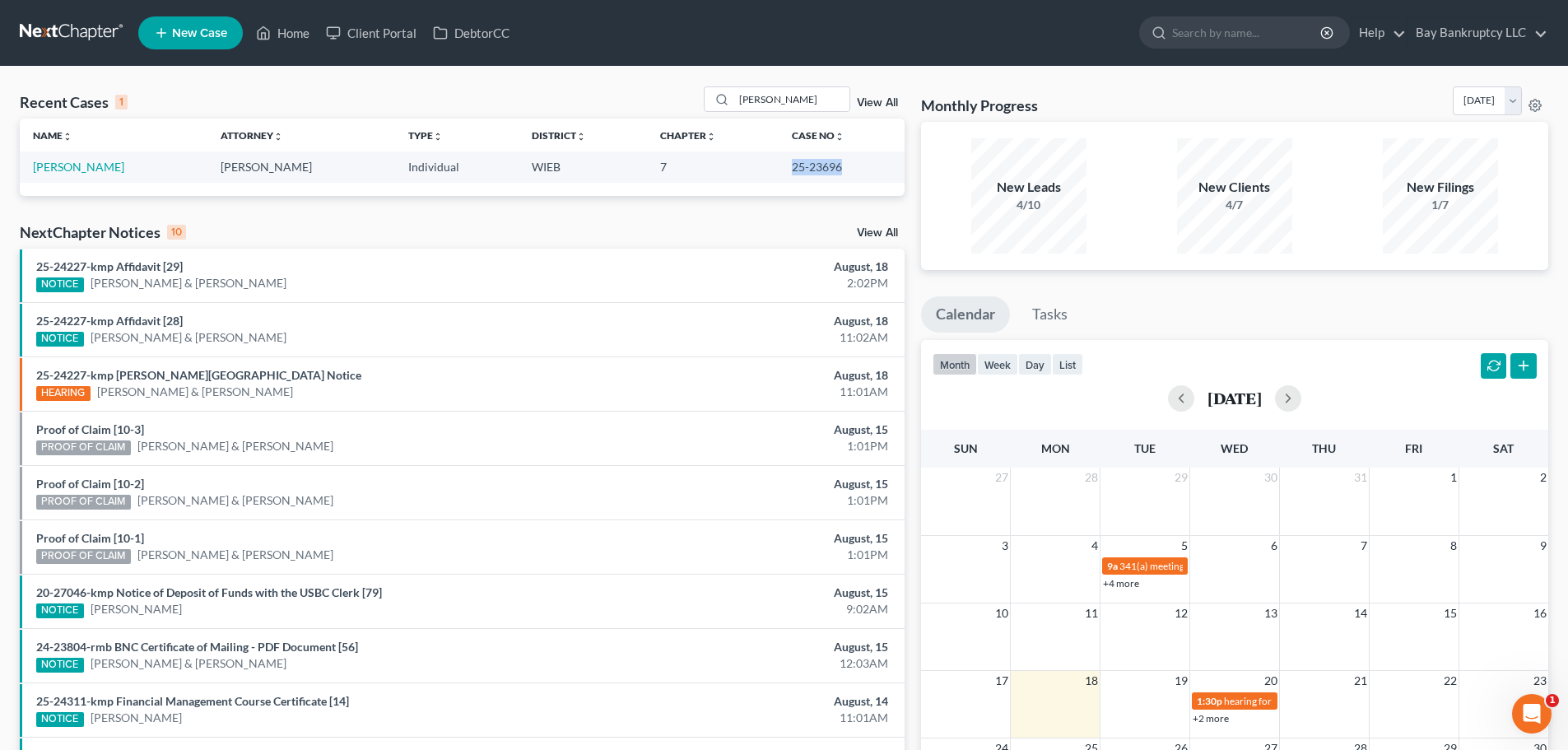
click at [830, 182] on td "25-23696" at bounding box center [841, 166] width 126 height 31
copy td "25-23696"
drag, startPoint x: 788, startPoint y: 94, endPoint x: 714, endPoint y: 118, distance: 77.8
click at [714, 118] on div "Recent Cases 1 [PERSON_NAME] View All" at bounding box center [461, 102] width 884 height 32
type input "devondra"
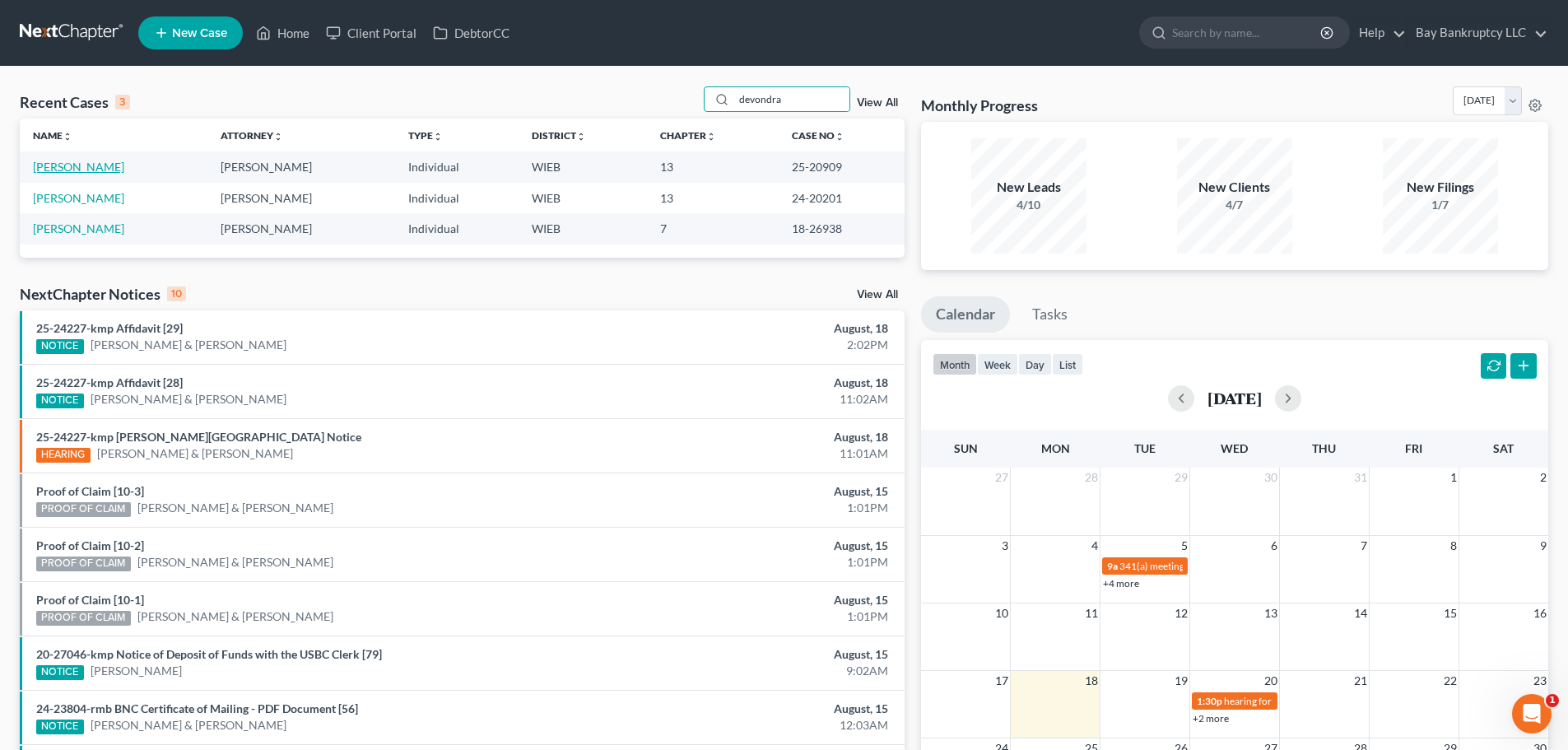
click at [98, 171] on link "[PERSON_NAME]" at bounding box center [78, 166] width 91 height 14
select select "1"
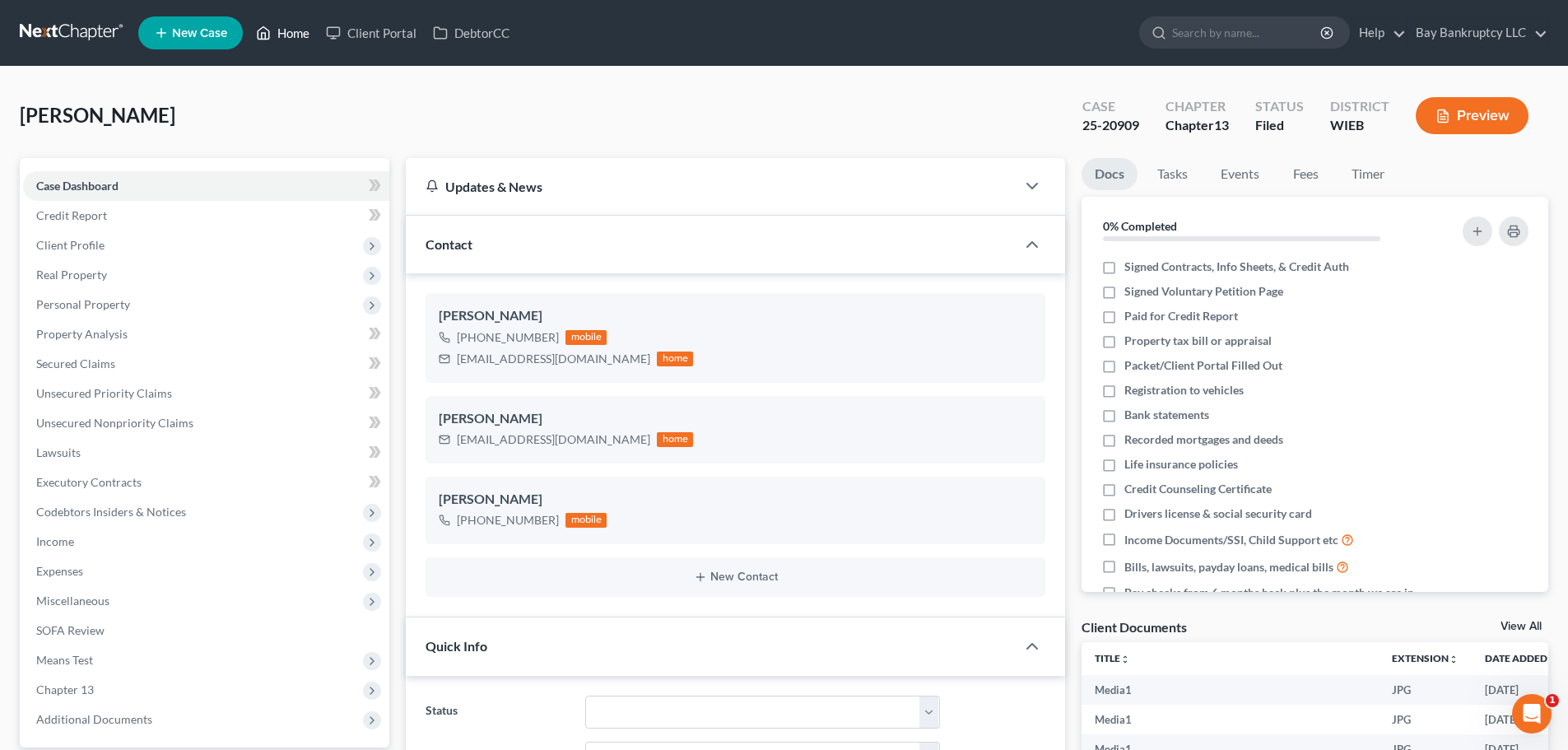
drag, startPoint x: 284, startPoint y: 36, endPoint x: 223, endPoint y: 9, distance: 66.7
click at [284, 36] on link "Home" at bounding box center [282, 32] width 70 height 30
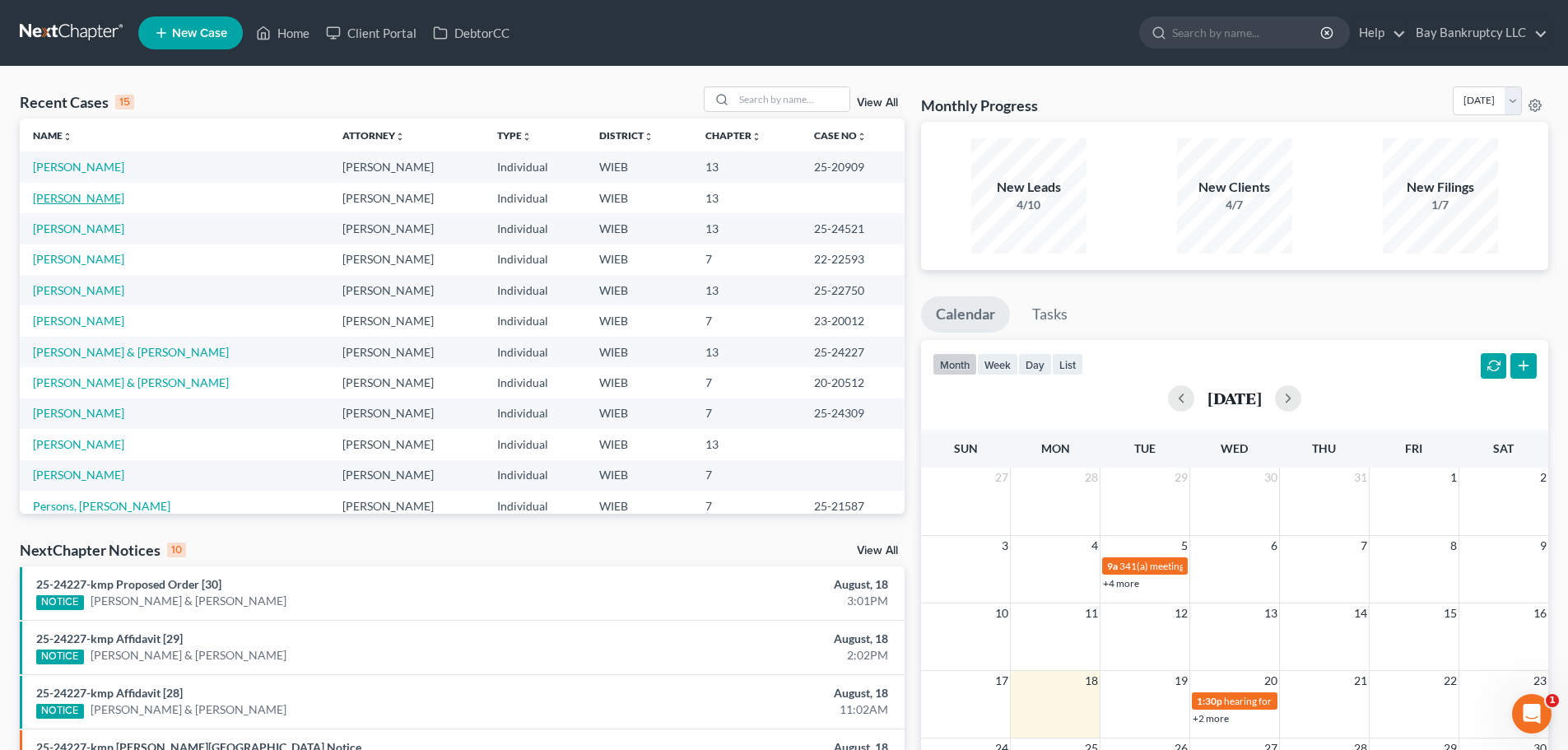
click at [44, 194] on link "[PERSON_NAME]" at bounding box center [78, 198] width 91 height 14
select select "1"
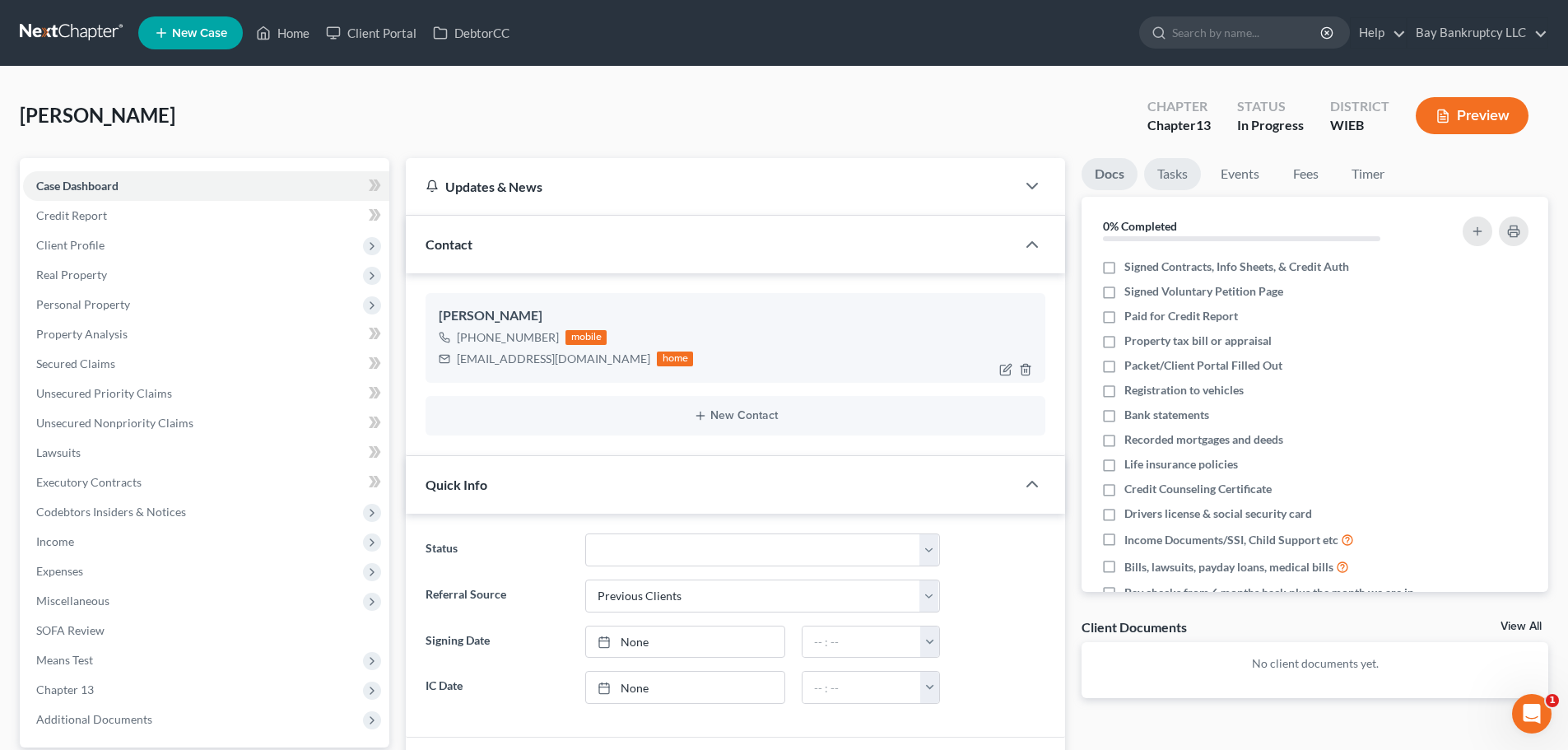
click at [1168, 179] on link "Tasks" at bounding box center [1173, 174] width 57 height 32
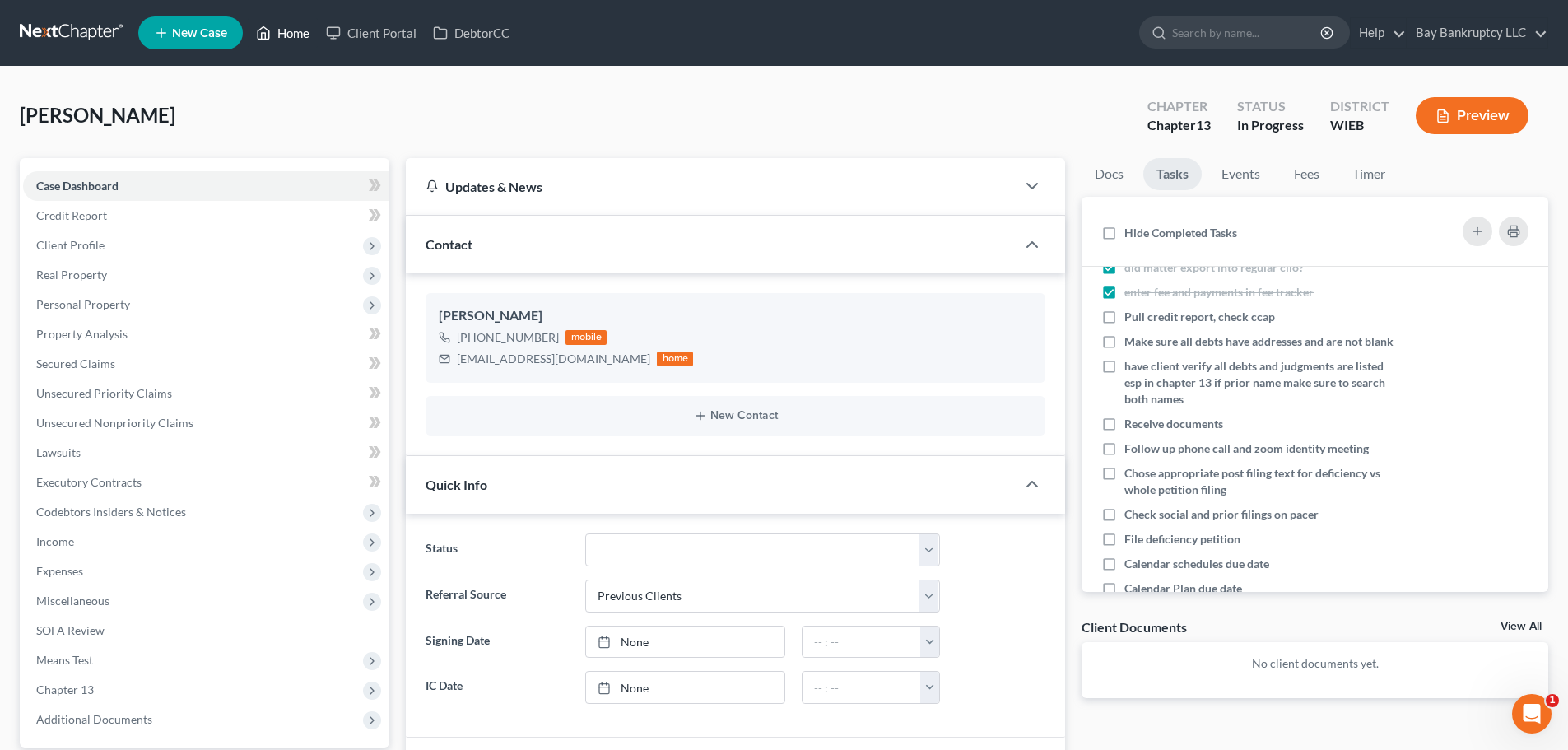
click at [295, 38] on link "Home" at bounding box center [282, 32] width 70 height 30
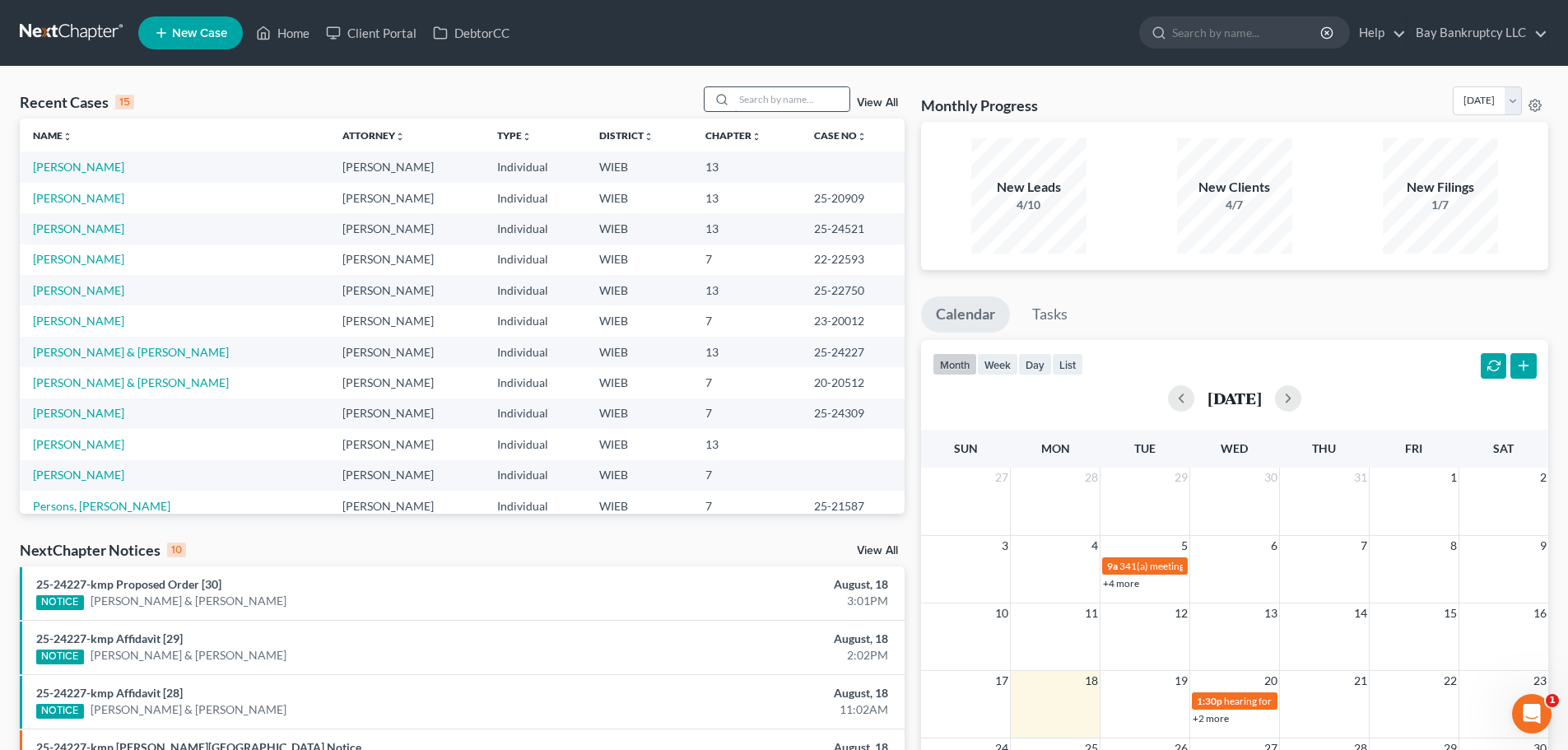
click at [781, 98] on input "search" at bounding box center [791, 99] width 115 height 24
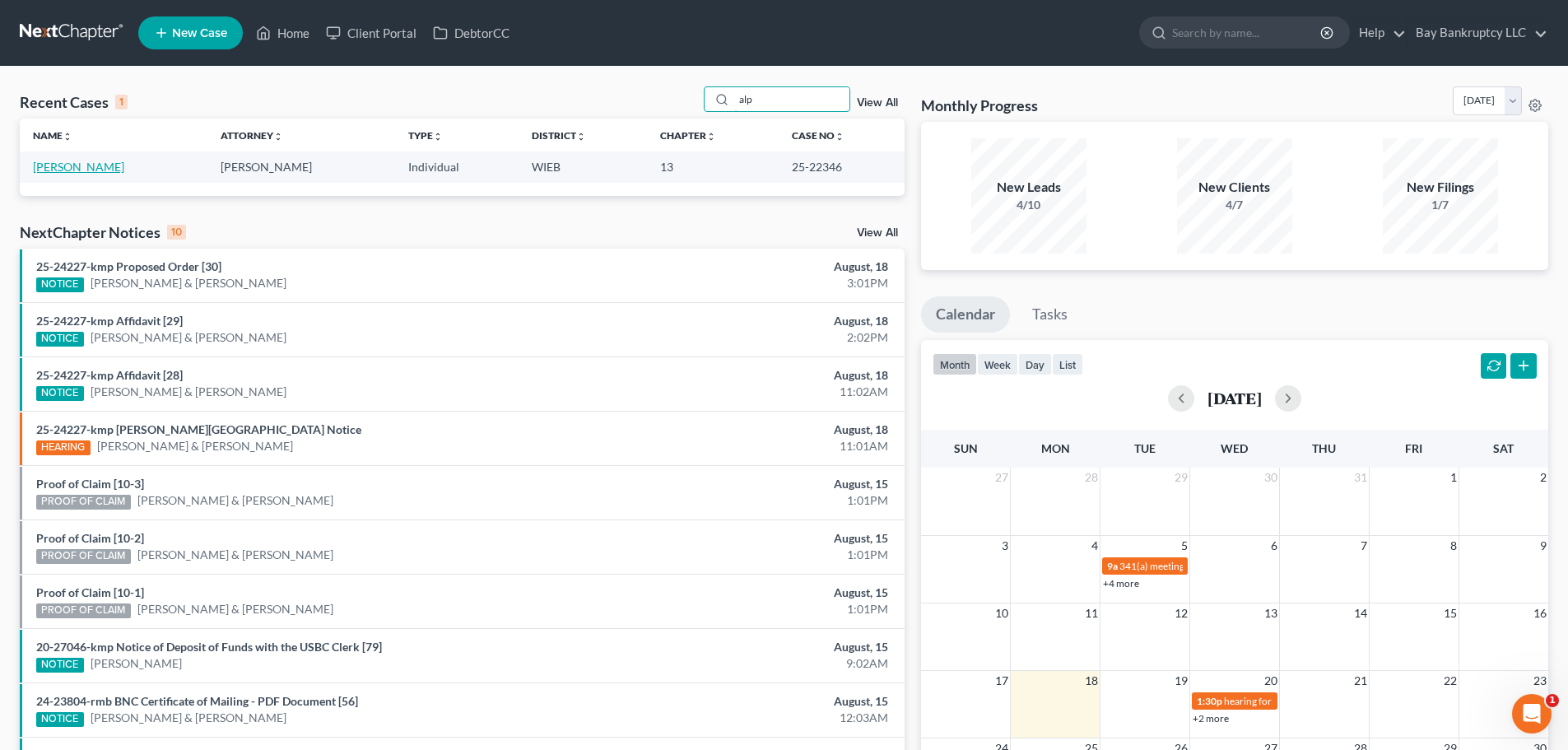
type input "alp"
click at [85, 173] on link "[PERSON_NAME]" at bounding box center [78, 166] width 91 height 14
select select "1"
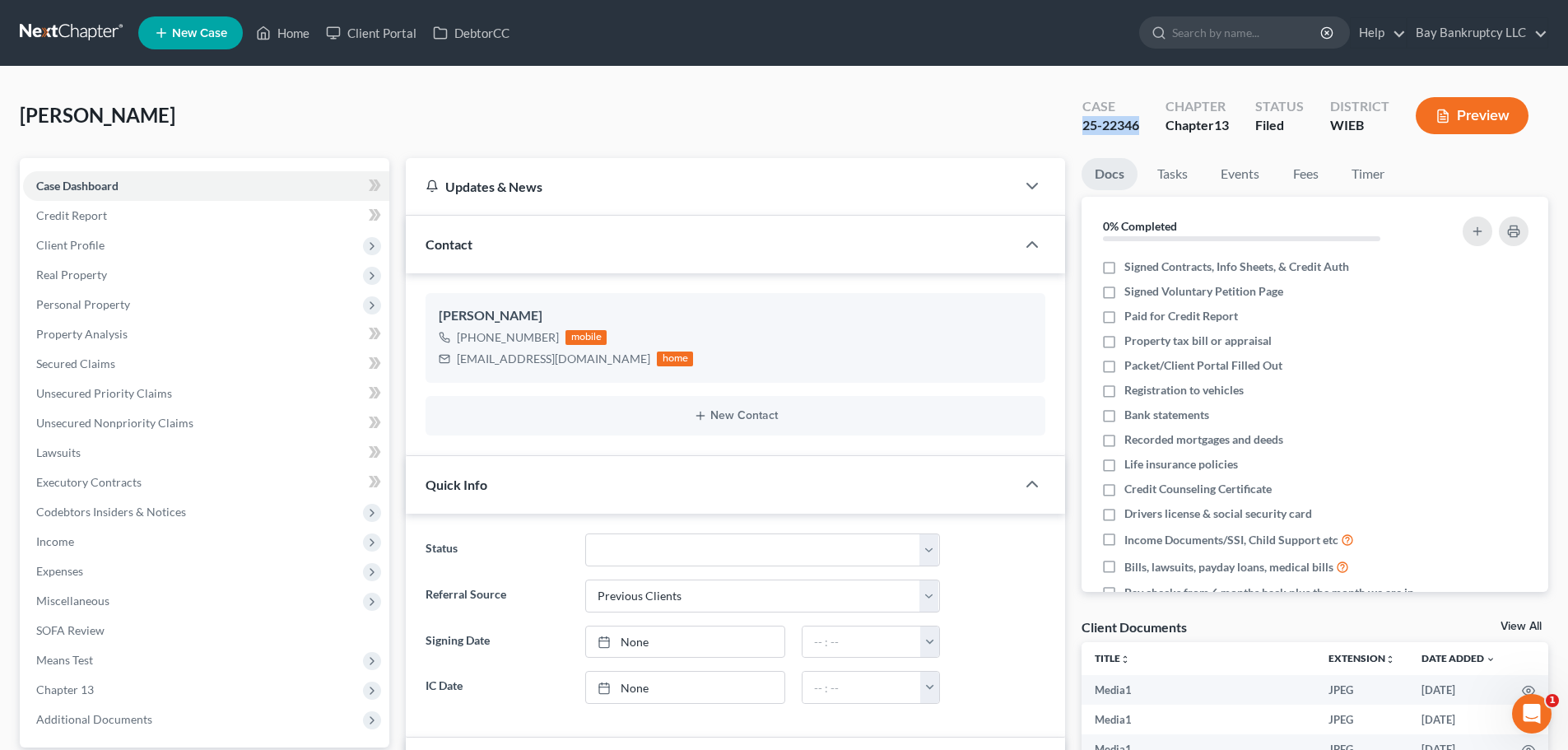
scroll to position [917, 0]
drag, startPoint x: 1081, startPoint y: 130, endPoint x: 1141, endPoint y: 133, distance: 60.1
click at [1141, 133] on div "Case 25-22346" at bounding box center [1111, 117] width 84 height 48
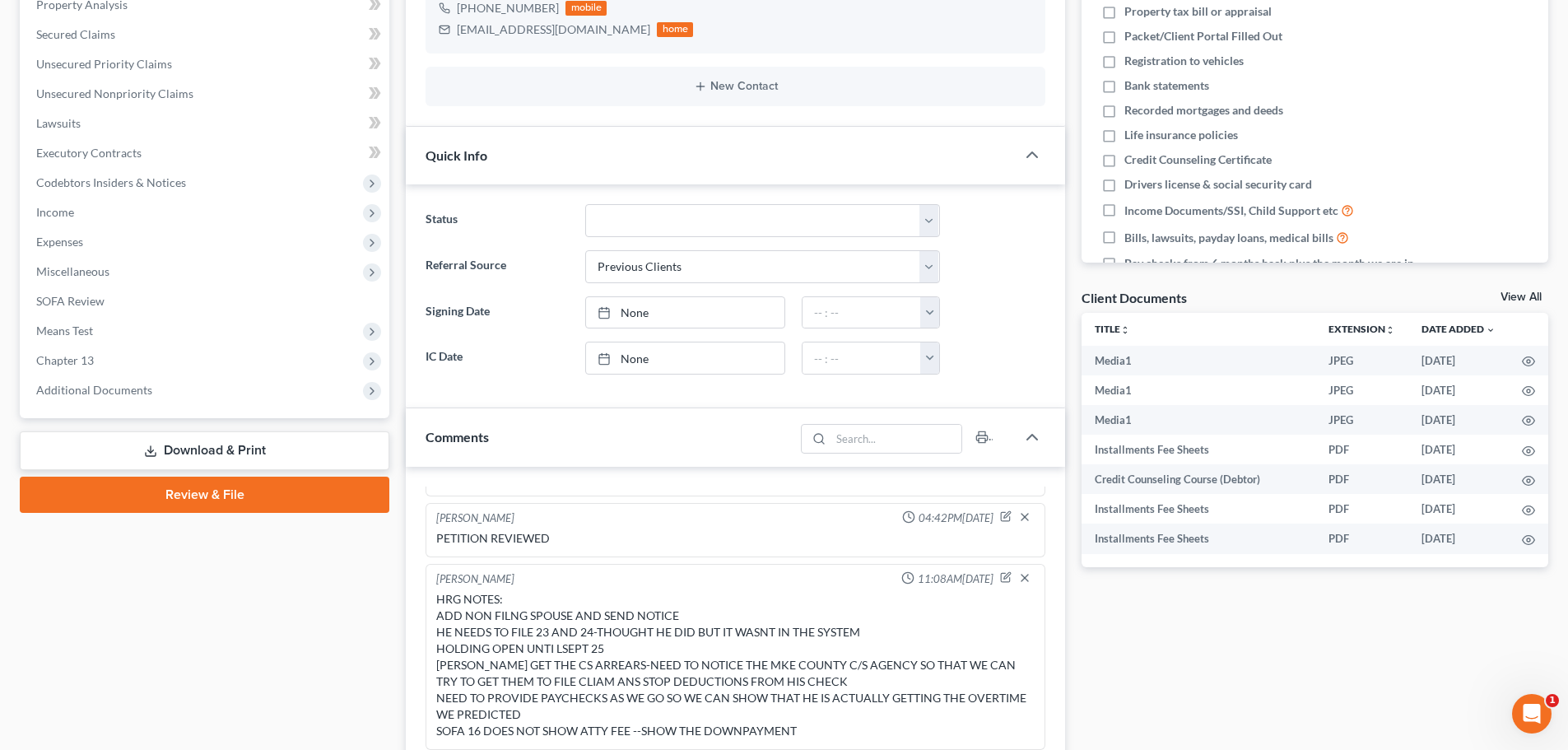
scroll to position [0, 0]
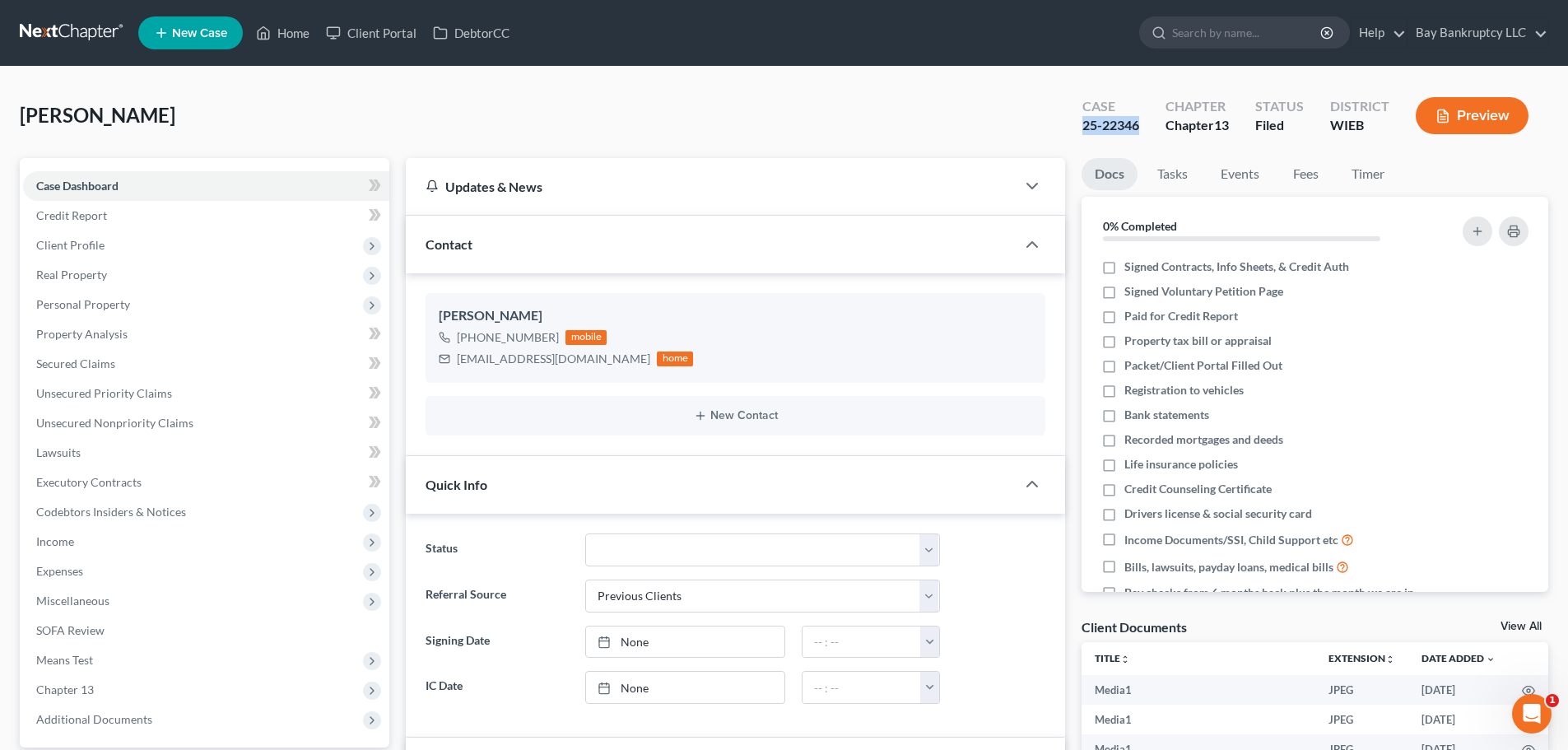
drag, startPoint x: 967, startPoint y: 122, endPoint x: 985, endPoint y: 119, distance: 18.2
click at [967, 122] on div "[PERSON_NAME] Upgraded Case 25-22346 Chapter Chapter 13 Status Filed District W…" at bounding box center [784, 122] width 1529 height 72
drag, startPoint x: 1069, startPoint y: 136, endPoint x: 1140, endPoint y: 139, distance: 71.1
click at [1140, 139] on div "Case 25-22346" at bounding box center [1111, 117] width 84 height 48
copy div "25-22346"
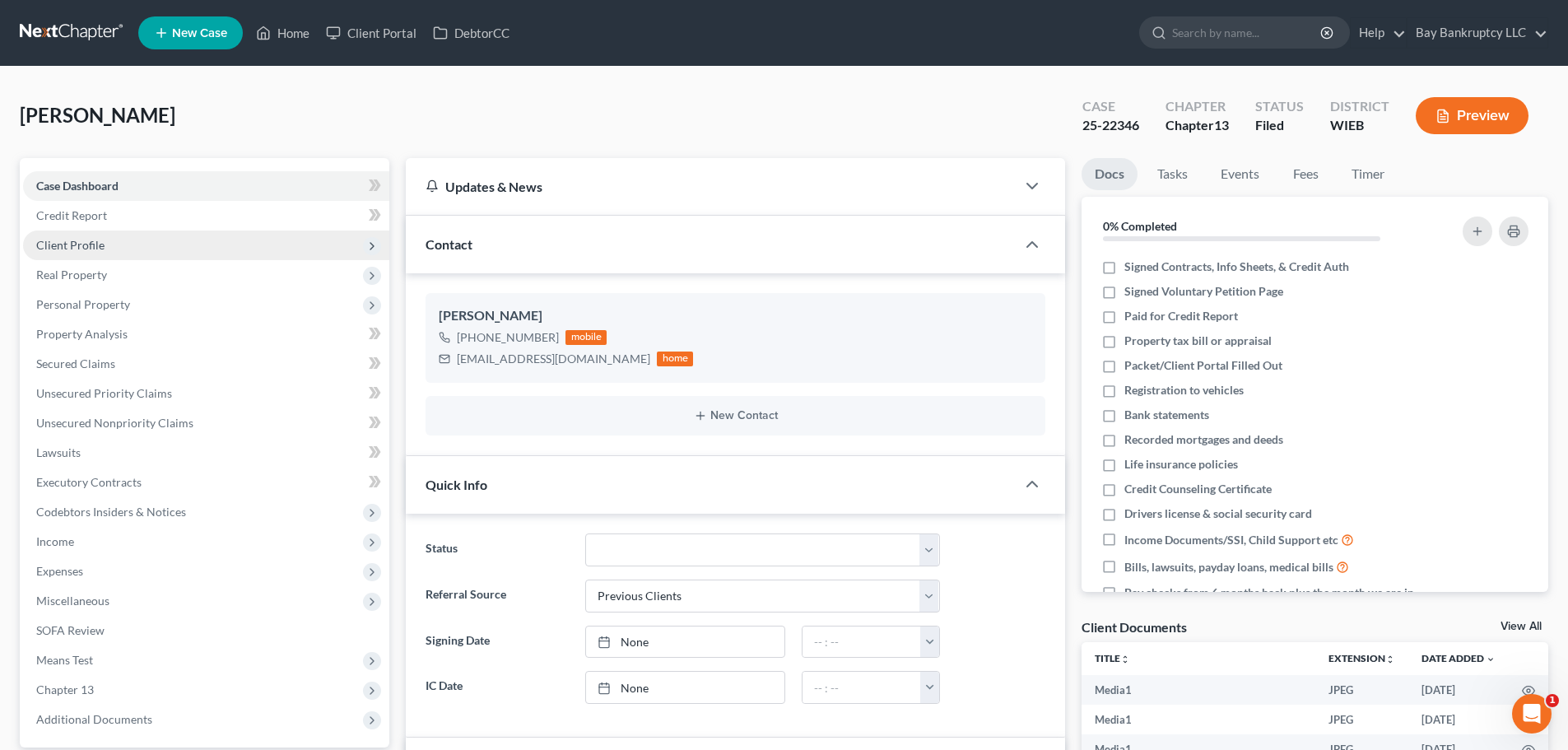
click at [89, 250] on span "Client Profile" at bounding box center [70, 245] width 68 height 14
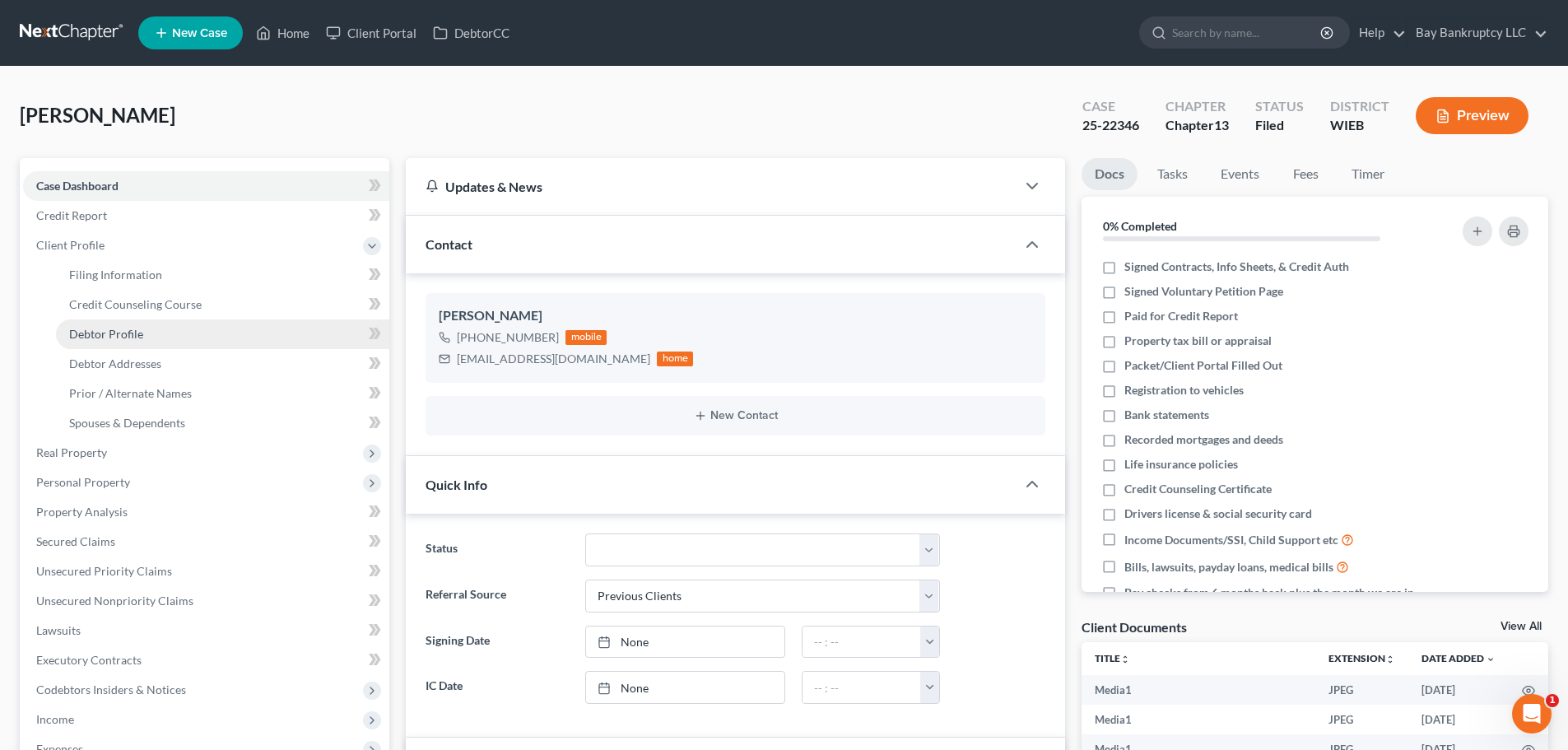
click at [94, 328] on span "Debtor Profile" at bounding box center [105, 334] width 74 height 14
select select "1"
select select "0"
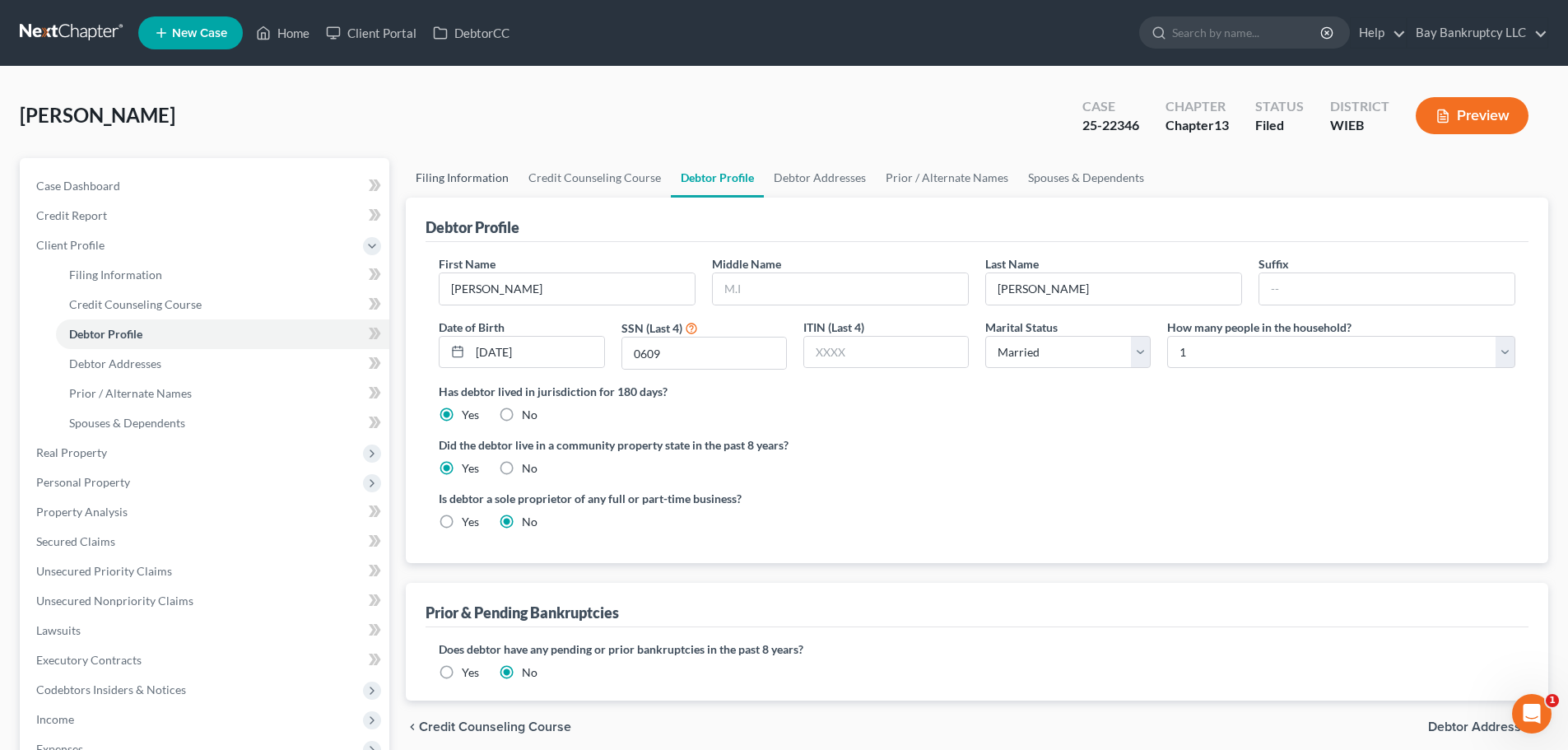
click at [439, 171] on link "Filing Information" at bounding box center [461, 178] width 113 height 39
select select "1"
select select "0"
select select "3"
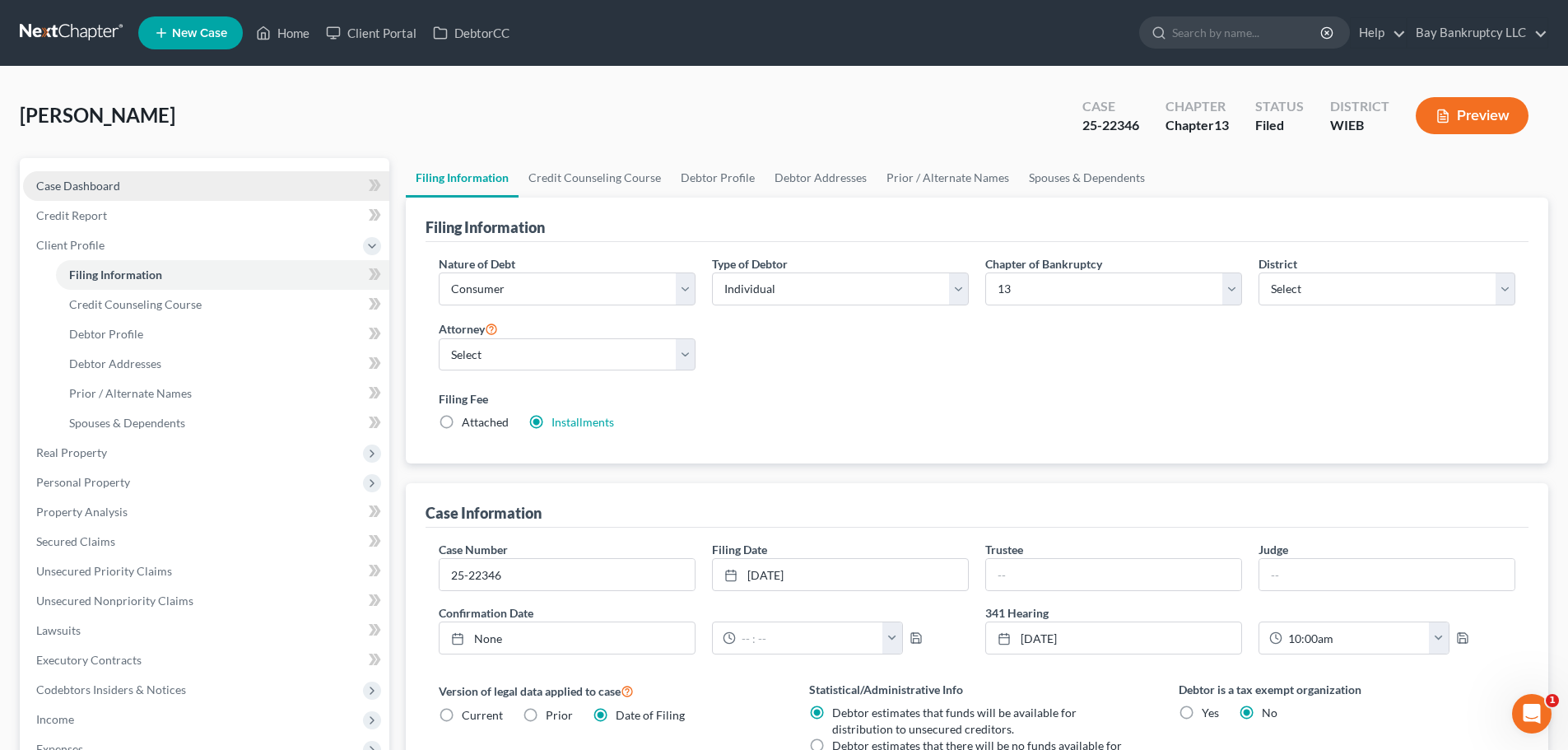
click at [105, 190] on span "Case Dashboard" at bounding box center [78, 186] width 84 height 14
select select "2"
select select "1"
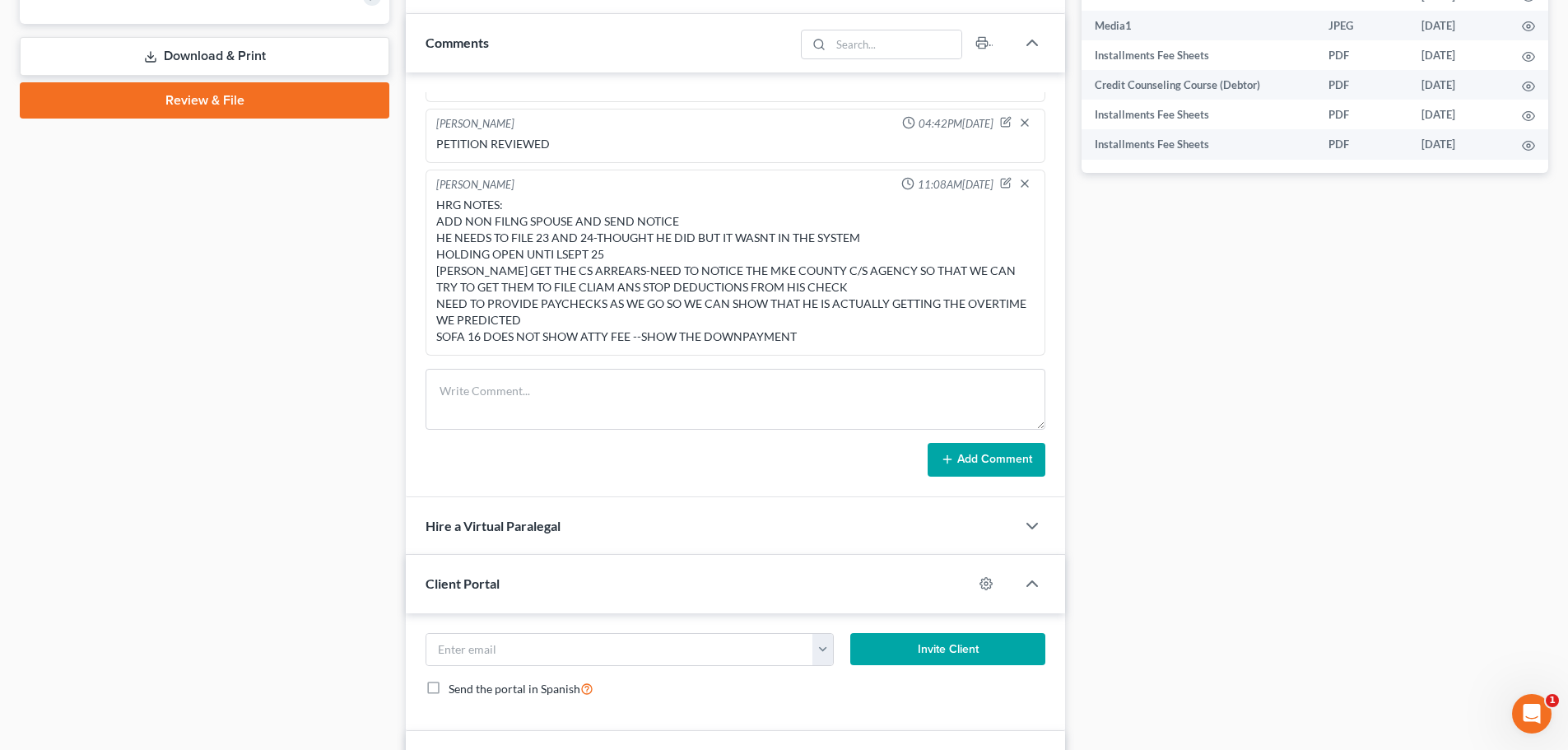
scroll to position [741, 0]
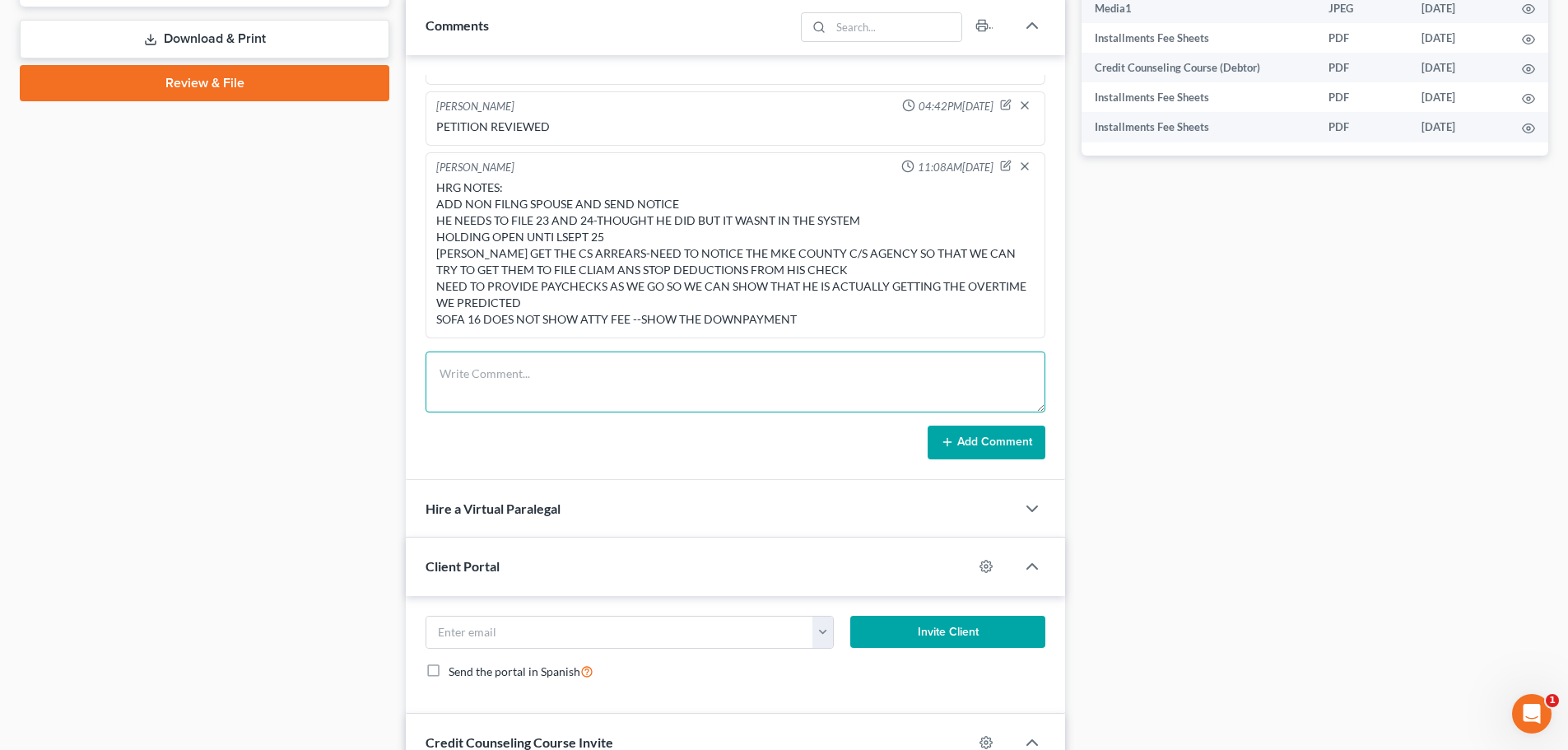
click at [478, 377] on textarea at bounding box center [736, 382] width 620 height 61
type textarea "text via dialpad asking for 23 and 24 taxes and most recent paychecks showing h…"
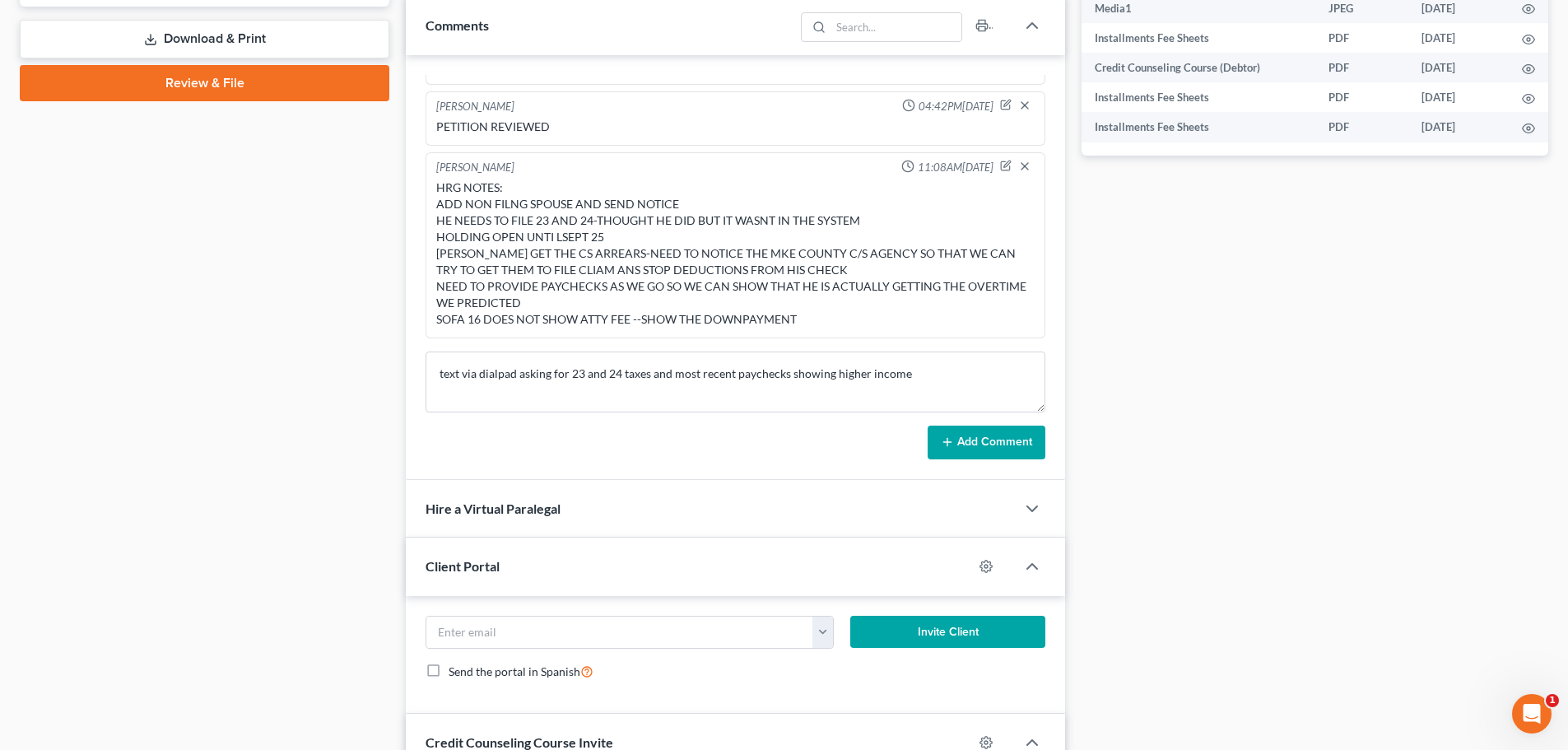
click at [991, 436] on button "Add Comment" at bounding box center [987, 443] width 118 height 34
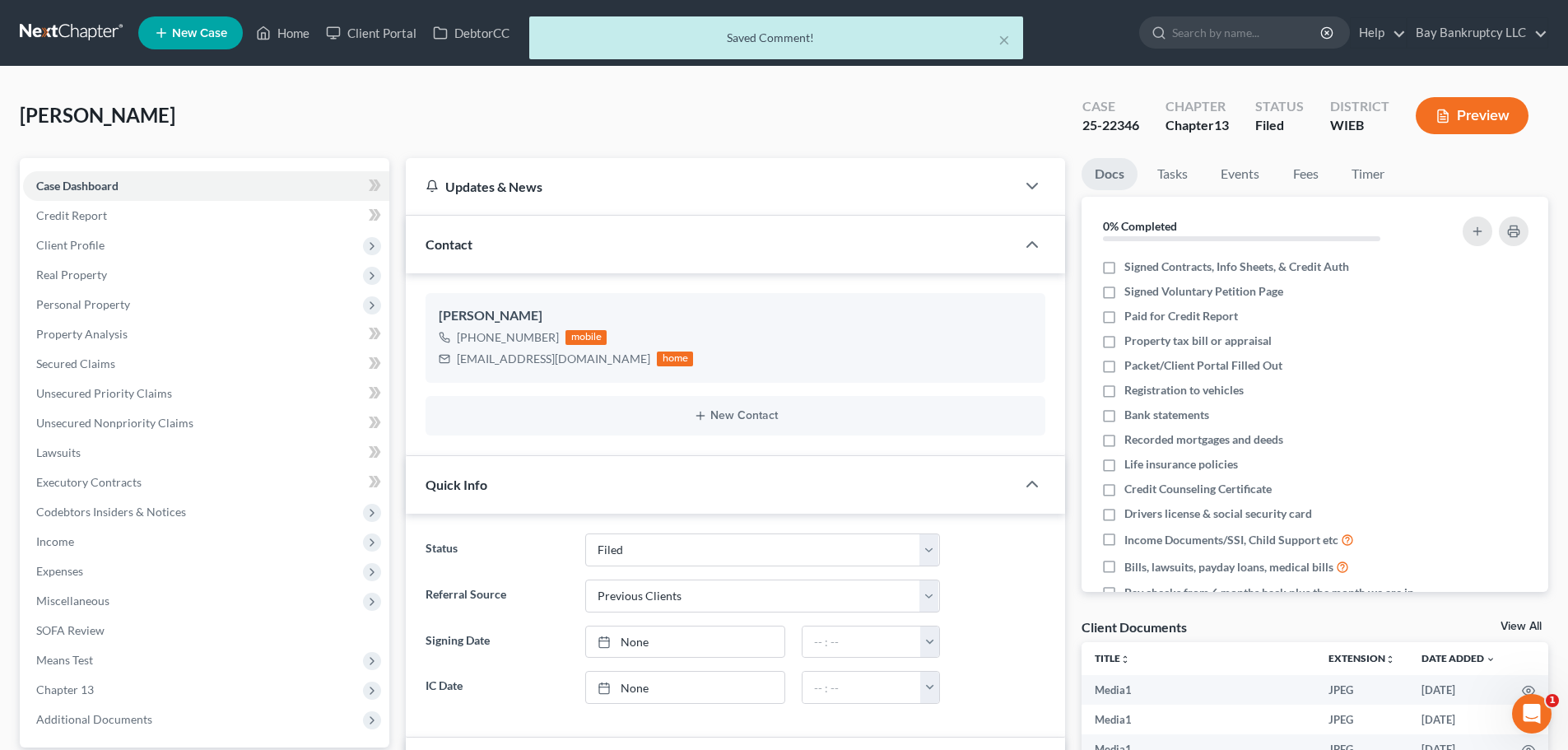
scroll to position [978, 0]
drag, startPoint x: 1080, startPoint y: 129, endPoint x: 1139, endPoint y: 134, distance: 59.2
click at [1139, 134] on div "Case 25-22346" at bounding box center [1111, 117] width 84 height 48
copy div "25-22346"
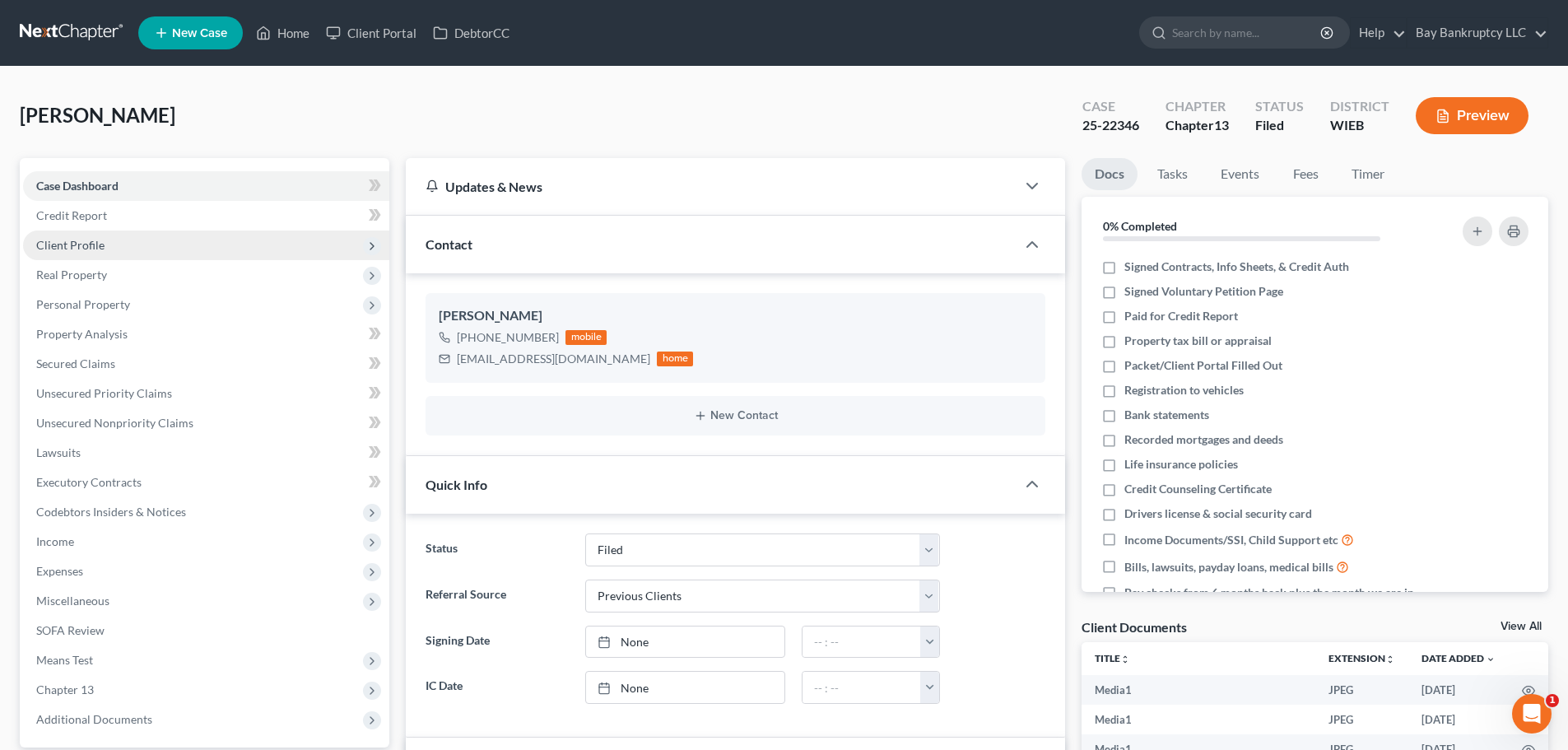
click at [101, 253] on span "Client Profile" at bounding box center [206, 245] width 366 height 30
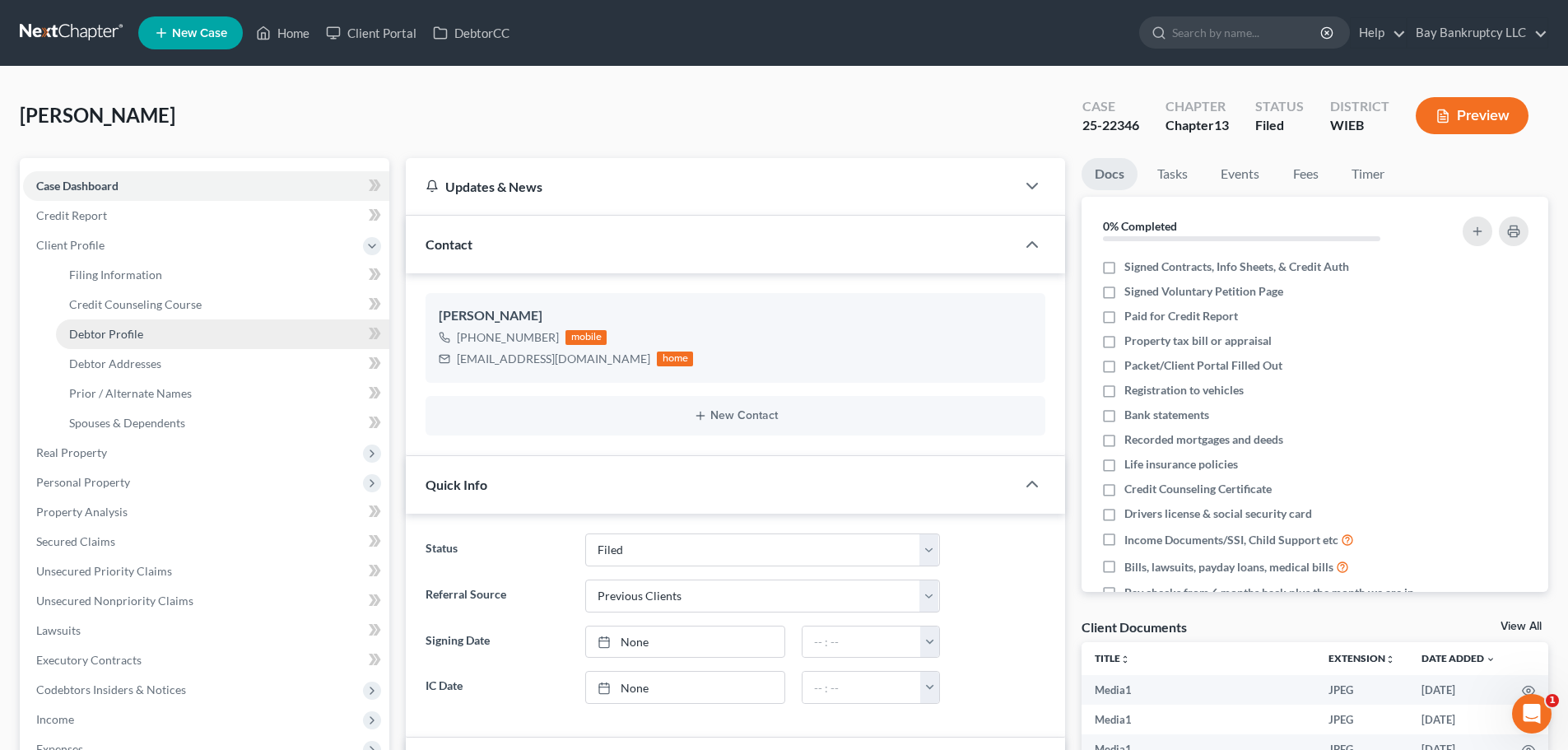
click at [129, 330] on span "Debtor Profile" at bounding box center [105, 334] width 74 height 14
select select "1"
select select "0"
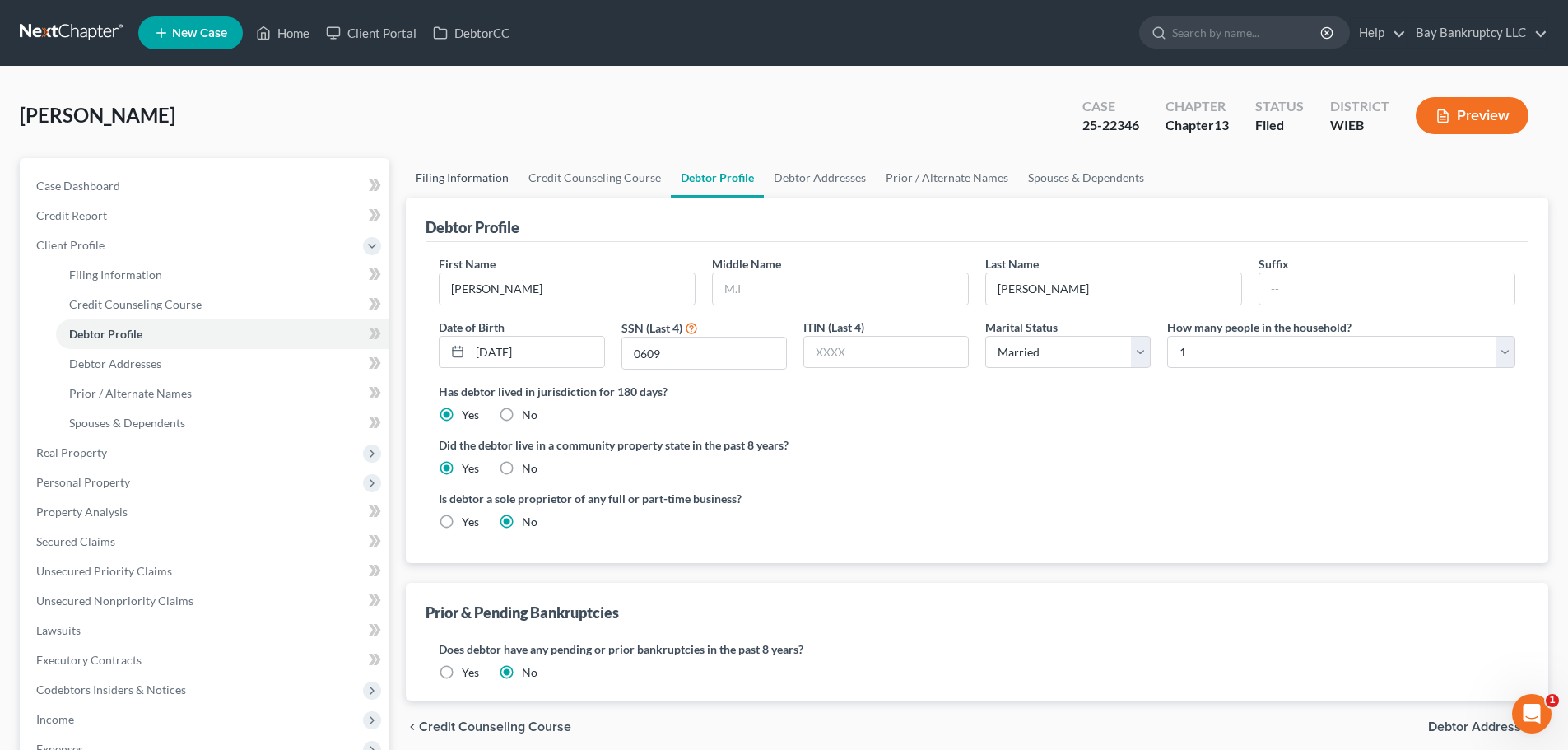
click at [465, 173] on link "Filing Information" at bounding box center [461, 178] width 113 height 39
select select "1"
select select "0"
select select "3"
select select "90"
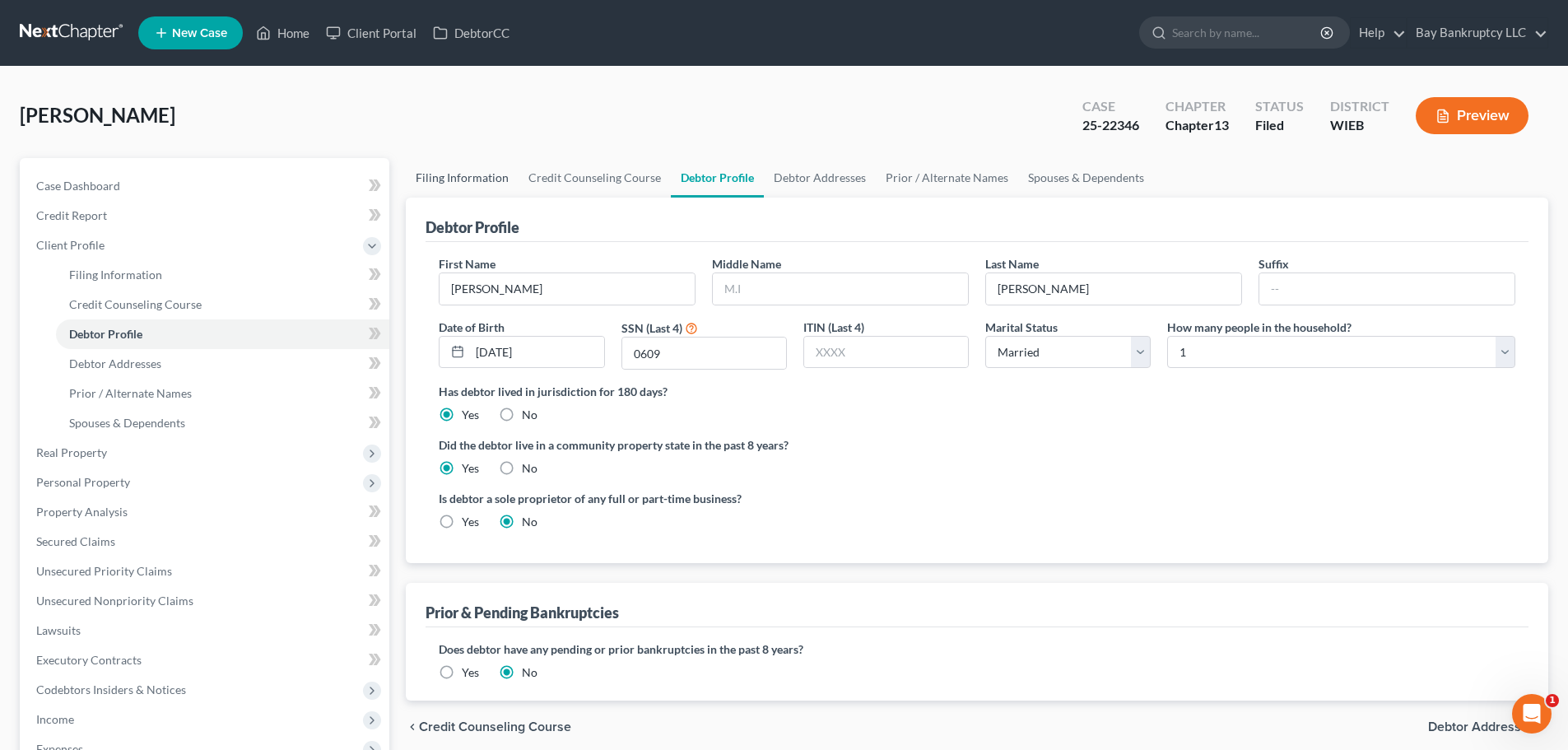
select select "0"
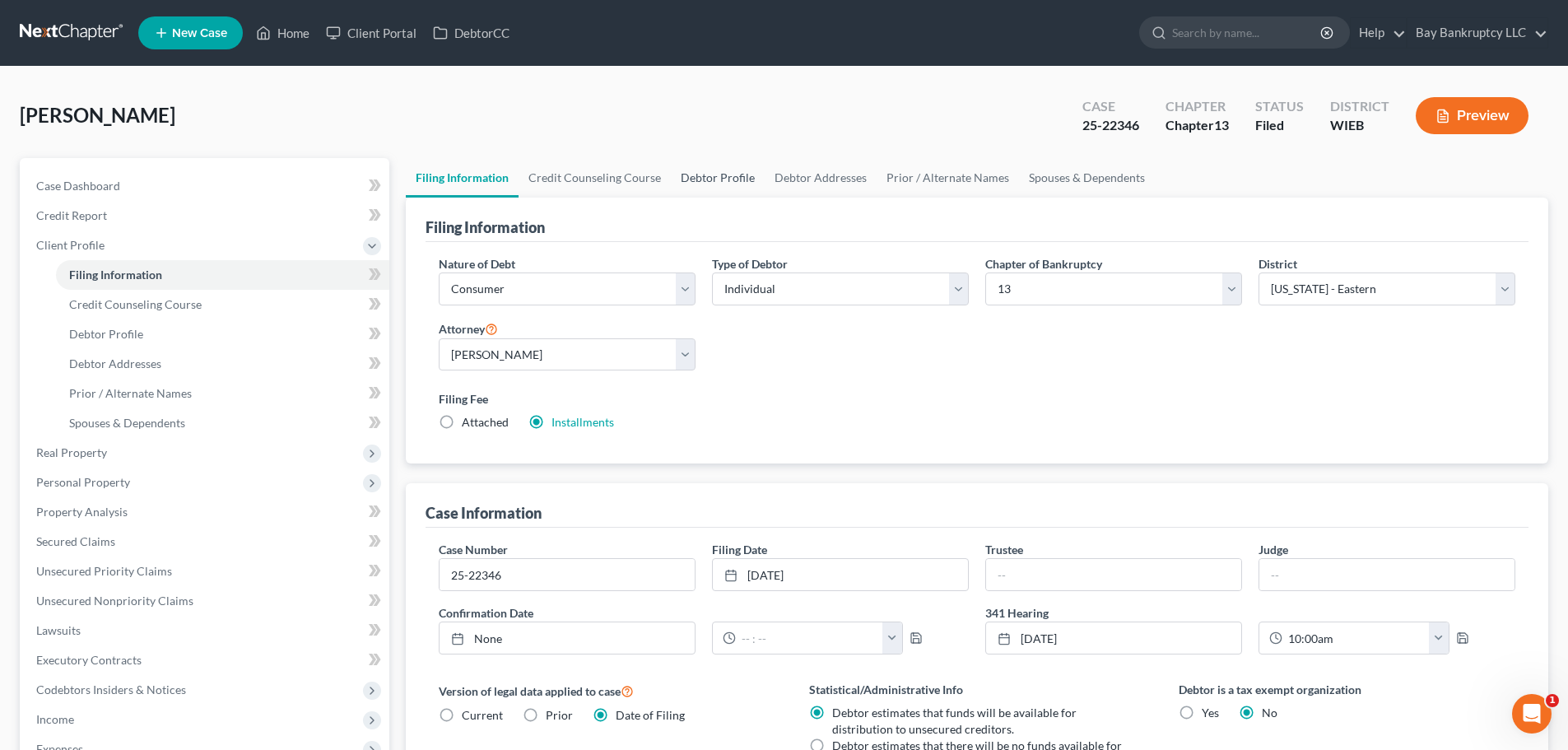
click at [713, 178] on link "Debtor Profile" at bounding box center [717, 178] width 93 height 39
select select "1"
select select "0"
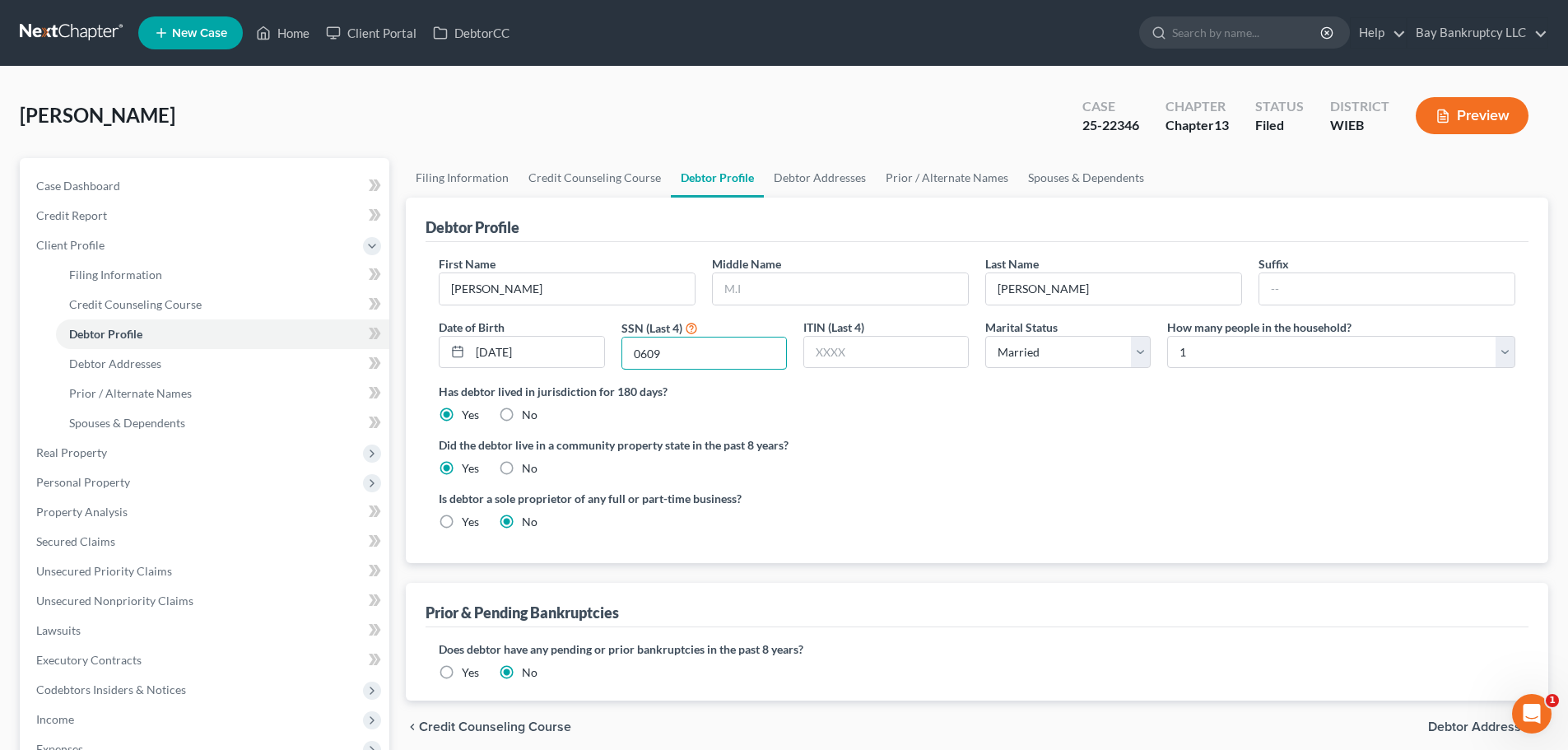
drag, startPoint x: 663, startPoint y: 356, endPoint x: 626, endPoint y: 372, distance: 40.3
click at [626, 372] on div "First Name [PERSON_NAME] Middle Name Last Name [PERSON_NAME] Suffix Date of Bir…" at bounding box center [977, 319] width 1093 height 128
click at [305, 28] on link "Home" at bounding box center [282, 32] width 70 height 30
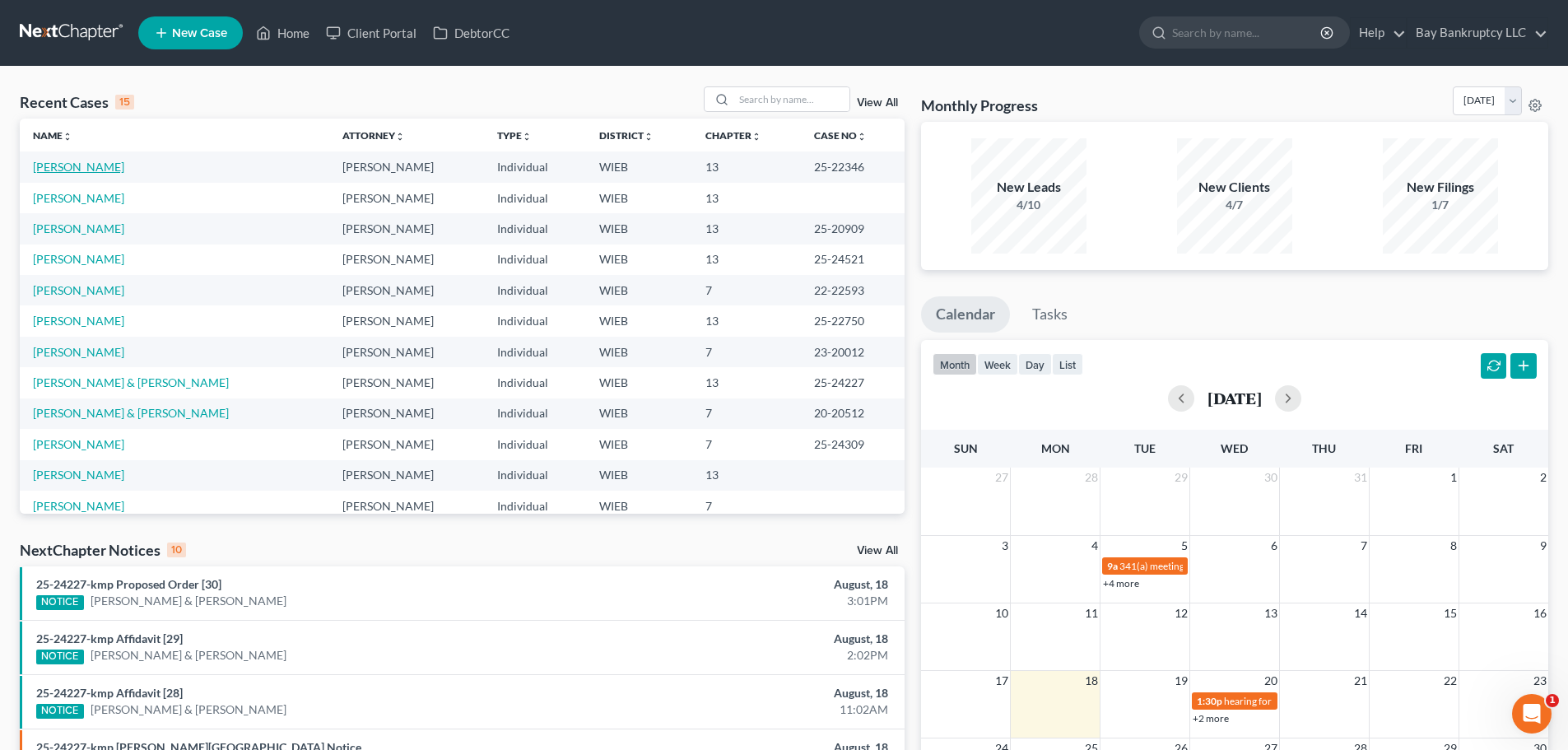
drag, startPoint x: 108, startPoint y: 169, endPoint x: 109, endPoint y: 178, distance: 9.1
click at [108, 169] on link "[PERSON_NAME]" at bounding box center [78, 166] width 91 height 14
select select "1"
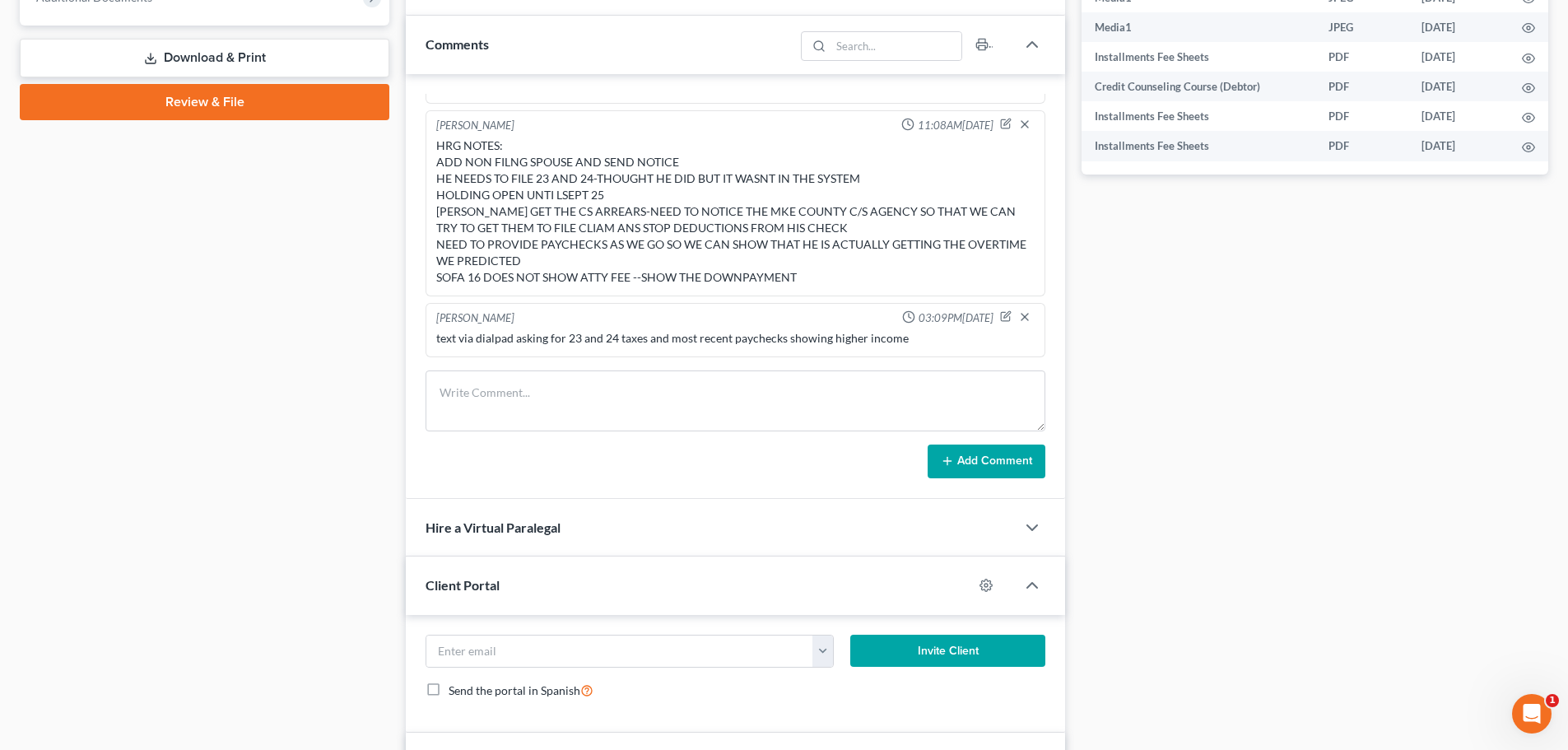
scroll to position [663, 0]
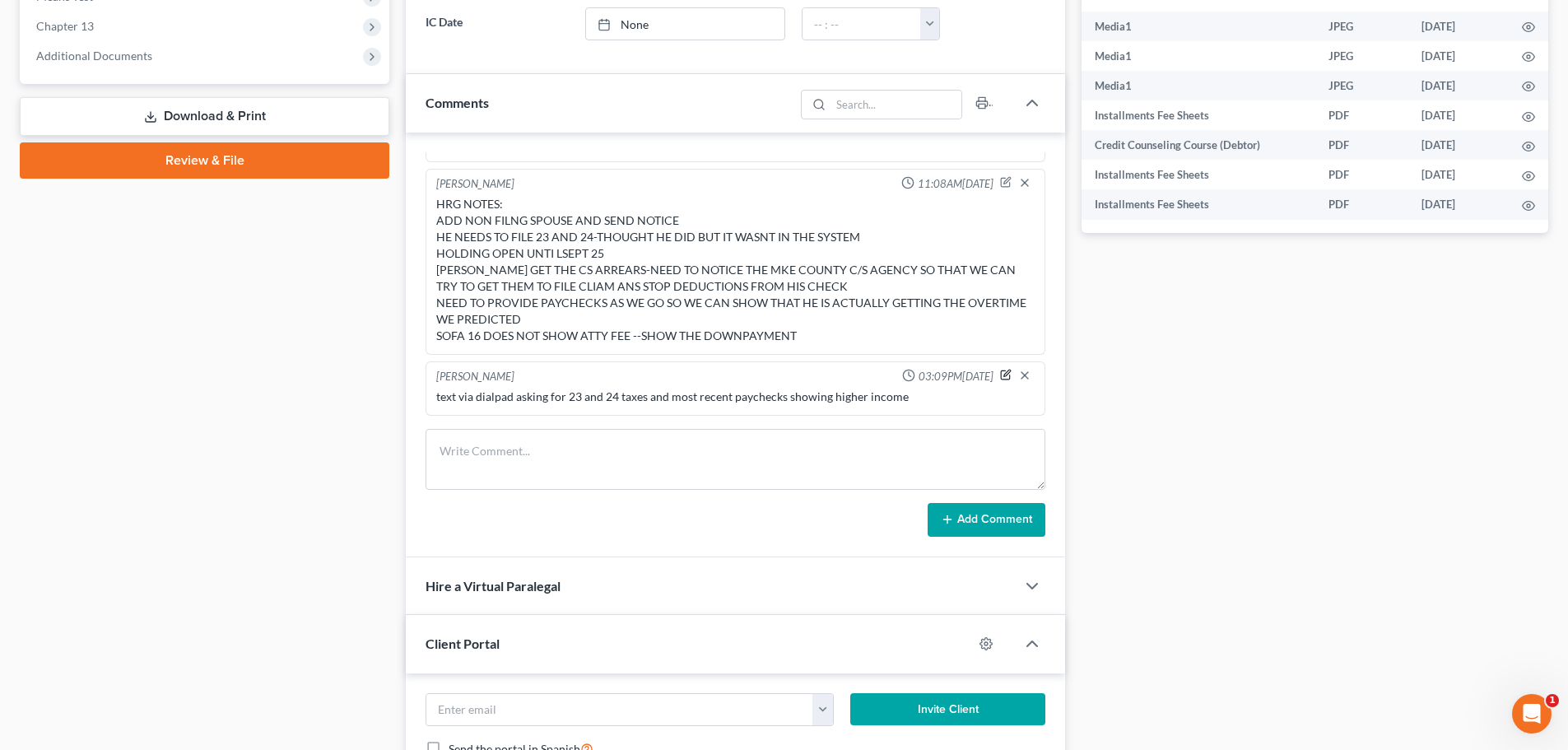
click at [1000, 372] on icon "button" at bounding box center [1006, 375] width 12 height 12
click at [944, 404] on textarea "text via dialpad asking for 23 and 24 taxes and most recent paychecks showing h…" at bounding box center [735, 419] width 598 height 61
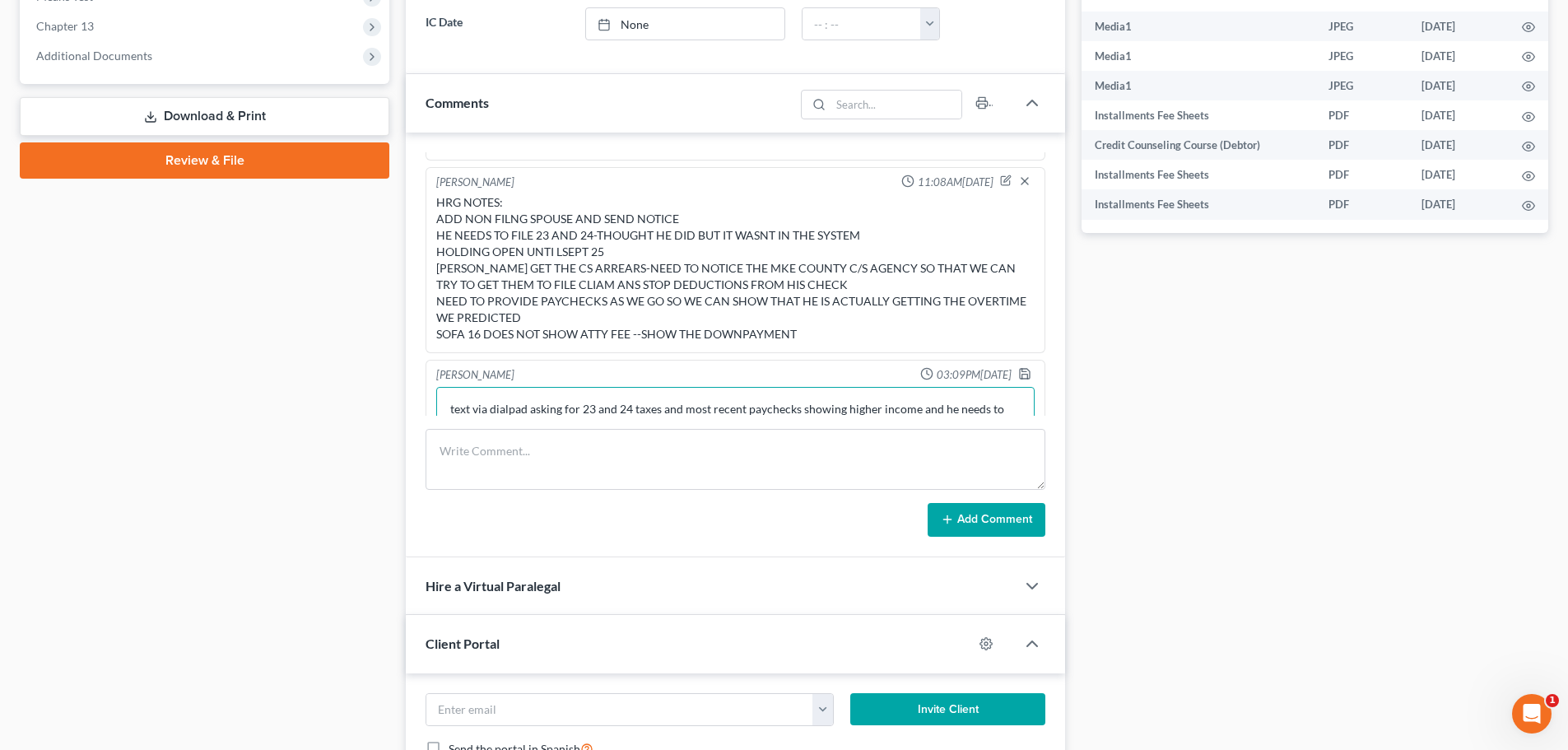
scroll to position [997, 0]
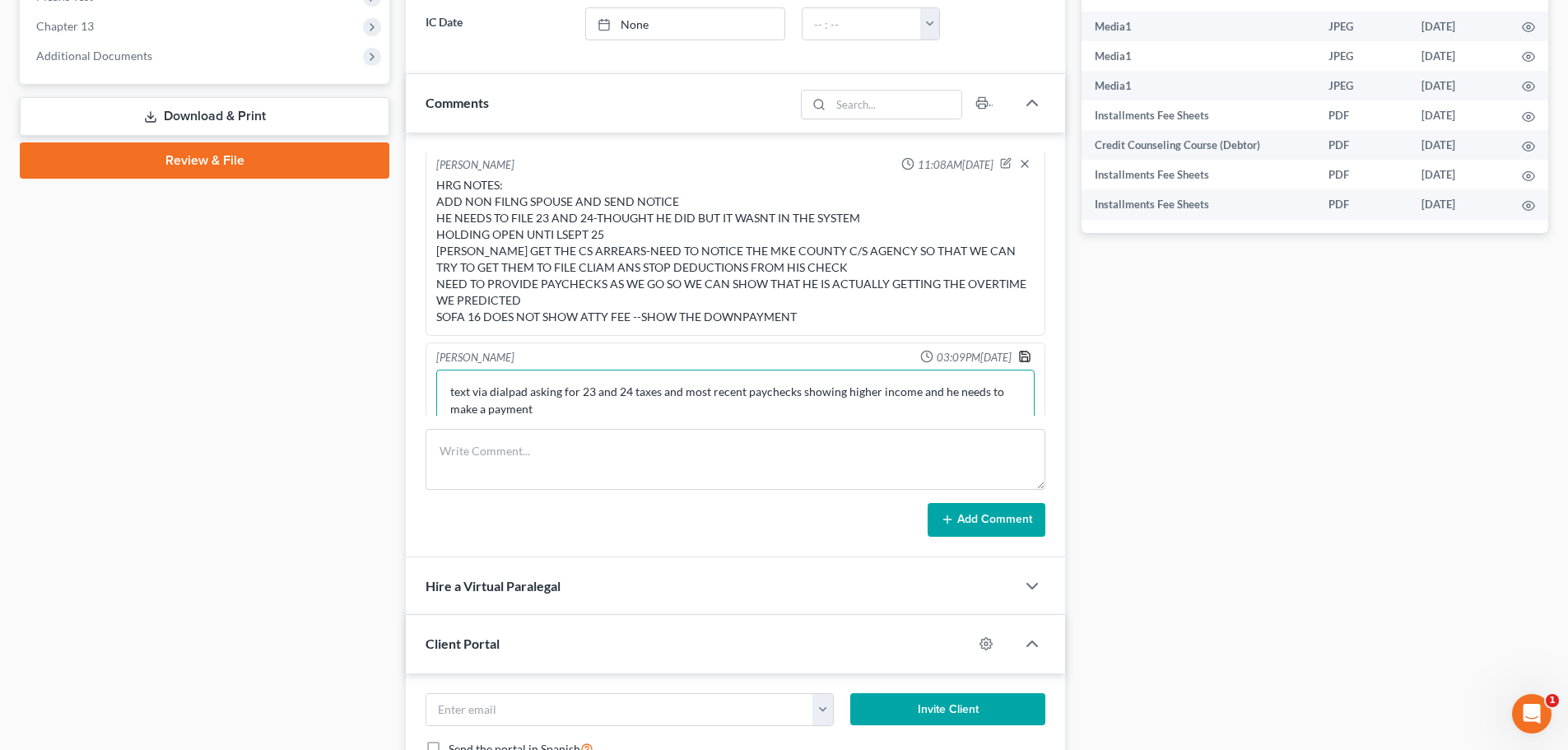
type textarea "text via dialpad asking for 23 and 24 taxes and most recent paychecks showing h…"
click at [1022, 354] on polyline "button" at bounding box center [1024, 352] width 4 height 3
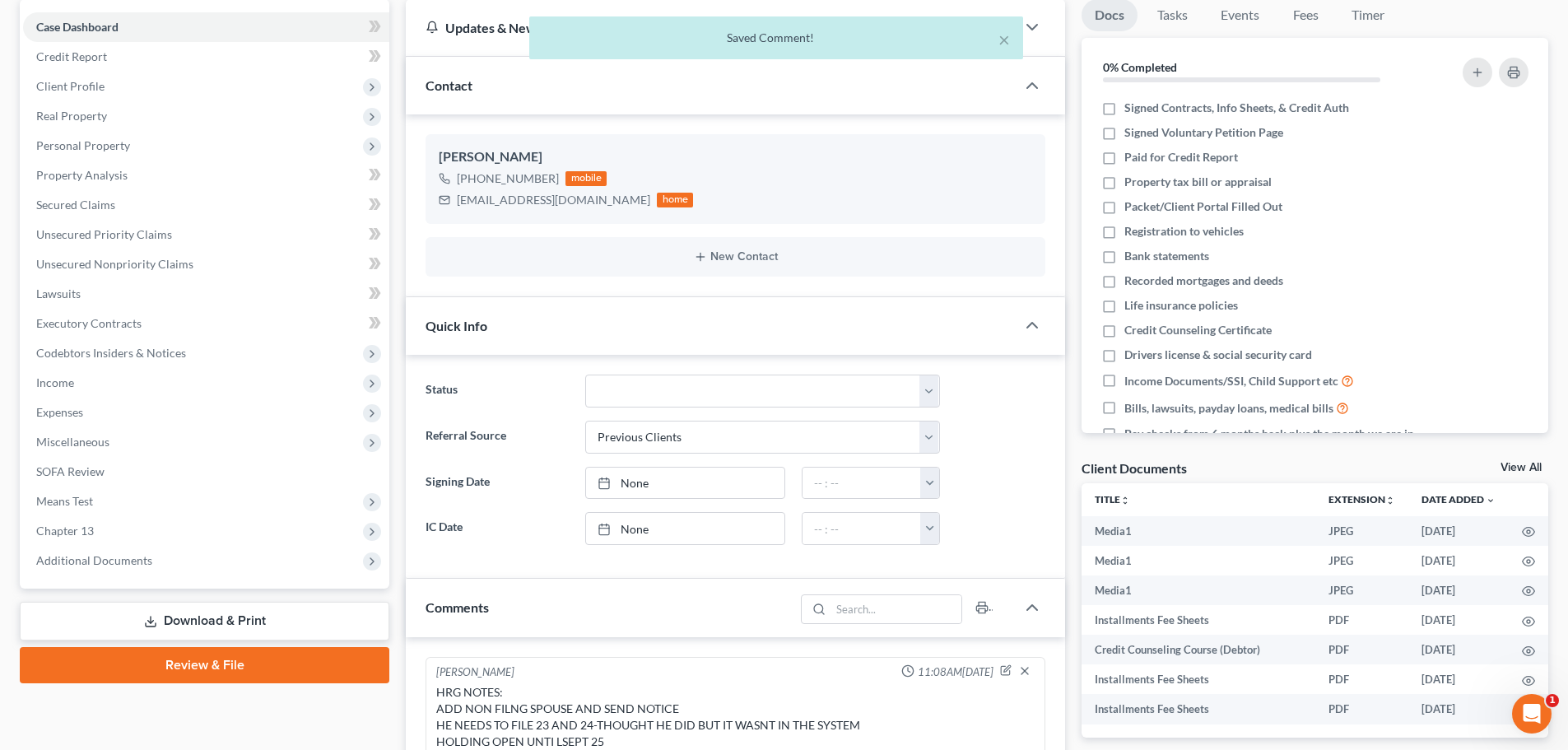
scroll to position [0, 0]
